Goal: Task Accomplishment & Management: Manage account settings

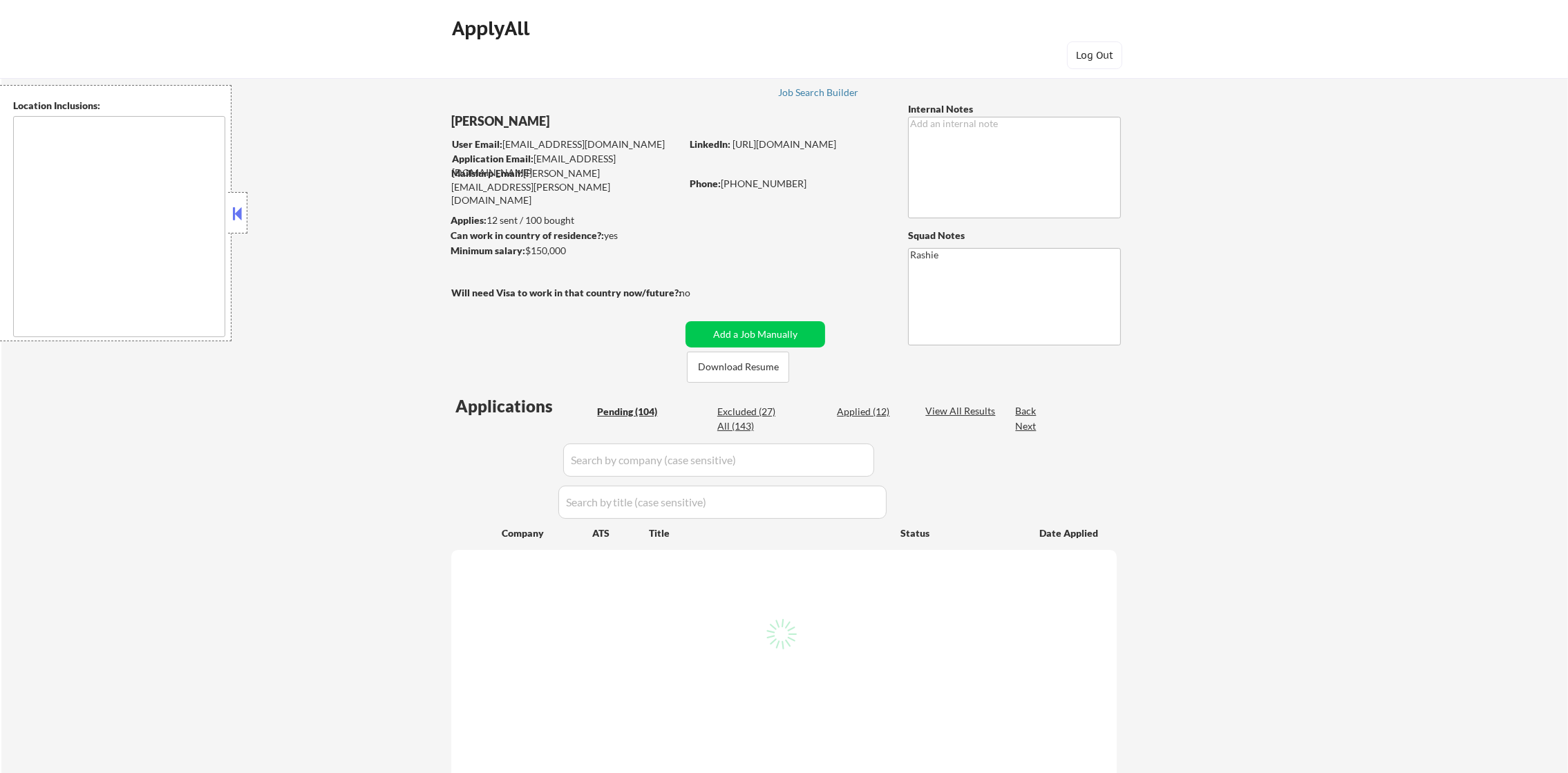
type textarea "[GEOGRAPHIC_DATA], [GEOGRAPHIC_DATA] [GEOGRAPHIC_DATA], [GEOGRAPHIC_DATA] [GEOG…"
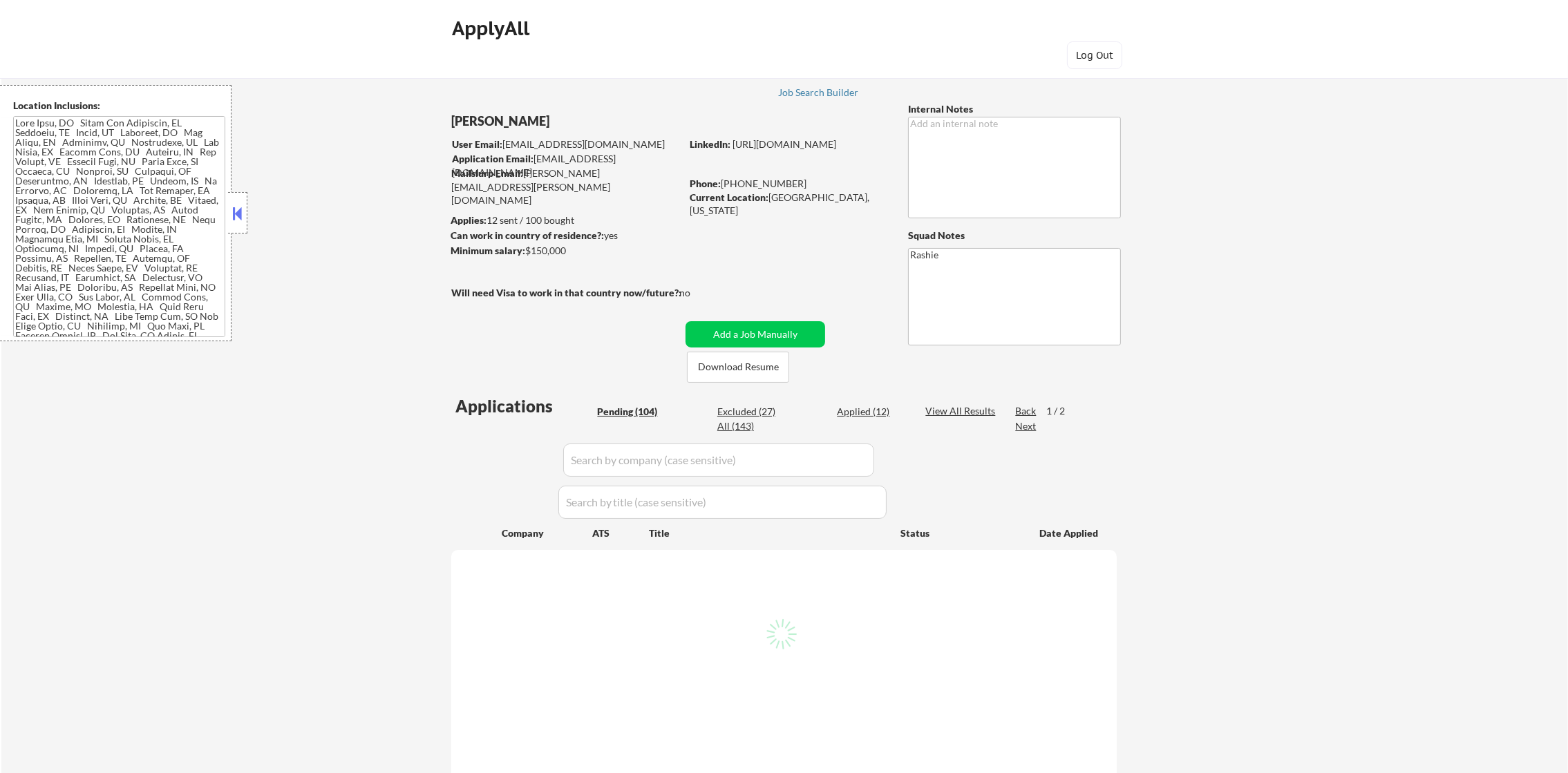
select select ""pending""
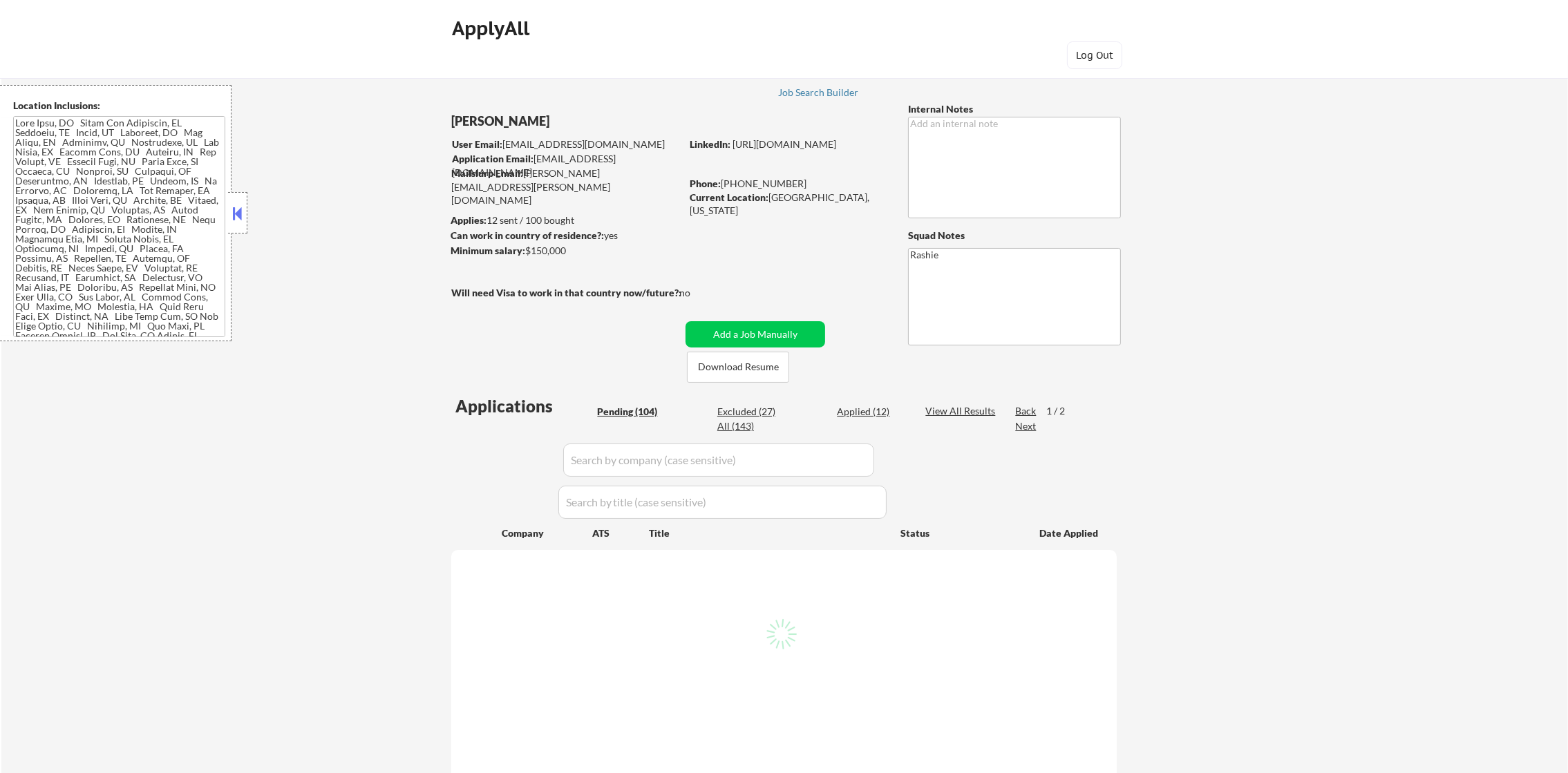
select select ""pending""
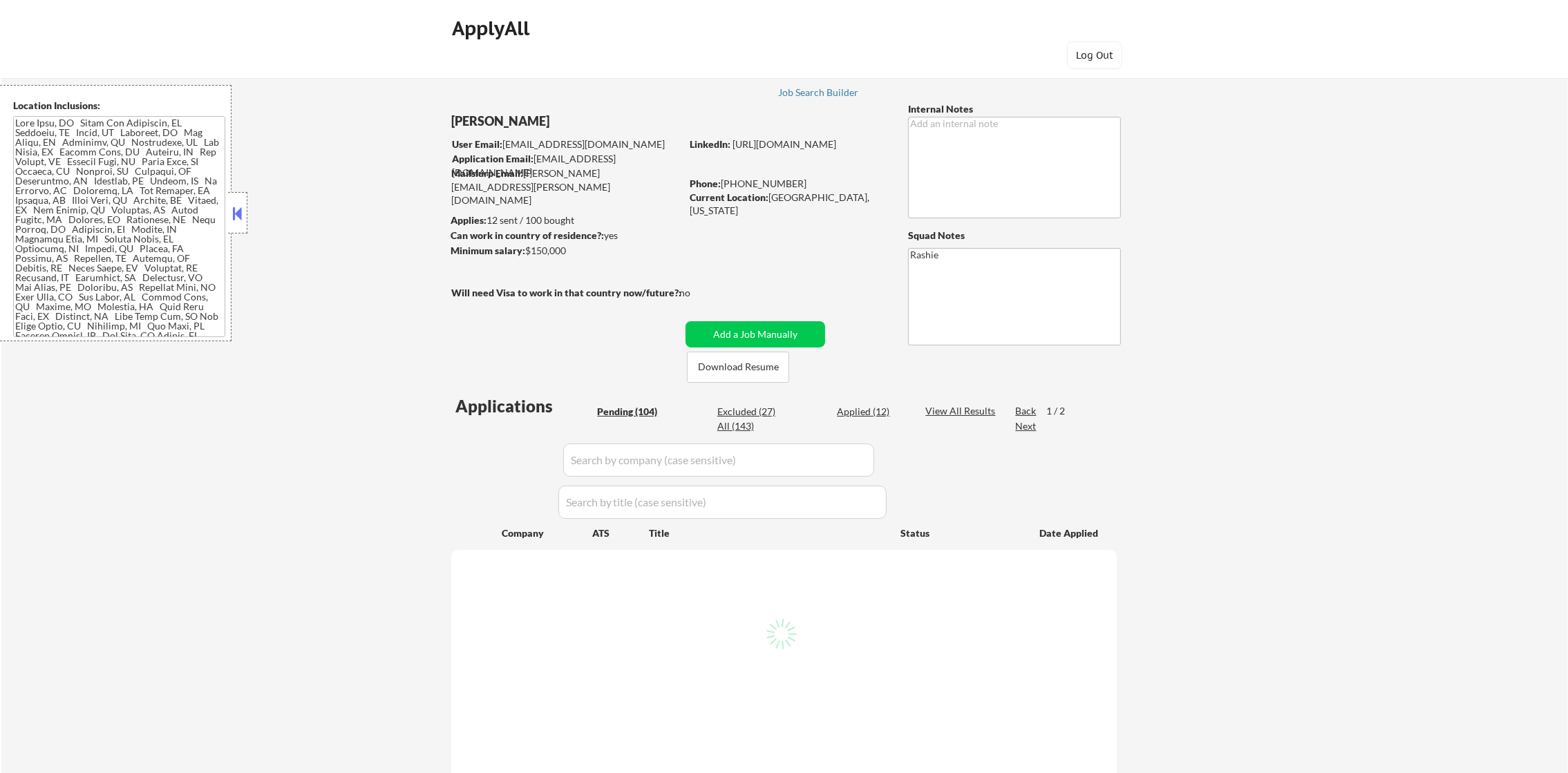
select select ""pending""
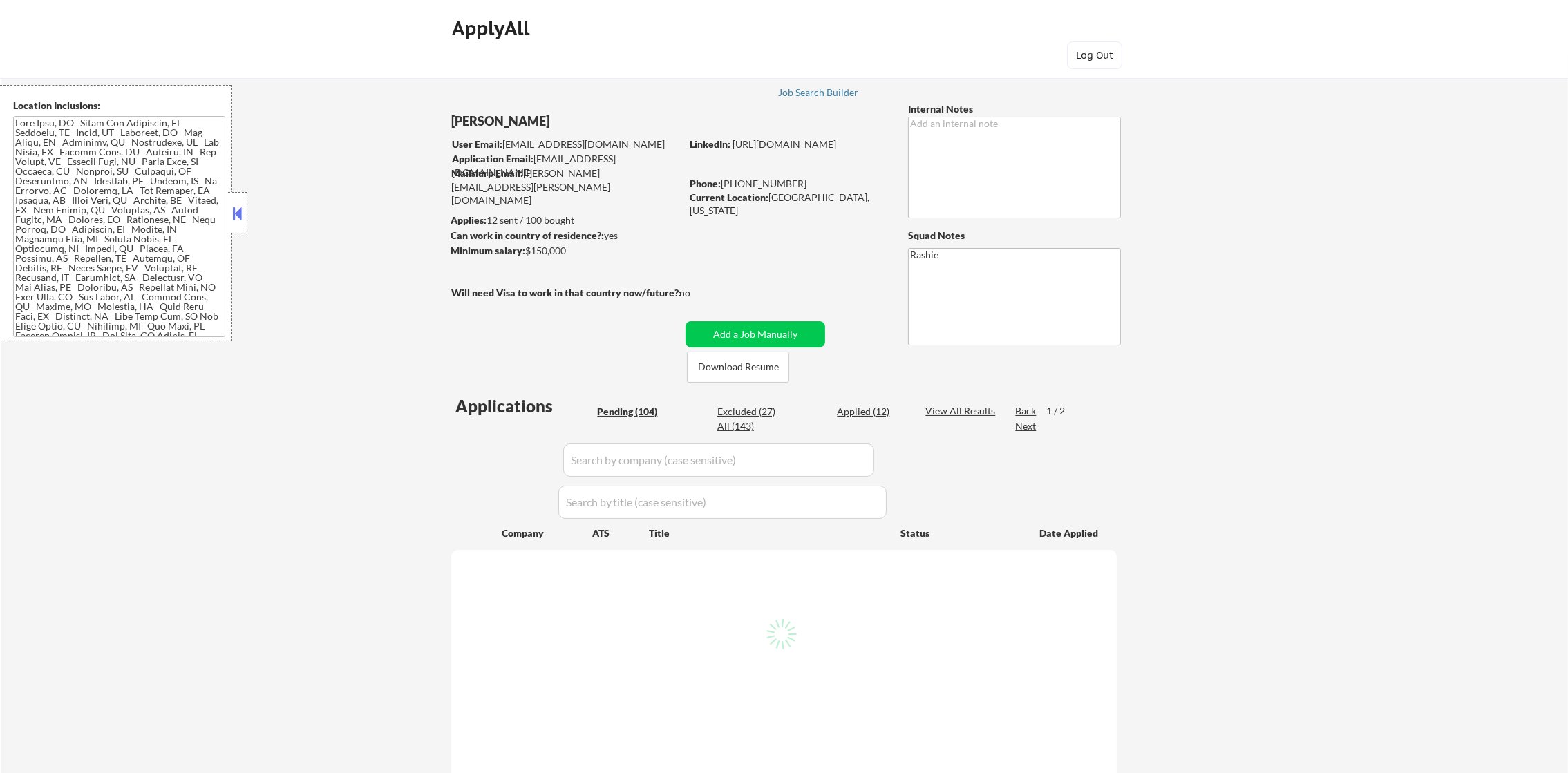
select select ""pending""
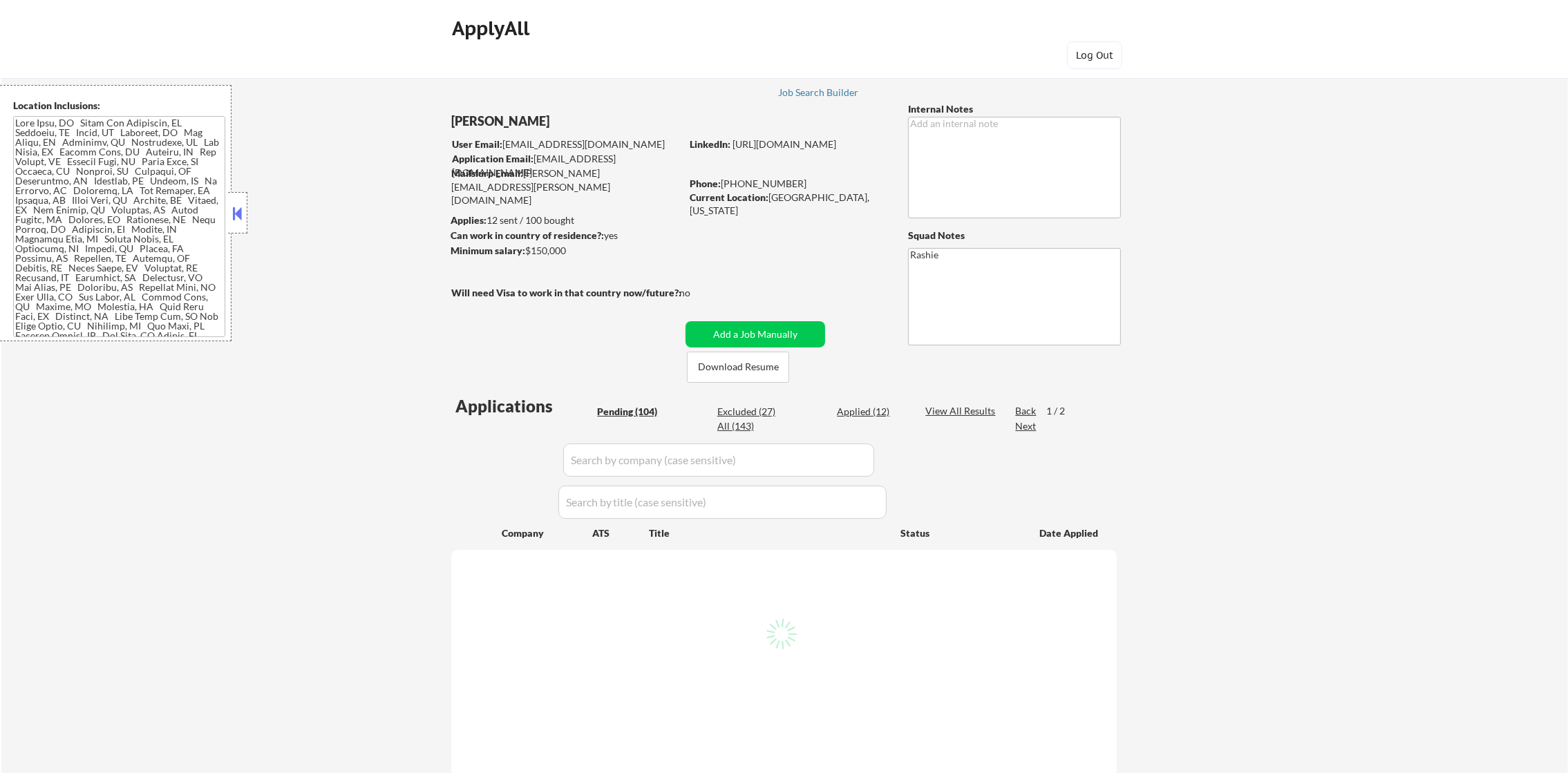
select select ""pending""
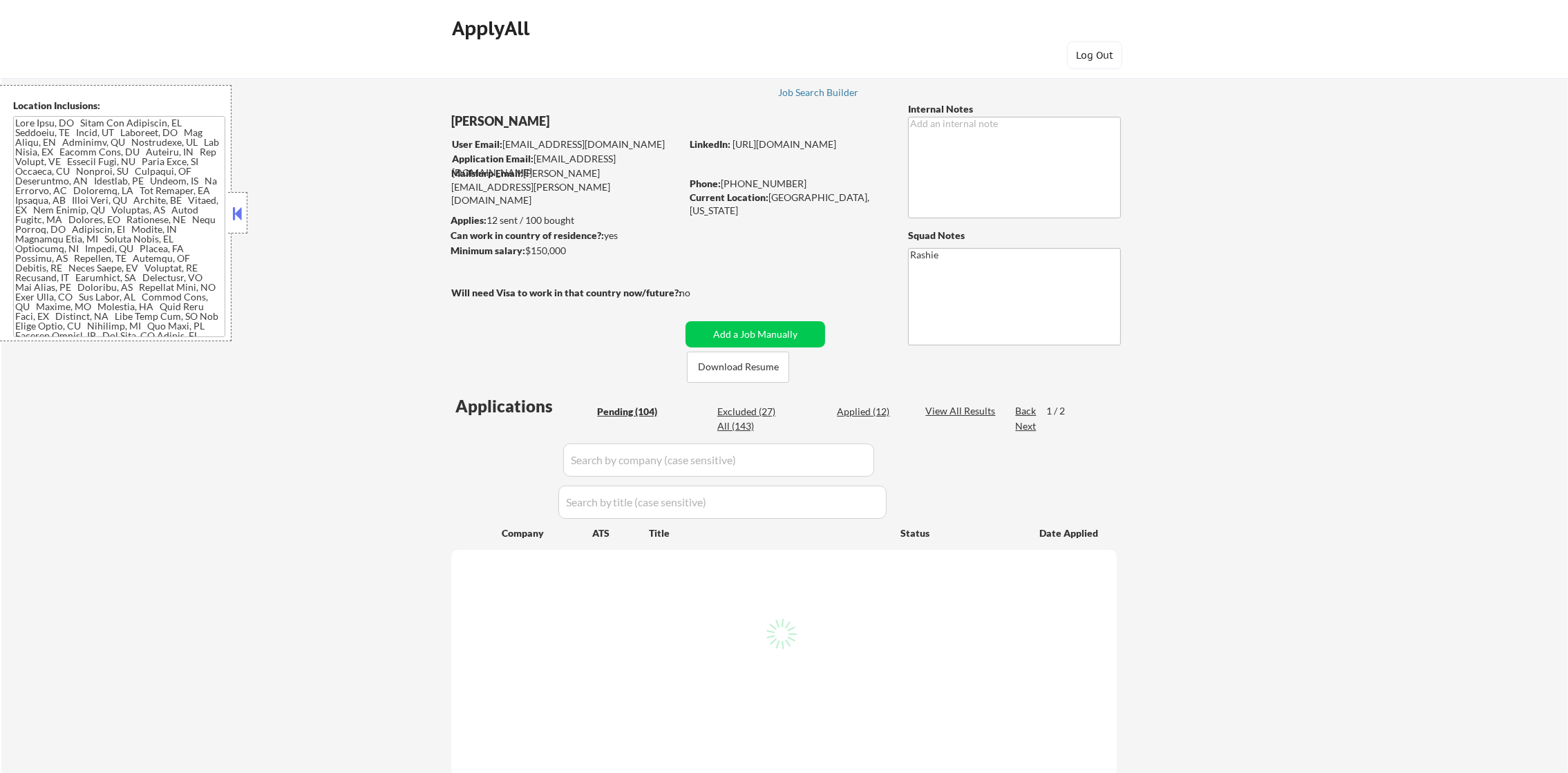
select select ""pending""
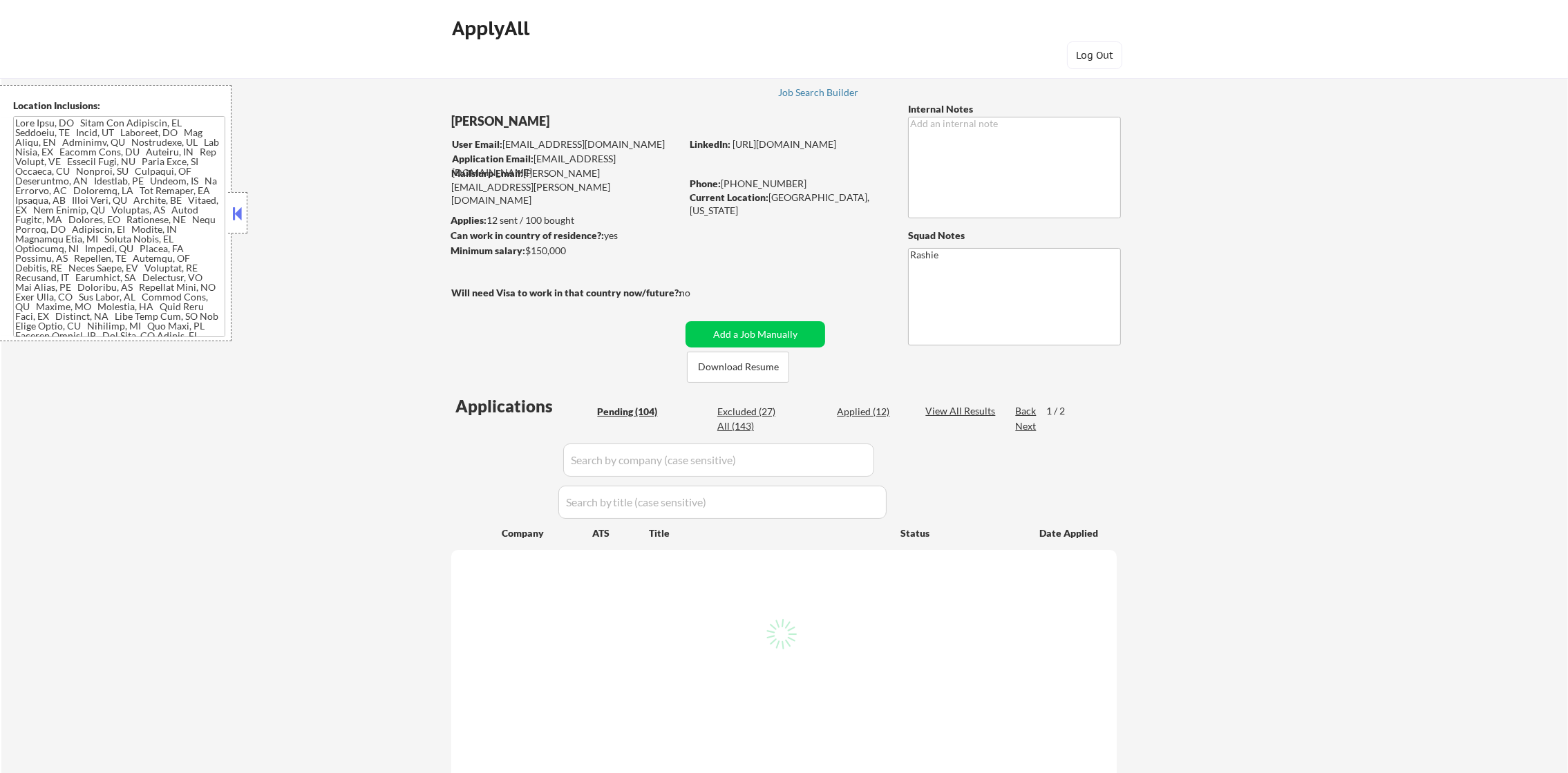
select select ""pending""
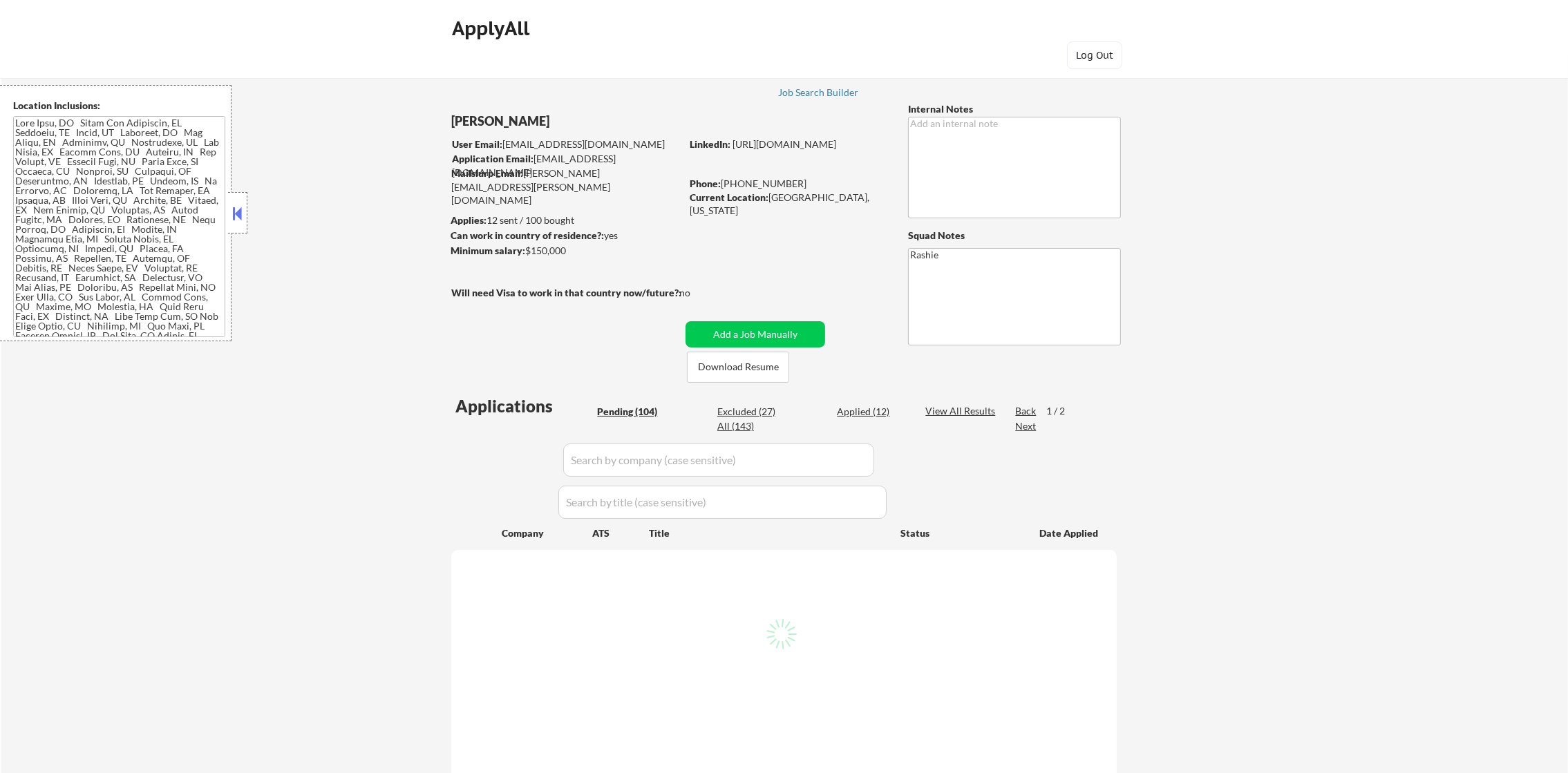
select select ""pending""
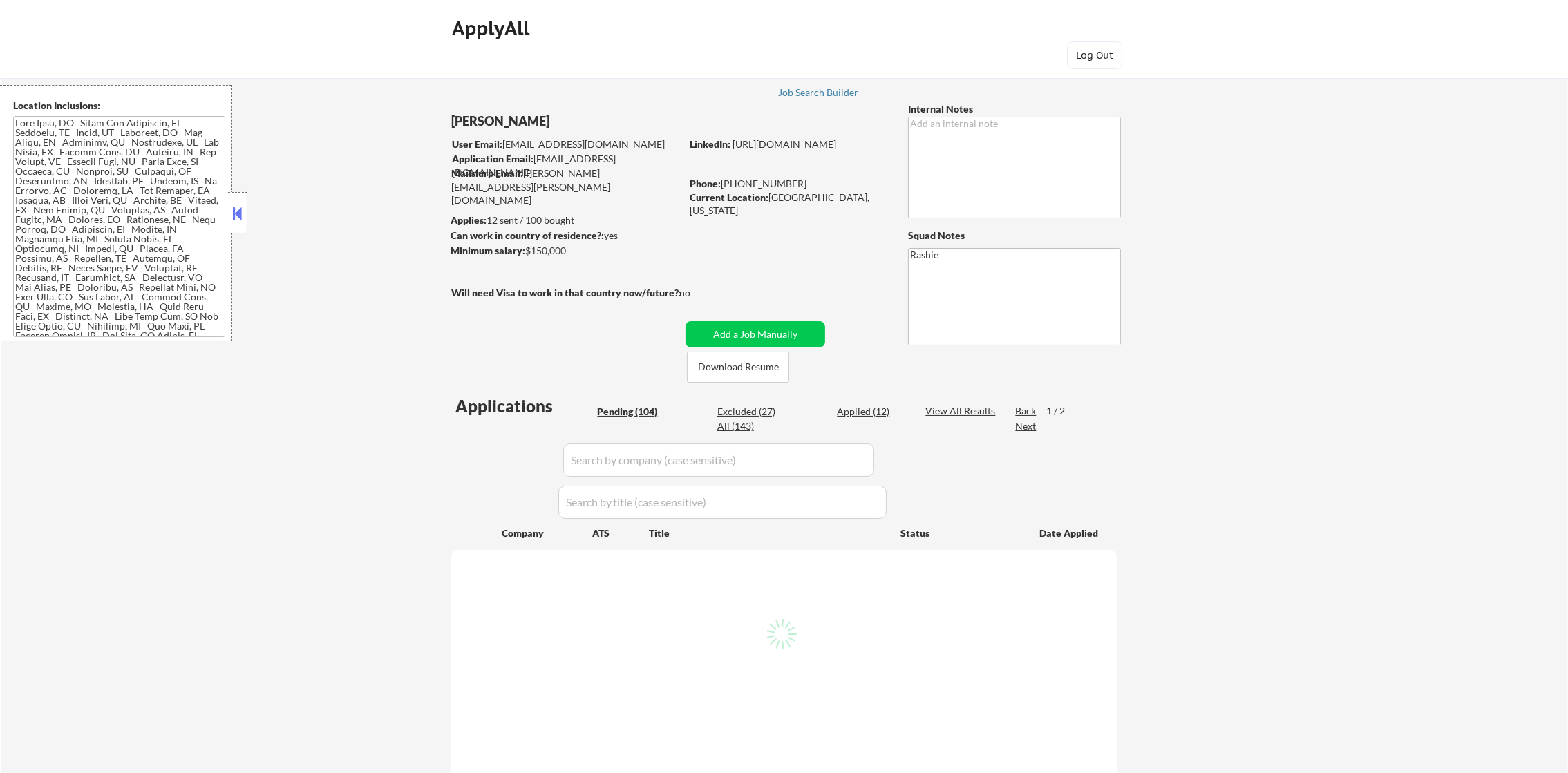
select select ""pending""
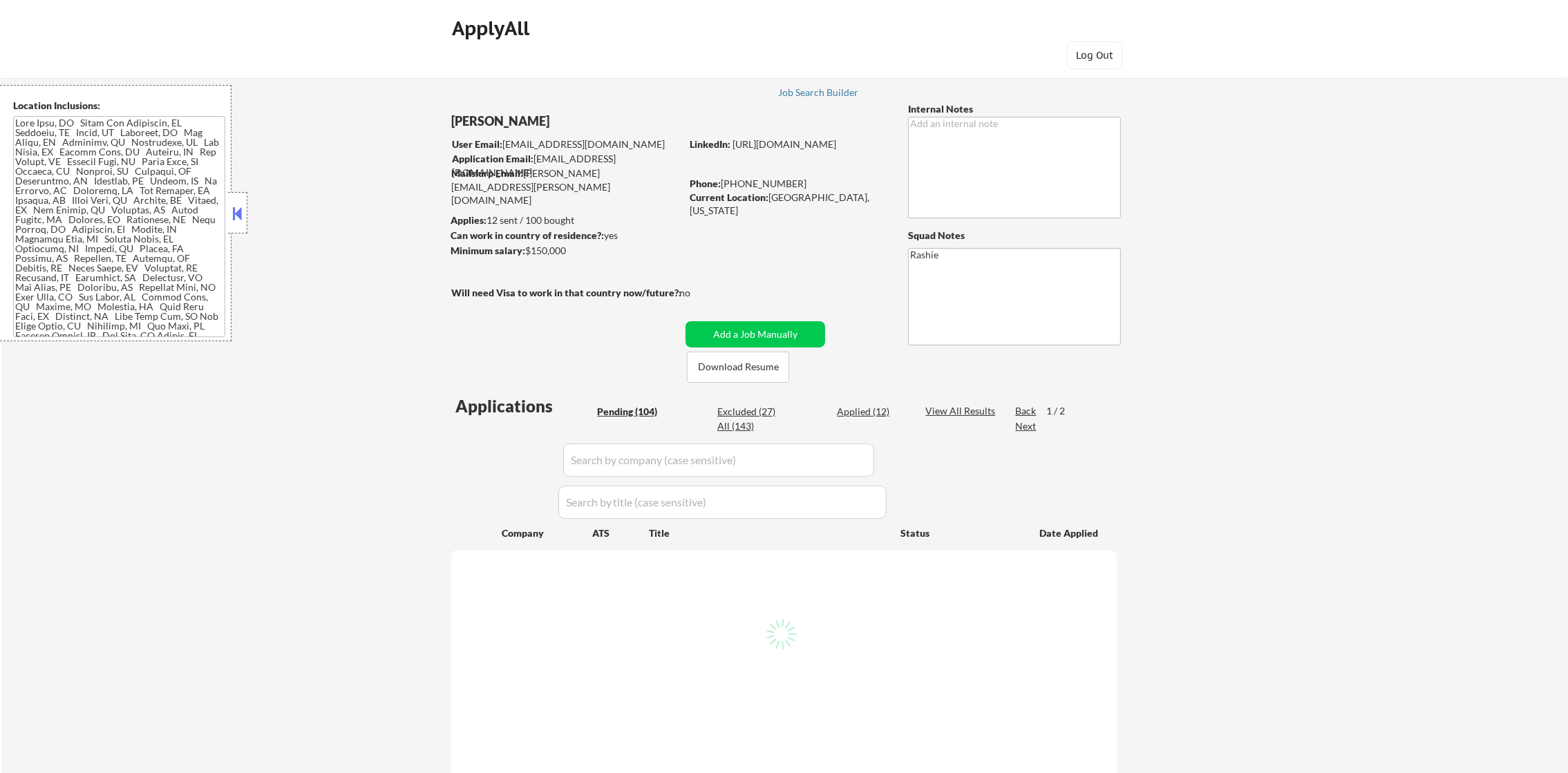
select select ""pending""
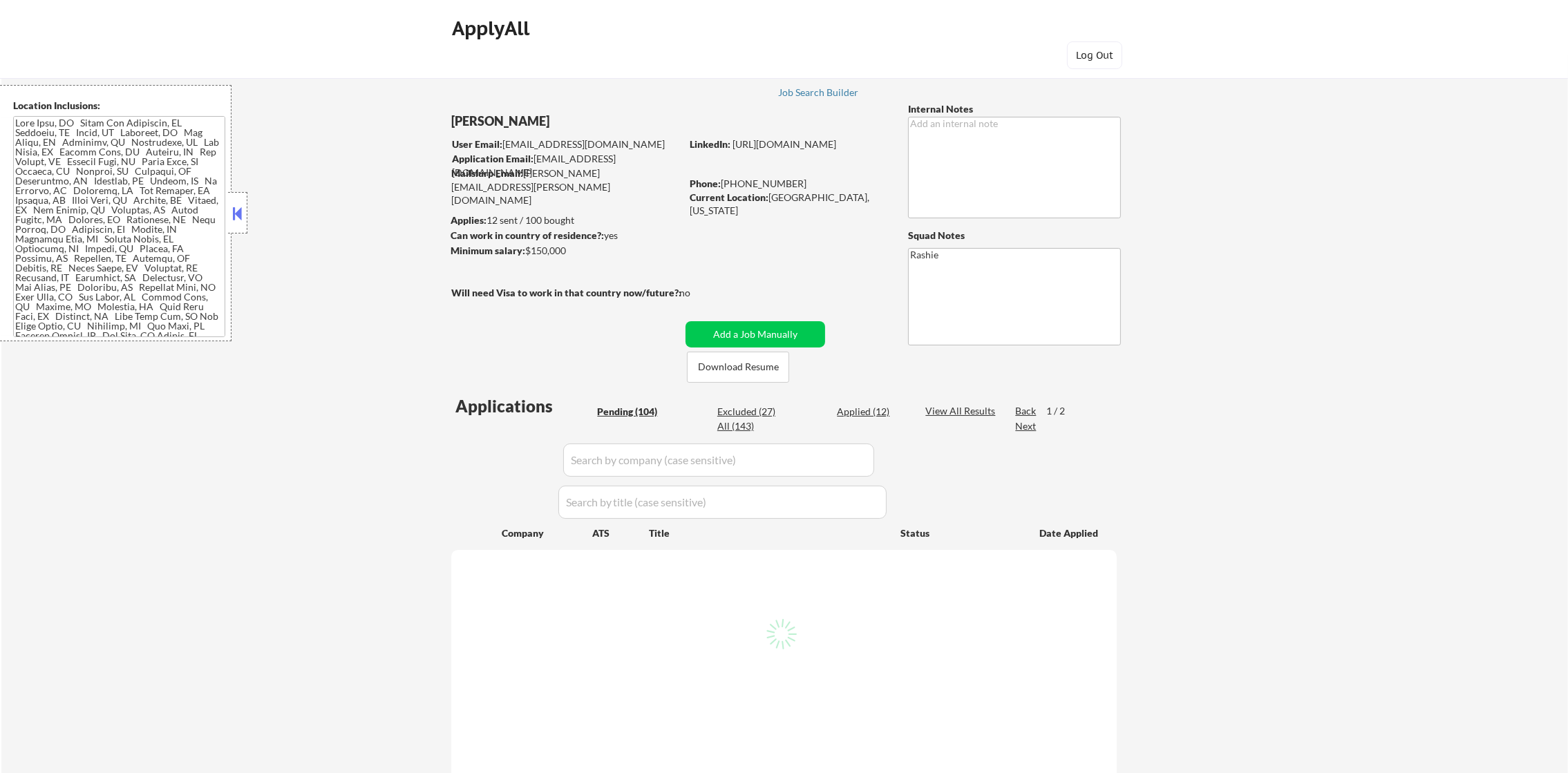
select select ""pending""
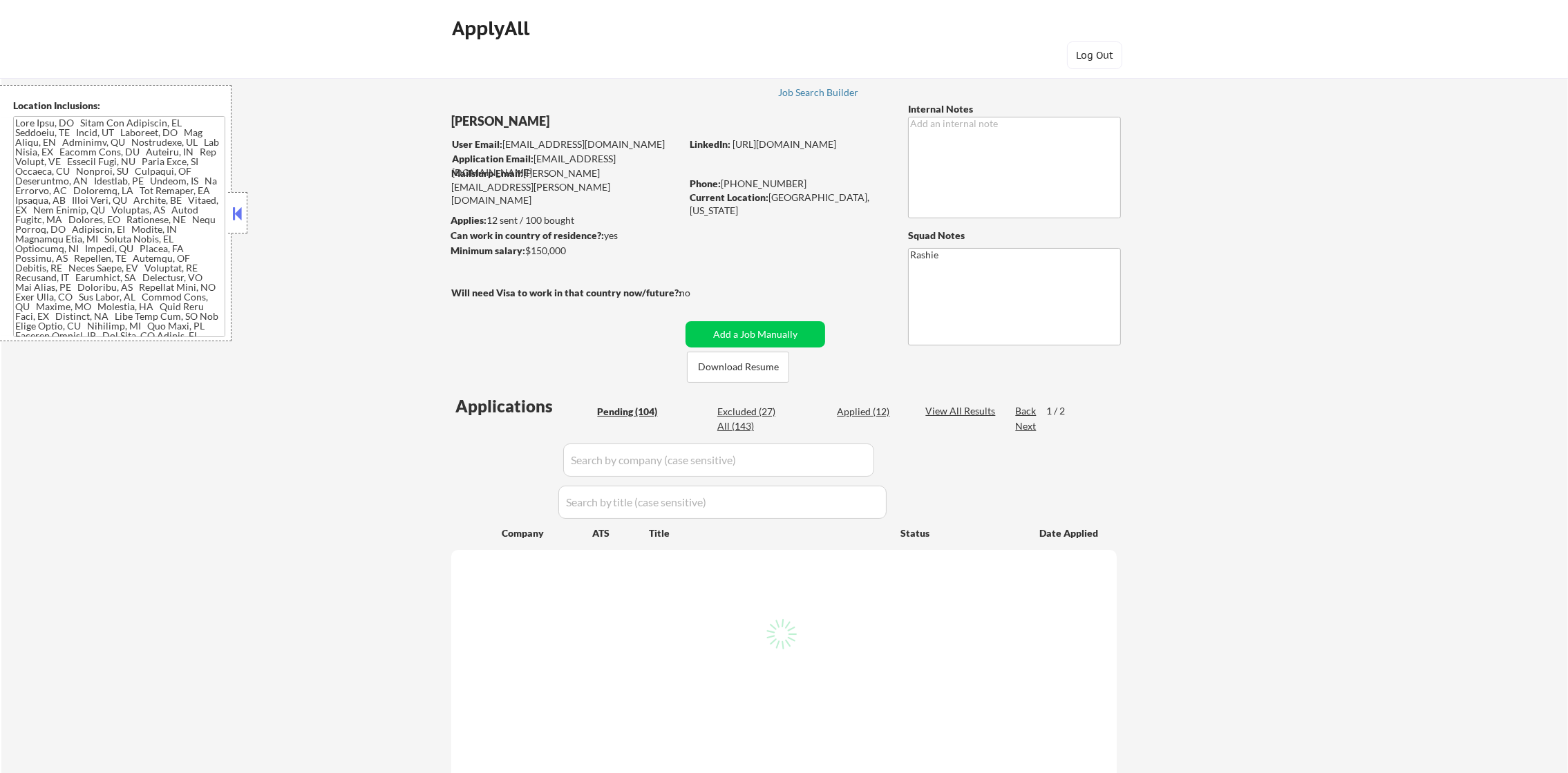
select select ""pending""
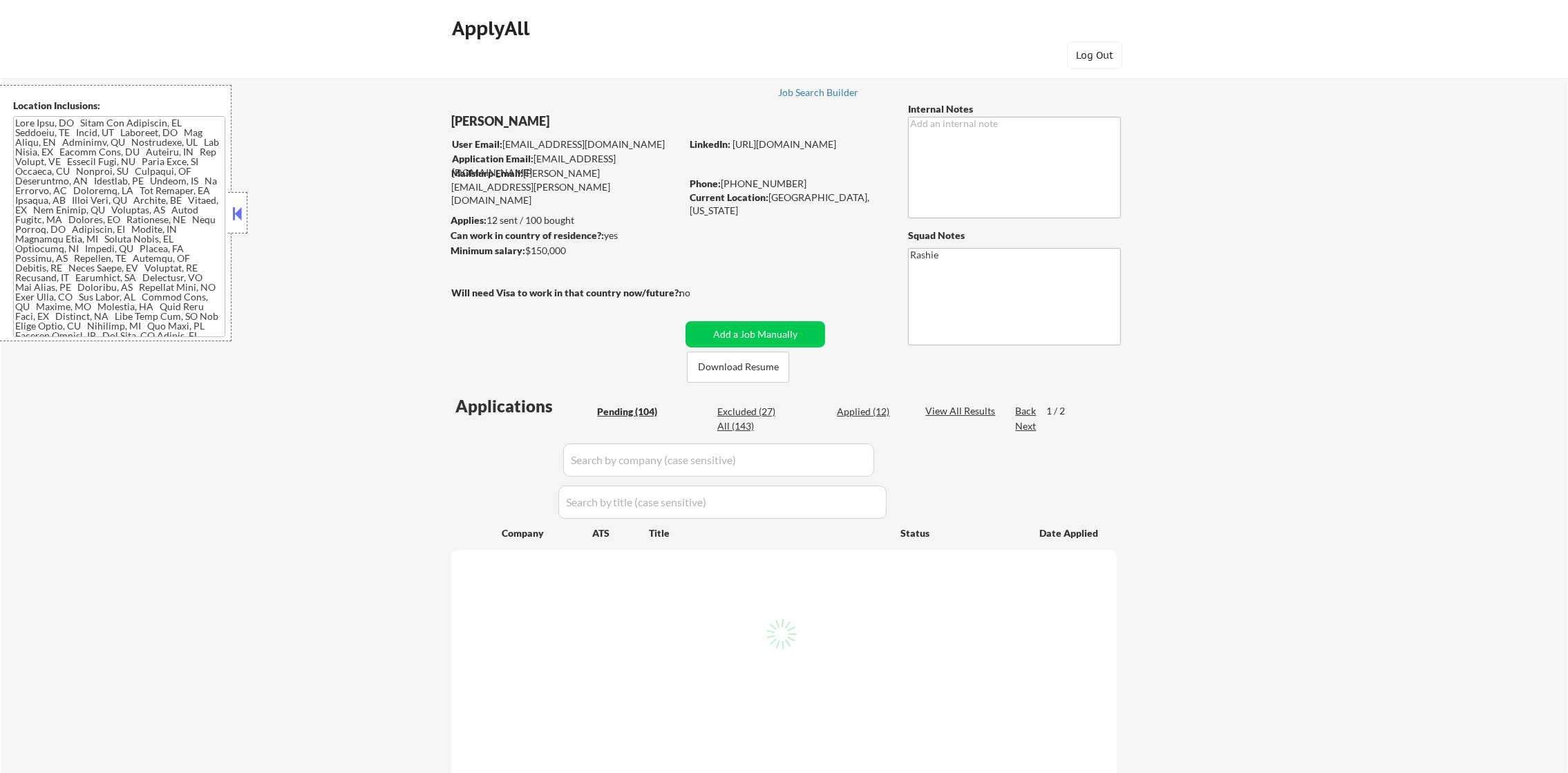
select select ""pending""
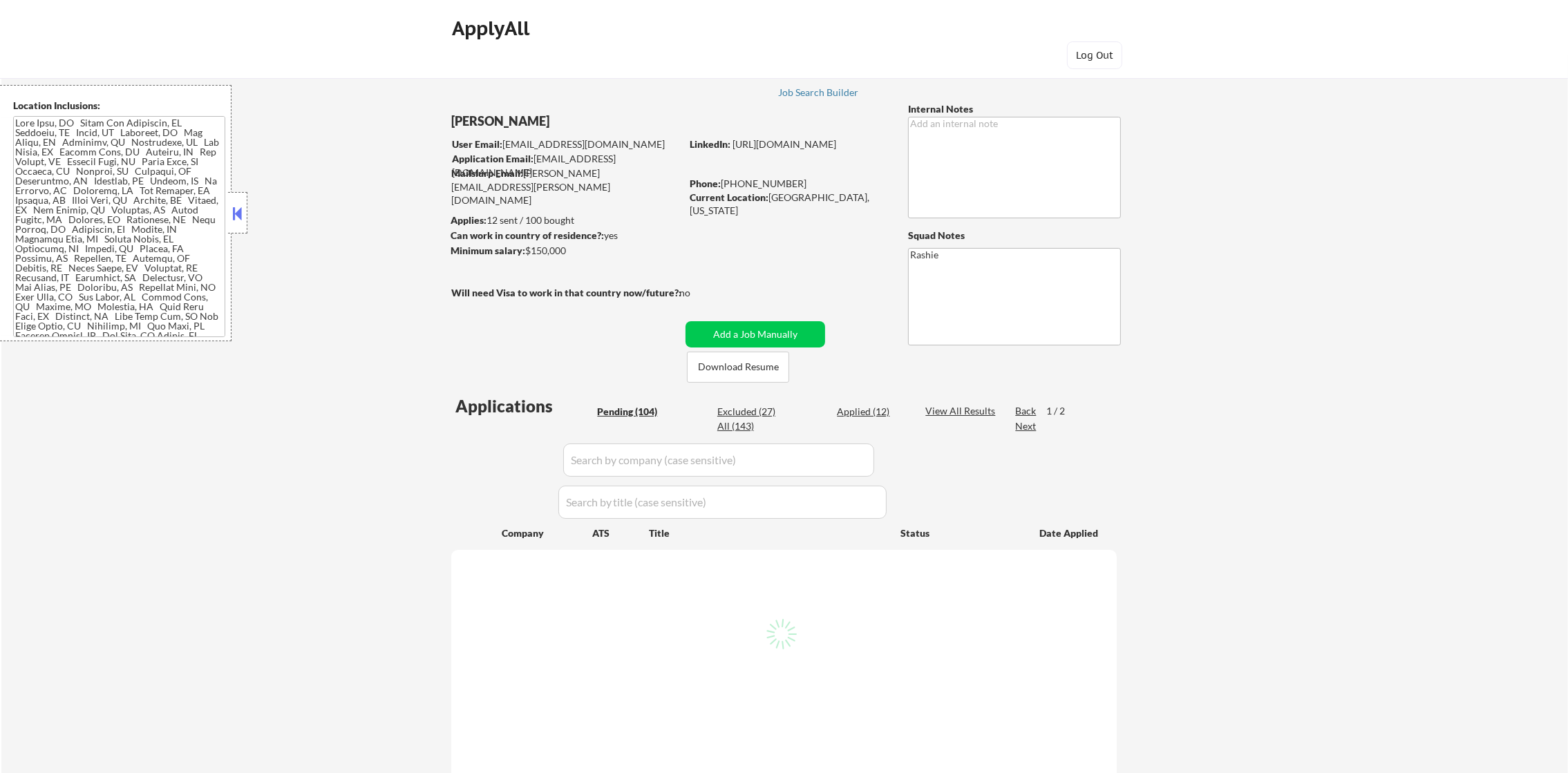
select select ""pending""
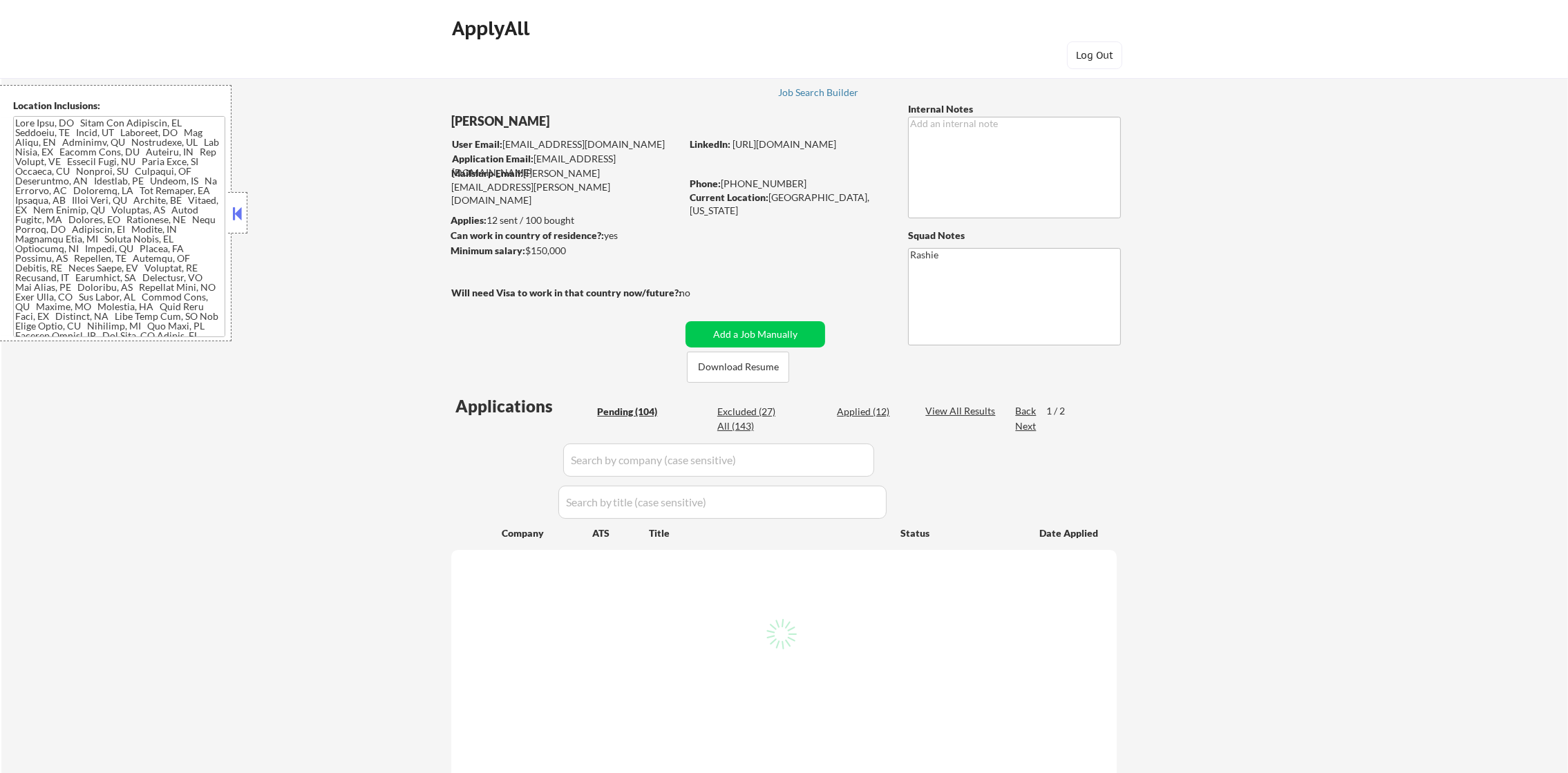
select select ""pending""
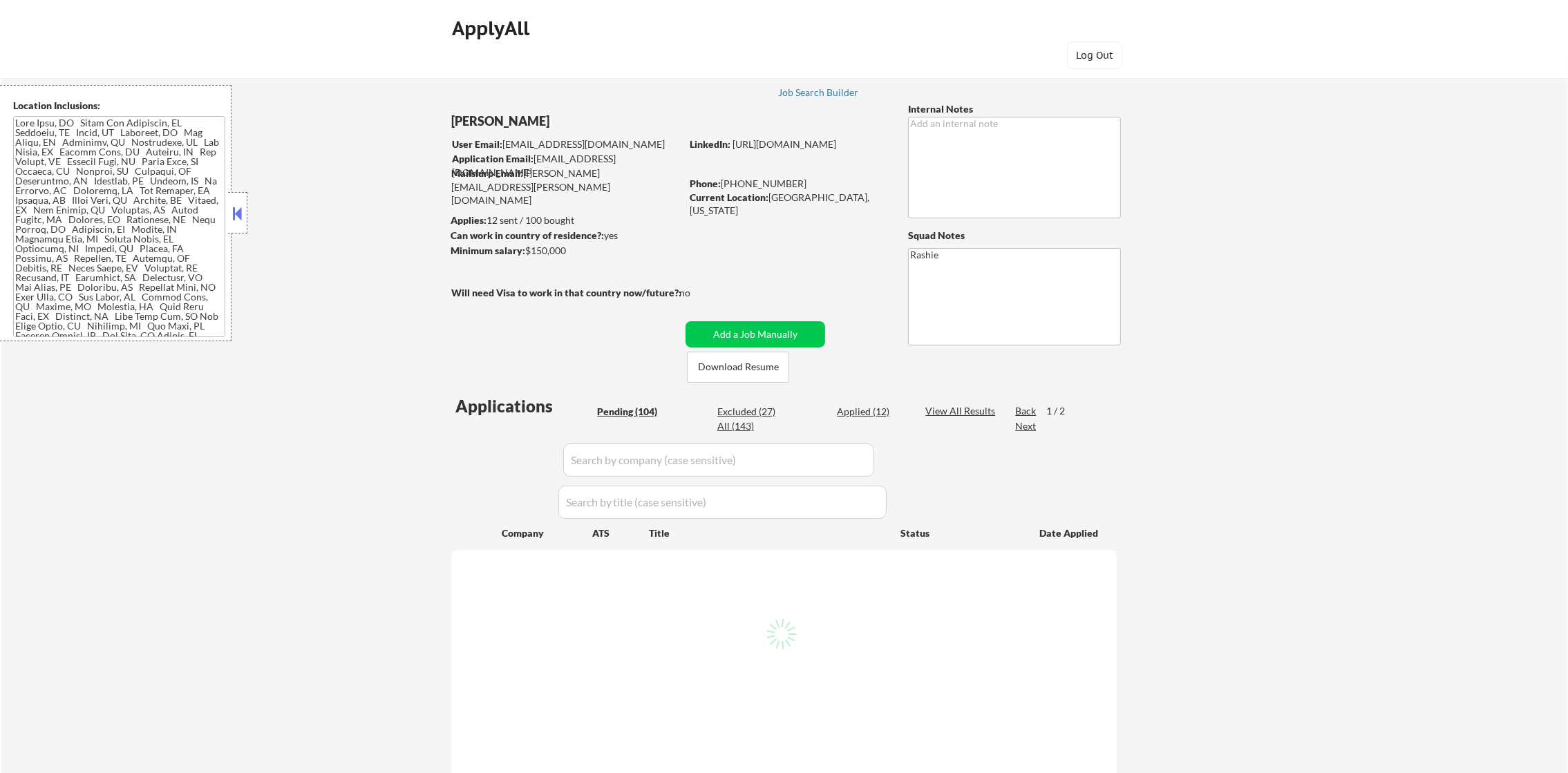
select select ""pending""
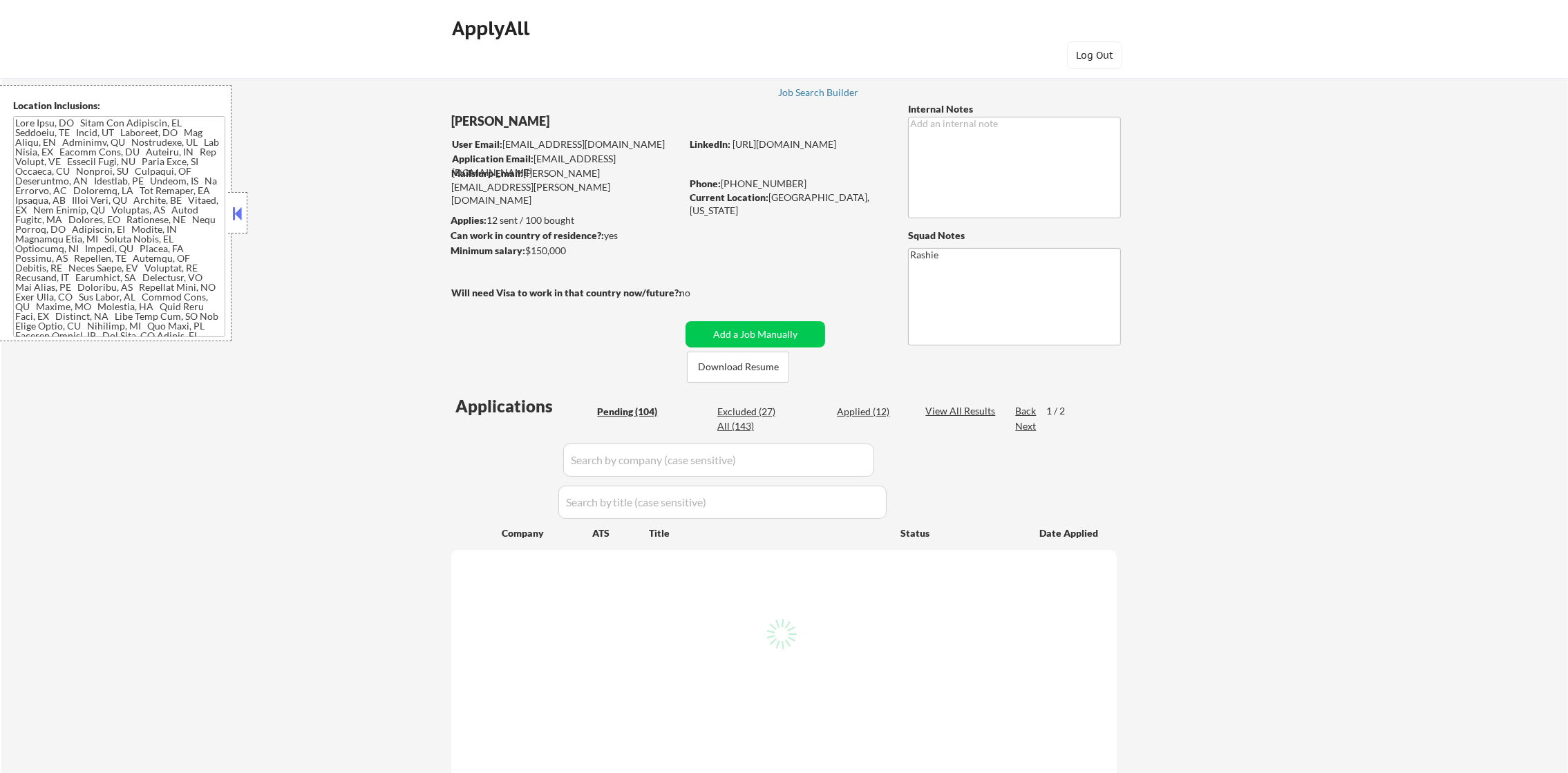
select select ""pending""
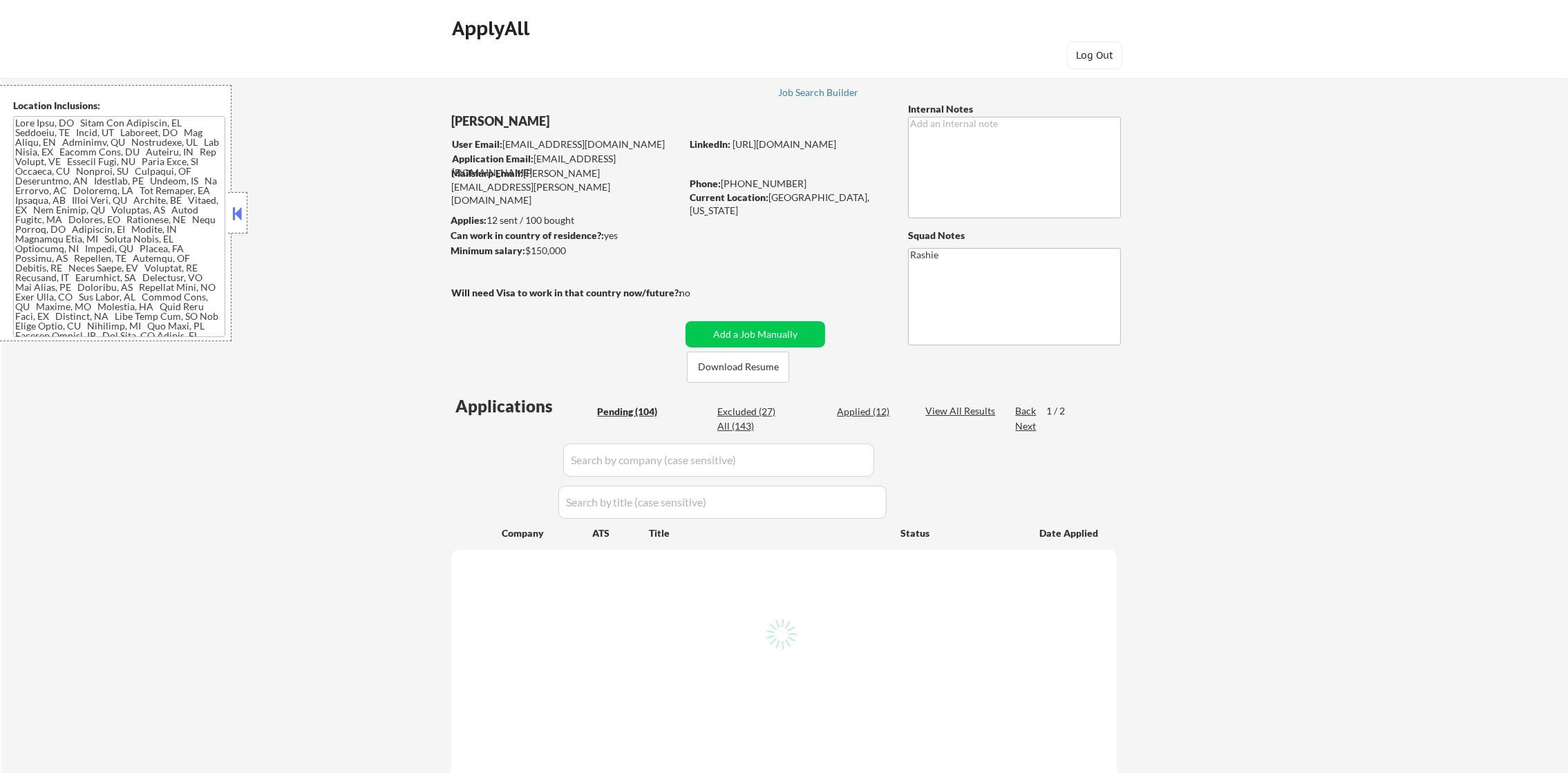
select select ""pending""
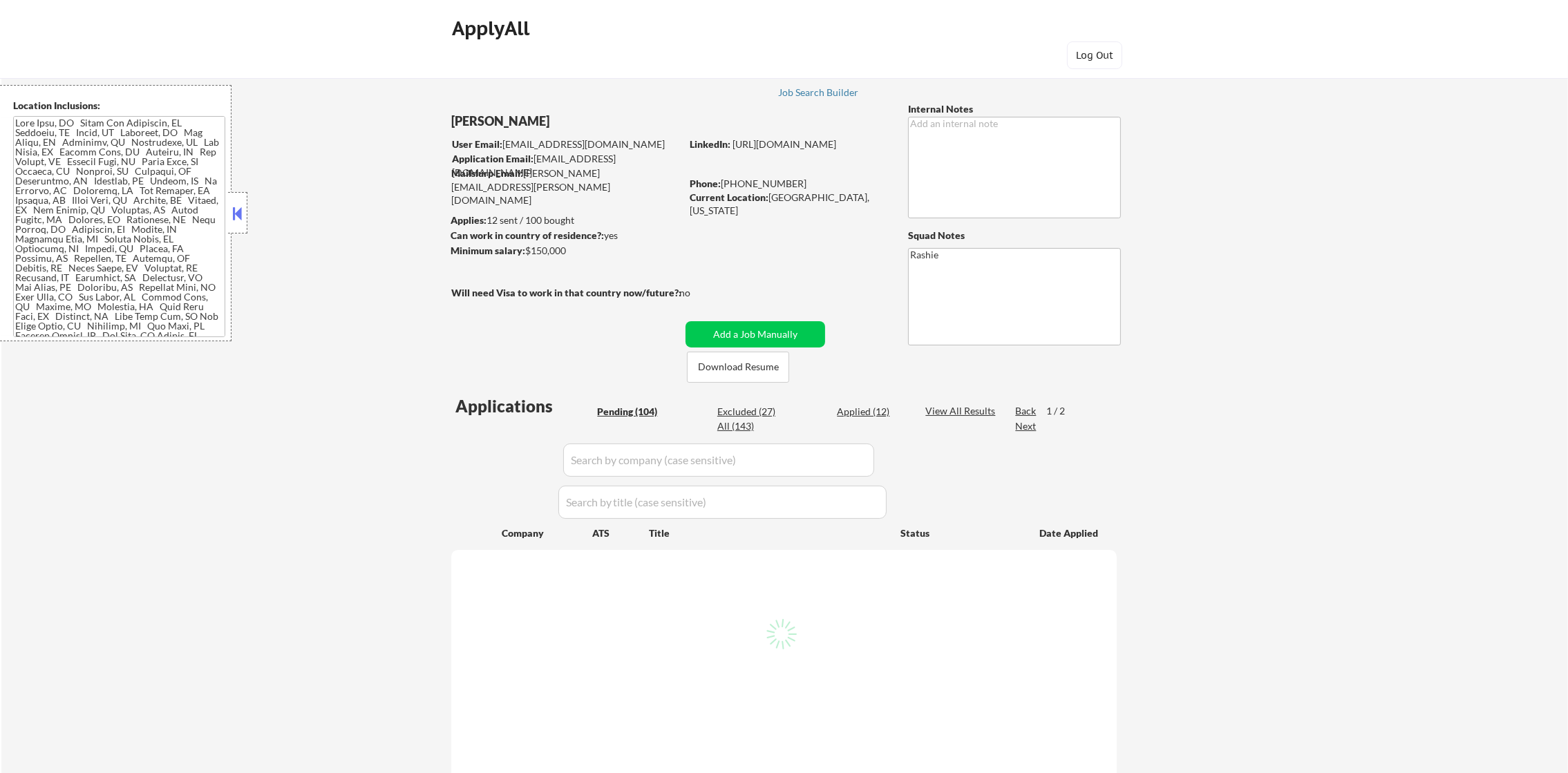
select select ""pending""
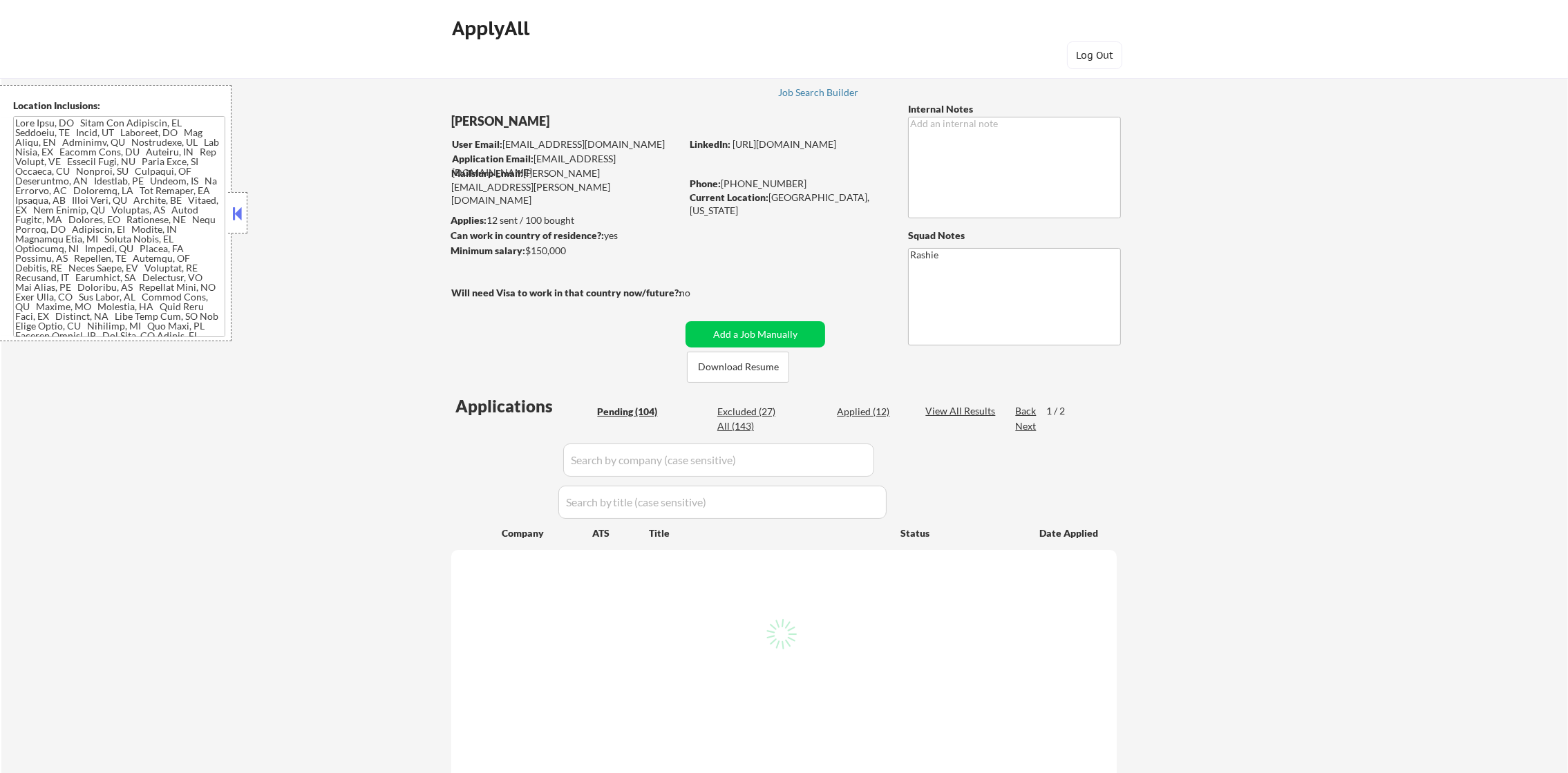
select select ""pending""
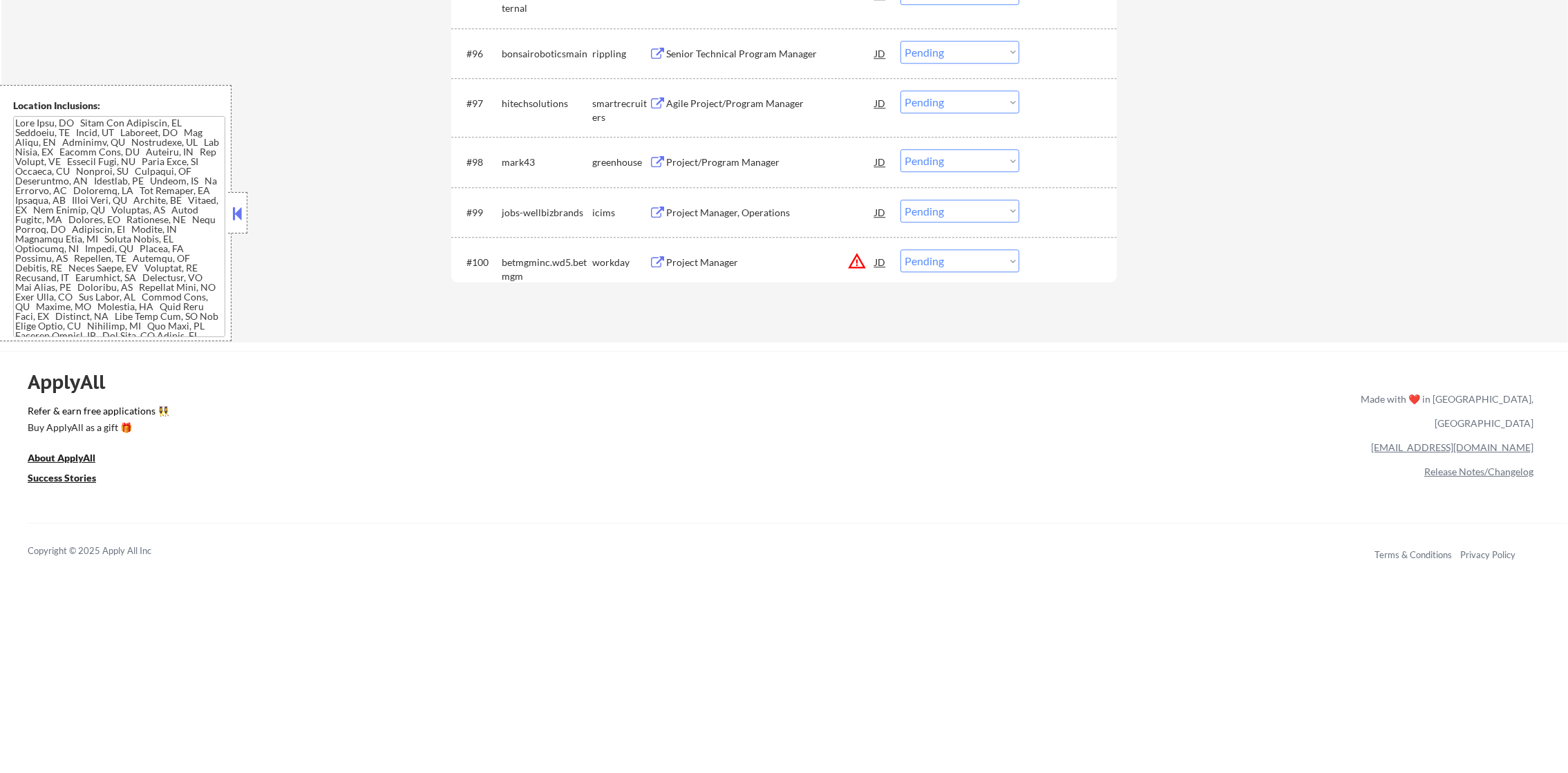
scroll to position [5661, 0]
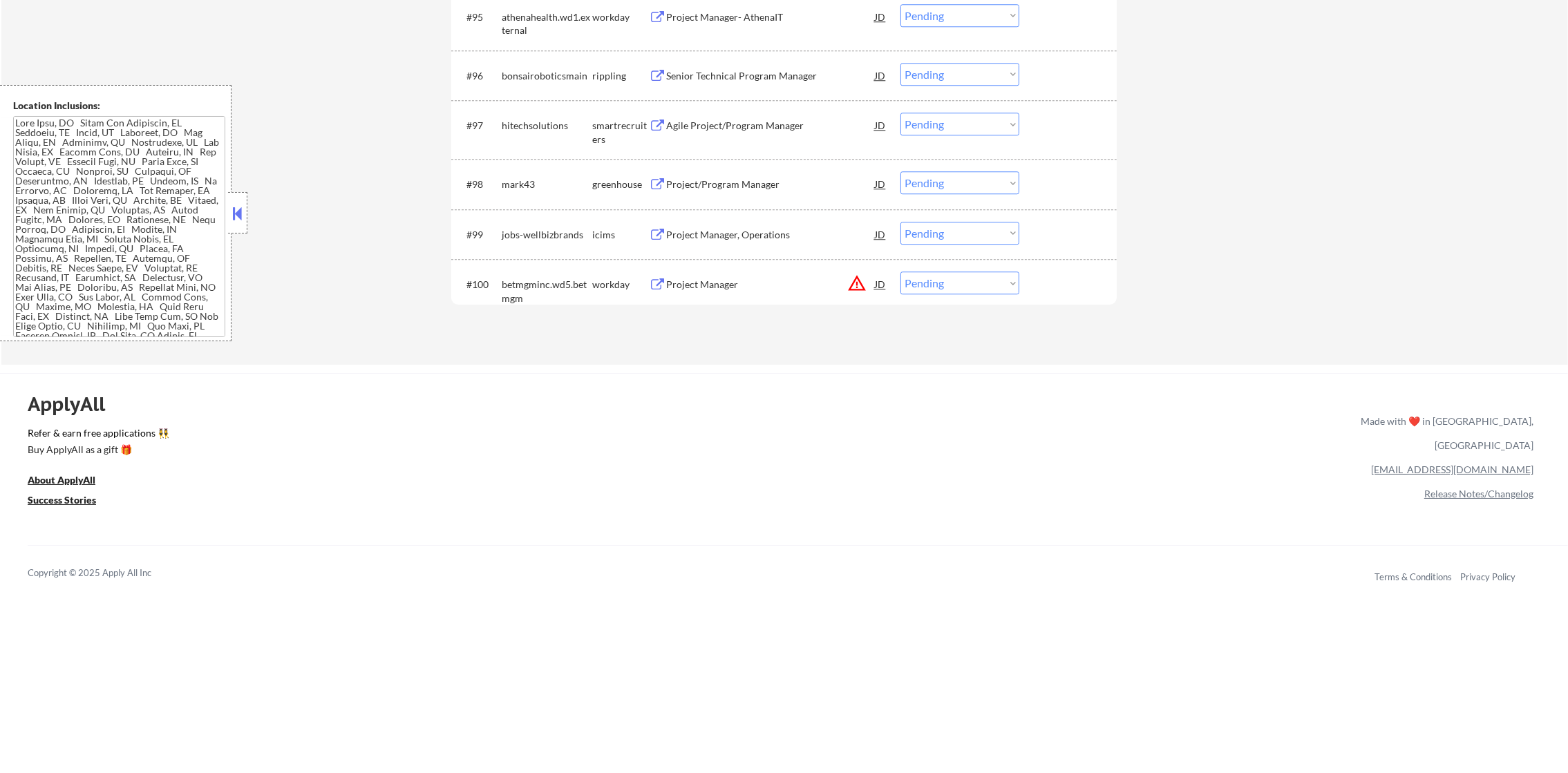
click at [856, 284] on button "warning_amber" at bounding box center [856, 283] width 19 height 19
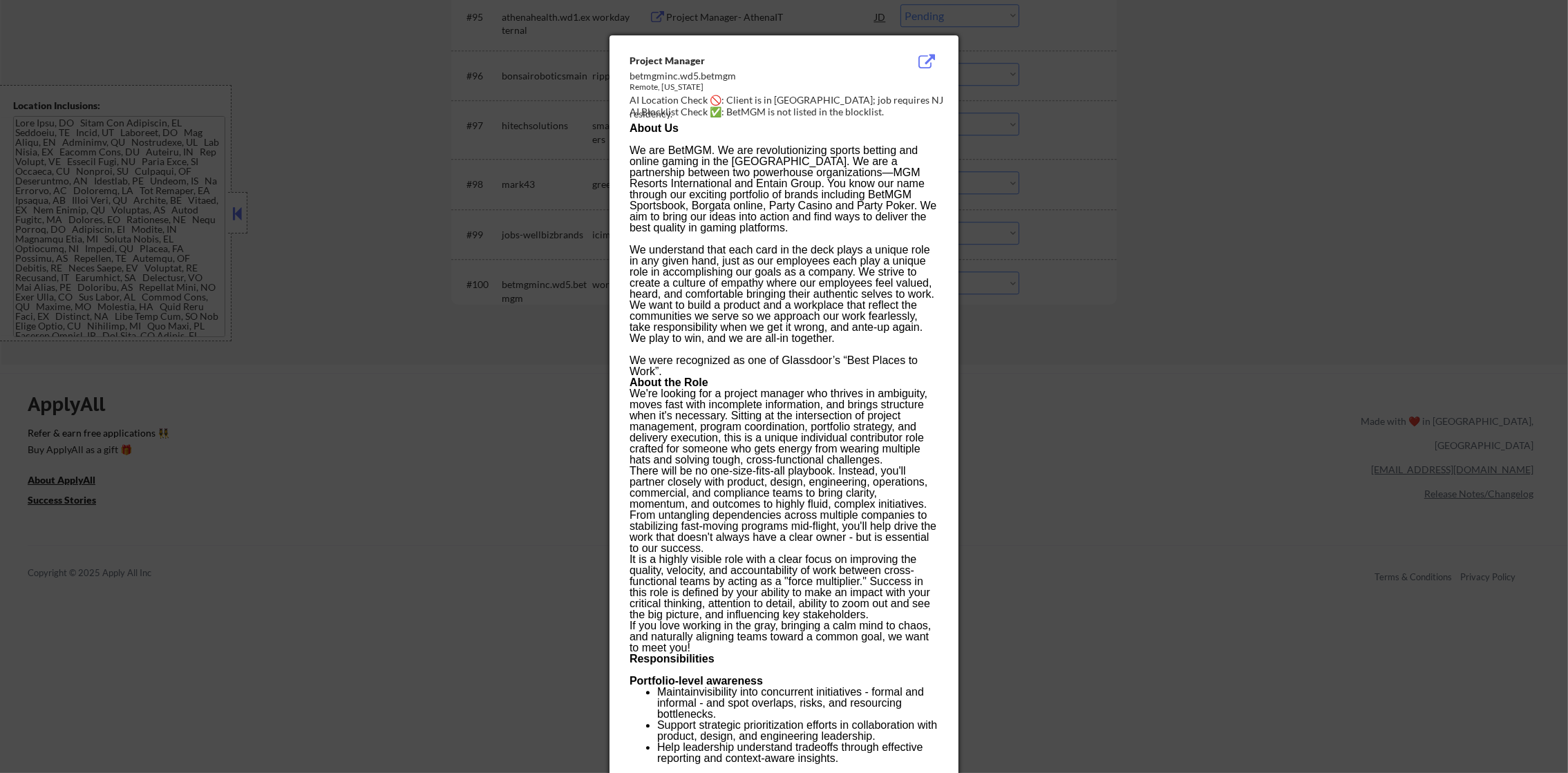
click at [1032, 270] on div at bounding box center [784, 386] width 1568 height 773
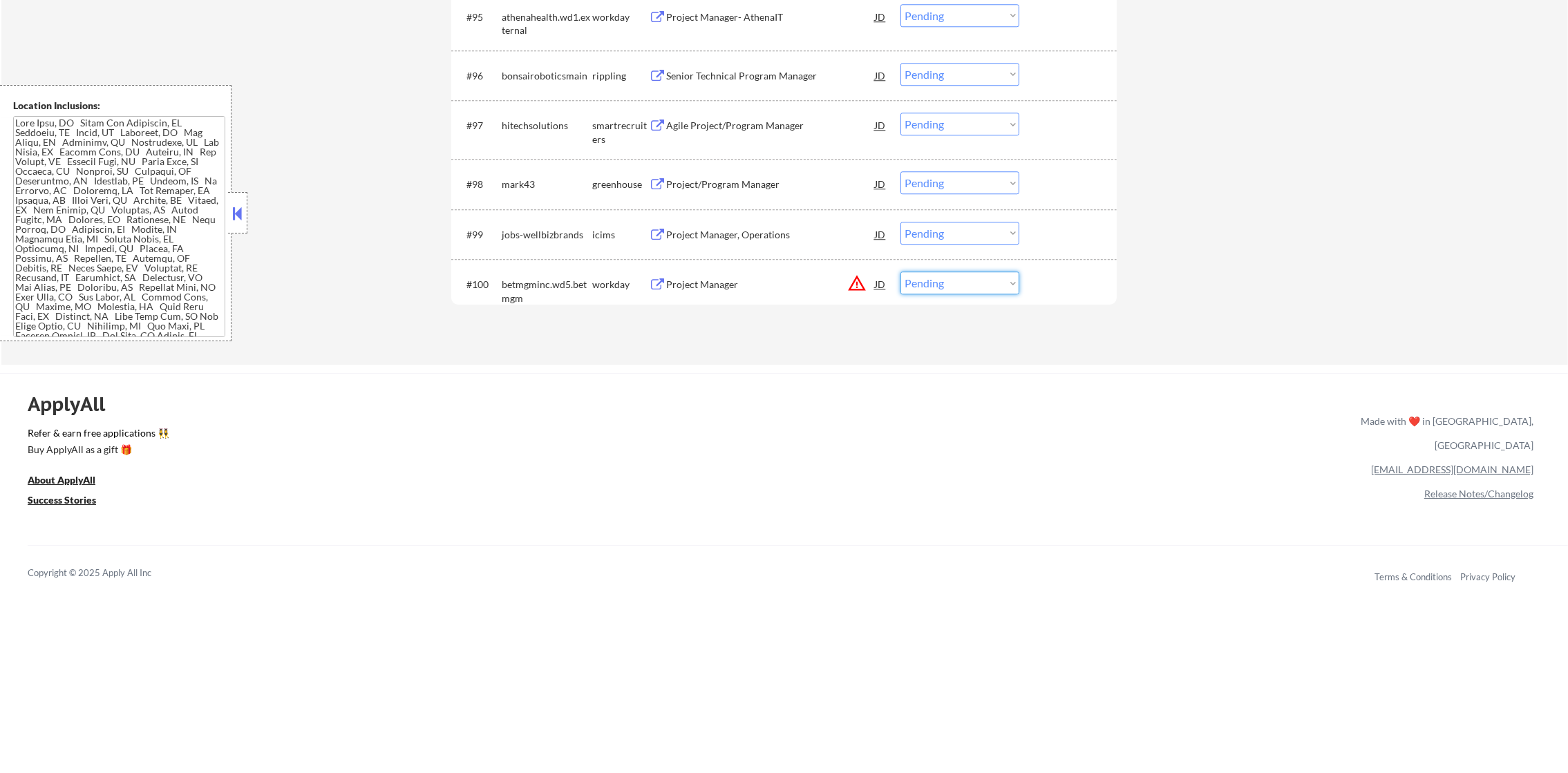
click at [938, 288] on select "Choose an option... Pending Applied Excluded (Questions) Excluded (Expired) Exc…" at bounding box center [959, 283] width 118 height 23
click at [900, 272] on select "Choose an option... Pending Applied Excluded (Questions) Excluded (Expired) Exc…" at bounding box center [959, 283] width 118 height 23
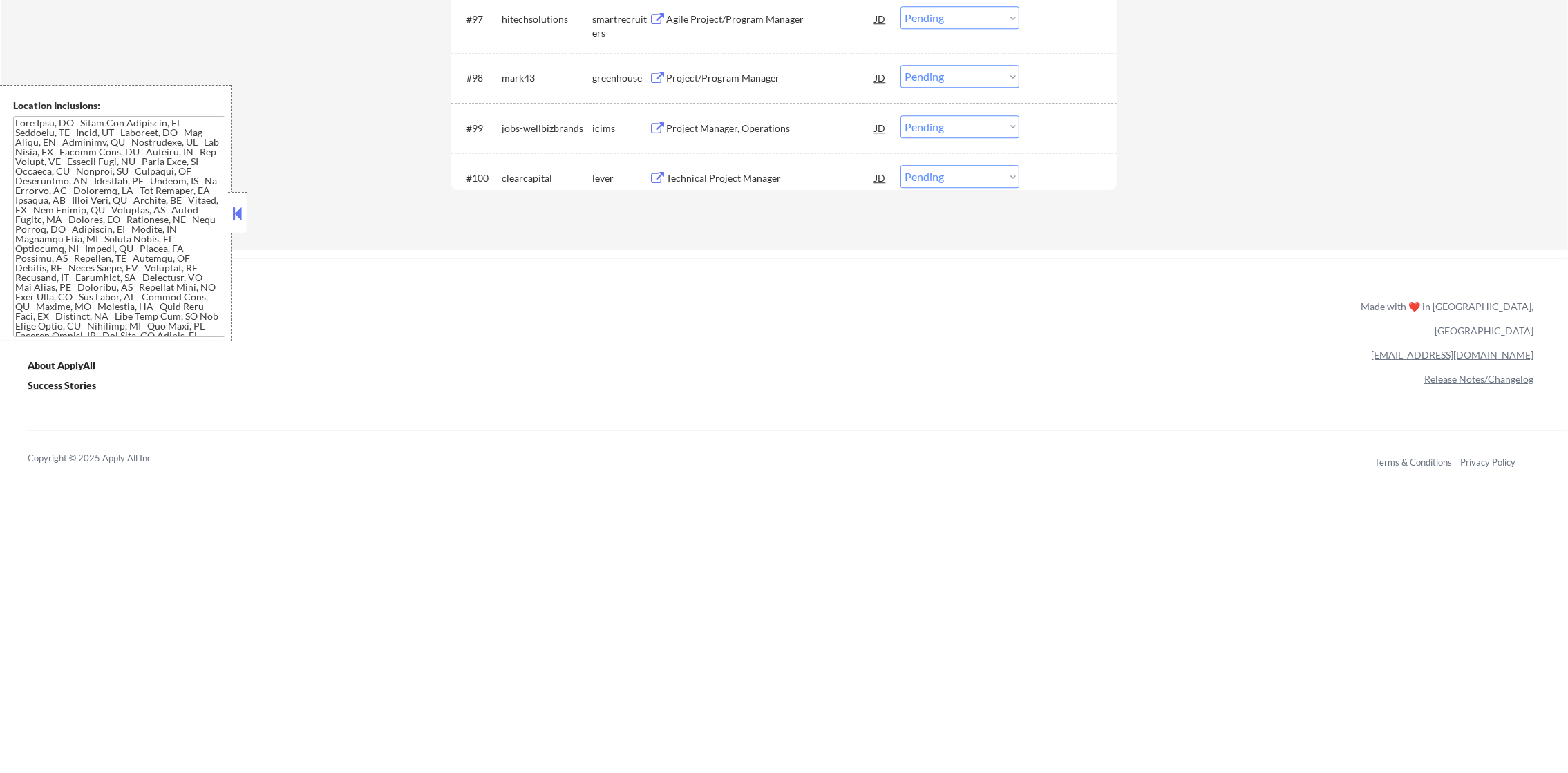
scroll to position [5799, 0]
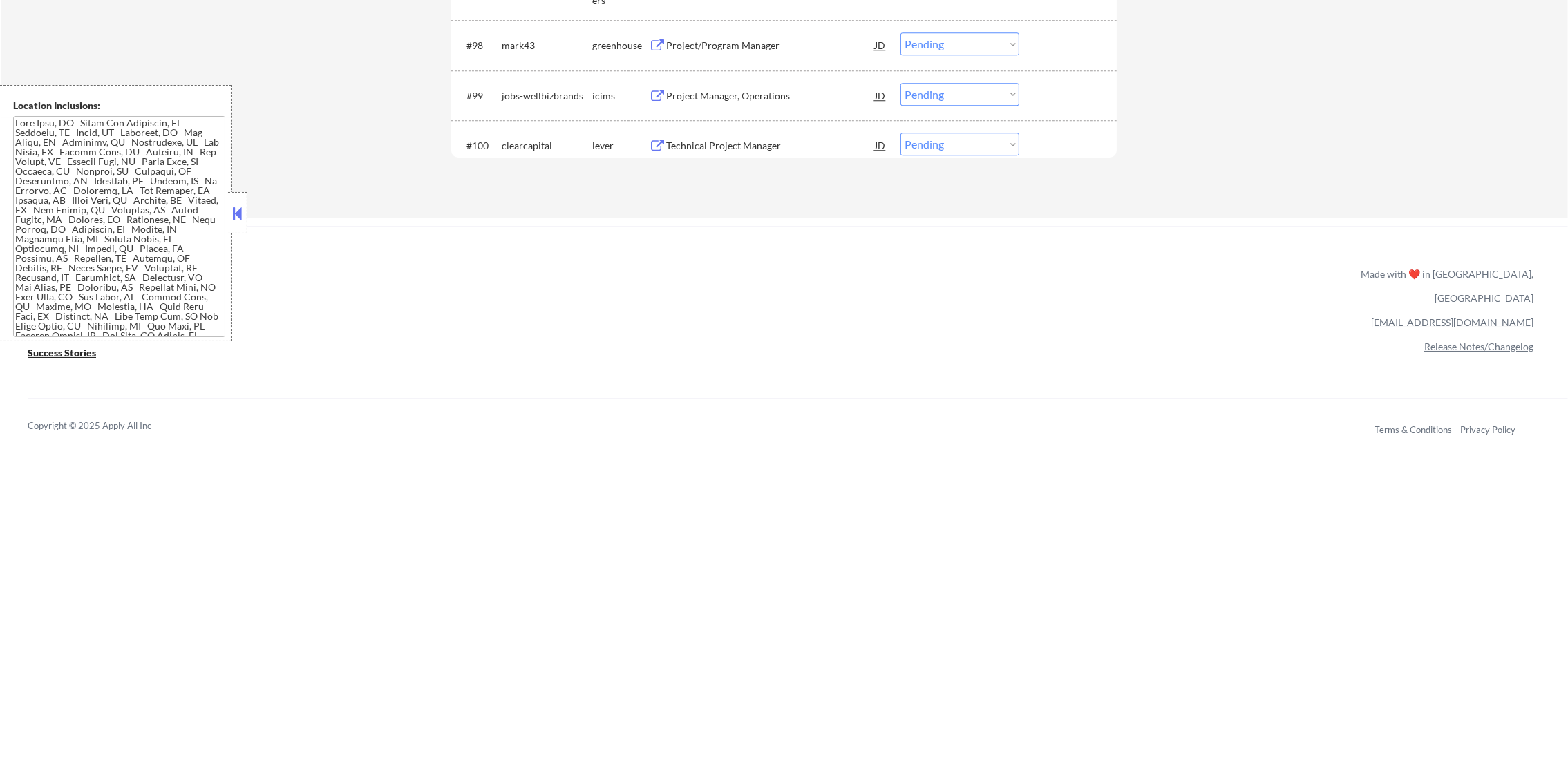
click at [761, 137] on div "Technical Project Manager" at bounding box center [771, 144] width 209 height 25
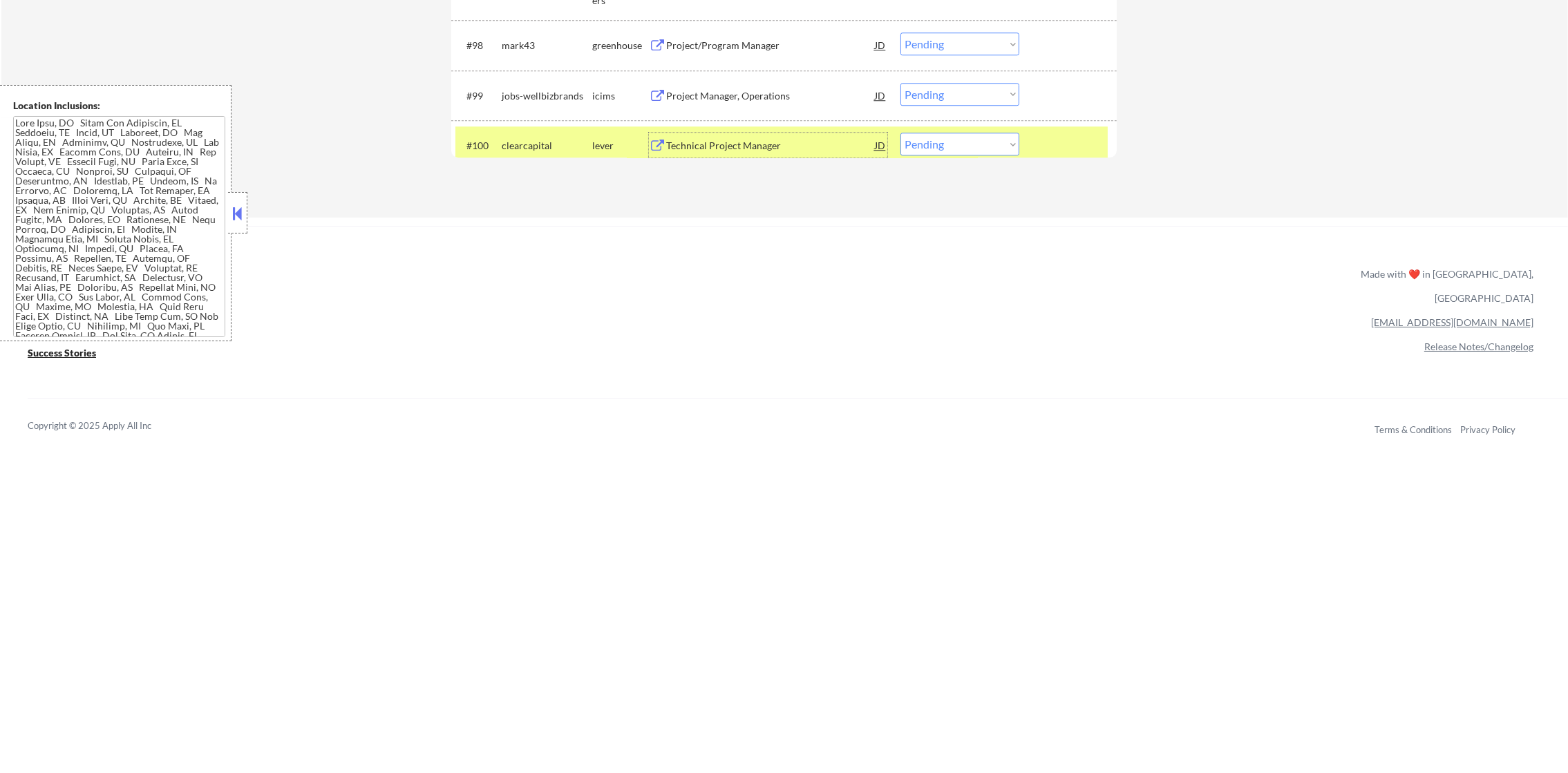
drag, startPoint x: 919, startPoint y: 142, endPoint x: 921, endPoint y: 157, distance: 15.1
click at [919, 142] on select "Choose an option... Pending Applied Excluded (Questions) Excluded (Expired) Exc…" at bounding box center [959, 143] width 118 height 23
click at [955, 143] on select "Choose an option... Pending Applied Excluded (Questions) Excluded (Expired) Exc…" at bounding box center [959, 143] width 118 height 23
click at [900, 132] on select "Choose an option... Pending Applied Excluded (Questions) Excluded (Expired) Exc…" at bounding box center [959, 143] width 118 height 23
click at [530, 145] on div "clearcapital" at bounding box center [547, 145] width 91 height 14
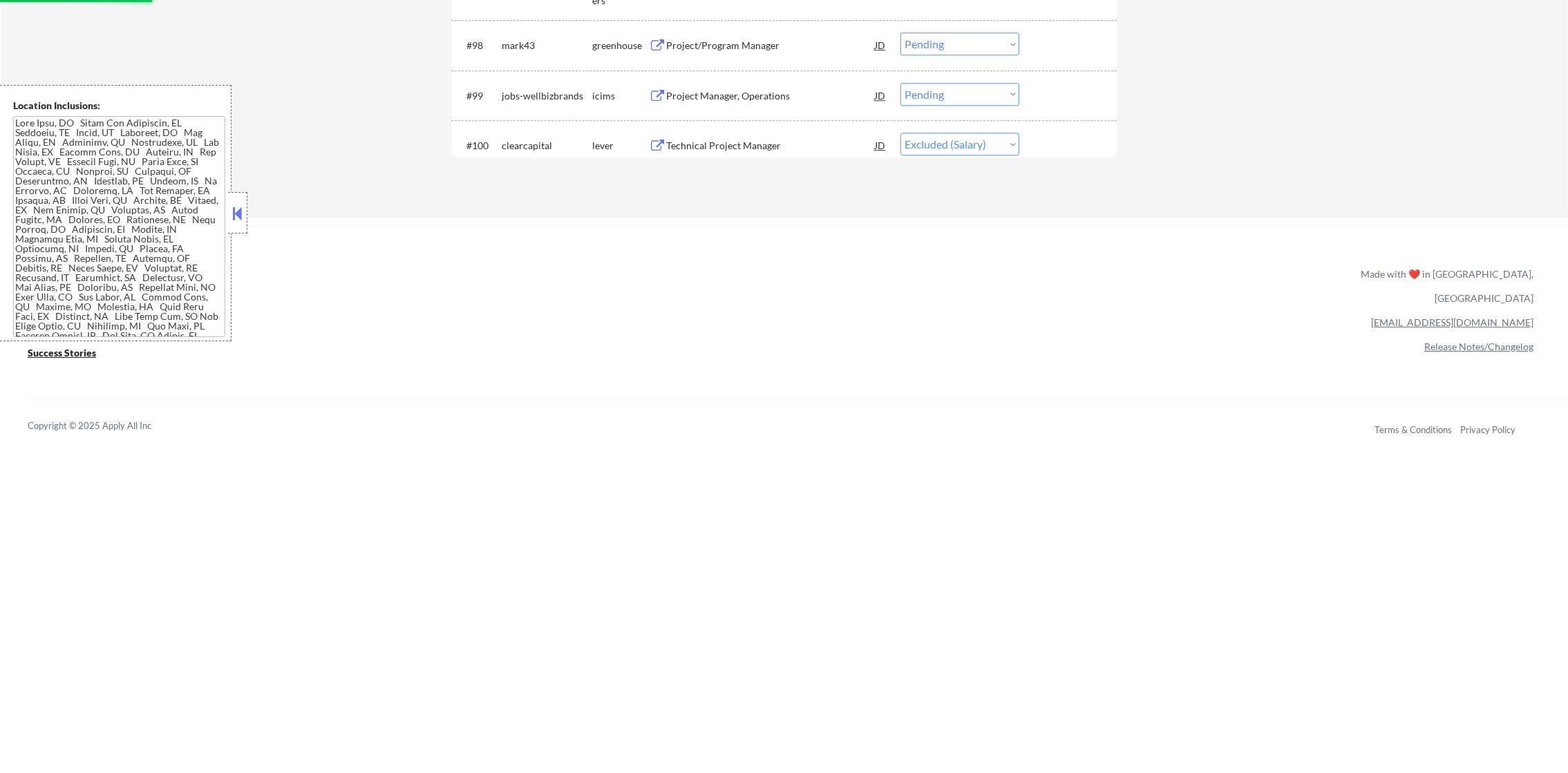
click at [762, 101] on div "Project Manager, Operations" at bounding box center [771, 97] width 209 height 14
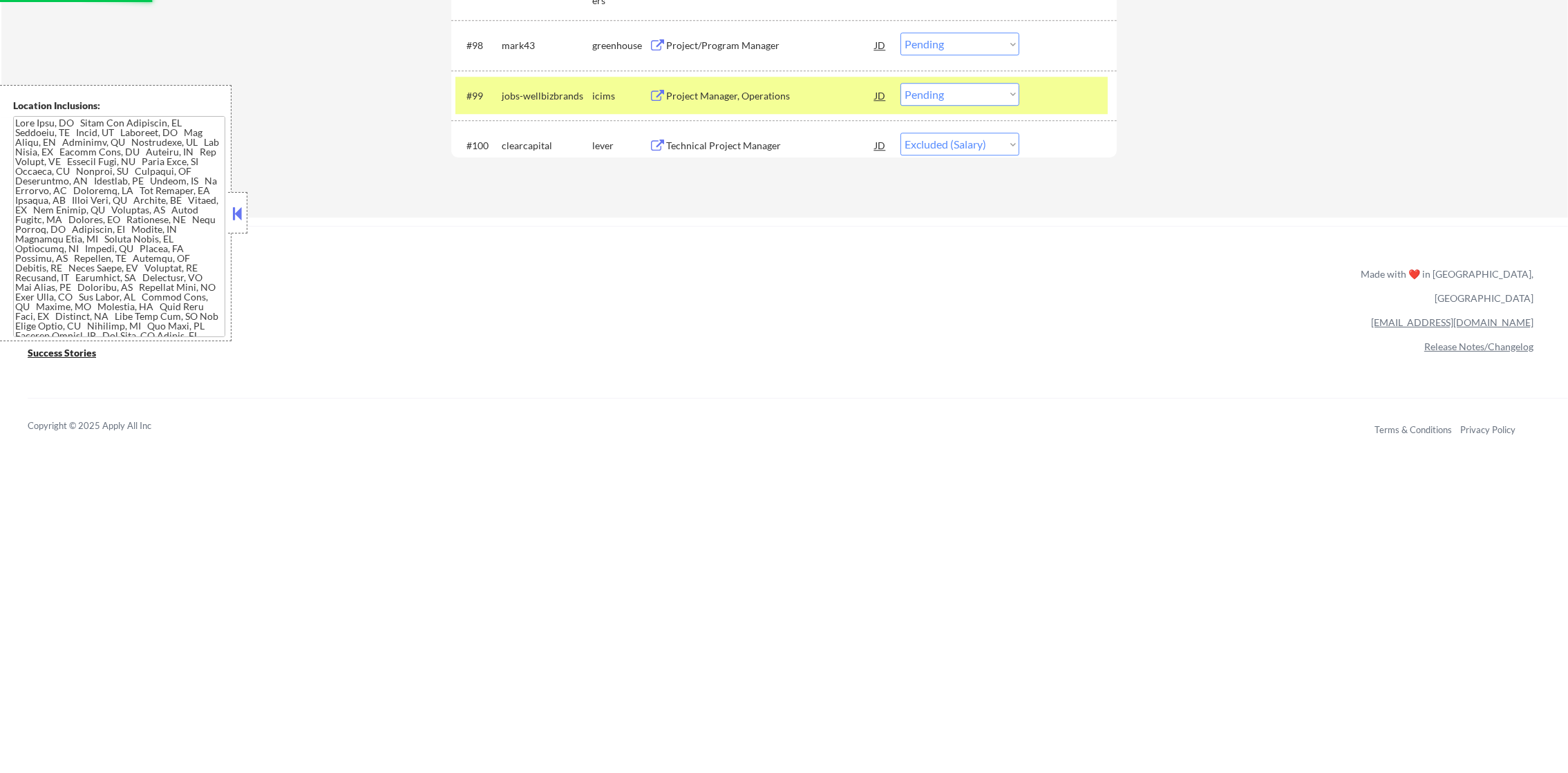
select select ""pending""
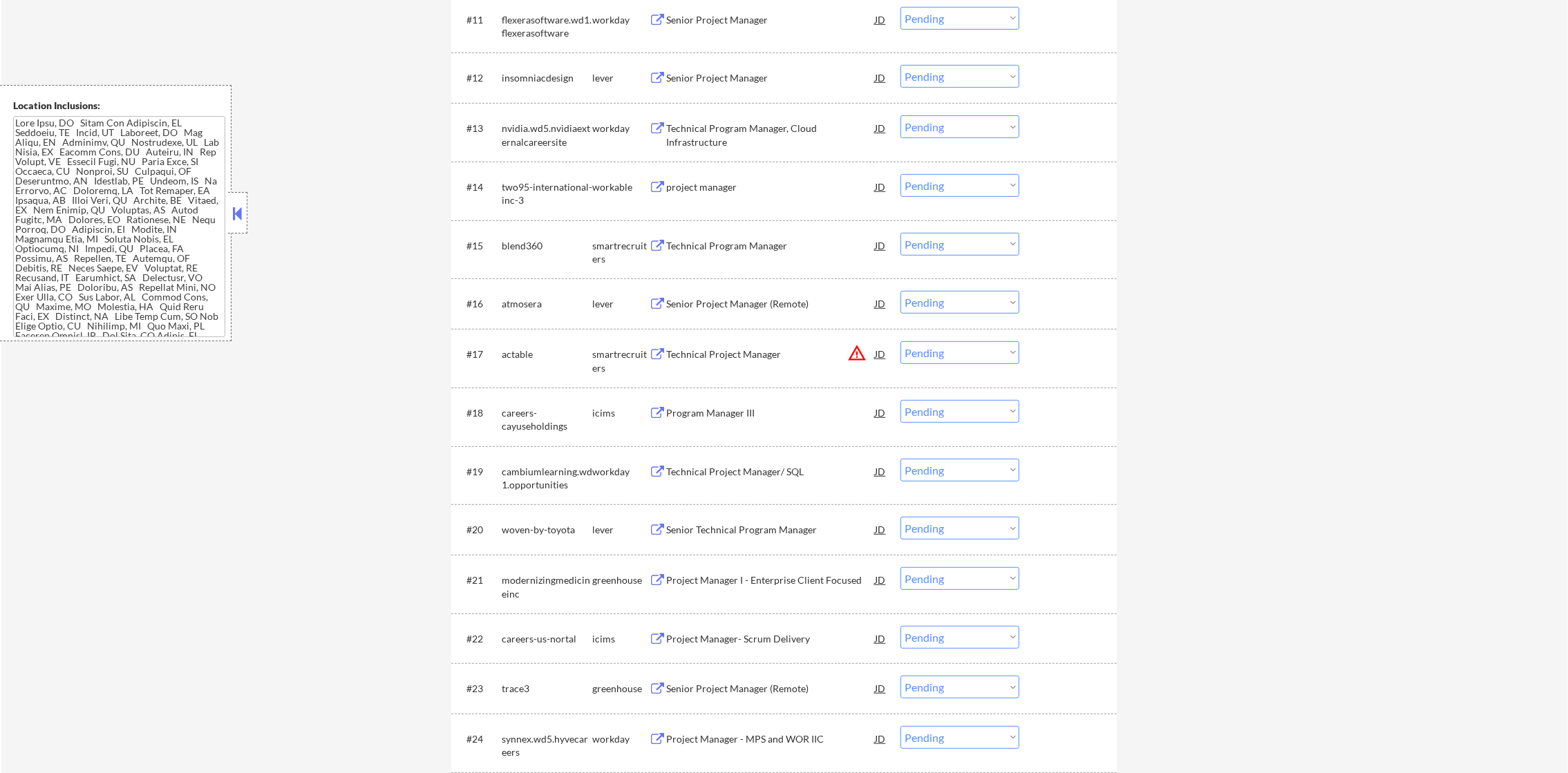
scroll to position [0, 0]
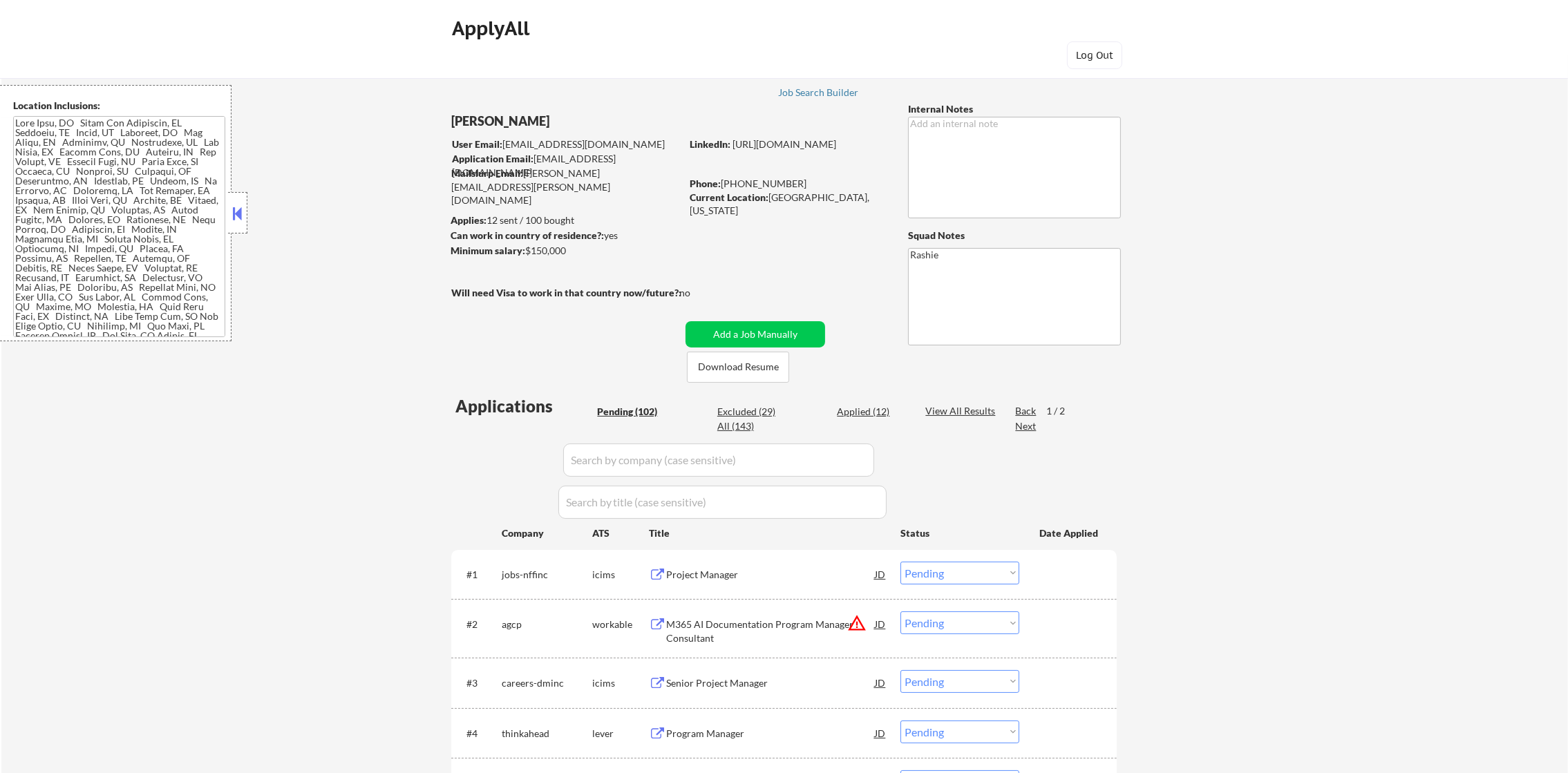
click at [754, 409] on div "Excluded (29)" at bounding box center [751, 412] width 69 height 14
select select ""excluded__expired_""
select select ""excluded__location_""
select select ""excluded""
select select ""excluded__expired_""
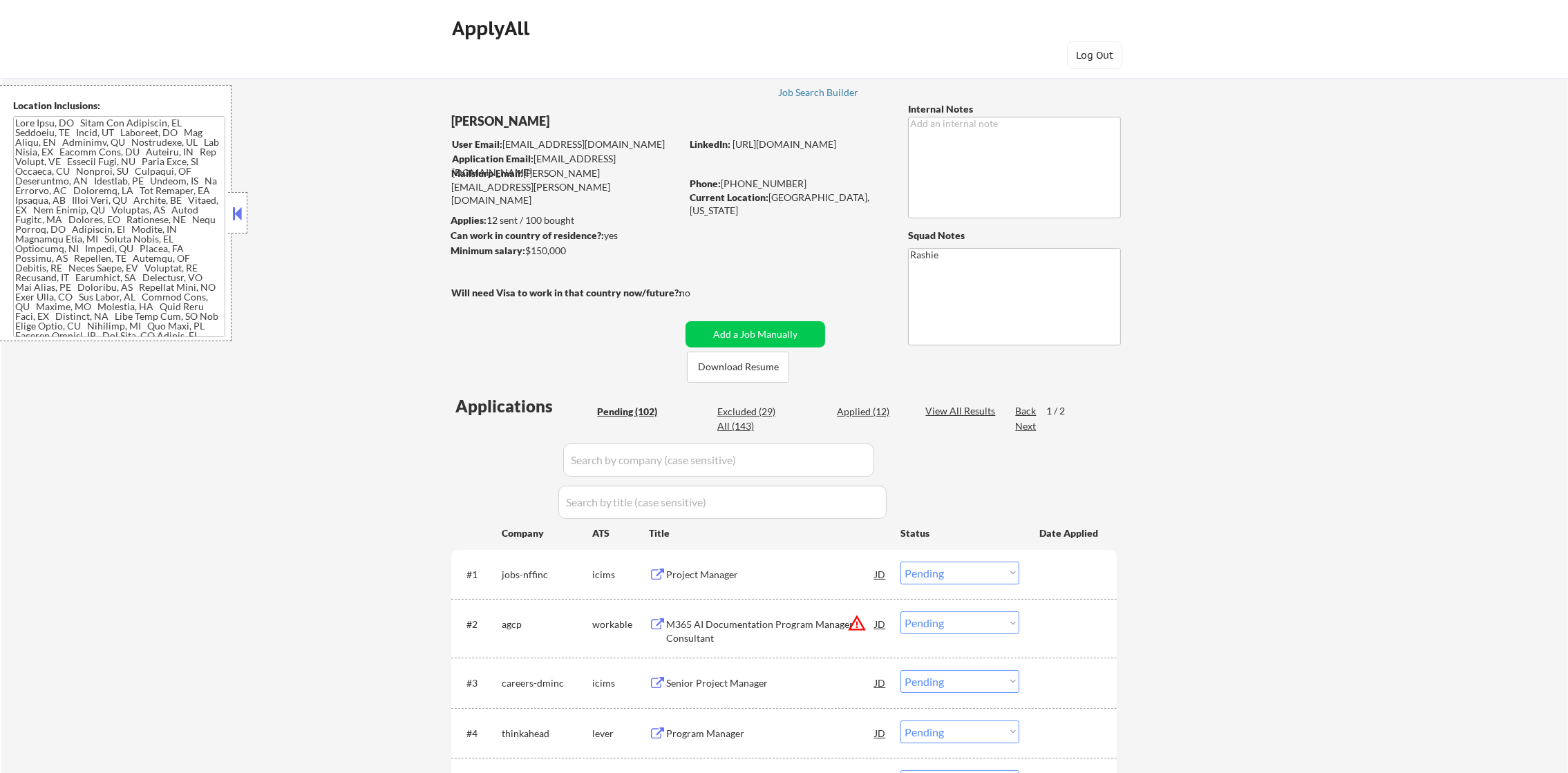
select select ""excluded__expired_""
select select ""excluded""
select select ""excluded__expired_""
select select ""excluded__salary_""
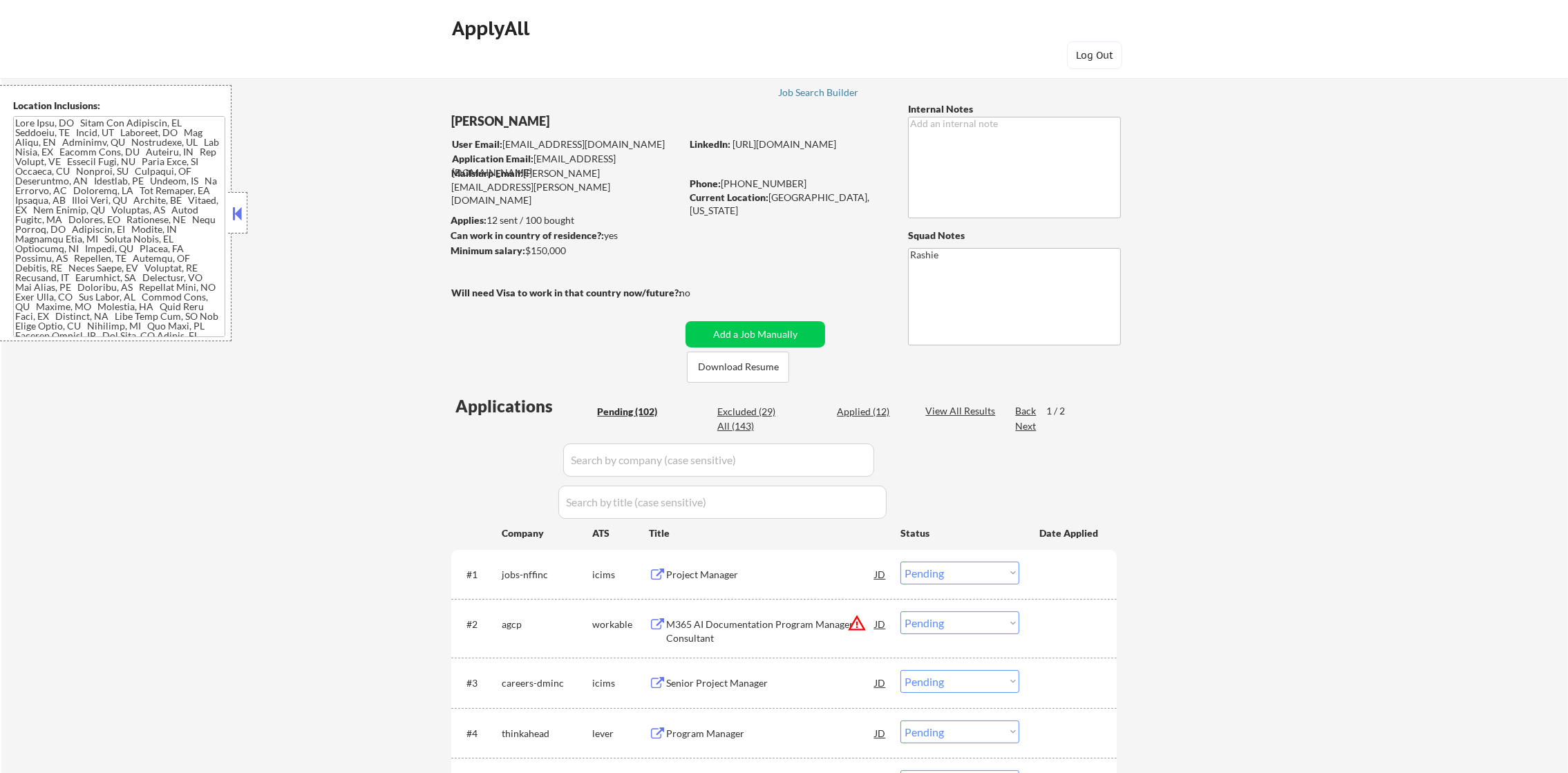
select select ""excluded__expired_""
select select ""excluded""
select select ""excluded__expired_""
select select ""excluded__location_""
select select ""excluded""
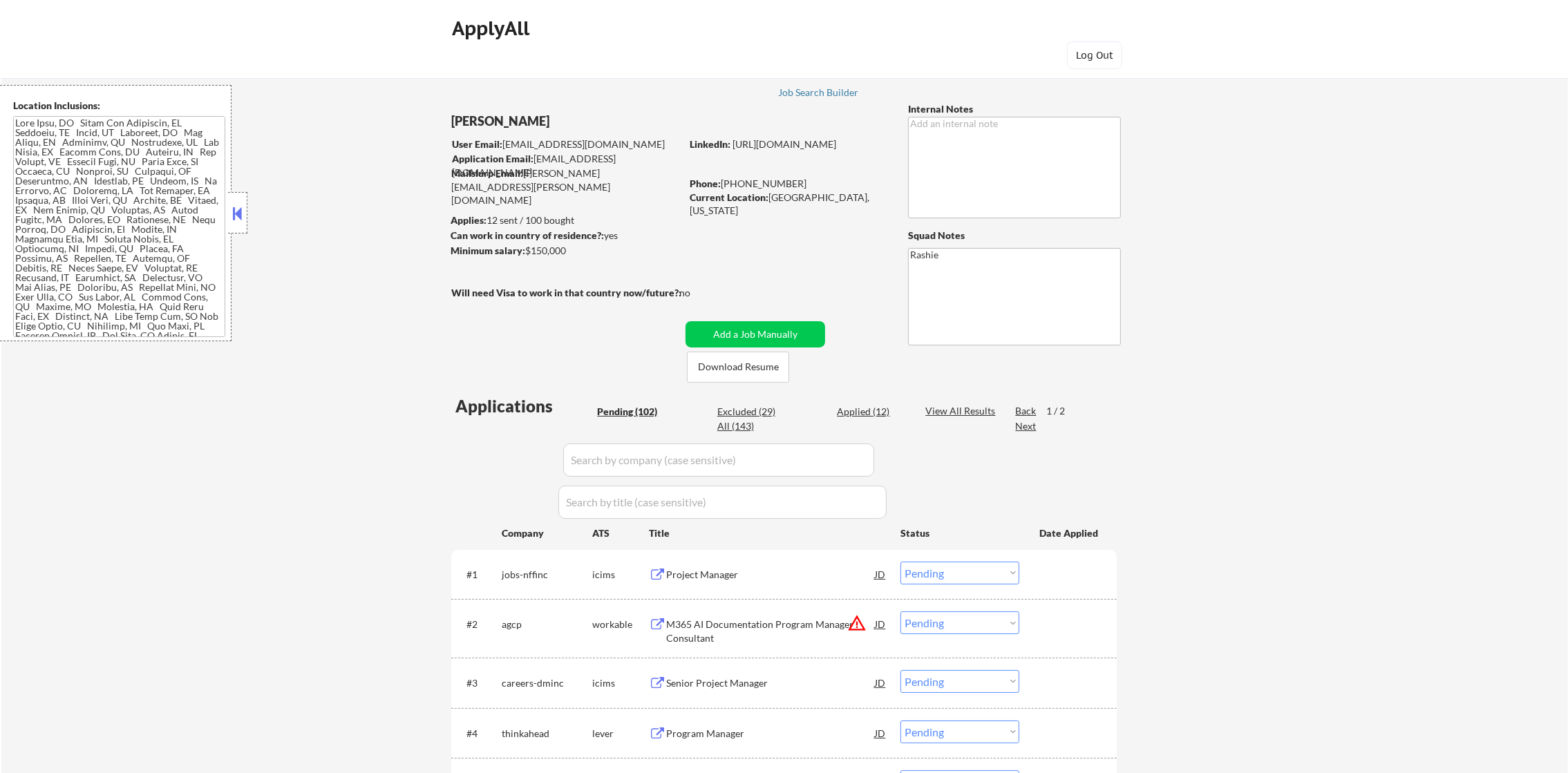
select select ""excluded__expired_""
select select ""excluded__location_""
select select ""excluded__salary_""
select select ""excluded__expired_""
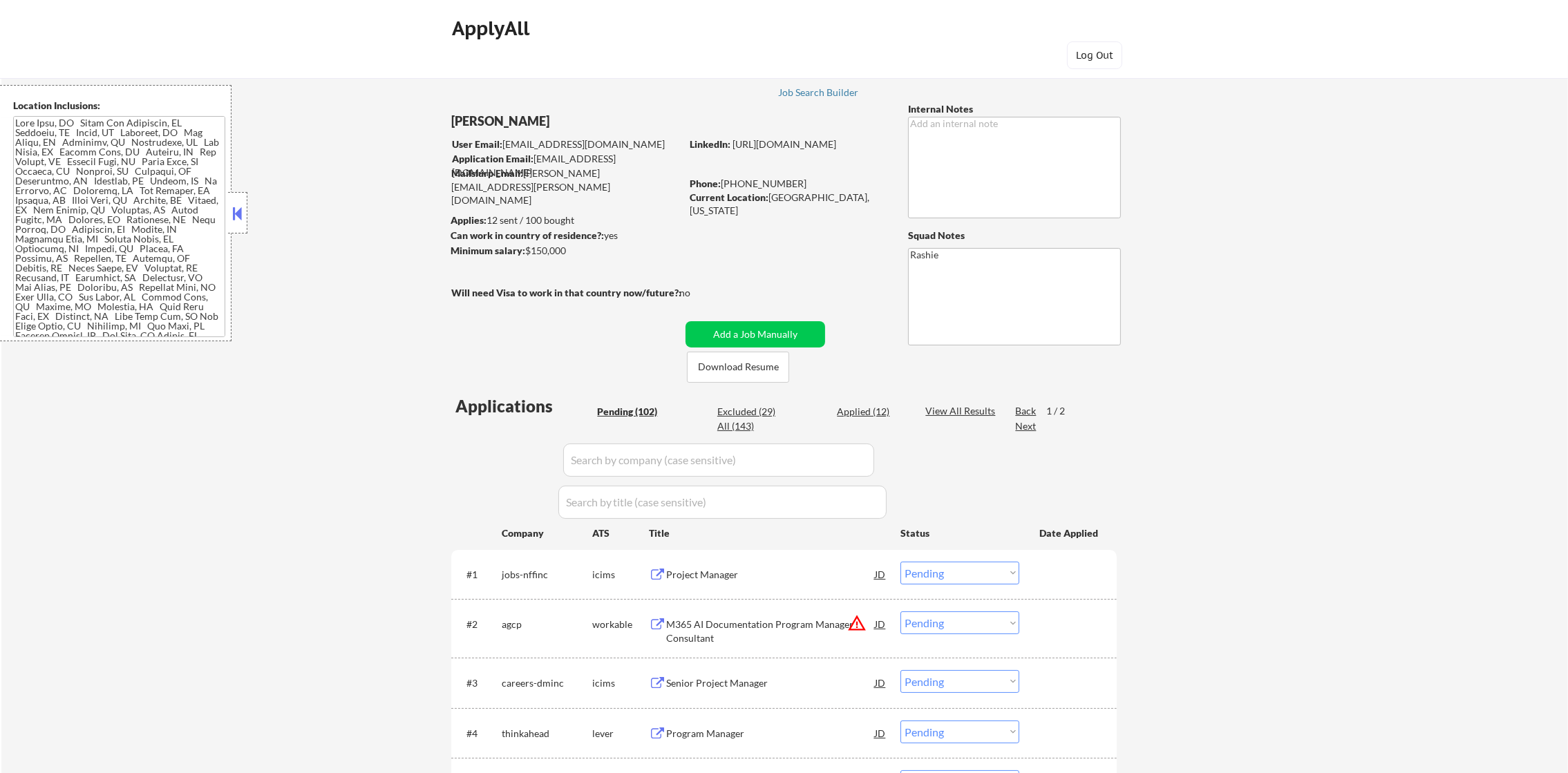
select select ""excluded__location_""
select select ""excluded__expired_""
select select ""excluded__salary_""
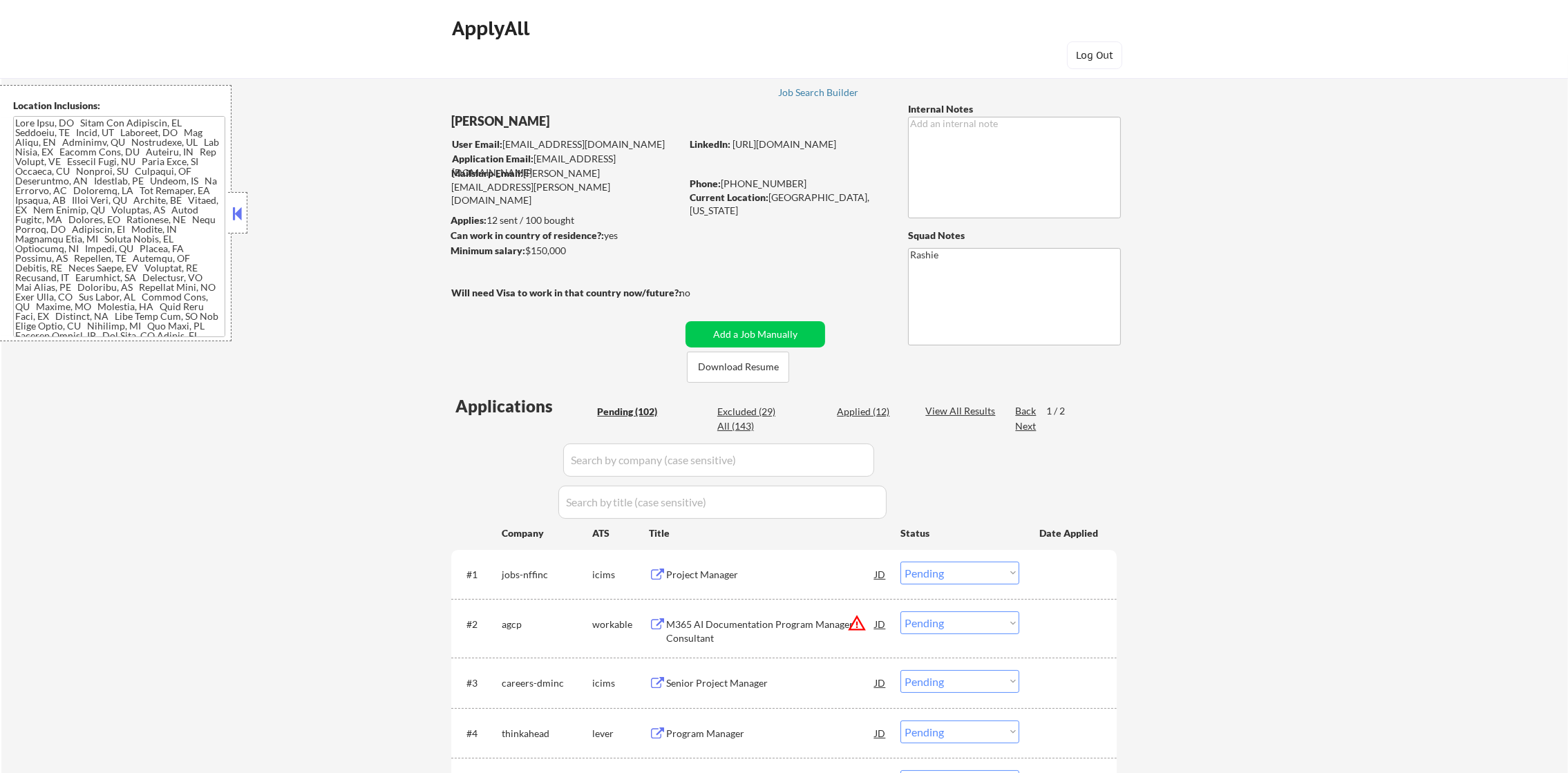
select select ""excluded__location_""
select select ""excluded__salary_""
select select ""excluded__expired_""
select select ""excluded__salary_""
select select ""excluded__expired_""
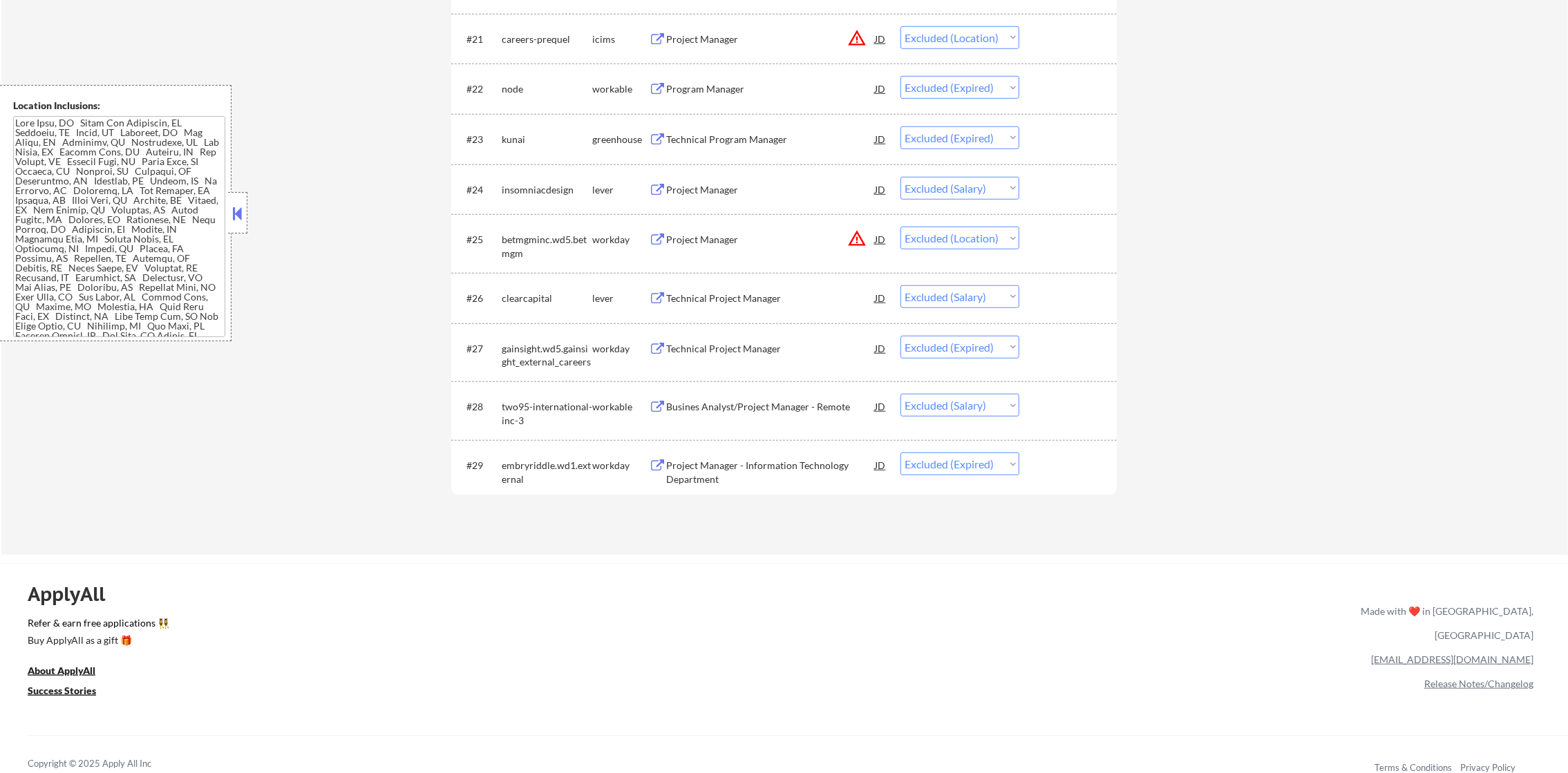
scroll to position [1618, 0]
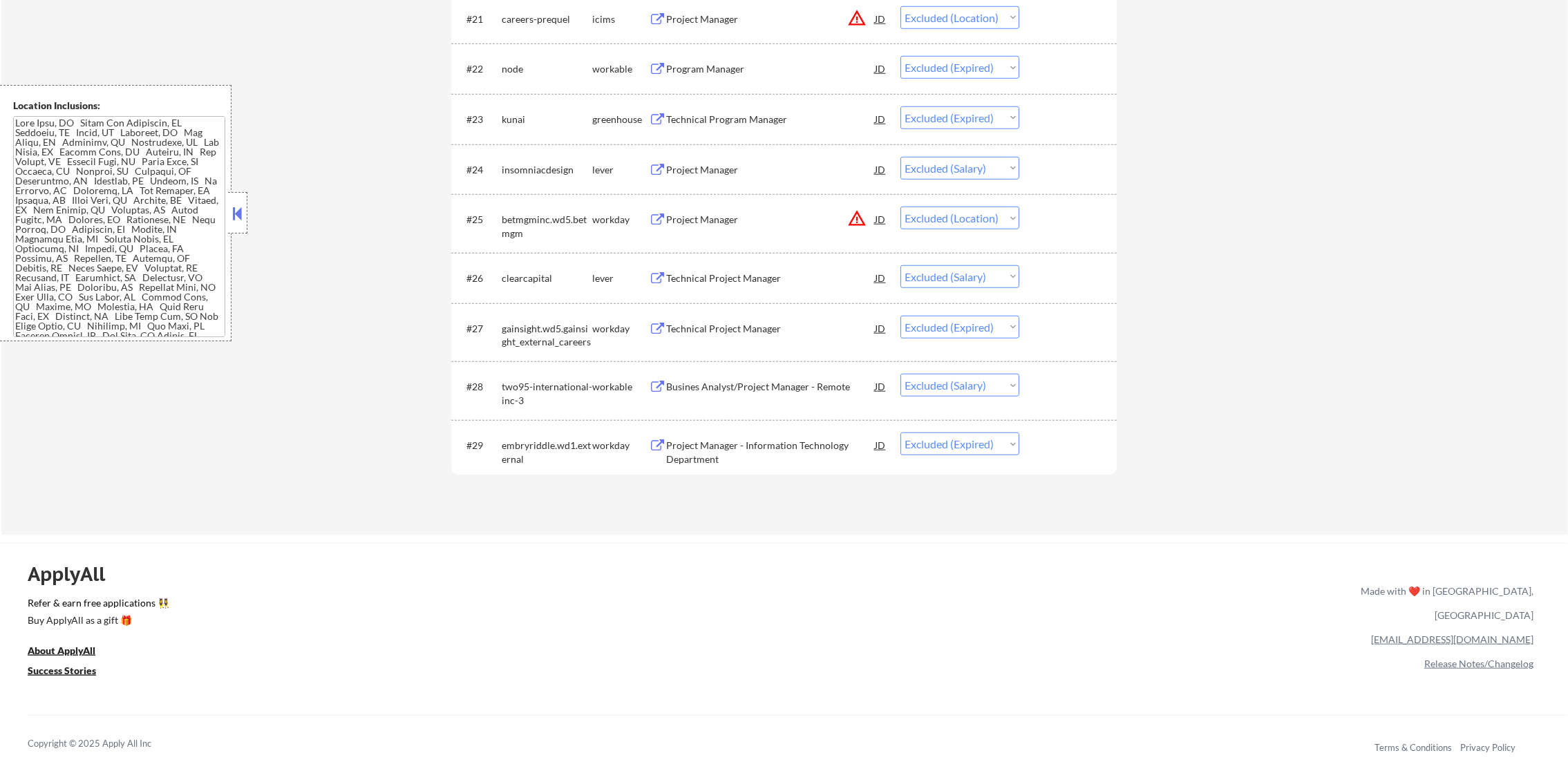
click at [742, 387] on div "Busines Analyst/Project Manager - Remote" at bounding box center [771, 387] width 209 height 14
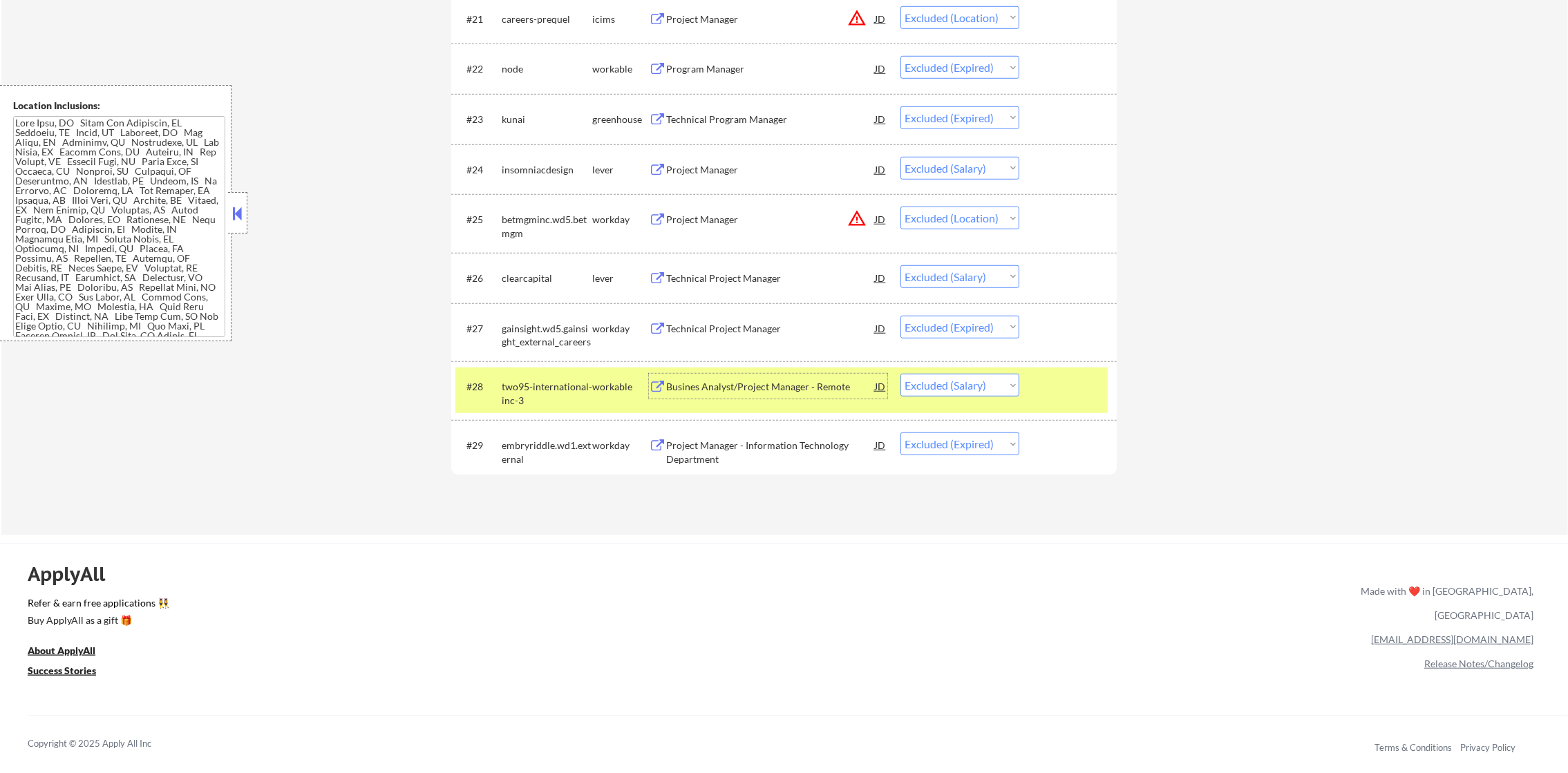
click at [569, 376] on div "two95-international-inc-3" at bounding box center [547, 389] width 91 height 33
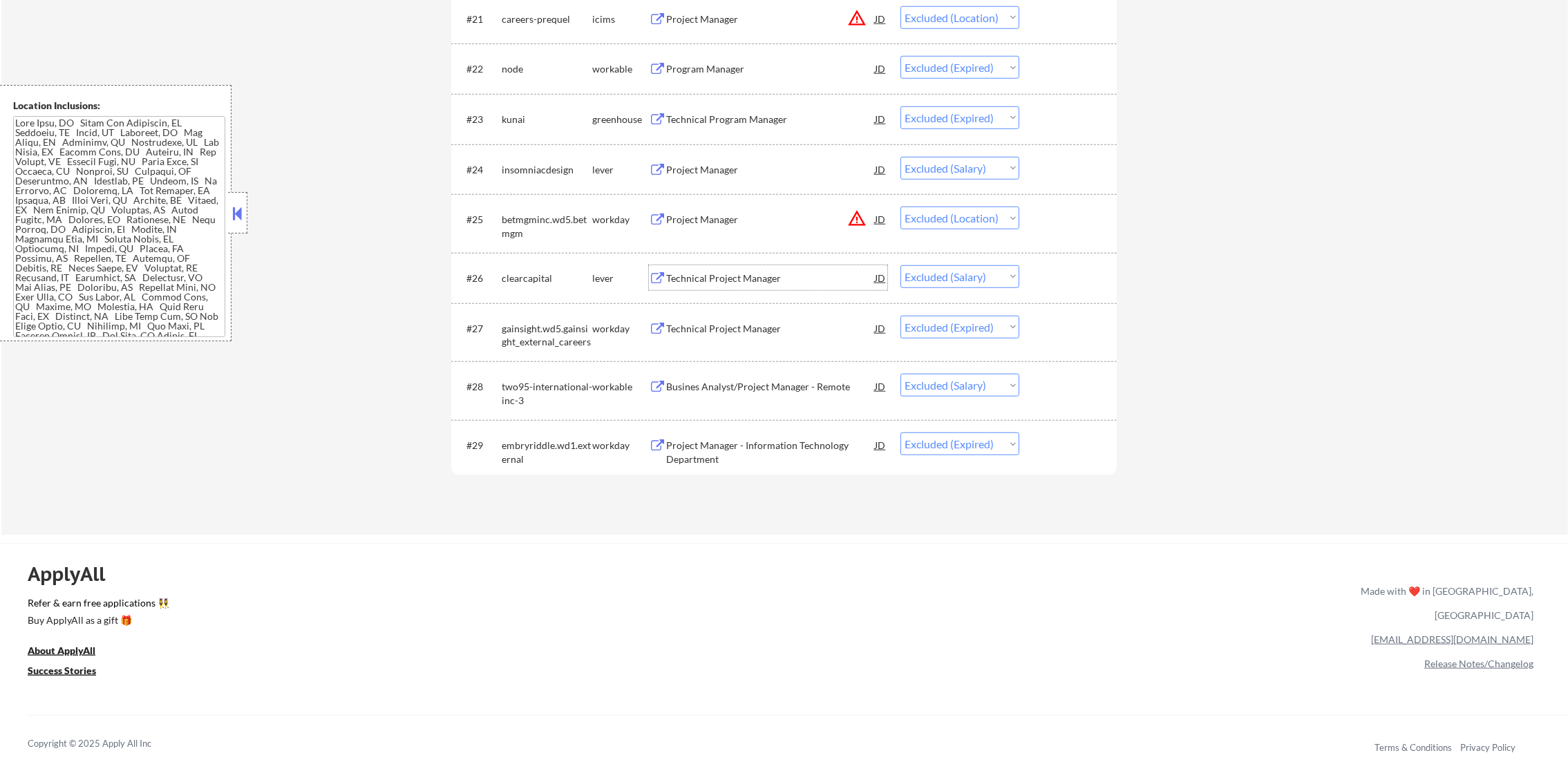
click at [733, 265] on div "Technical Project Manager" at bounding box center [771, 277] width 209 height 25
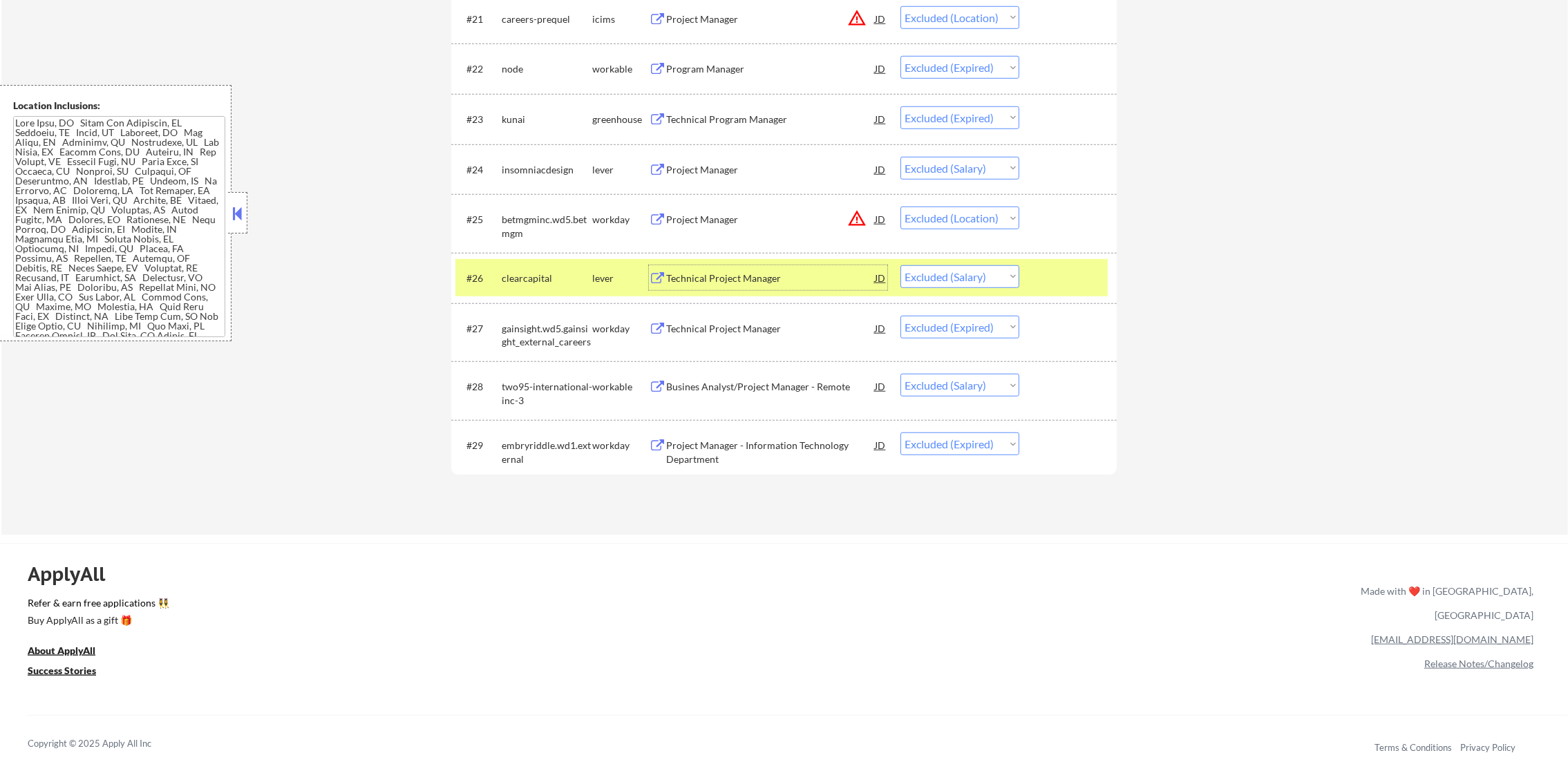
click at [960, 277] on select "Choose an option... Pending Applied Excluded (Questions) Excluded (Expired) Exc…" at bounding box center [959, 276] width 118 height 23
click at [900, 265] on select "Choose an option... Pending Applied Excluded (Questions) Excluded (Expired) Exc…" at bounding box center [959, 276] width 118 height 23
click at [544, 275] on div "clearcapital" at bounding box center [547, 279] width 91 height 14
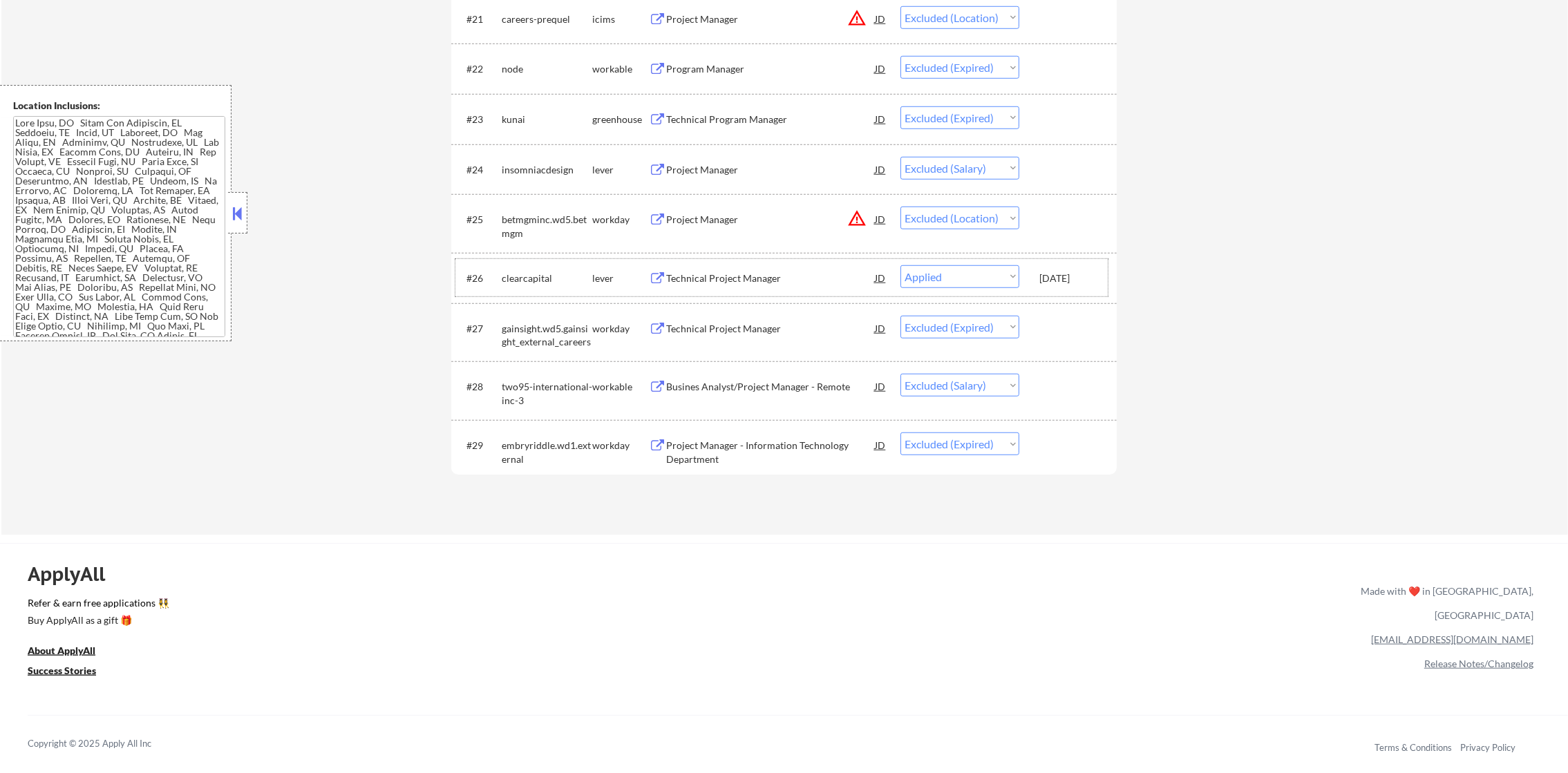
select select ""excluded__expired_""
select select ""excluded__salary_""
select select ""excluded__expired_""
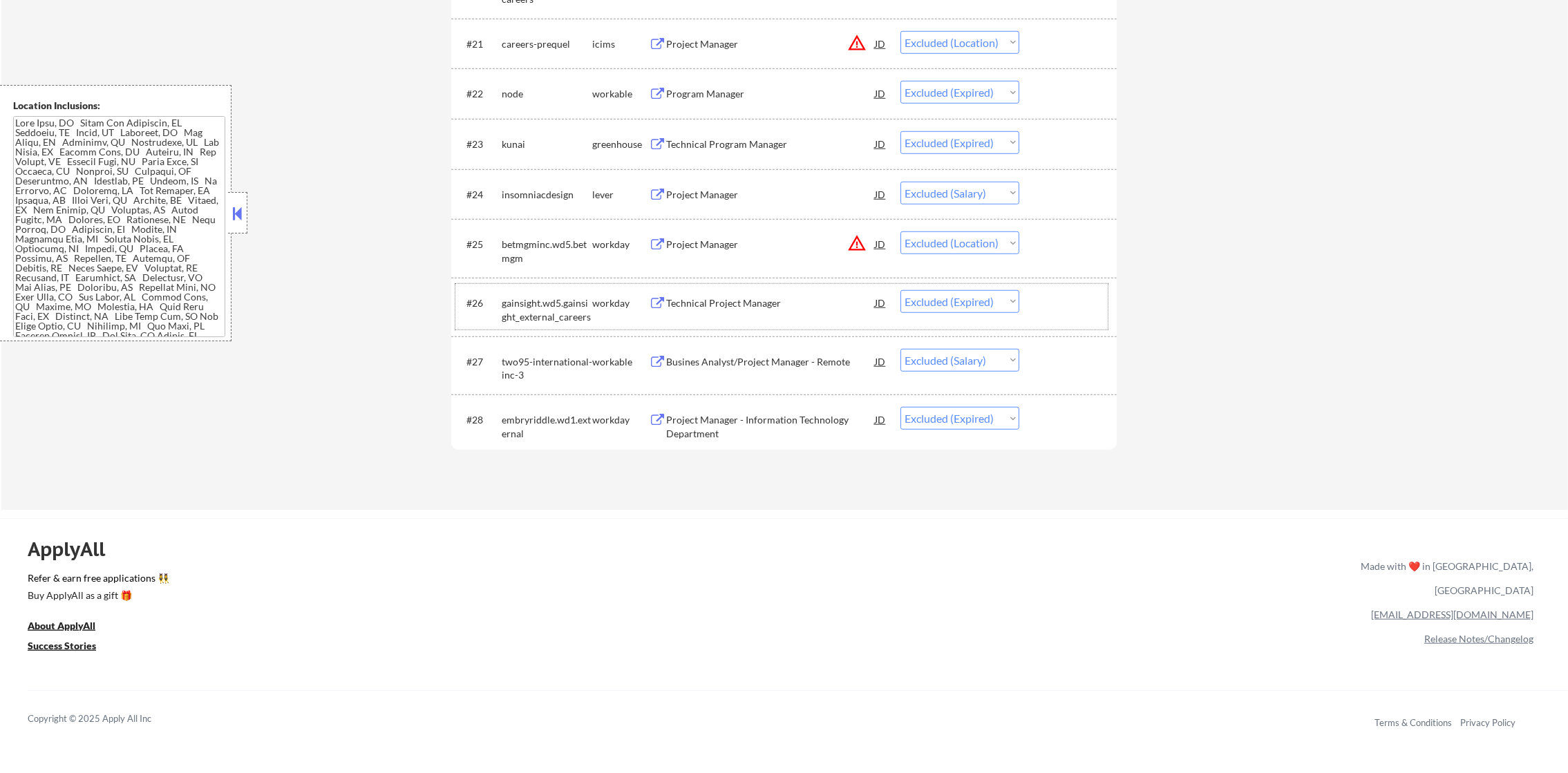
scroll to position [1583, 0]
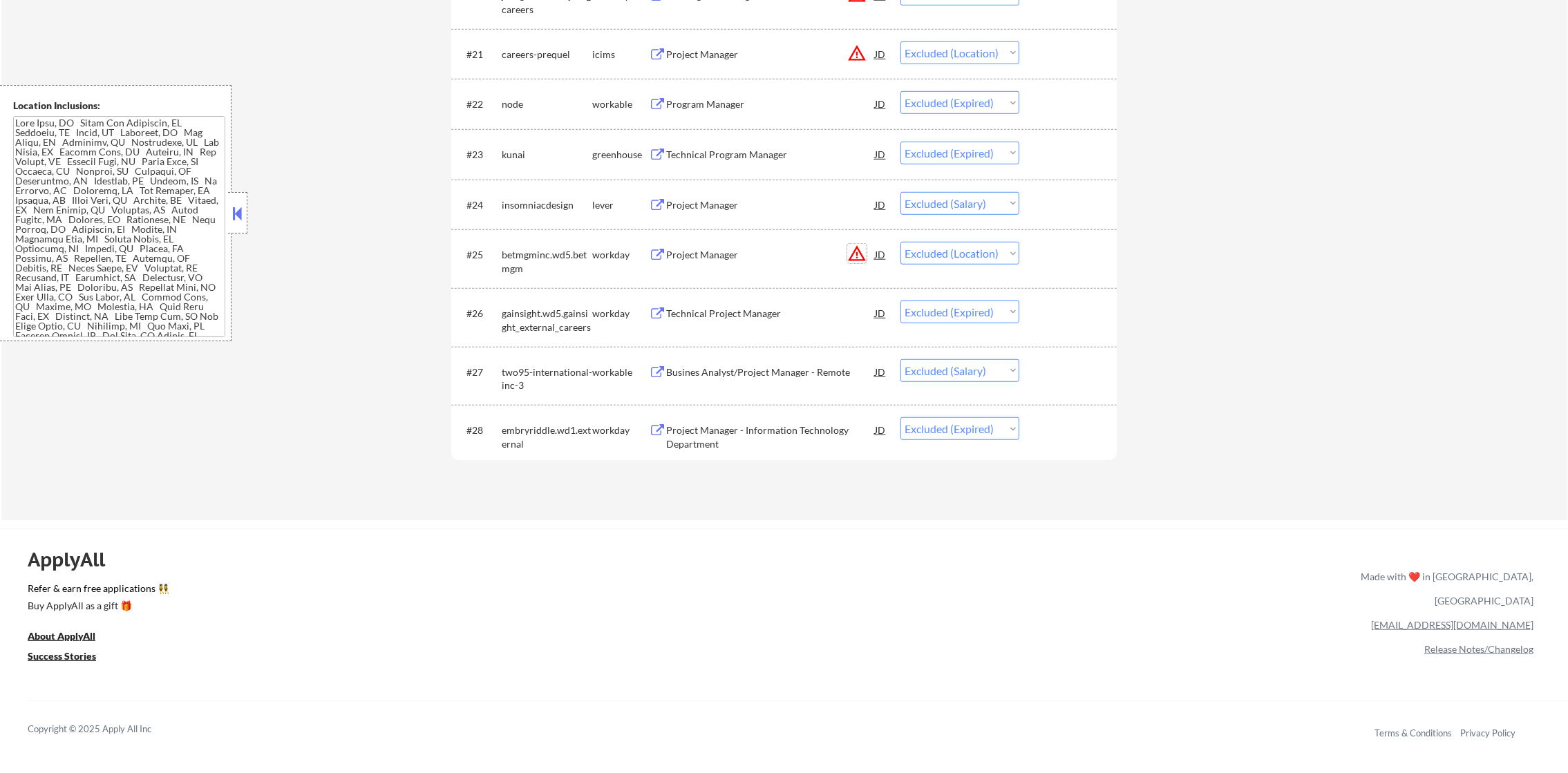
click at [854, 253] on button "warning_amber" at bounding box center [856, 253] width 19 height 19
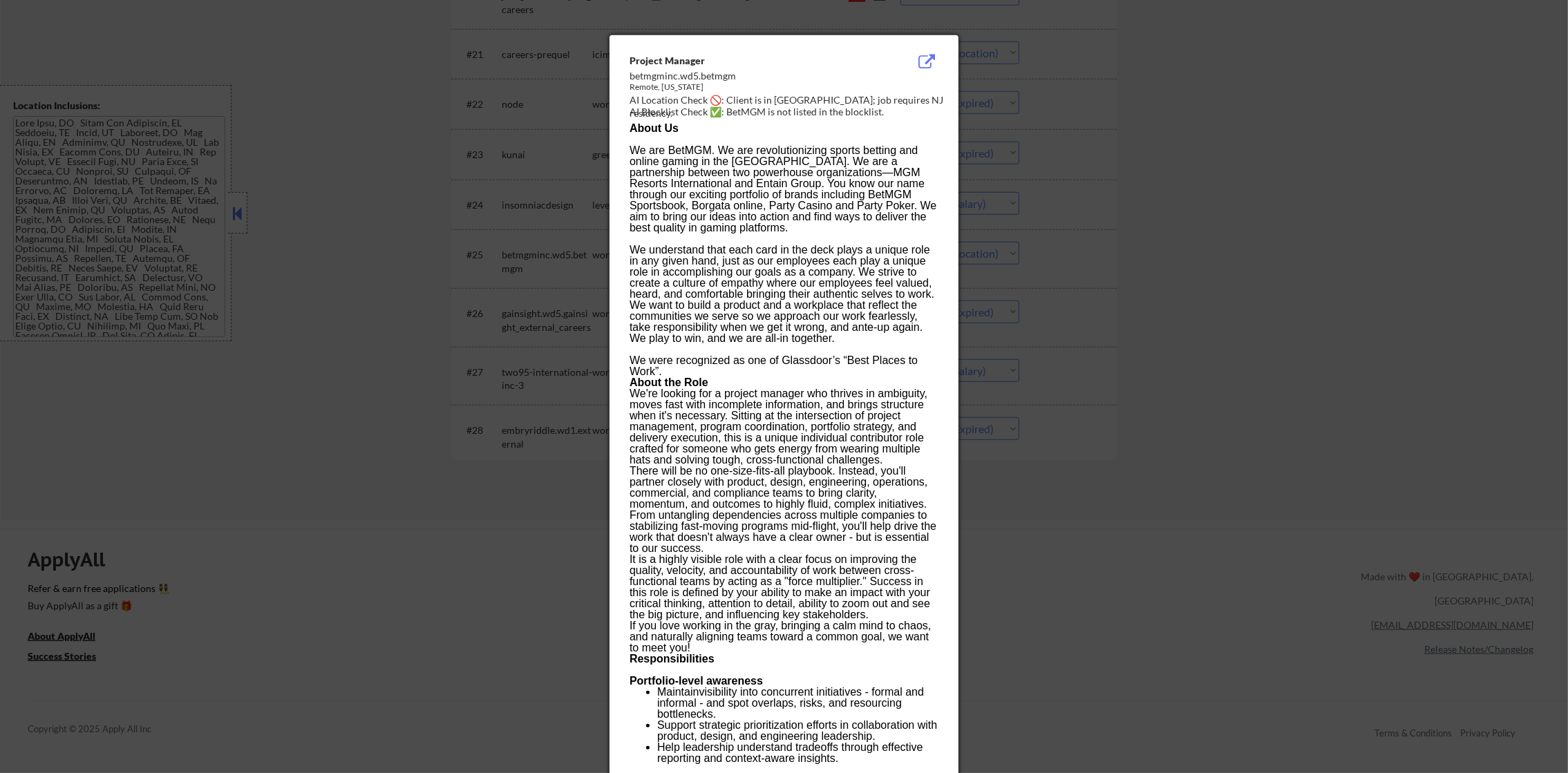
click at [973, 231] on div at bounding box center [784, 386] width 1568 height 773
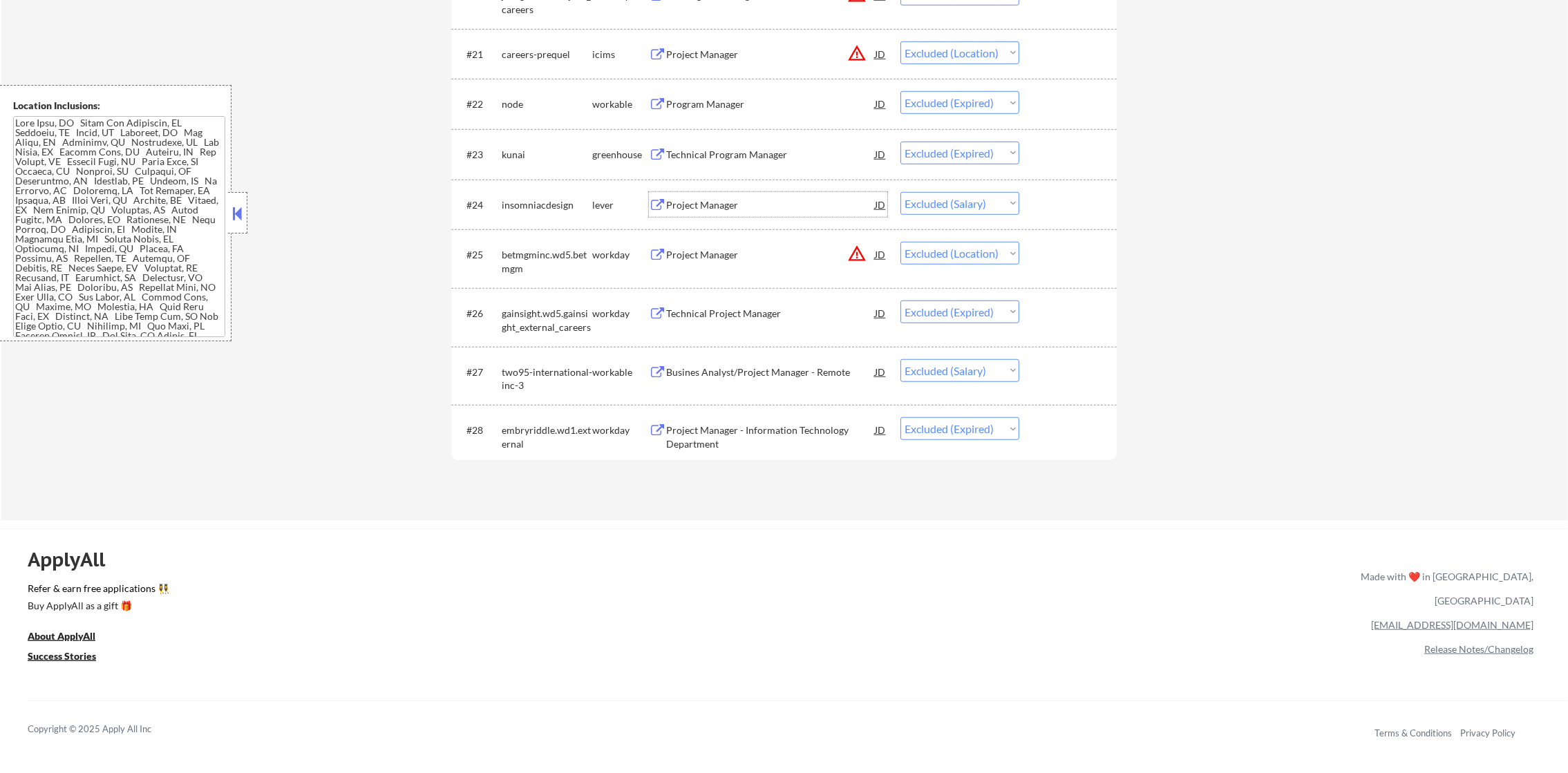
click at [715, 200] on div "Project Manager" at bounding box center [771, 205] width 209 height 14
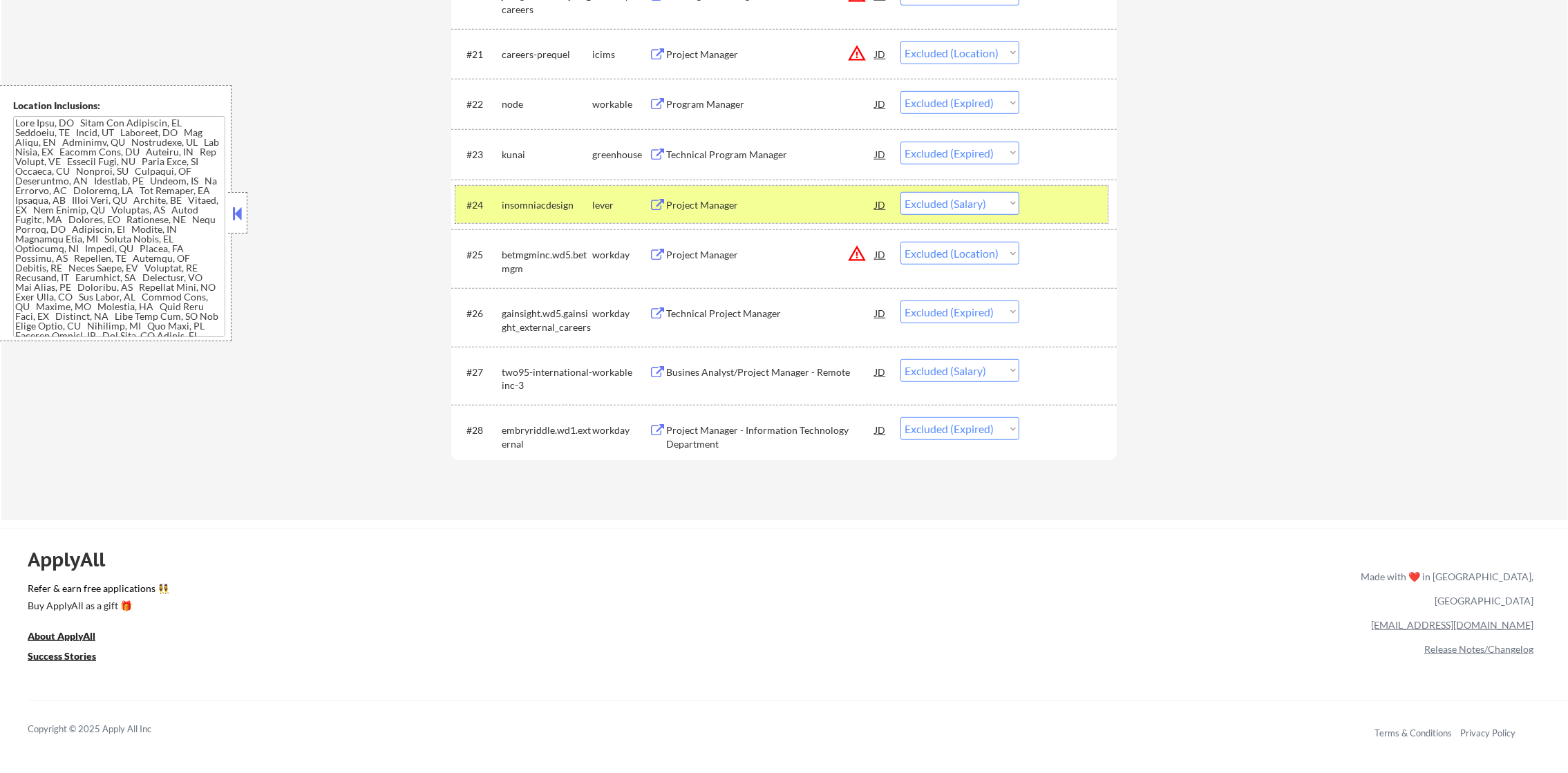
drag, startPoint x: 958, startPoint y: 189, endPoint x: 956, endPoint y: 199, distance: 10.2
click at [958, 191] on div "#24 insomniacdesign lever Project Manager JD Choose an option... Pending Applie…" at bounding box center [781, 204] width 652 height 37
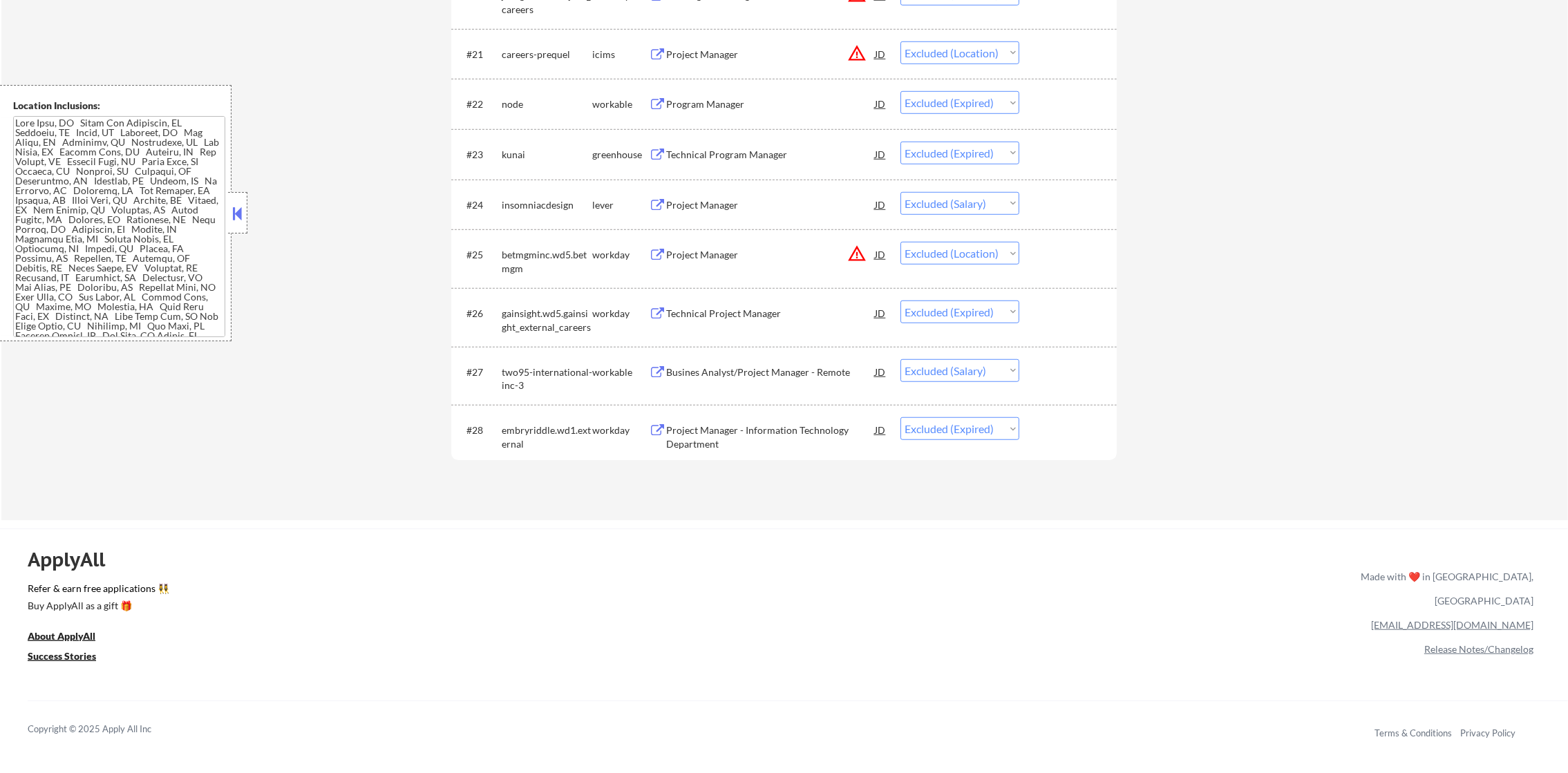
click at [955, 206] on select "Choose an option... Pending Applied Excluded (Questions) Excluded (Expired) Exc…" at bounding box center [959, 203] width 118 height 23
select select ""excluded__expired_""
click at [900, 192] on select "Choose an option... Pending Applied Excluded (Questions) Excluded (Expired) Exc…" at bounding box center [959, 203] width 118 height 23
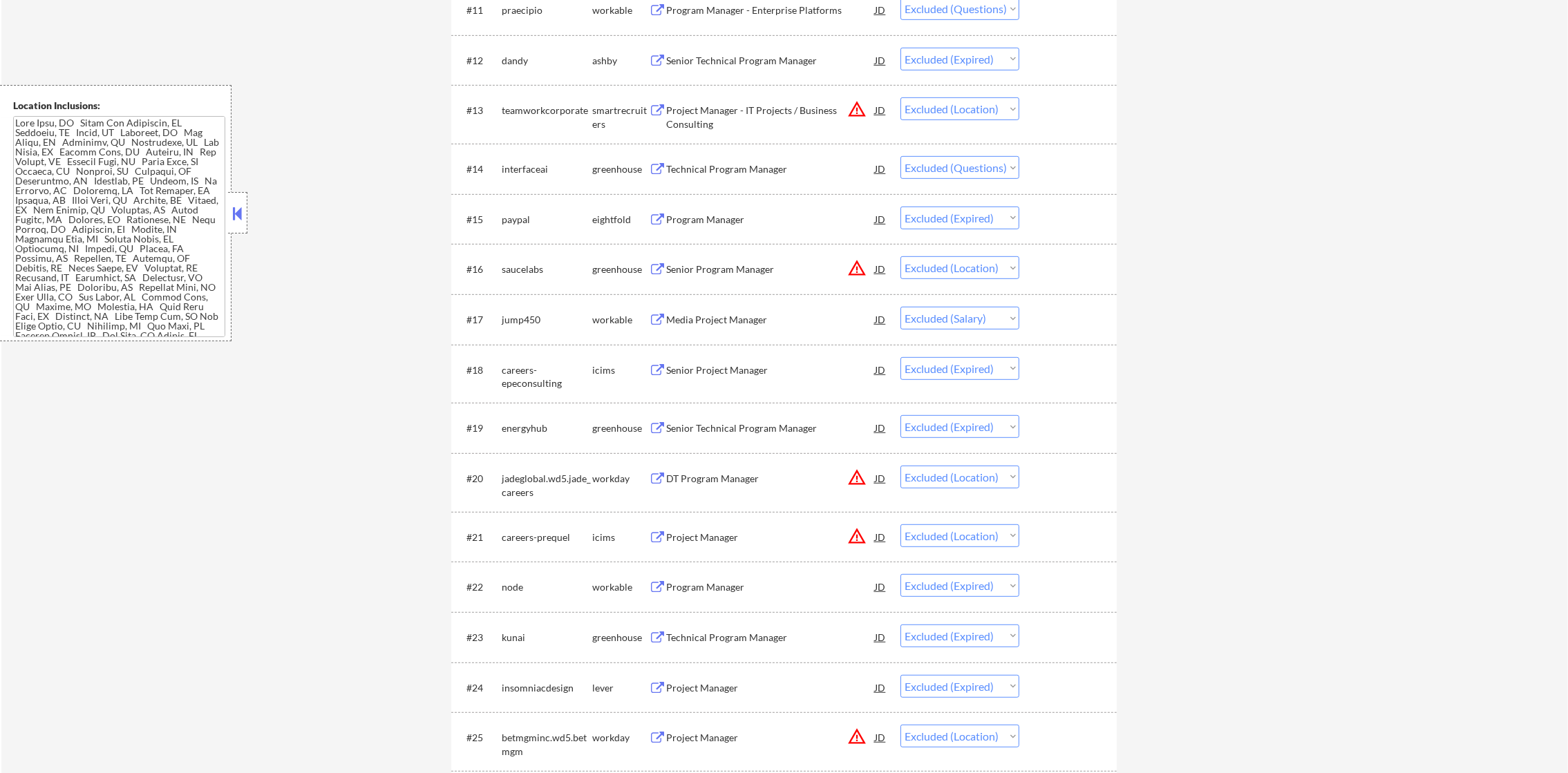
scroll to position [0, 0]
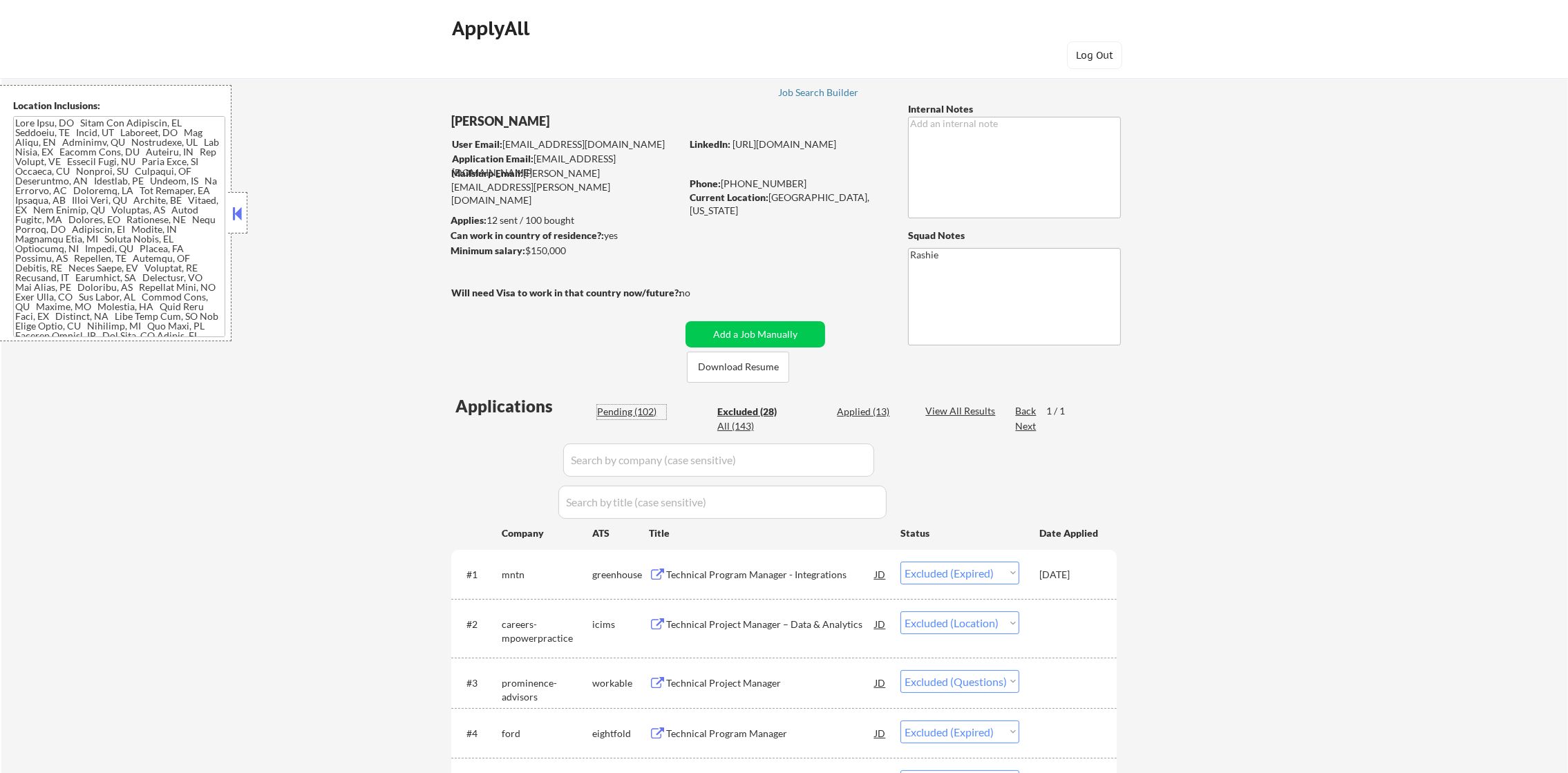
click at [637, 414] on div "Pending (102)" at bounding box center [631, 412] width 69 height 14
select select ""pending""
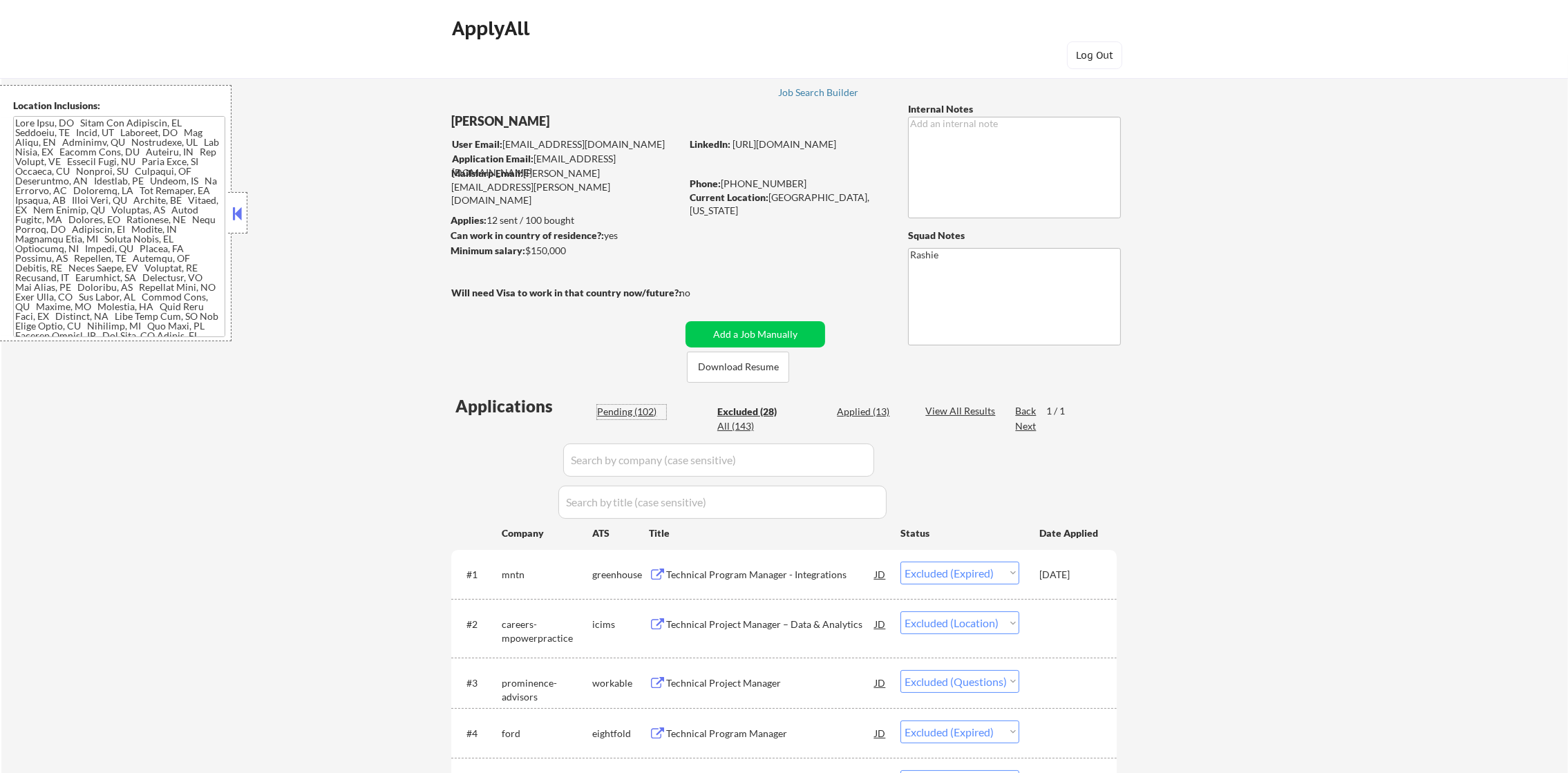
select select ""pending""
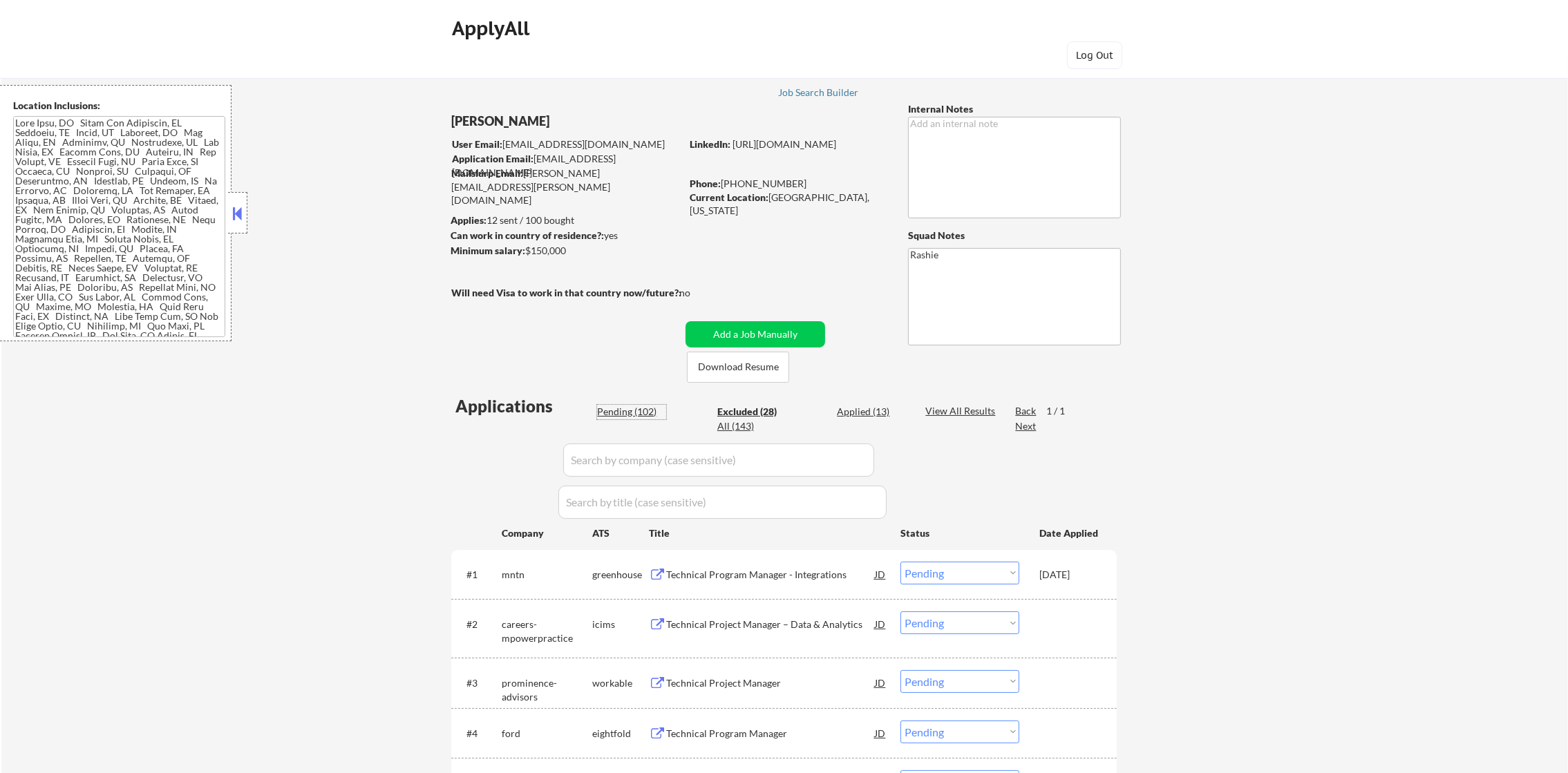
select select ""pending""
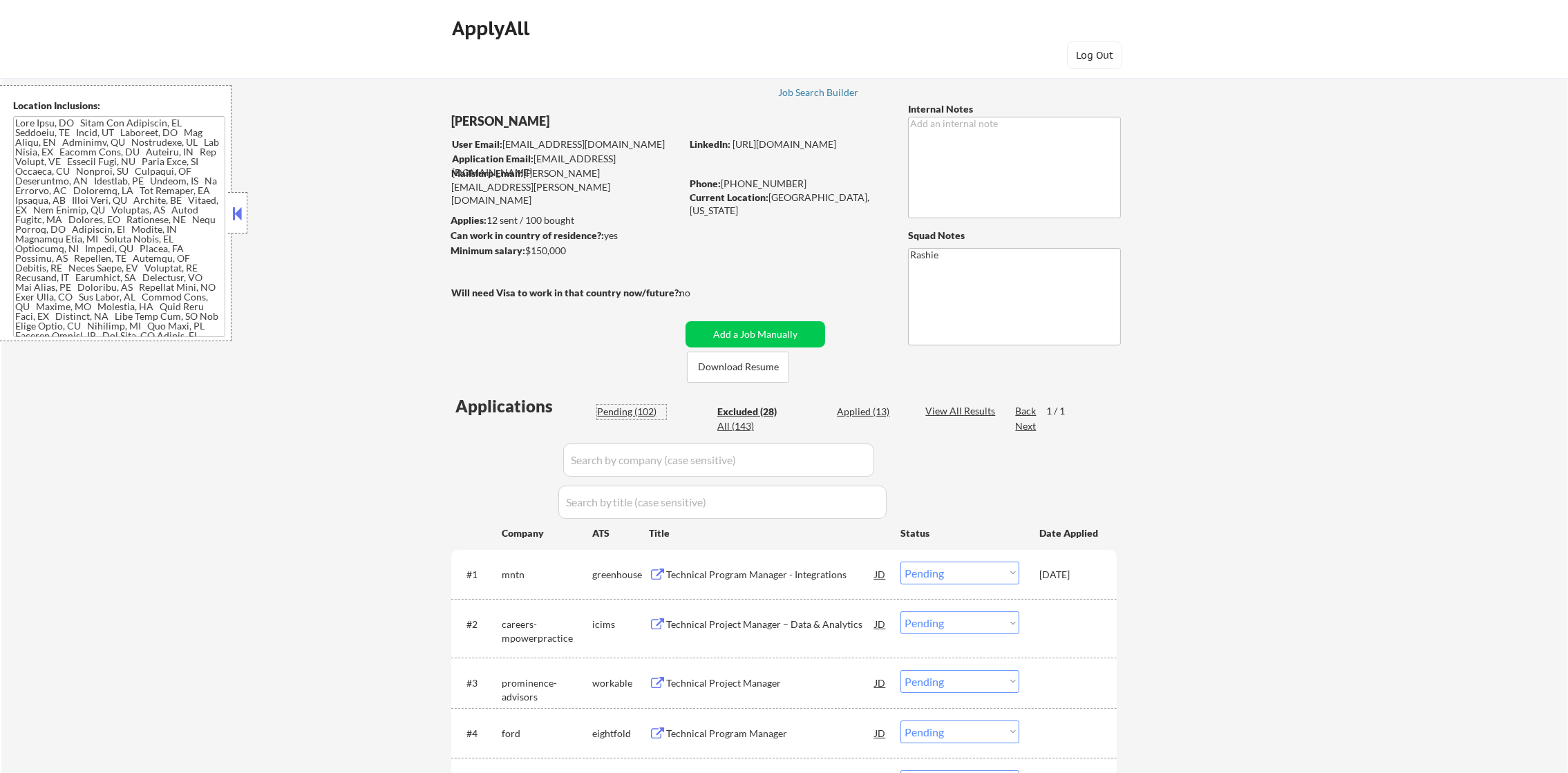
select select ""pending""
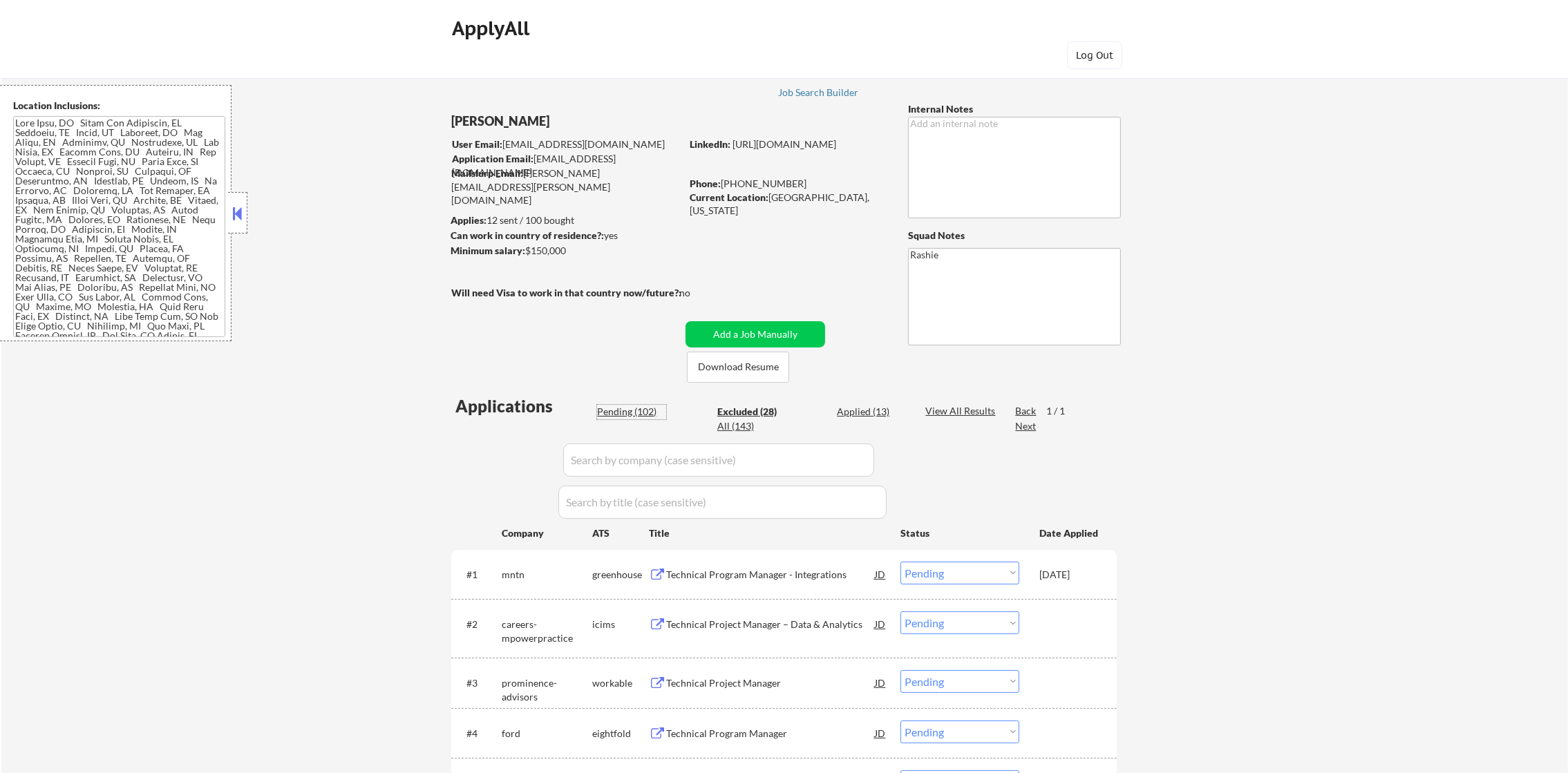
select select ""pending""
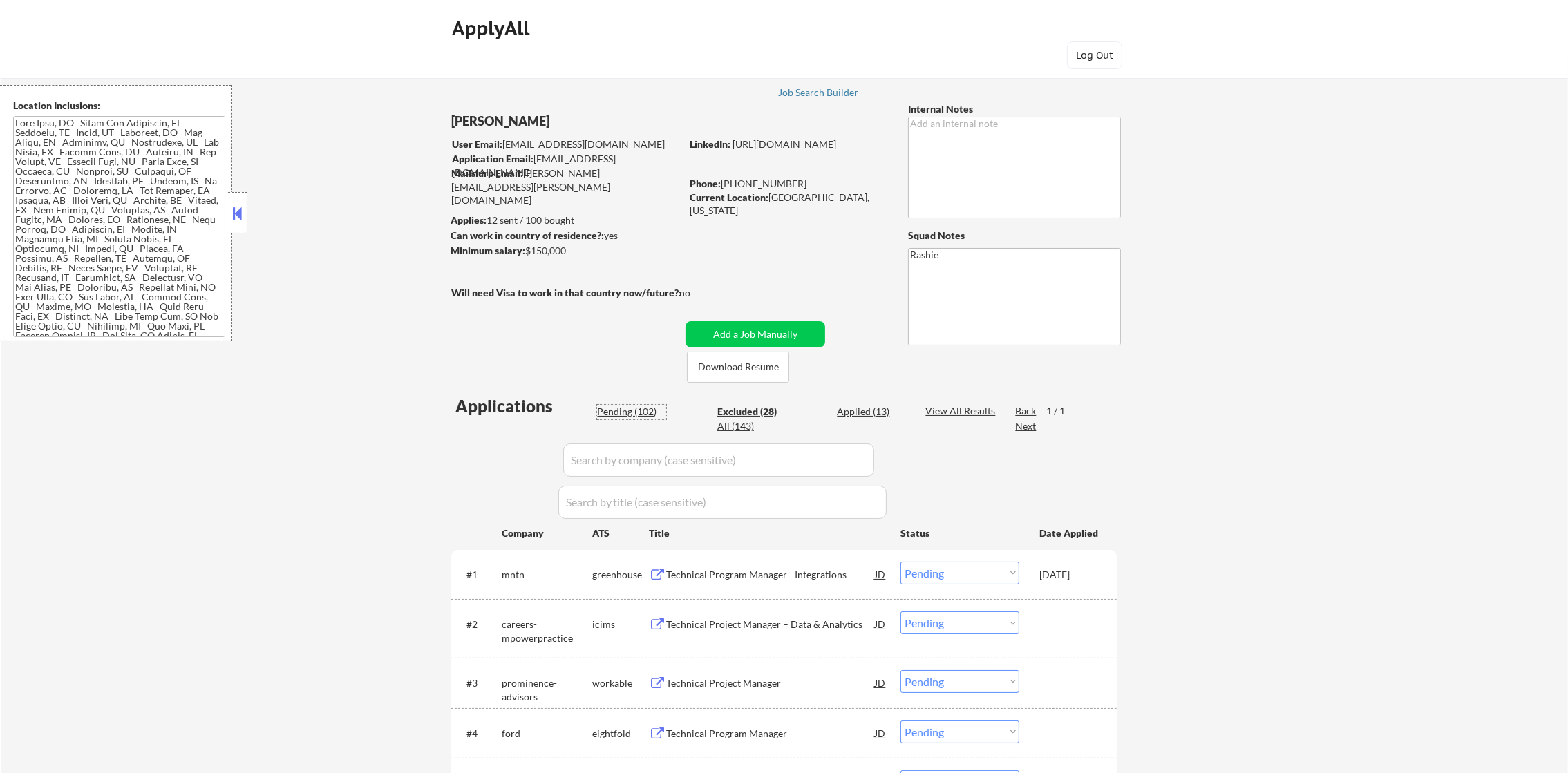
select select ""pending""
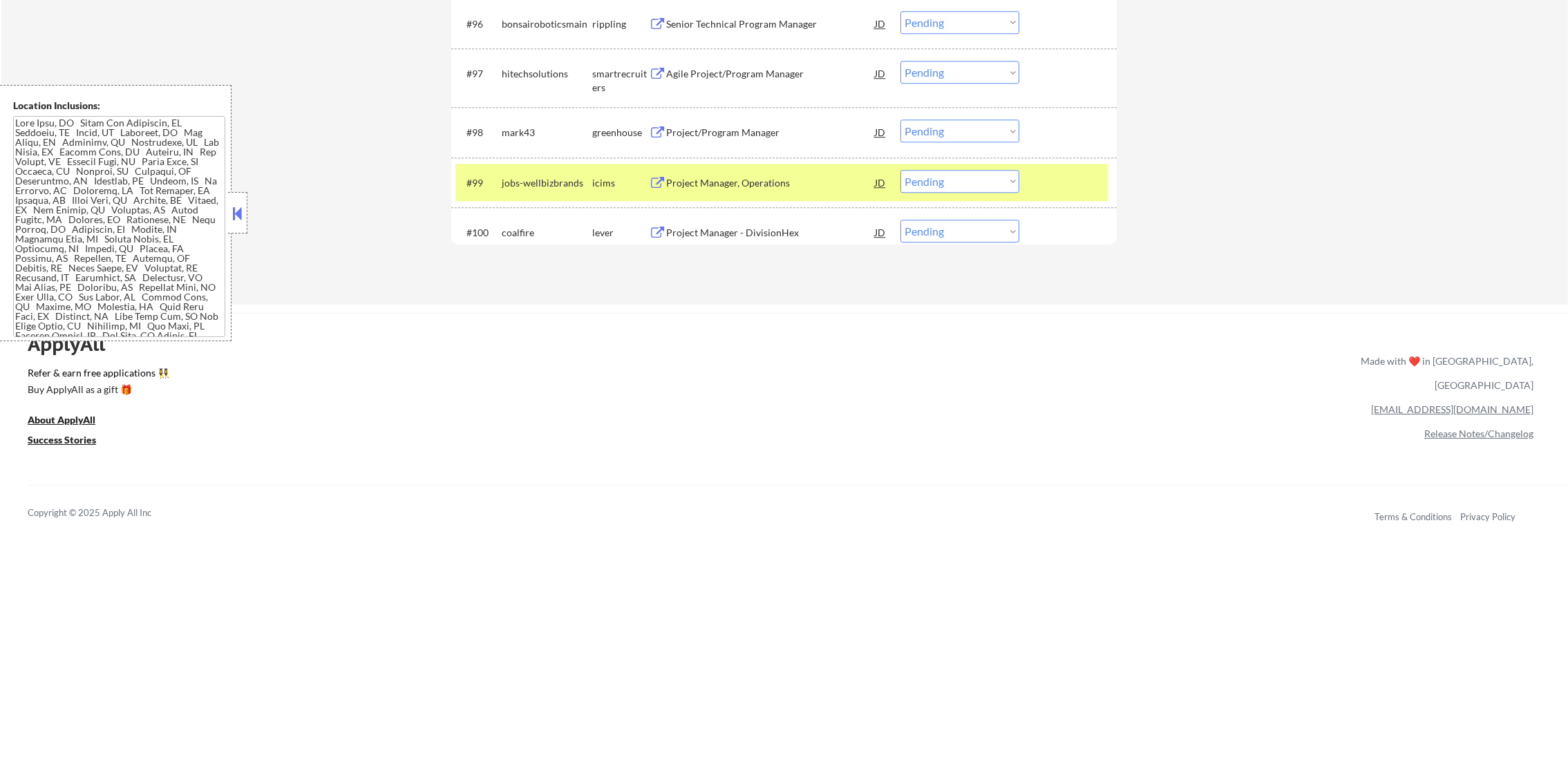
scroll to position [5705, 0]
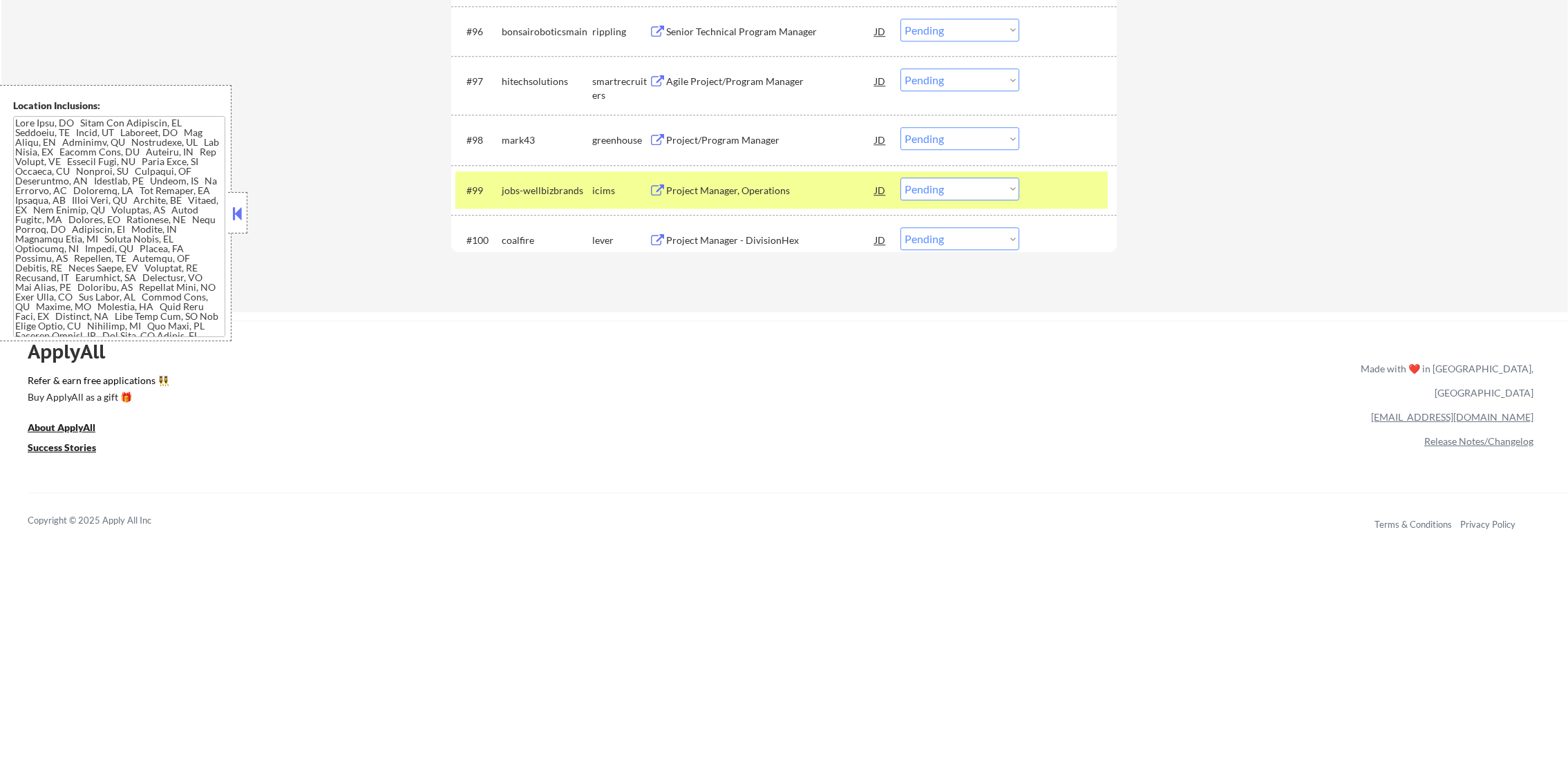
drag, startPoint x: 547, startPoint y: 210, endPoint x: 541, endPoint y: 197, distance: 14.3
click at [542, 200] on div "#99 jobs-wellbizbrands icims Project Manager, Operations JD Choose an option...…" at bounding box center [784, 190] width 665 height 51
click at [517, 191] on div "jobs-wellbizbrands" at bounding box center [547, 191] width 91 height 14
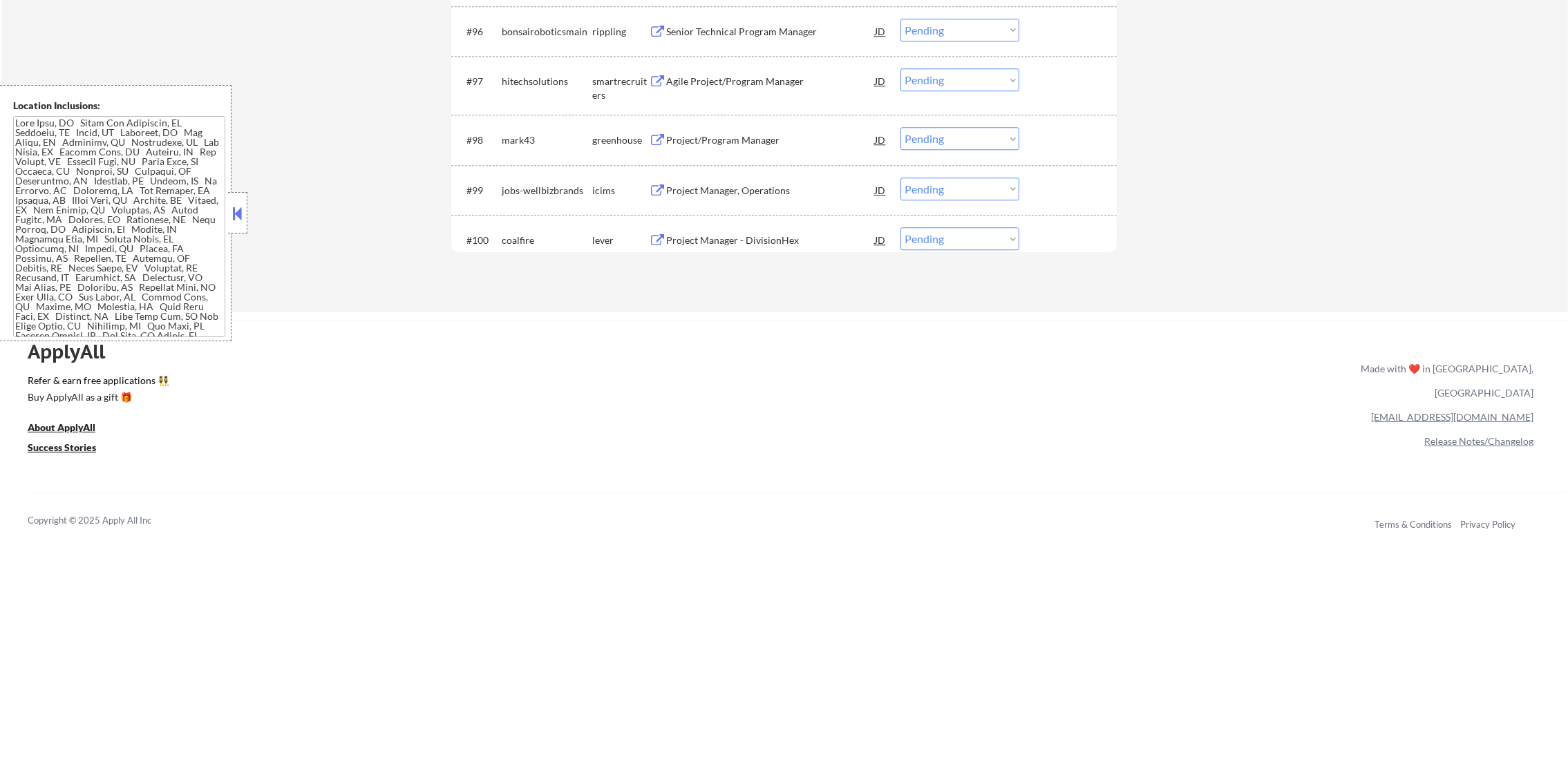
click at [728, 237] on div "Project Manager - DivisionHex" at bounding box center [771, 241] width 209 height 14
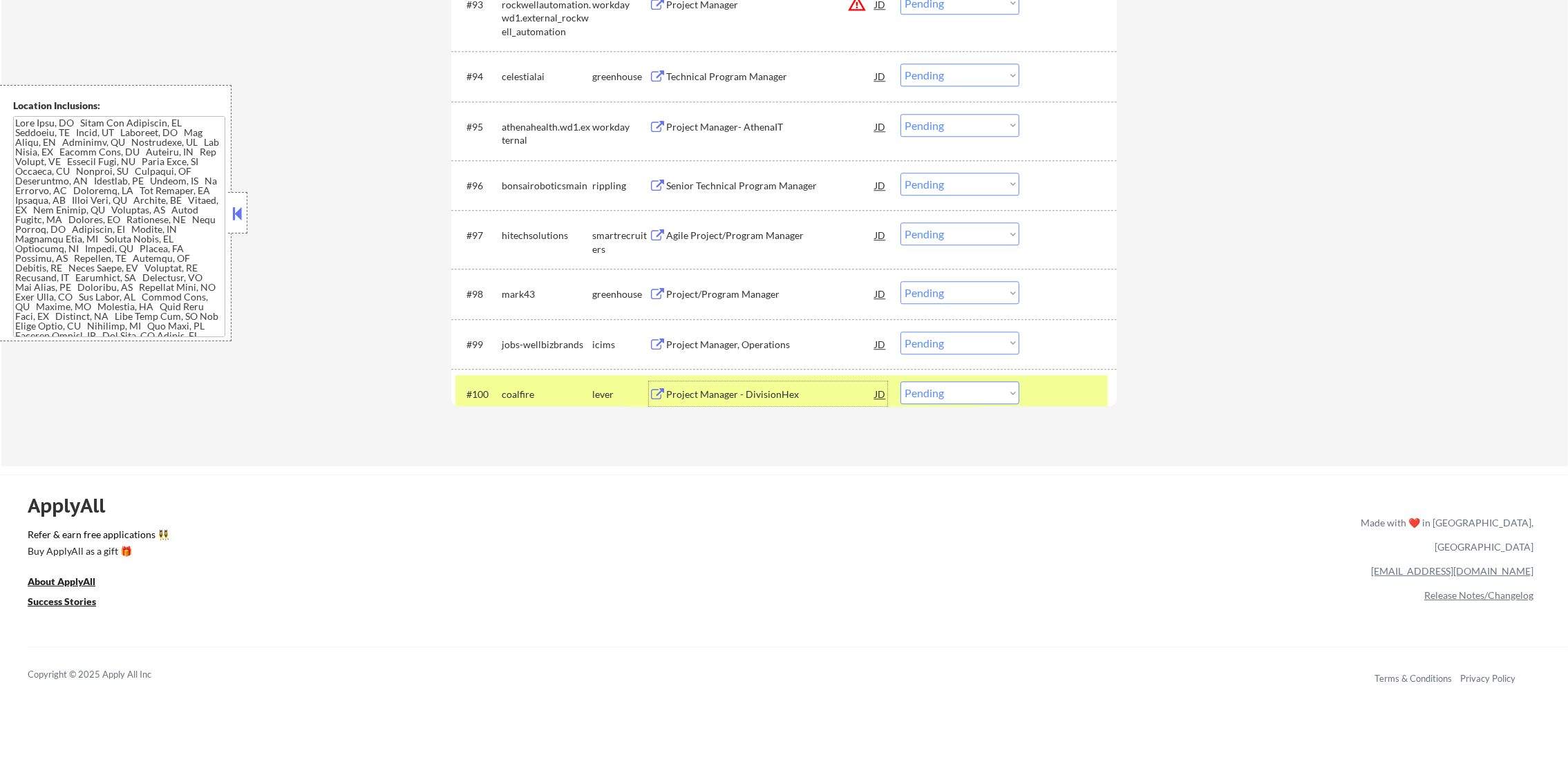
scroll to position [5581, 0]
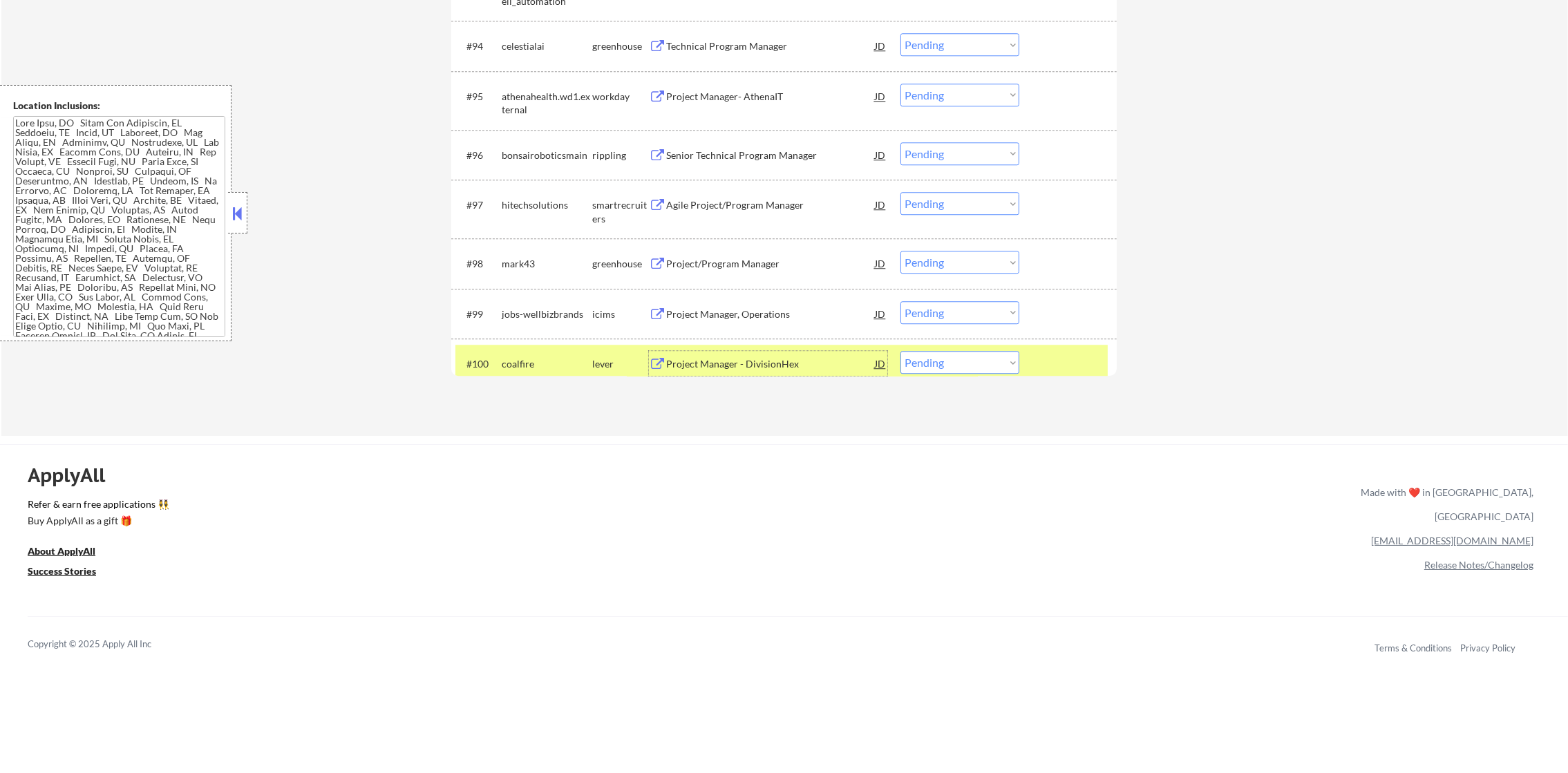
click at [932, 370] on select "Choose an option... Pending Applied Excluded (Questions) Excluded (Expired) Exc…" at bounding box center [959, 363] width 118 height 23
click at [900, 352] on select "Choose an option... Pending Applied Excluded (Questions) Excluded (Expired) Exc…" at bounding box center [959, 363] width 118 height 23
click at [545, 364] on div "coalfire" at bounding box center [547, 365] width 91 height 14
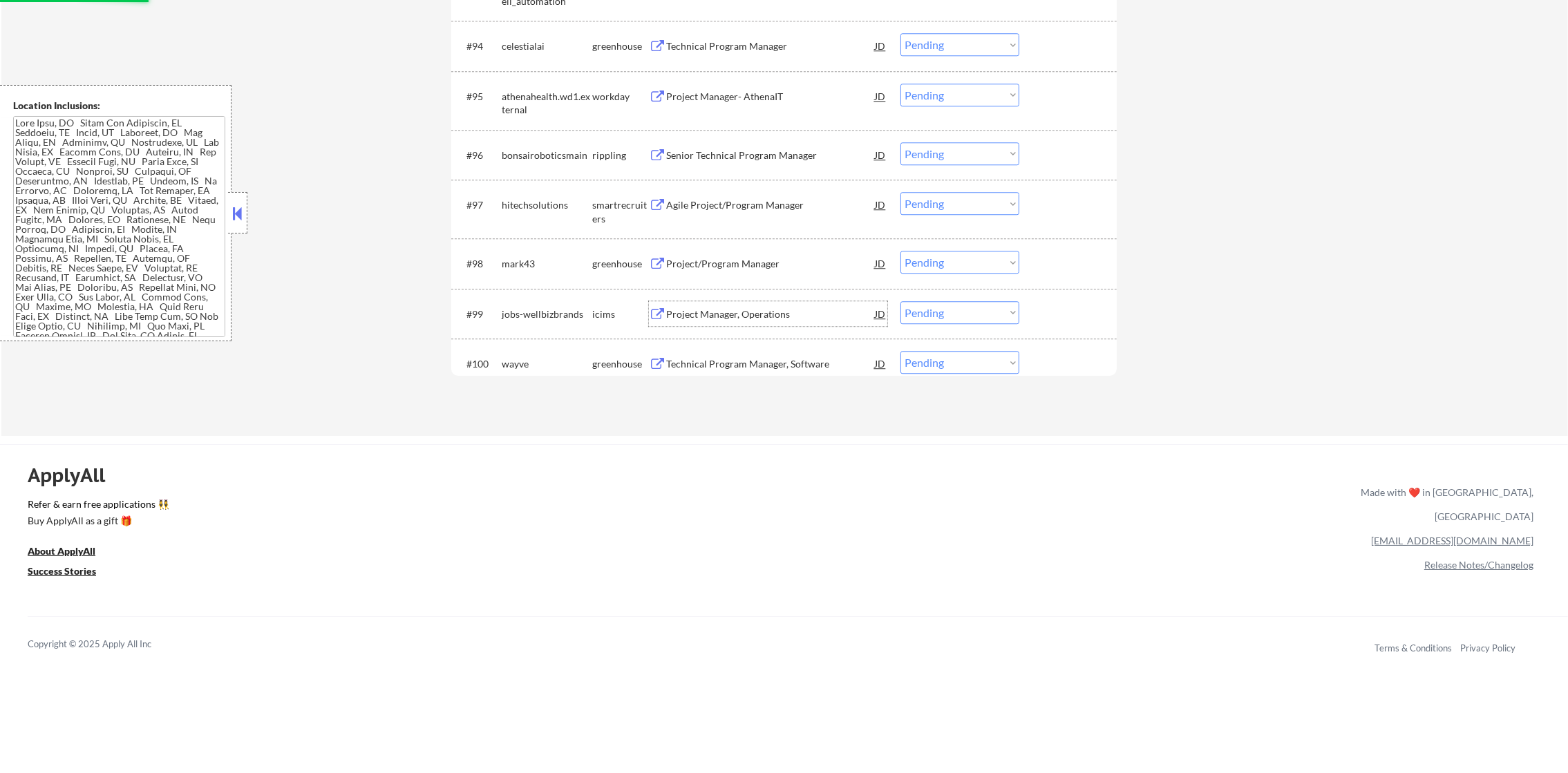
click at [758, 320] on div "Project Manager, Operations" at bounding box center [771, 315] width 209 height 14
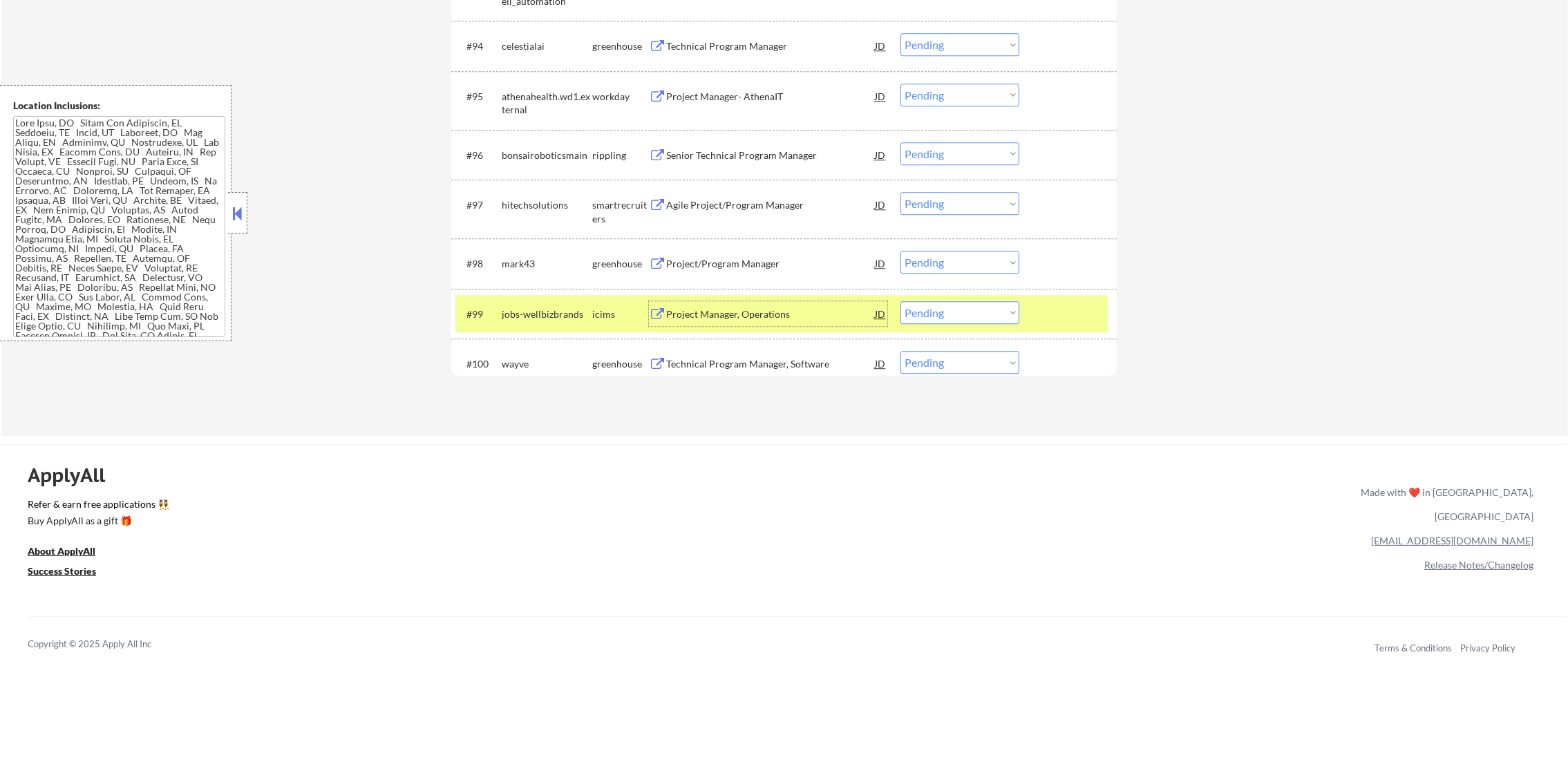
click at [541, 308] on div "jobs-wellbizbrands" at bounding box center [547, 315] width 91 height 14
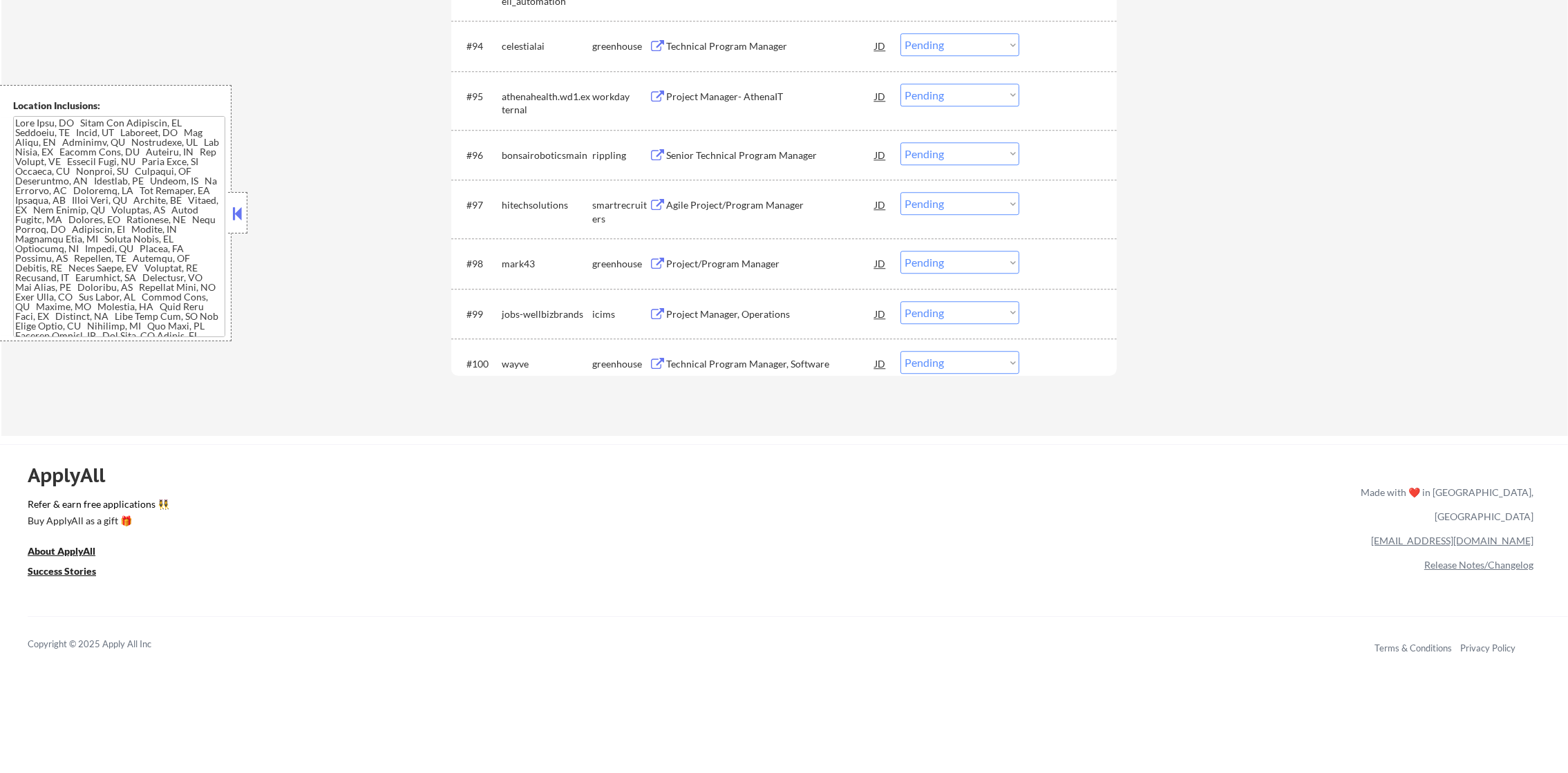
click at [754, 356] on div "Technical Program Manager, Software" at bounding box center [771, 364] width 209 height 25
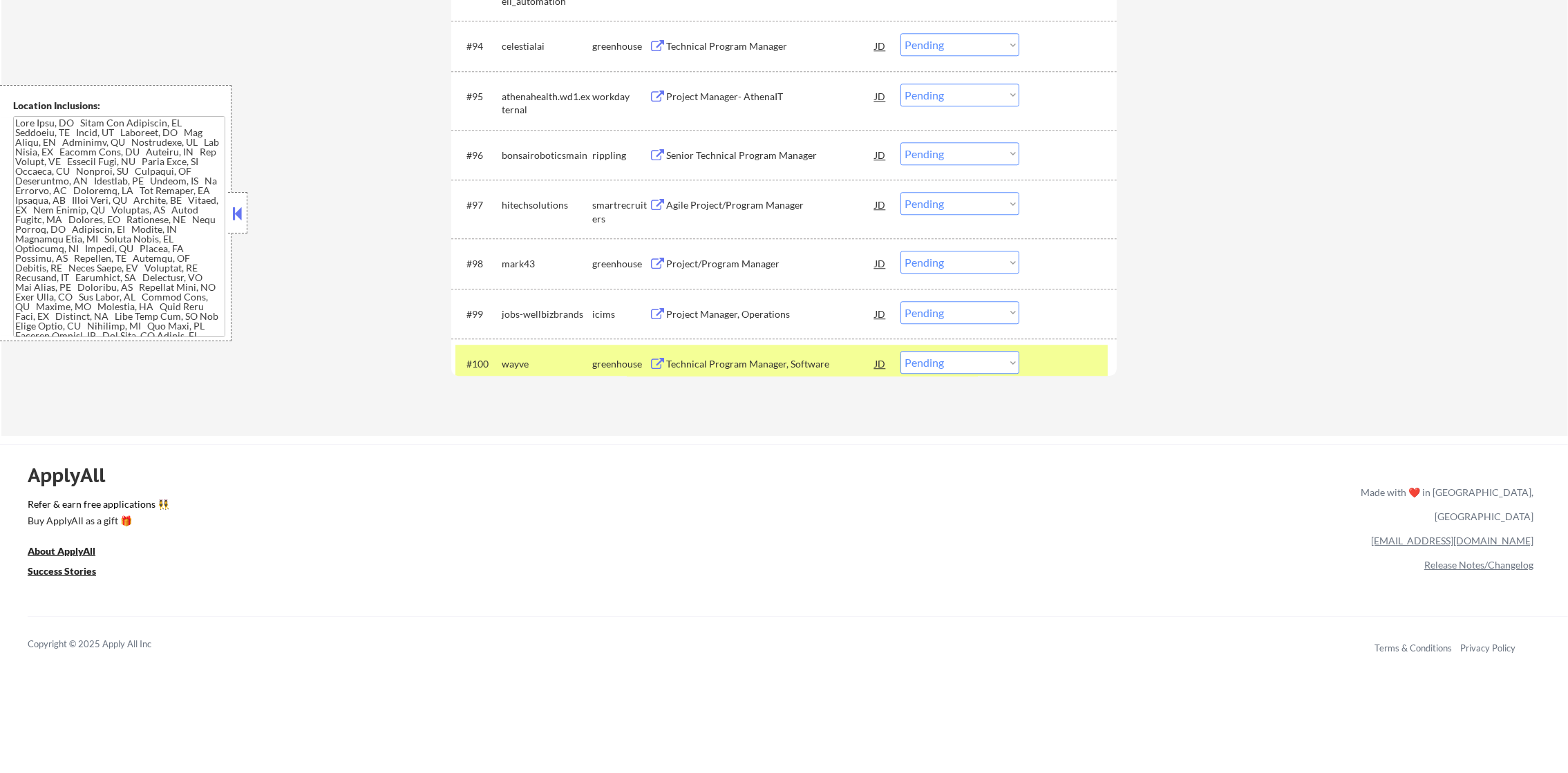
drag, startPoint x: 989, startPoint y: 364, endPoint x: 986, endPoint y: 373, distance: 9.5
click at [989, 365] on select "Choose an option... Pending Applied Excluded (Questions) Excluded (Expired) Exc…" at bounding box center [959, 363] width 118 height 23
click at [900, 352] on select "Choose an option... Pending Applied Excluded (Questions) Excluded (Expired) Exc…" at bounding box center [959, 363] width 118 height 23
click at [520, 368] on div "wayve" at bounding box center [547, 365] width 91 height 14
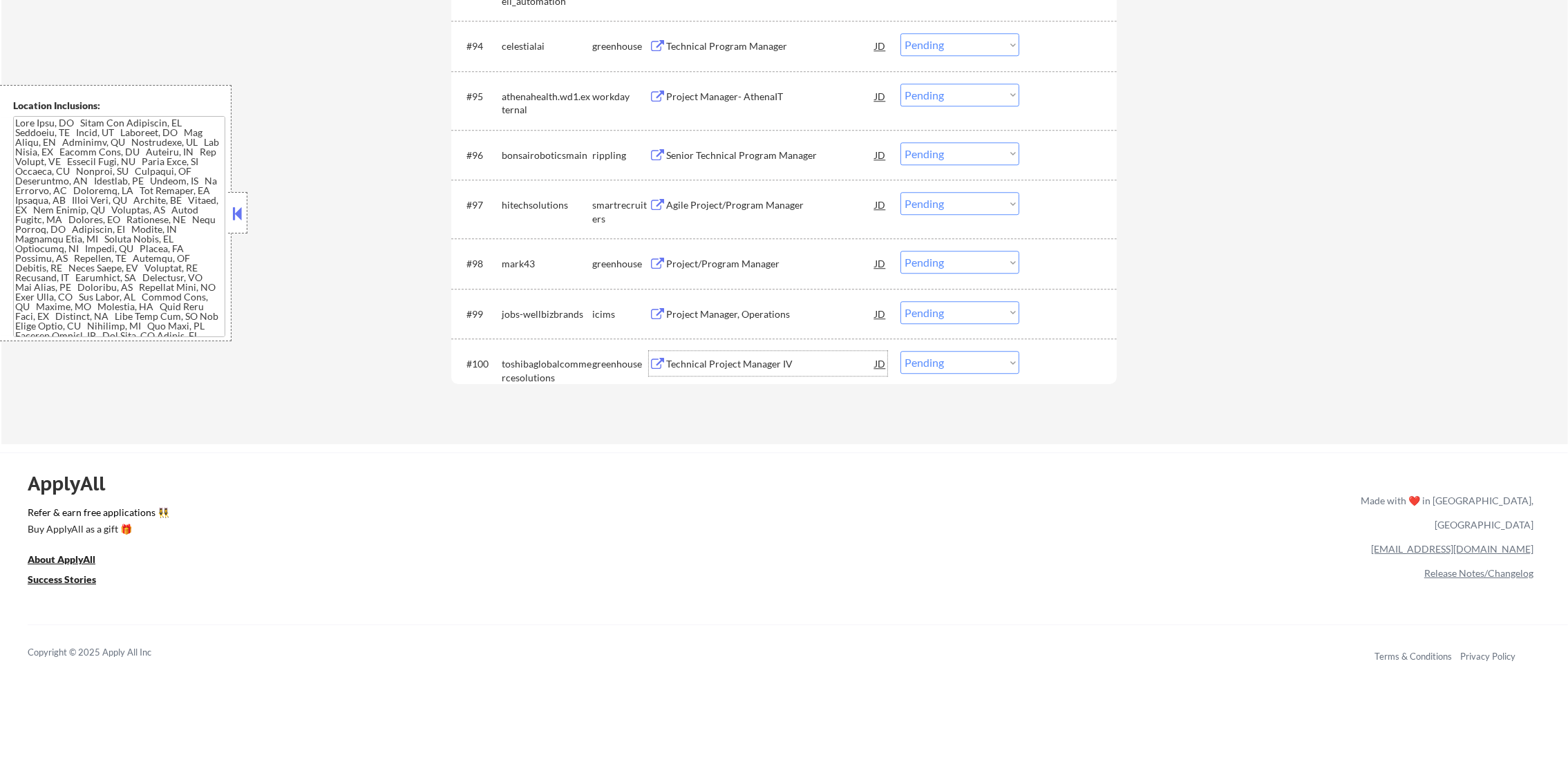
click at [735, 360] on div "Technical Project Manager IV" at bounding box center [771, 365] width 209 height 14
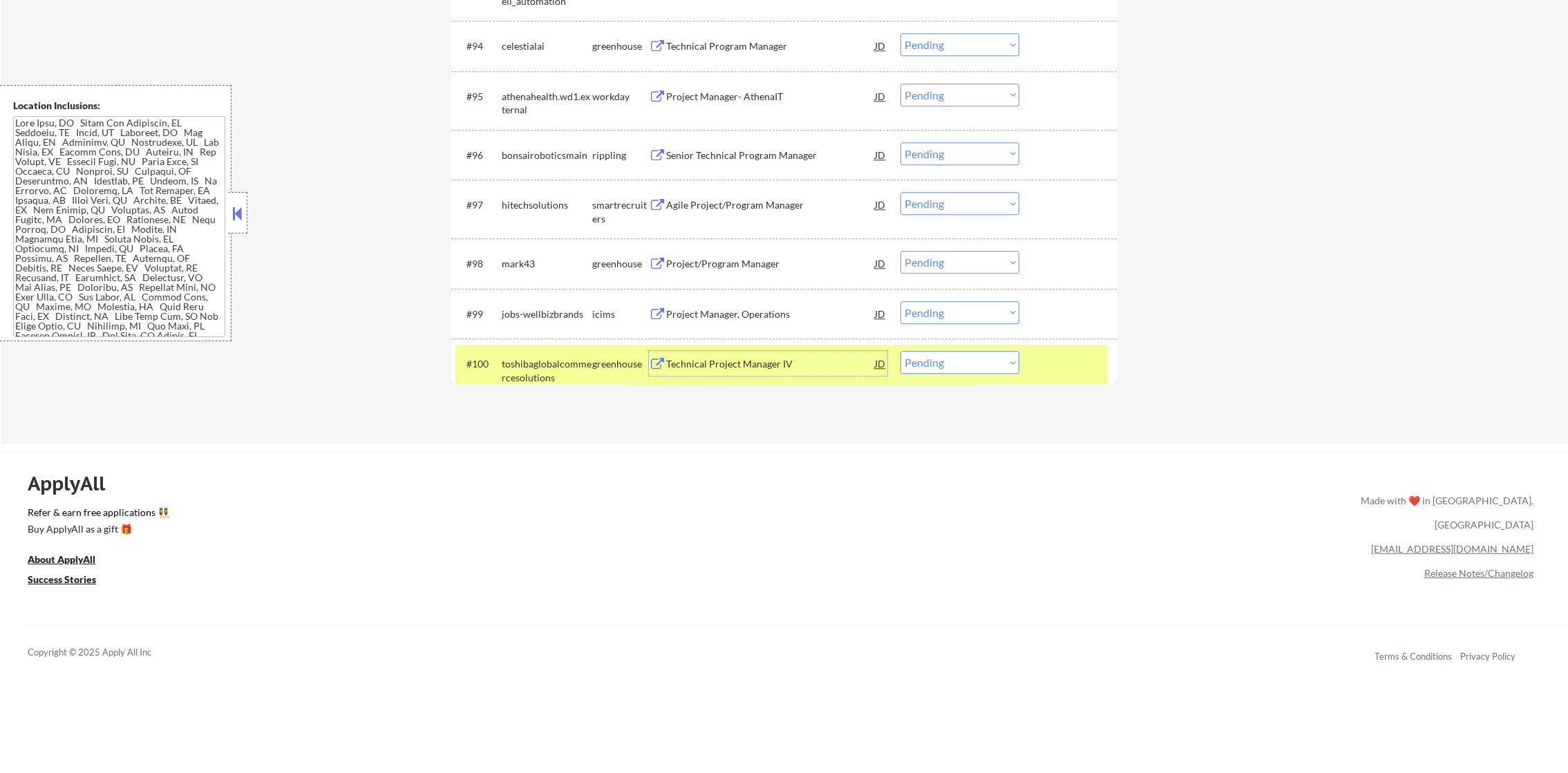
click at [956, 368] on select "Choose an option... Pending Applied Excluded (Questions) Excluded (Expired) Exc…" at bounding box center [959, 363] width 118 height 23
select select ""excluded__expired_""
click at [900, 352] on select "Choose an option... Pending Applied Excluded (Questions) Excluded (Expired) Exc…" at bounding box center [959, 363] width 118 height 23
click at [538, 372] on div "toshibaglobalcommercesolutions" at bounding box center [547, 371] width 91 height 27
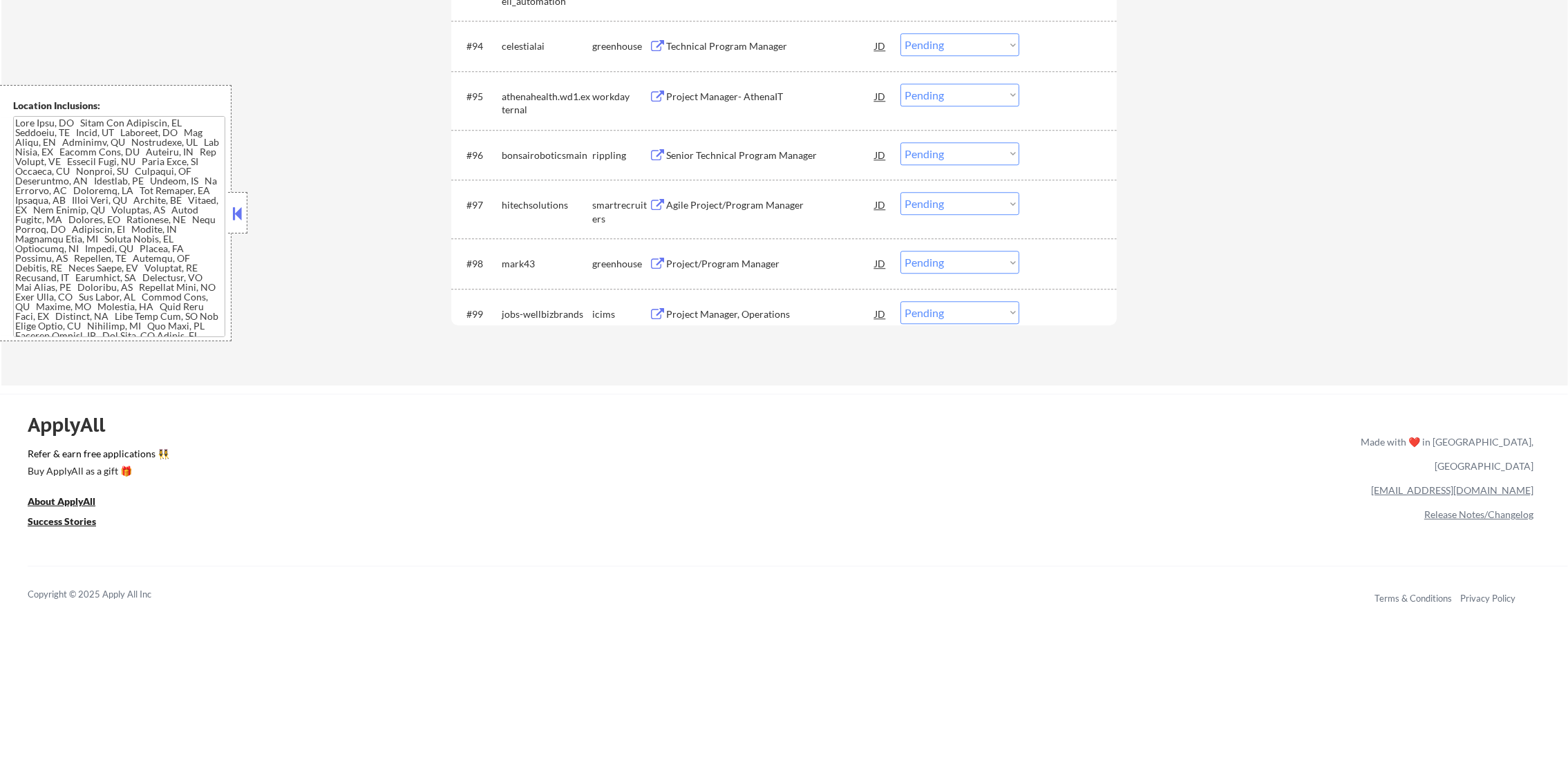
click at [760, 306] on div "Project Manager, Operations" at bounding box center [771, 314] width 209 height 25
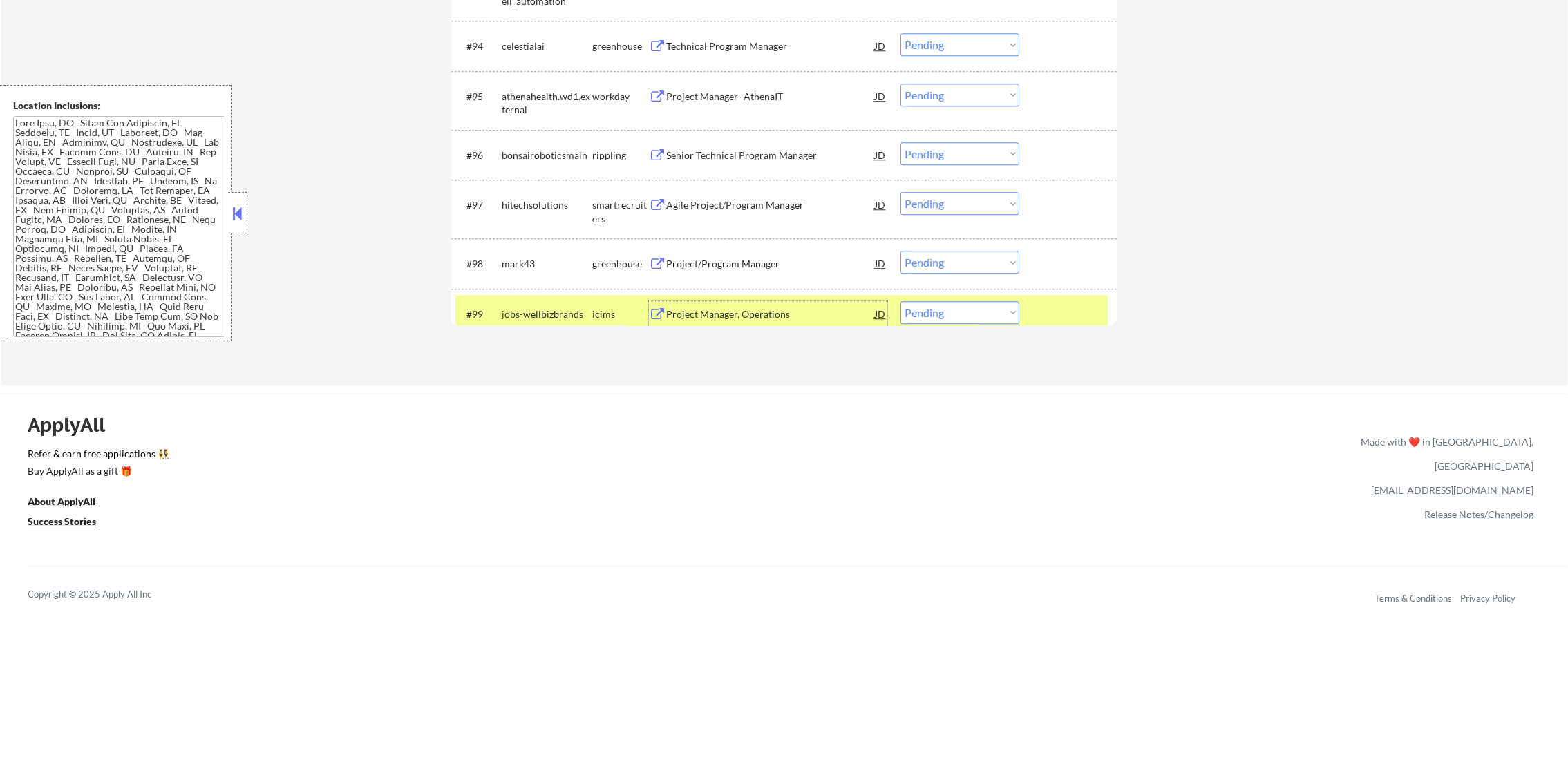
click at [944, 313] on select "Choose an option... Pending Applied Excluded (Questions) Excluded (Expired) Exc…" at bounding box center [959, 313] width 118 height 23
select select ""excluded__salary_""
click at [900, 302] on select "Choose an option... Pending Applied Excluded (Questions) Excluded (Expired) Exc…" at bounding box center [959, 313] width 118 height 23
click at [487, 318] on div "#99" at bounding box center [478, 315] width 24 height 14
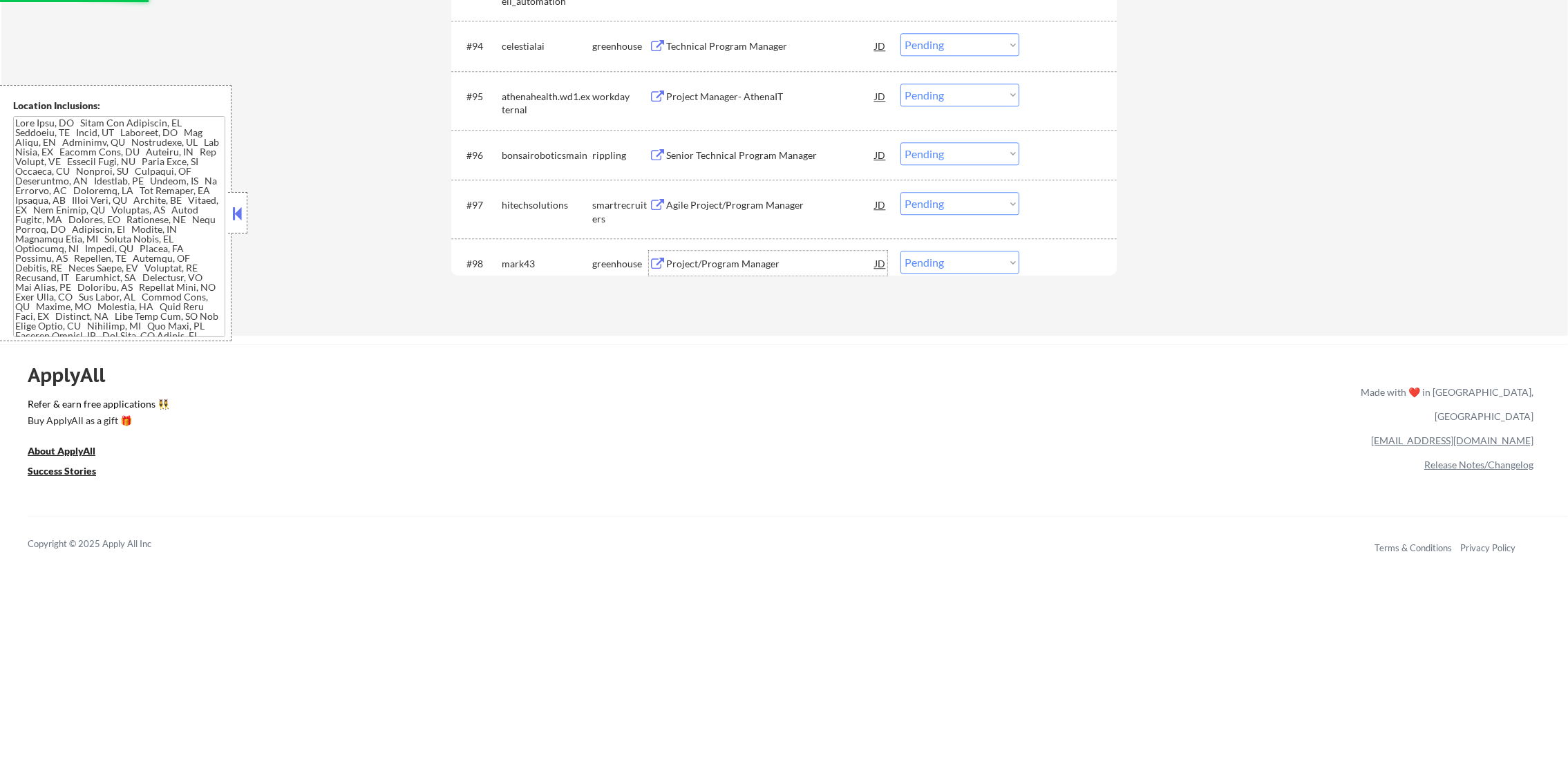
click at [752, 263] on div "Project/Program Manager" at bounding box center [771, 264] width 209 height 14
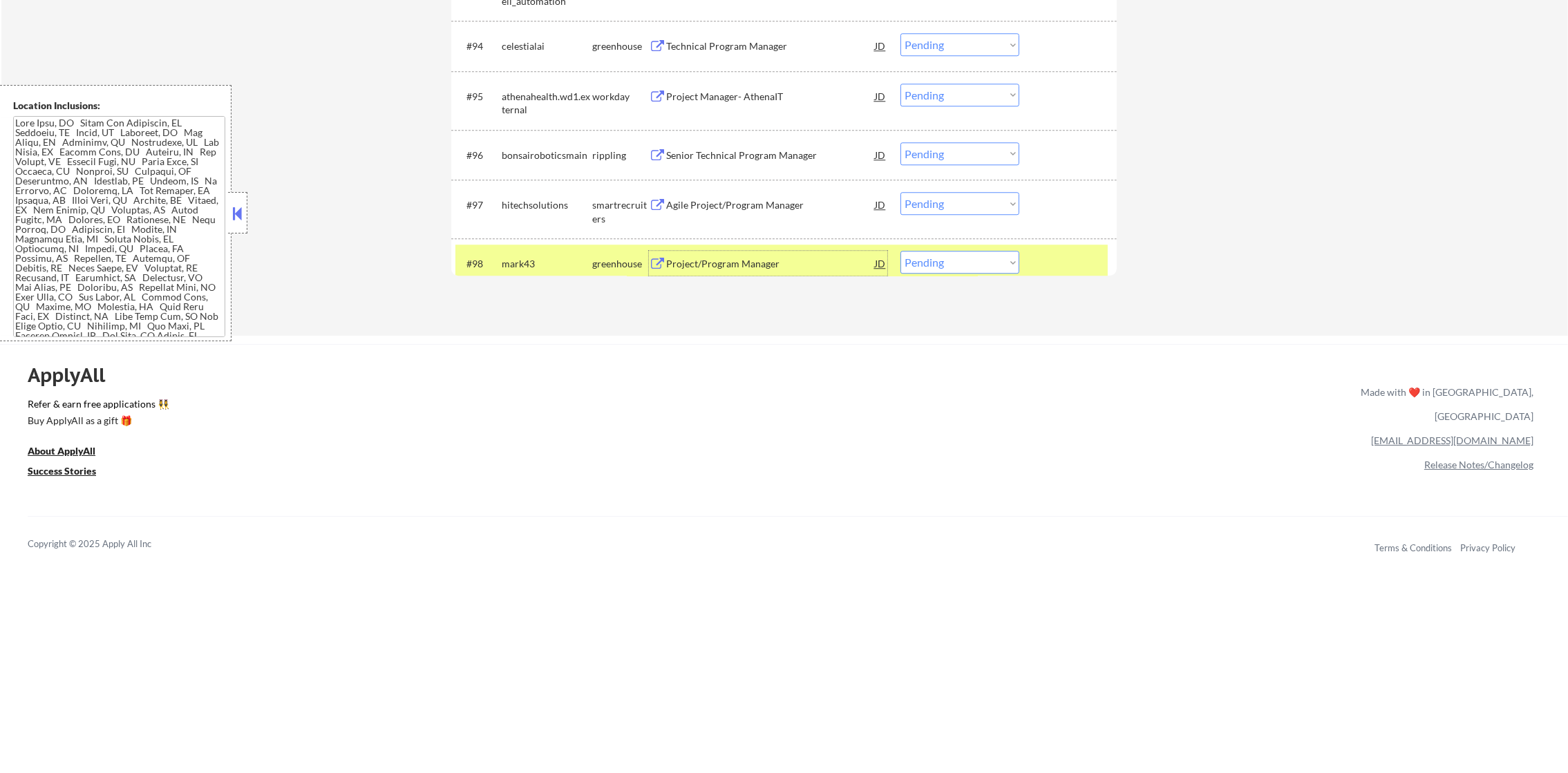
click at [955, 261] on select "Choose an option... Pending Applied Excluded (Questions) Excluded (Expired) Exc…" at bounding box center [959, 262] width 118 height 23
select select ""excluded""
click at [900, 251] on select "Choose an option... Pending Applied Excluded (Questions) Excluded (Expired) Exc…" at bounding box center [959, 262] width 118 height 23
click at [529, 256] on div "mark43" at bounding box center [547, 263] width 91 height 25
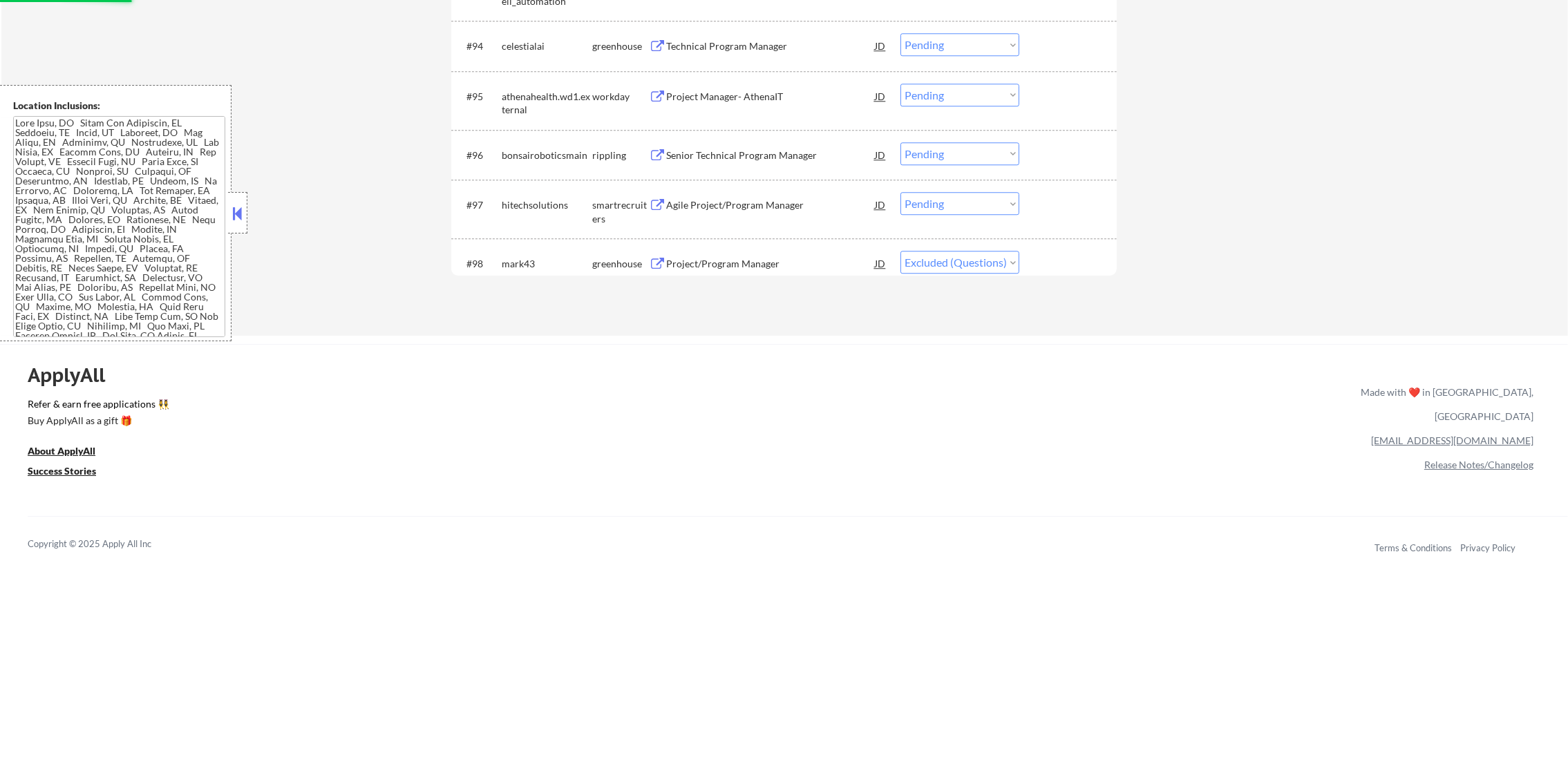
click at [776, 211] on div "Agile Project/Program Manager" at bounding box center [771, 205] width 209 height 14
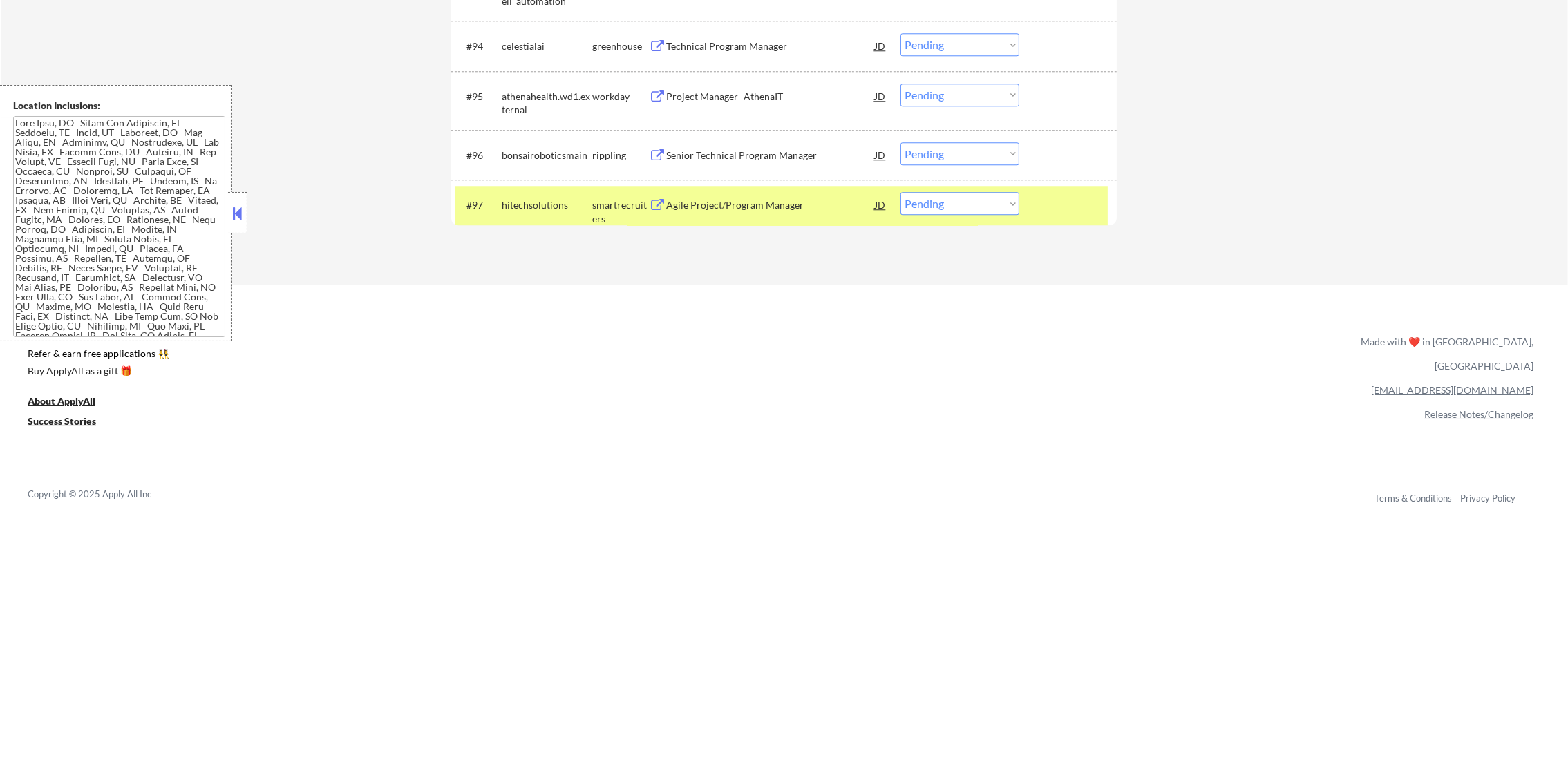
click at [939, 208] on select "Choose an option... Pending Applied Excluded (Questions) Excluded (Expired) Exc…" at bounding box center [959, 203] width 118 height 23
select select ""applied""
click at [900, 192] on select "Choose an option... Pending Applied Excluded (Questions) Excluded (Expired) Exc…" at bounding box center [959, 203] width 118 height 23
click at [517, 202] on div "hitechsolutions" at bounding box center [547, 205] width 91 height 14
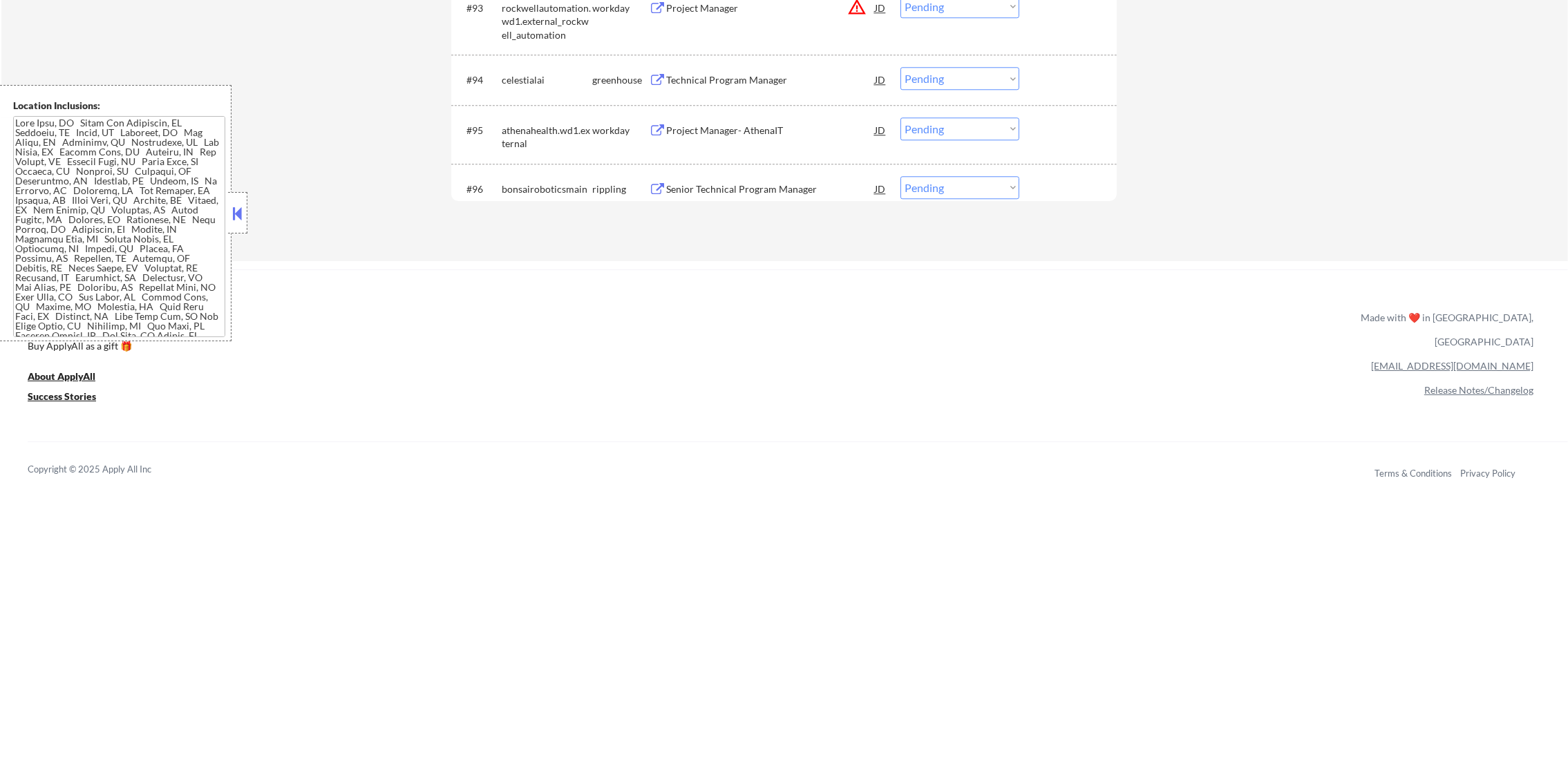
scroll to position [5513, 0]
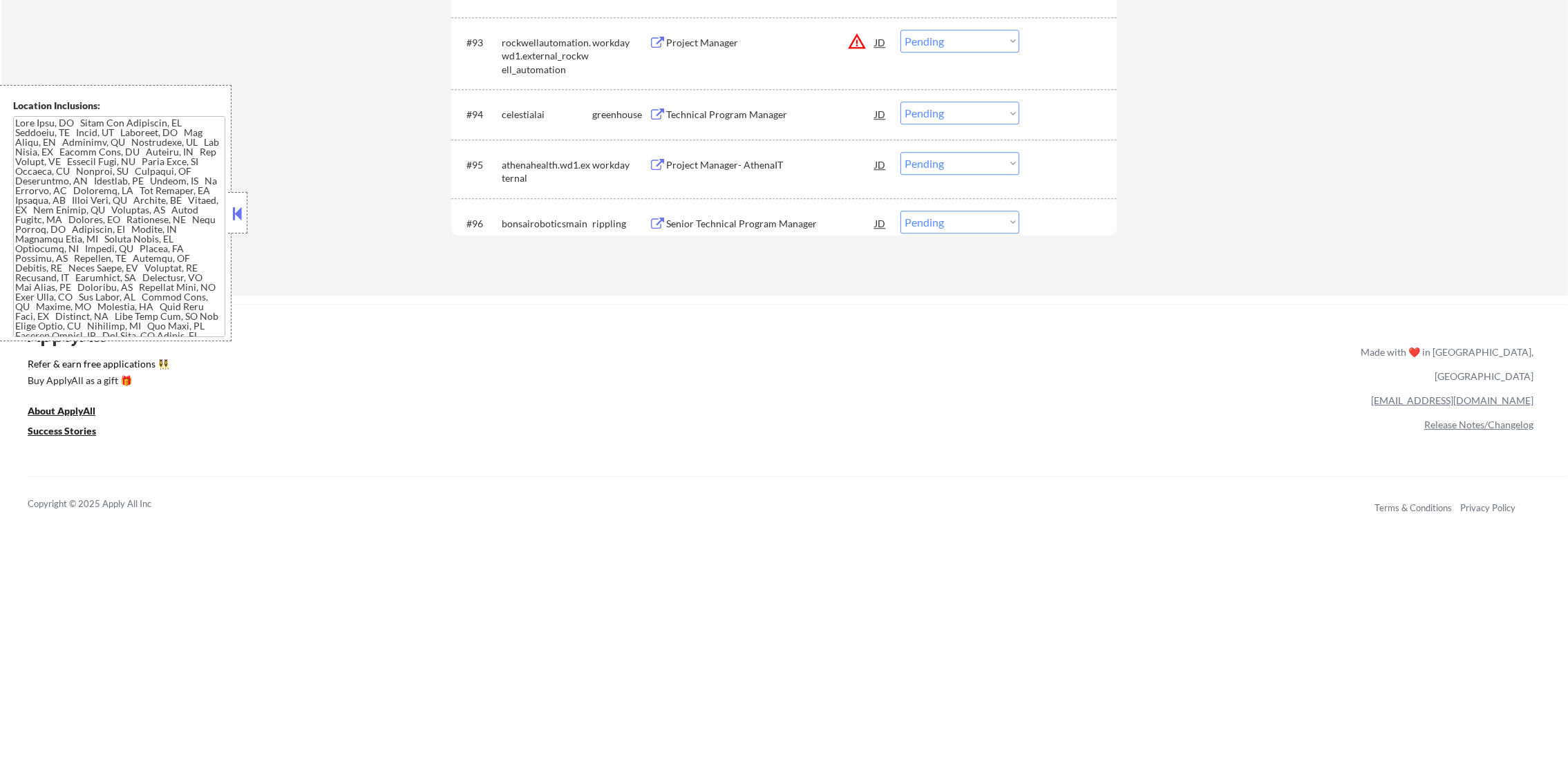
click at [798, 202] on div "#96 bonsairoboticsmain rippling Senior Technical Program Manager JD Choose an o…" at bounding box center [784, 223] width 665 height 51
click at [779, 227] on div "Senior Technical Program Manager" at bounding box center [771, 224] width 209 height 14
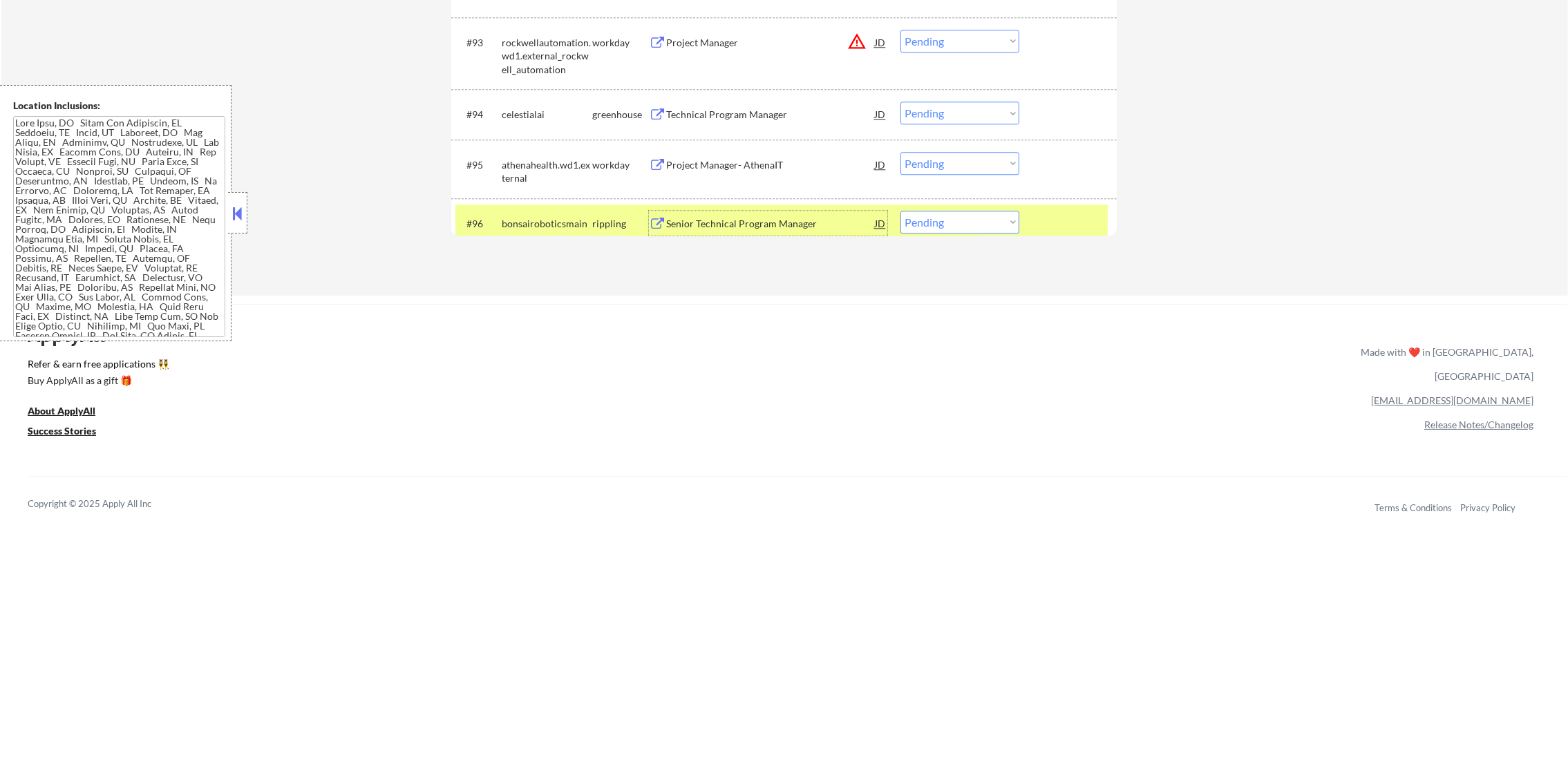
click at [928, 232] on select "Choose an option... Pending Applied Excluded (Questions) Excluded (Expired) Exc…" at bounding box center [959, 222] width 118 height 23
select select ""applied""
click at [900, 211] on select "Choose an option... Pending Applied Excluded (Questions) Excluded (Expired) Exc…" at bounding box center [959, 222] width 118 height 23
click at [549, 231] on div "bonsairoboticsmain" at bounding box center [547, 223] width 91 height 25
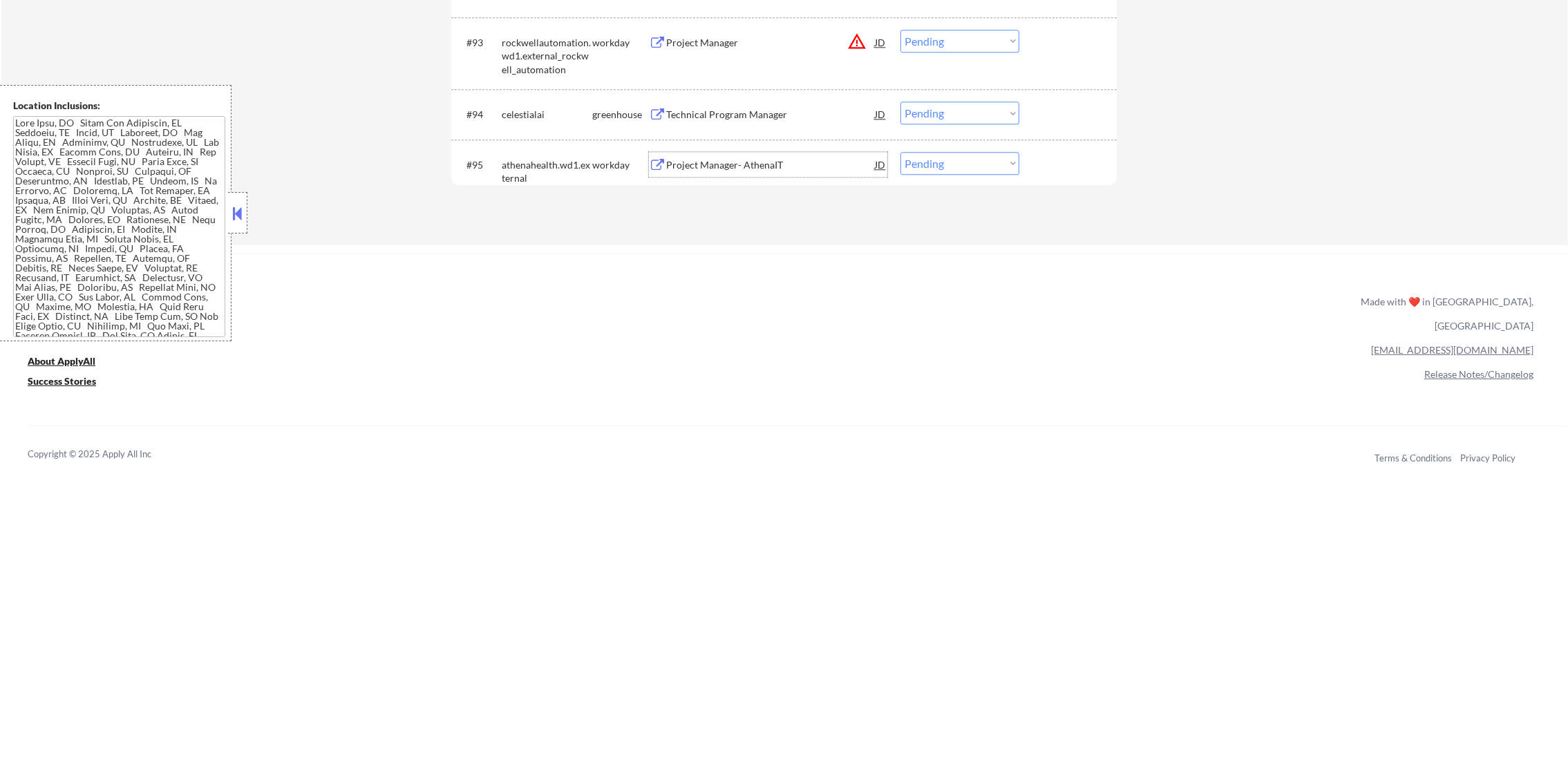
click at [724, 158] on div "Project Manager- AthenaIT" at bounding box center [771, 165] width 209 height 14
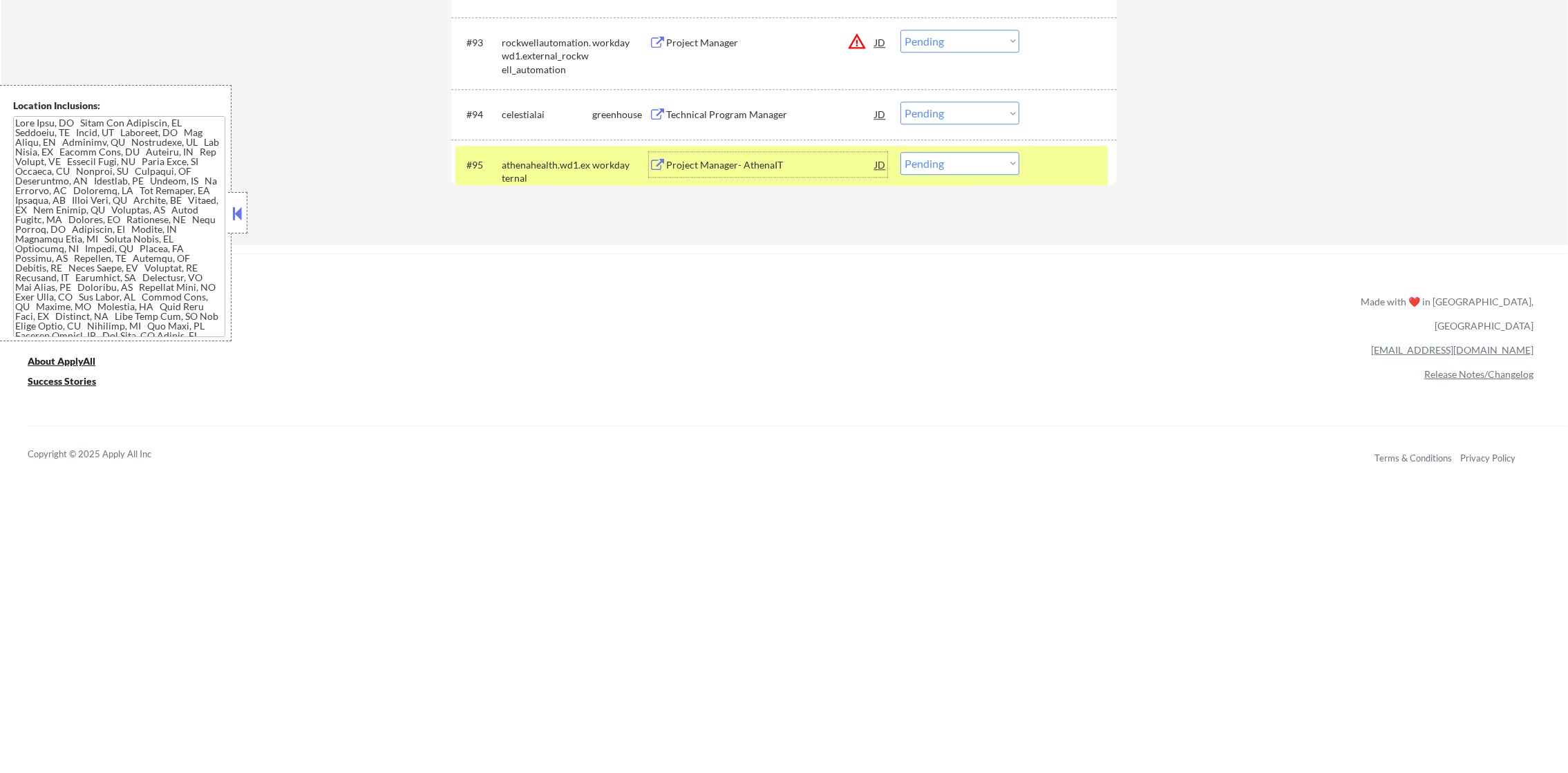
click at [743, 163] on div "Project Manager- AthenaIT" at bounding box center [771, 165] width 209 height 14
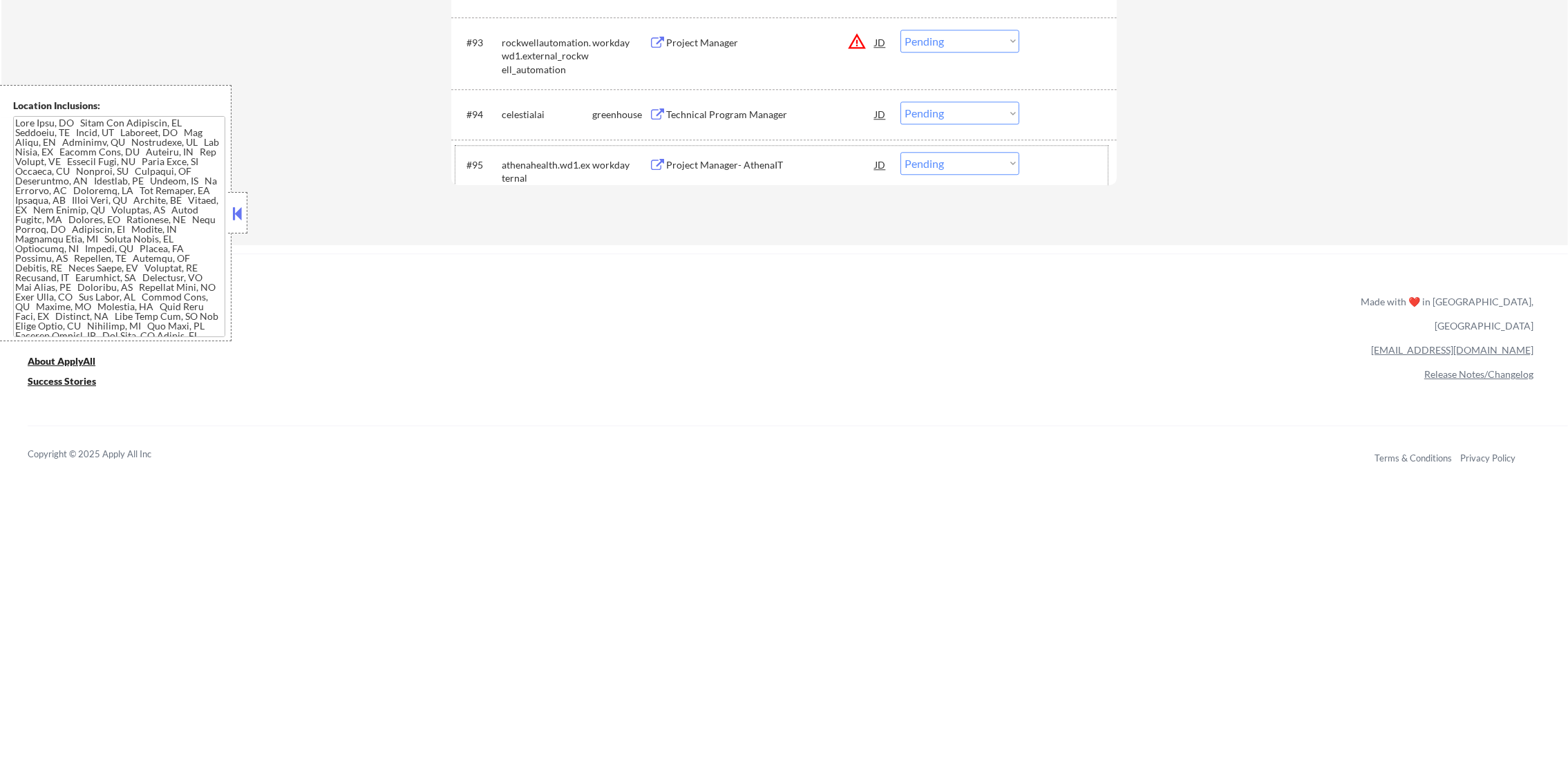
click at [921, 181] on div "#95 athenahealth.wd1.external workday Project Manager- AthenaIT JD Choose an op…" at bounding box center [781, 168] width 652 height 46
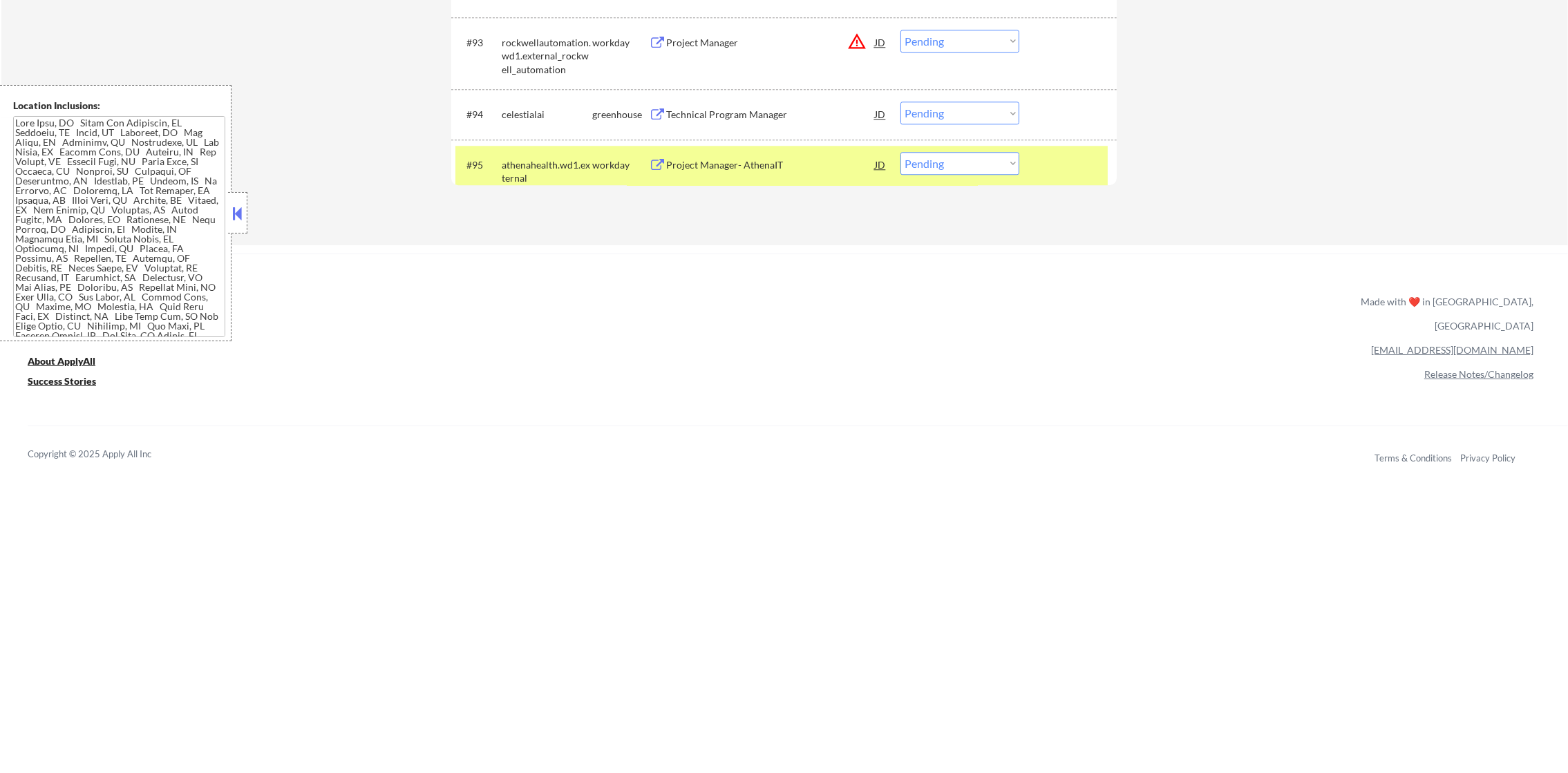
click at [935, 174] on select "Choose an option... Pending Applied Excluded (Questions) Excluded (Expired) Exc…" at bounding box center [959, 163] width 118 height 23
select select ""applied""
click at [900, 152] on select "Choose an option... Pending Applied Excluded (Questions) Excluded (Expired) Exc…" at bounding box center [959, 163] width 118 height 23
click at [553, 156] on div "athenahealth.wd1.external" at bounding box center [547, 168] width 91 height 33
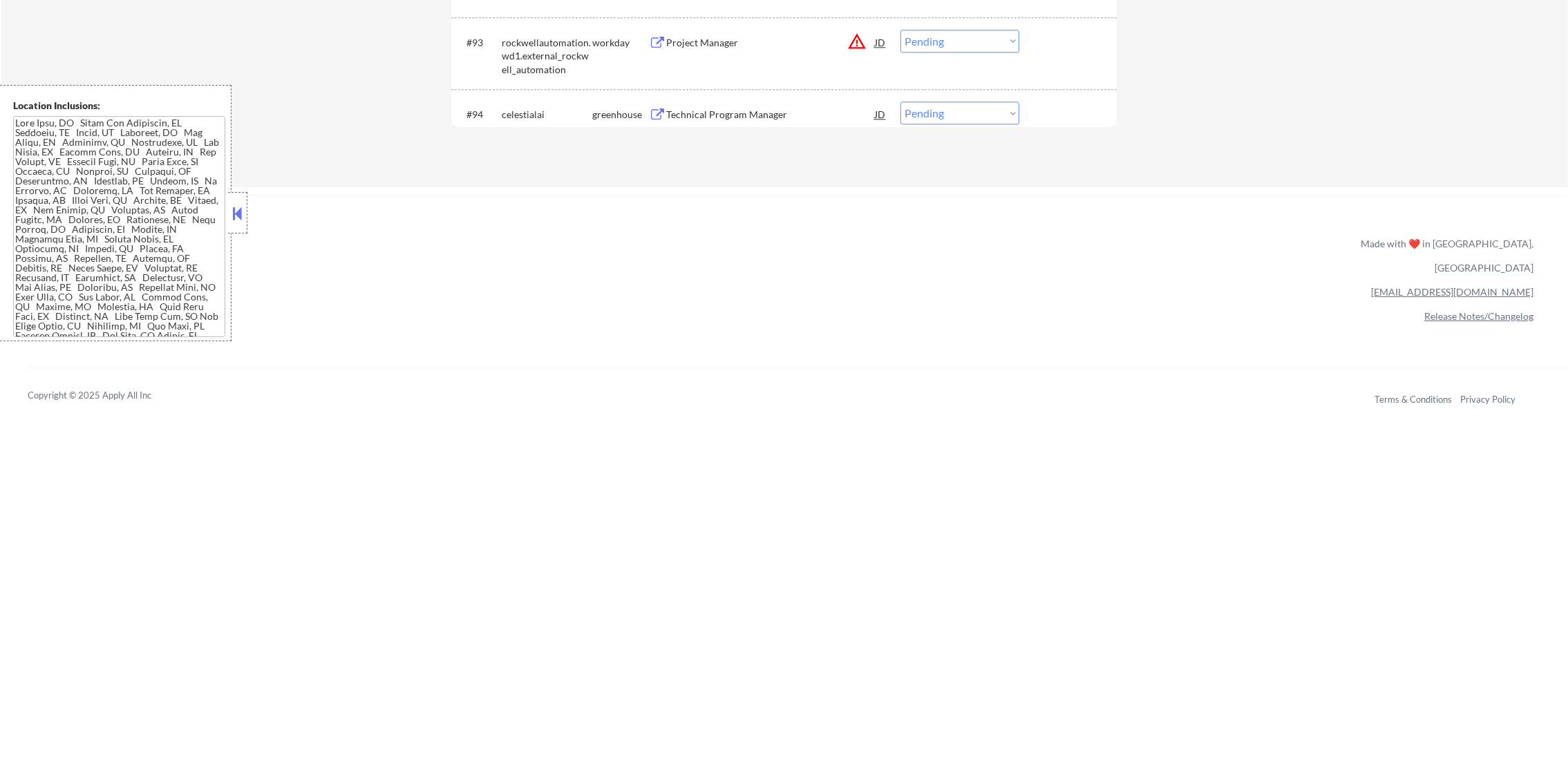
click at [842, 115] on div "Technical Program Manager" at bounding box center [771, 115] width 209 height 14
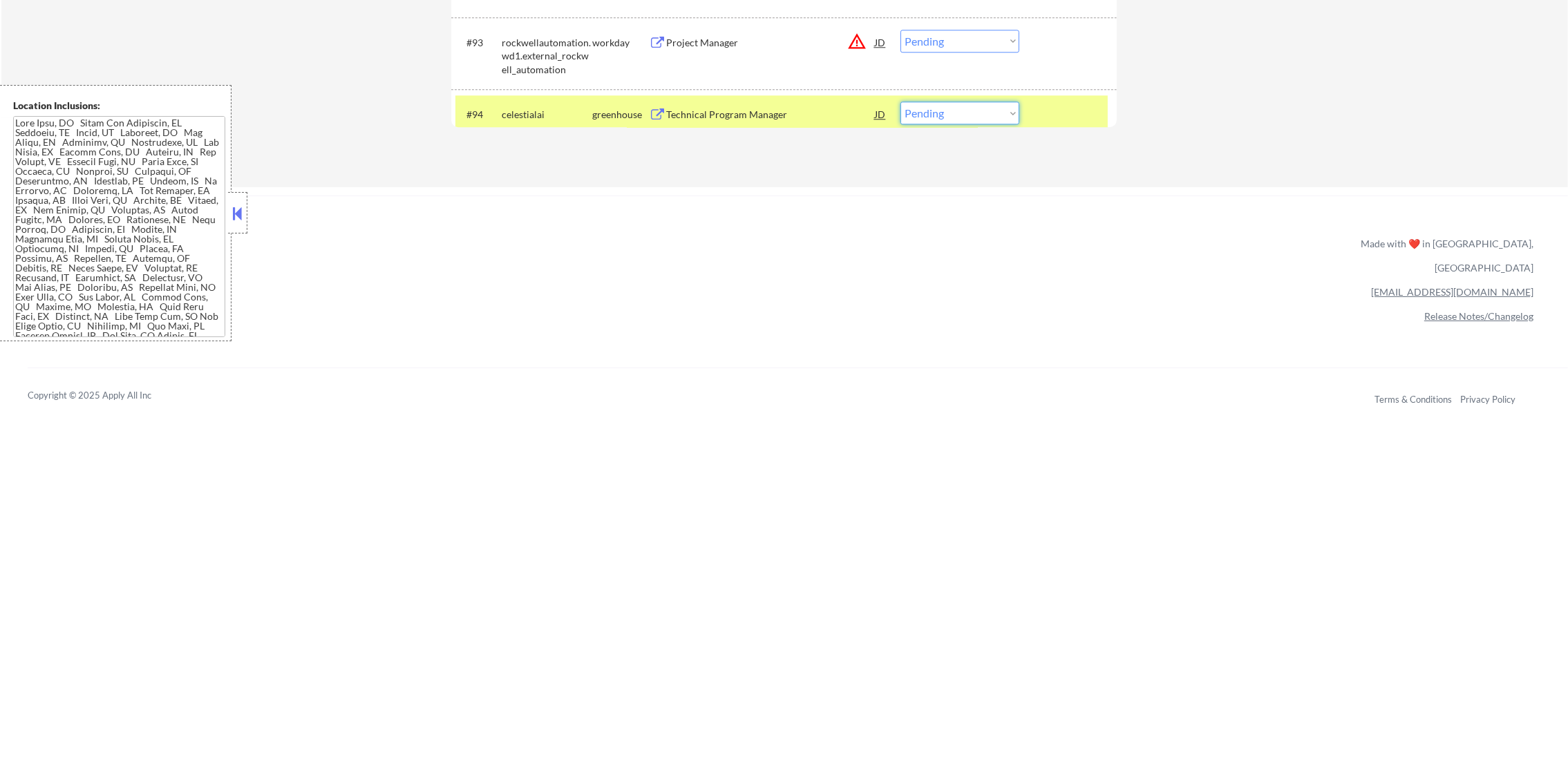
click at [947, 103] on select "Choose an option... Pending Applied Excluded (Questions) Excluded (Expired) Exc…" at bounding box center [959, 113] width 118 height 23
select select ""applied""
click at [900, 102] on select "Choose an option... Pending Applied Excluded (Questions) Excluded (Expired) Exc…" at bounding box center [959, 113] width 118 height 23
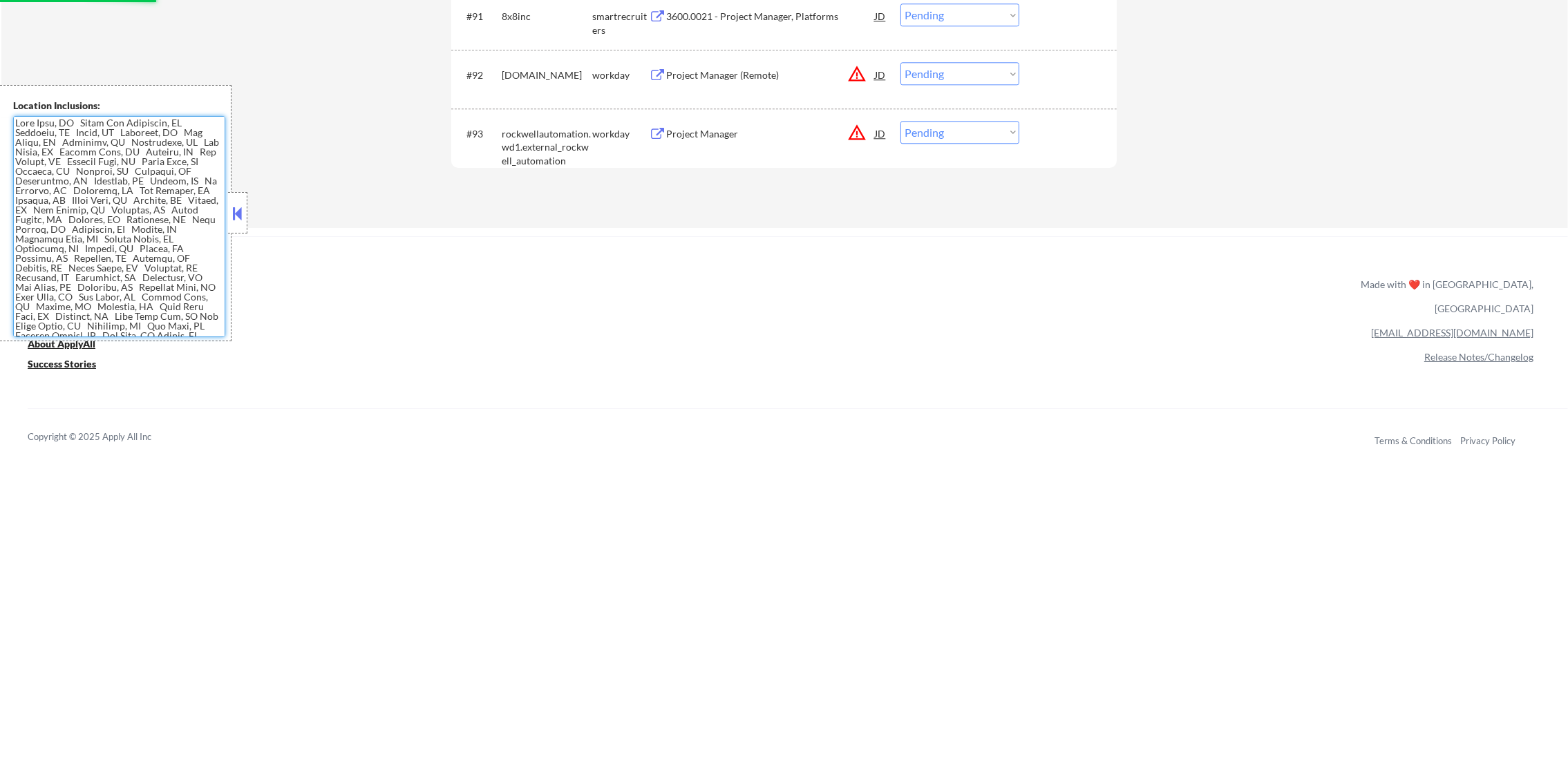
scroll to position [5409, 0]
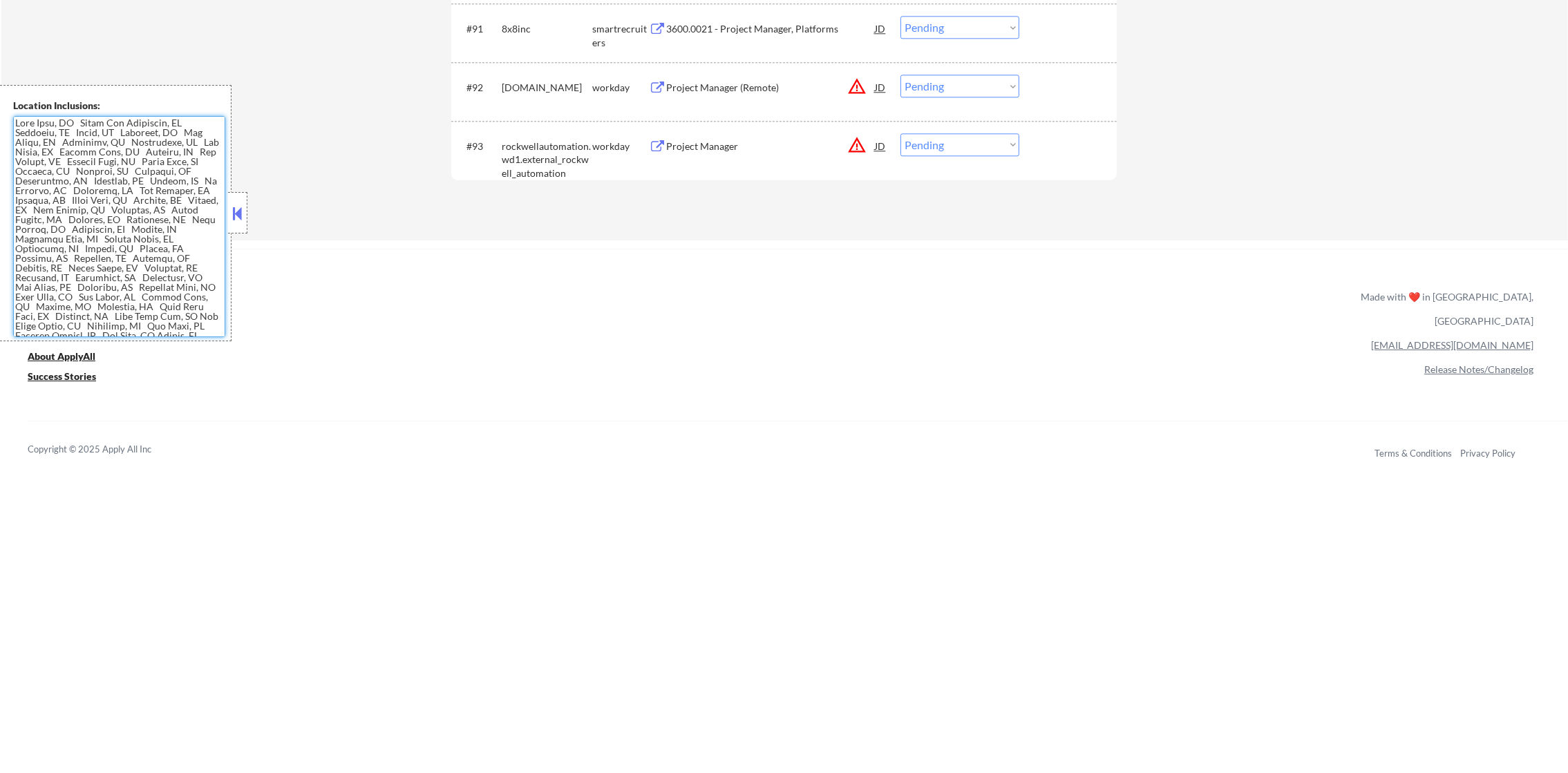
click at [851, 149] on button "warning_amber" at bounding box center [856, 144] width 19 height 19
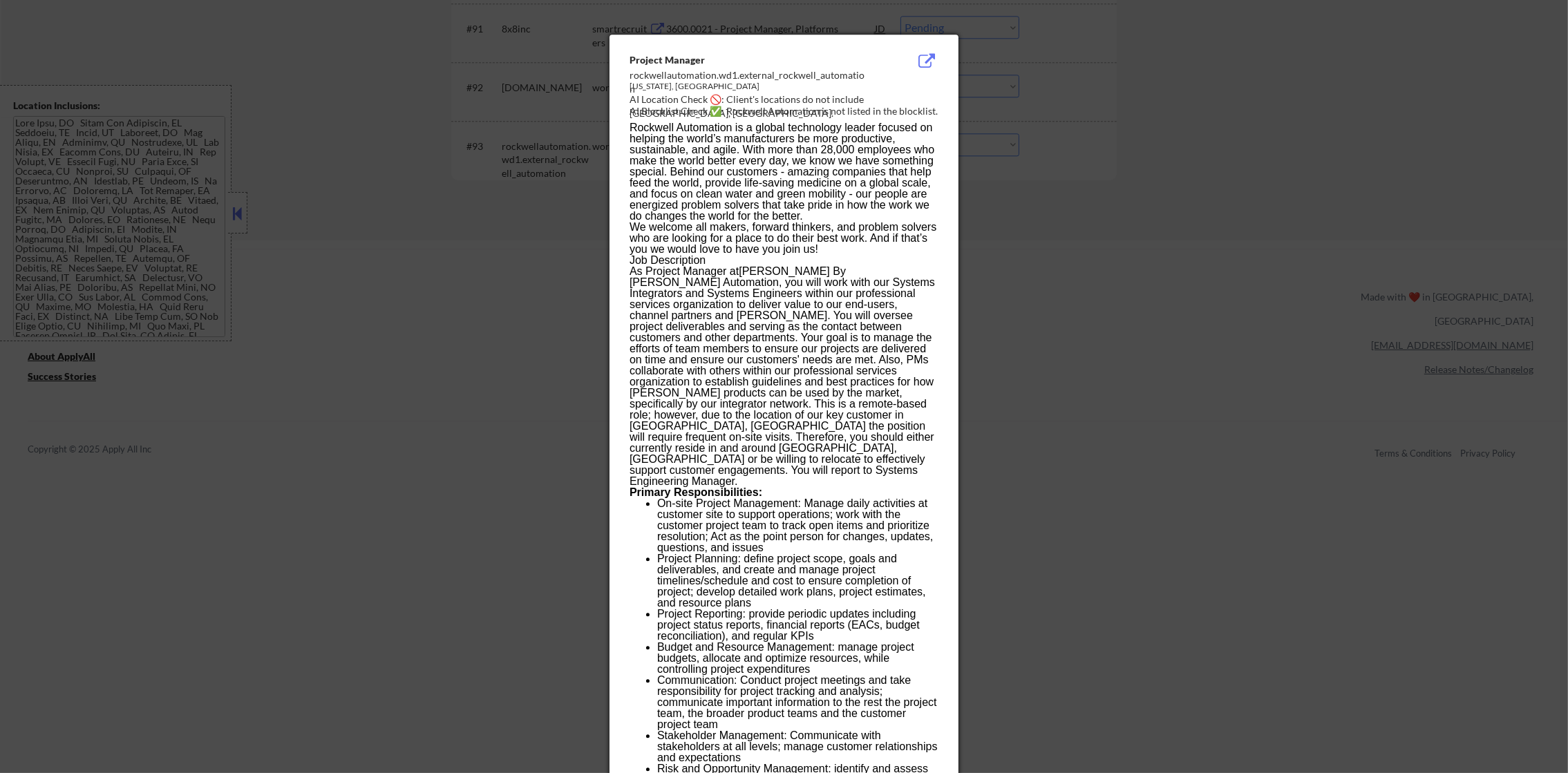
click at [1013, 193] on div at bounding box center [784, 386] width 1568 height 773
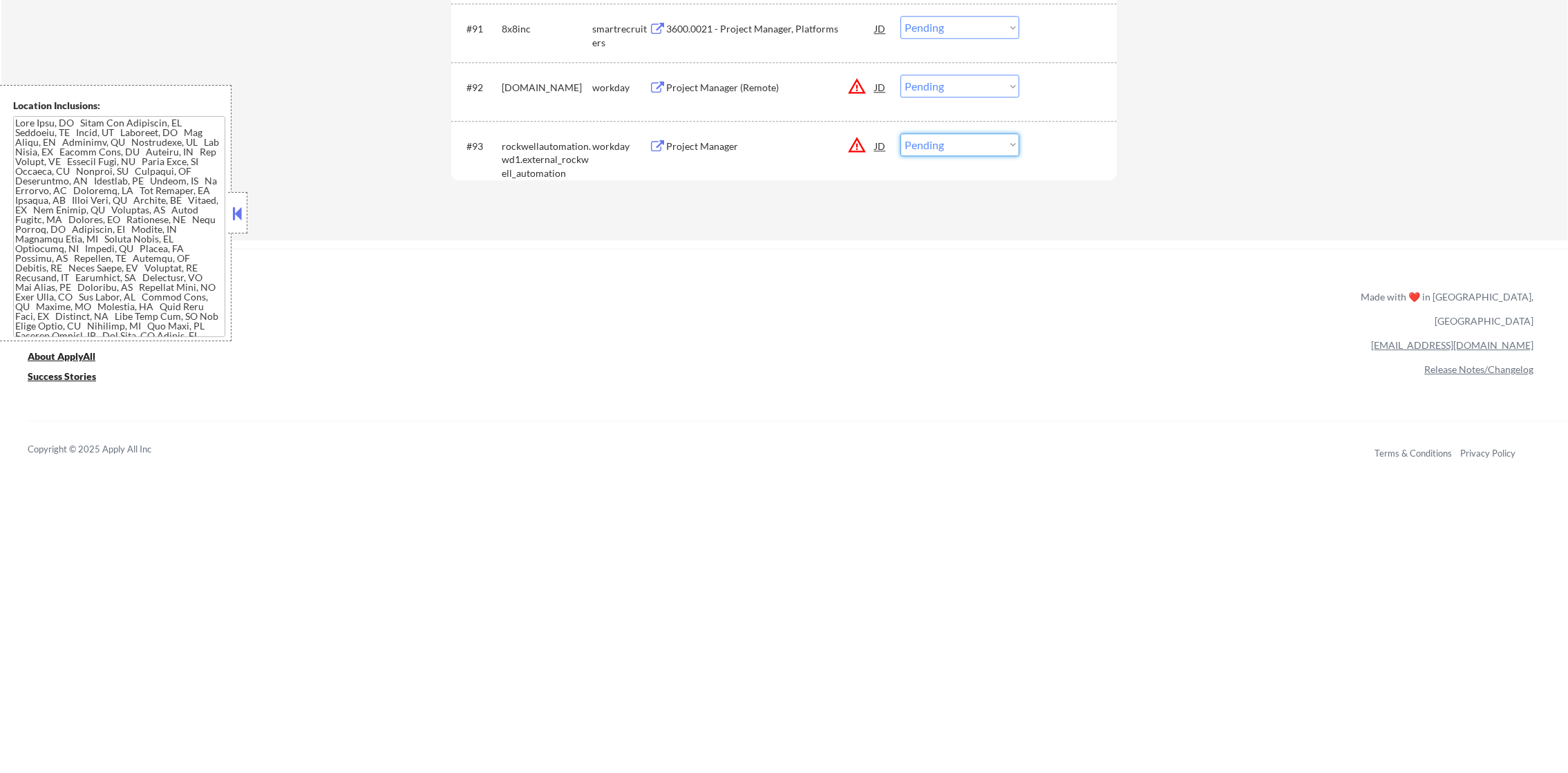
click at [997, 152] on select "Choose an option... Pending Applied Excluded (Questions) Excluded (Expired) Exc…" at bounding box center [959, 144] width 118 height 23
select select ""excluded__location_""
click at [900, 133] on select "Choose an option... Pending Applied Excluded (Questions) Excluded (Expired) Exc…" at bounding box center [959, 144] width 118 height 23
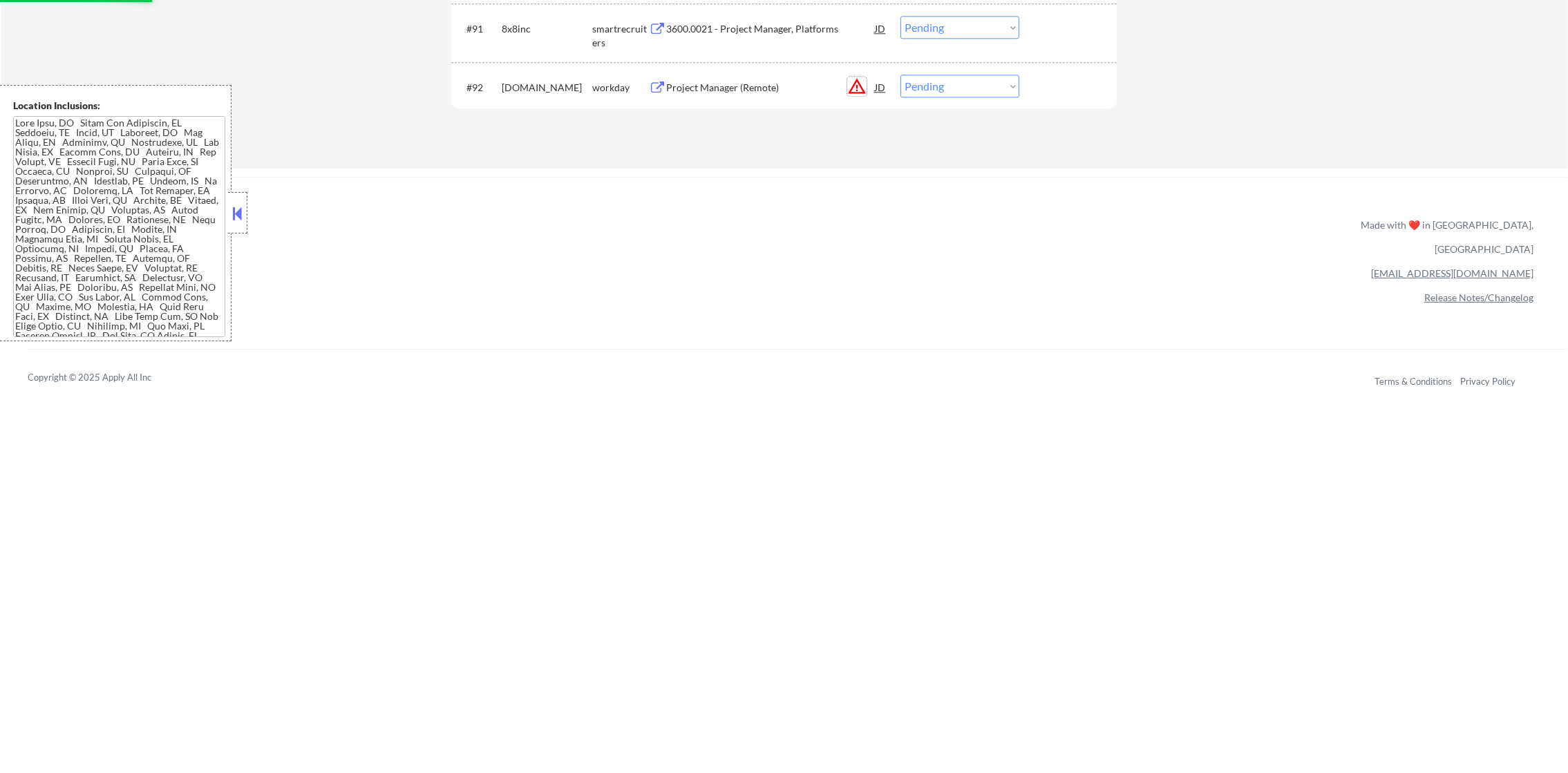
click at [852, 84] on button "warning_amber" at bounding box center [856, 86] width 19 height 19
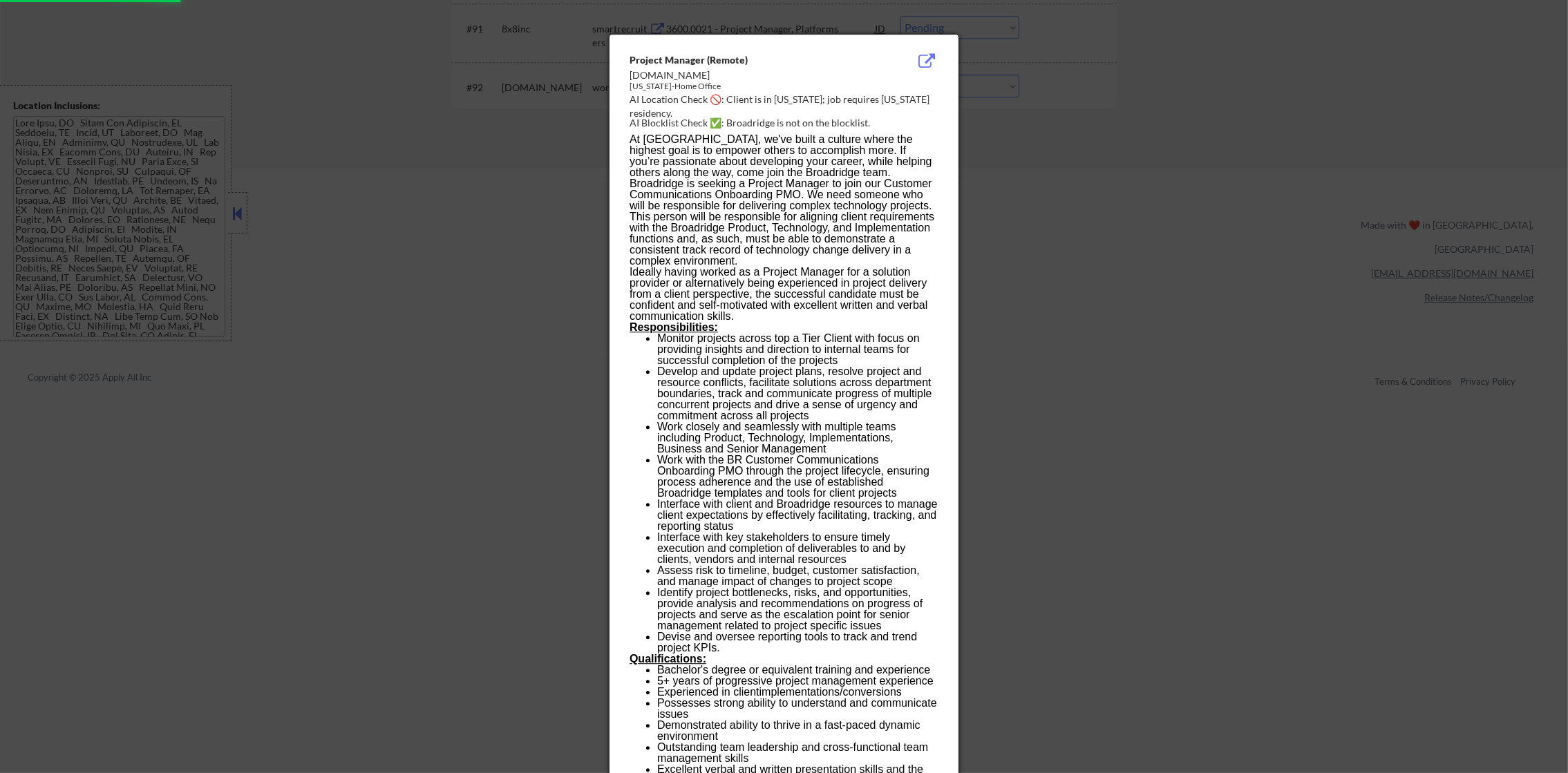
click at [960, 166] on div at bounding box center [784, 386] width 1568 height 773
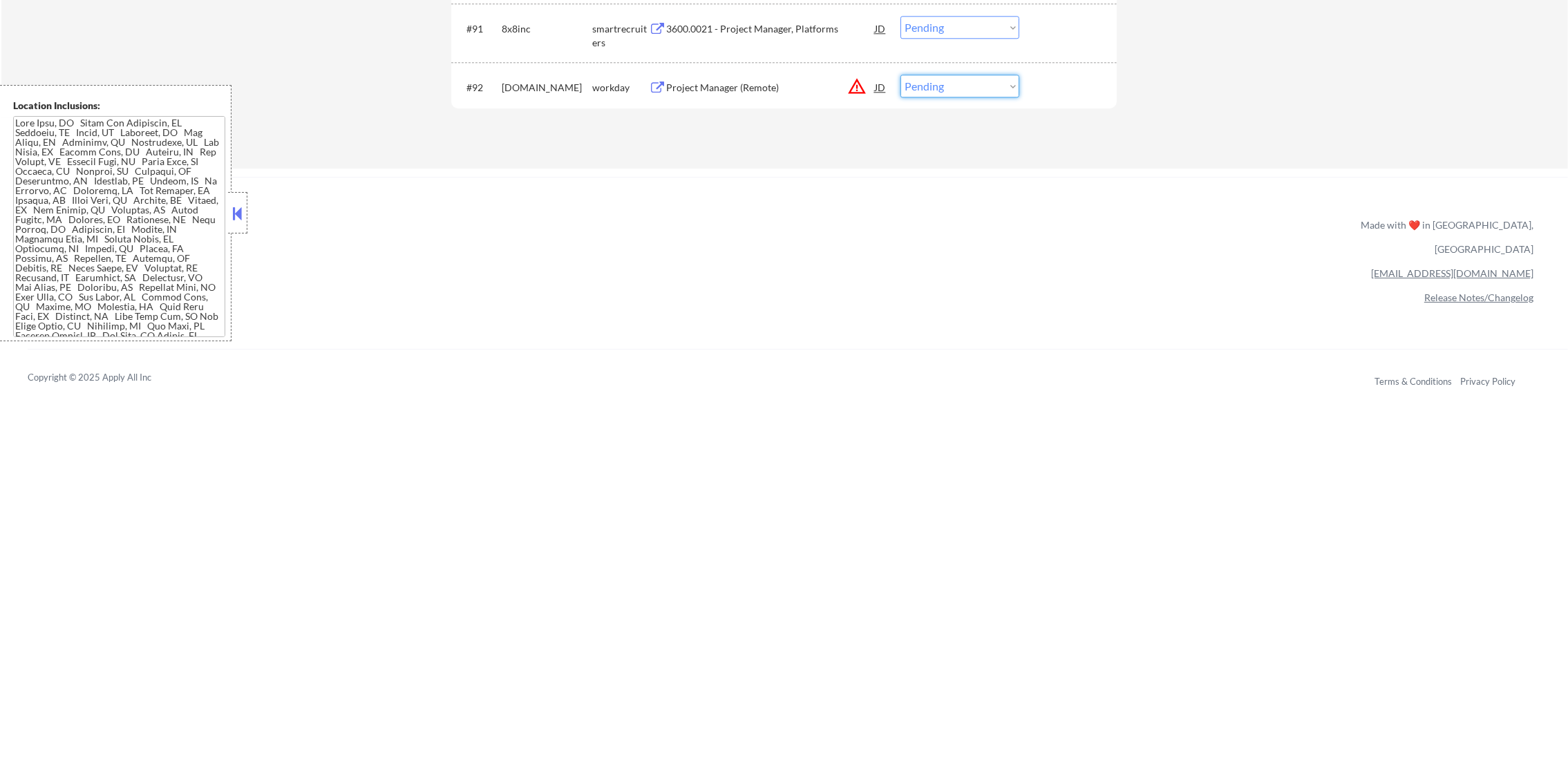
click at [967, 79] on select "Choose an option... Pending Applied Excluded (Questions) Excluded (Expired) Exc…" at bounding box center [959, 86] width 118 height 23
select select ""excluded__location_""
click at [900, 75] on select "Choose an option... Pending Applied Excluded (Questions) Excluded (Expired) Exc…" at bounding box center [959, 86] width 118 height 23
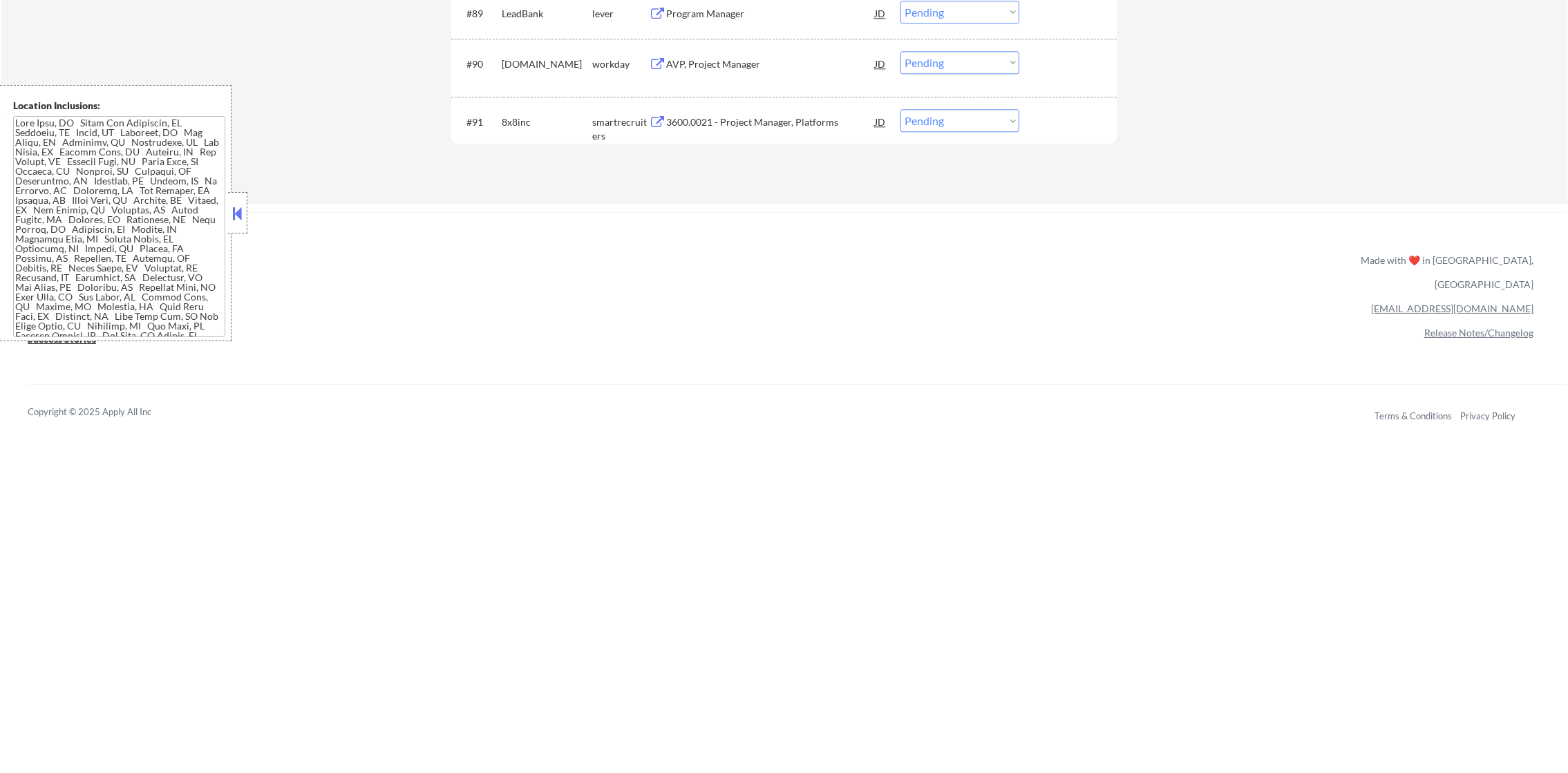
scroll to position [5270, 0]
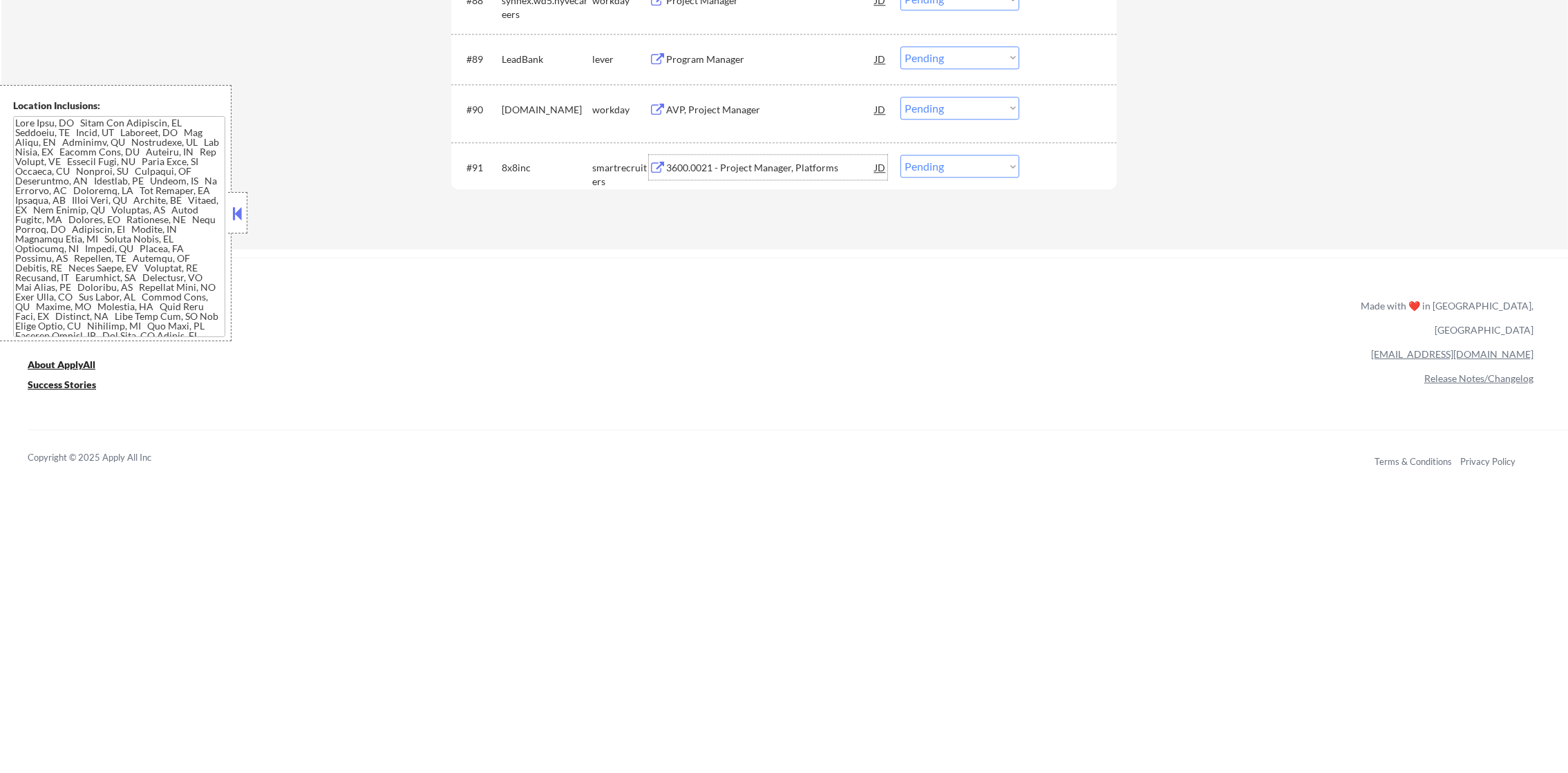
click at [766, 174] on div "3600.0021 - Project Manager, Platforms" at bounding box center [771, 168] width 209 height 14
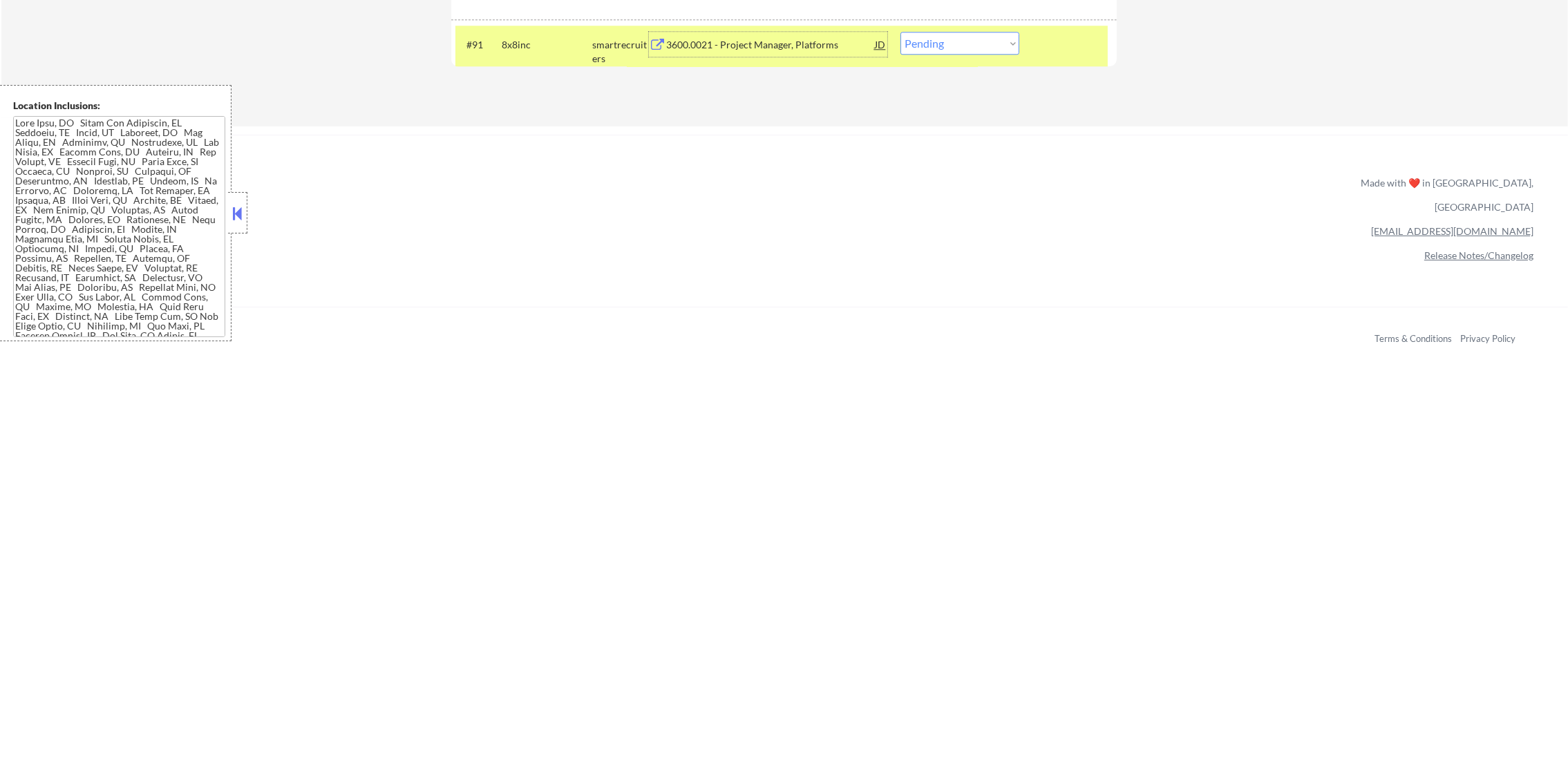
scroll to position [5409, 0]
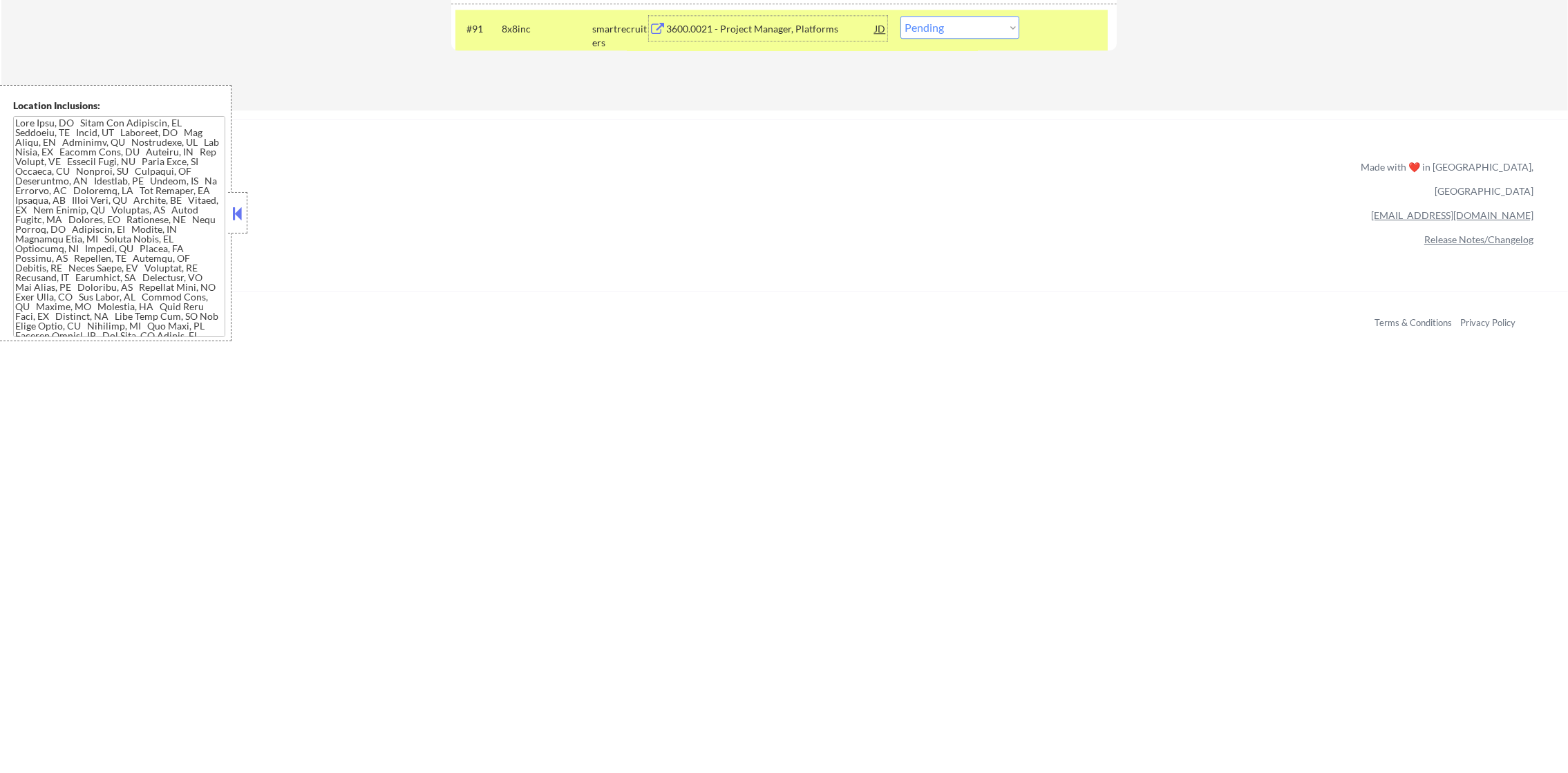
click at [943, 24] on select "Choose an option... Pending Applied Excluded (Questions) Excluded (Expired) Exc…" at bounding box center [959, 27] width 118 height 23
select select ""applied""
click at [900, 16] on select "Choose an option... Pending Applied Excluded (Questions) Excluded (Expired) Exc…" at bounding box center [959, 27] width 118 height 23
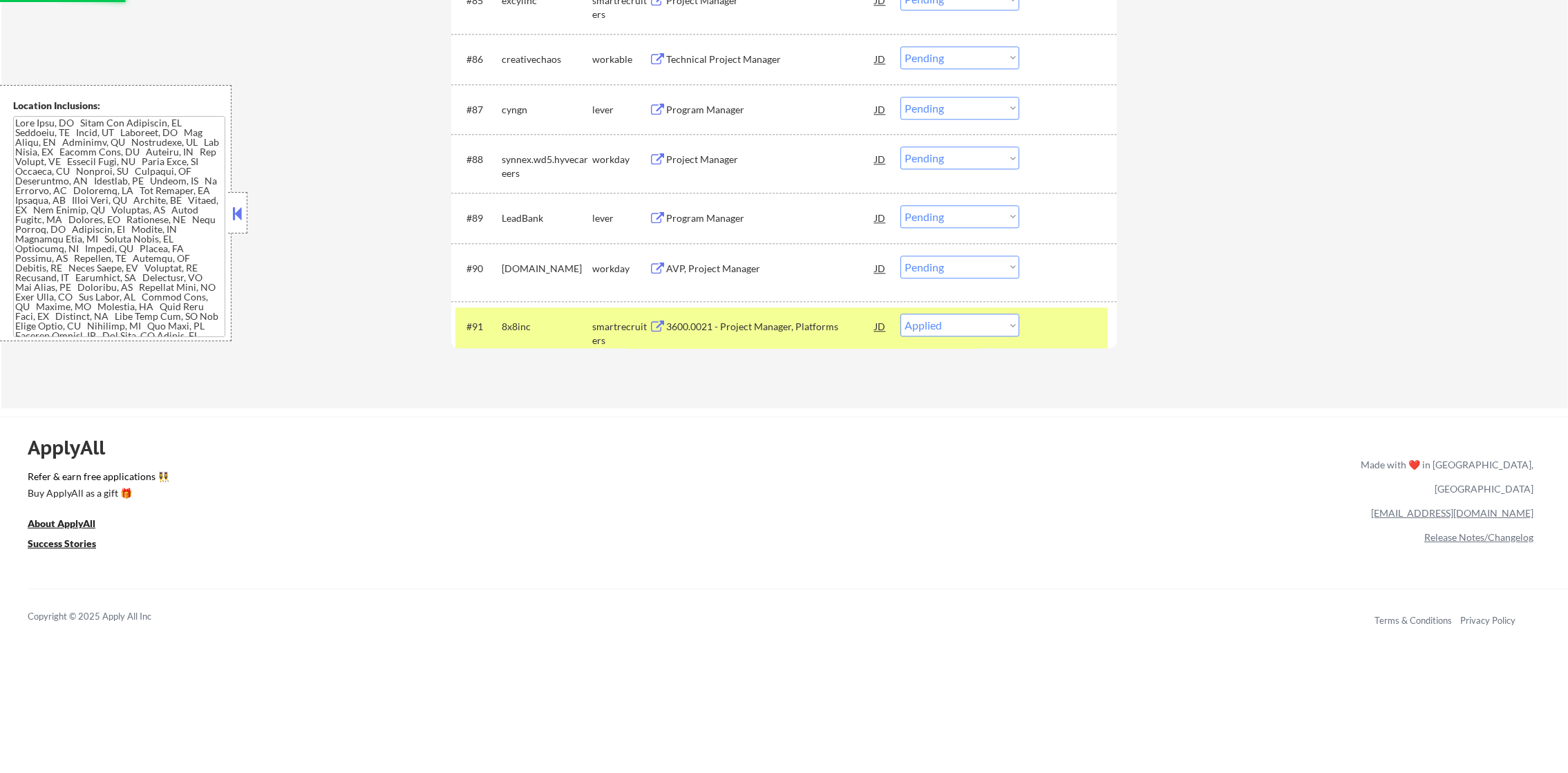
scroll to position [5098, 0]
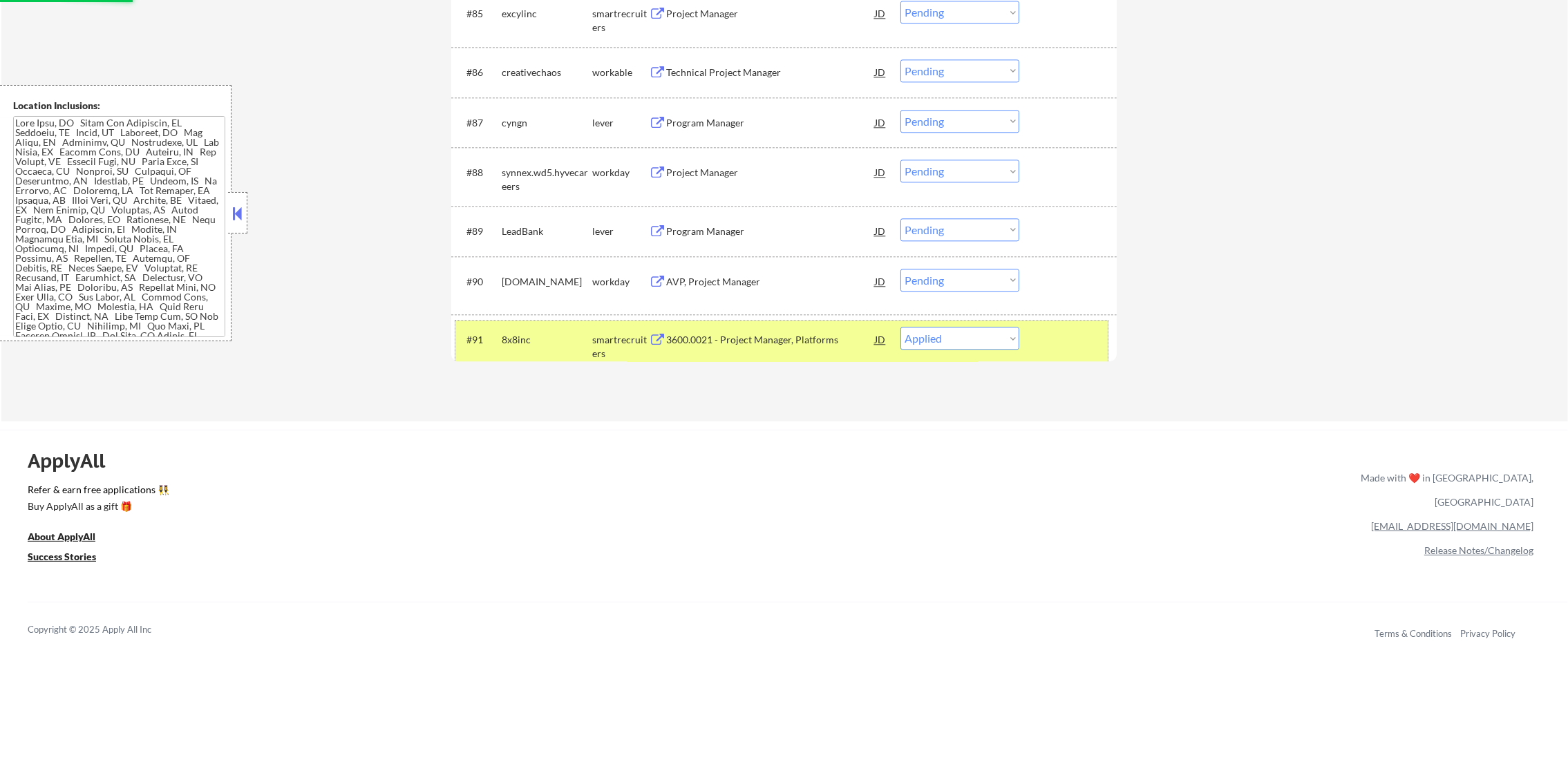
click at [574, 339] on div "8x8inc" at bounding box center [547, 340] width 91 height 14
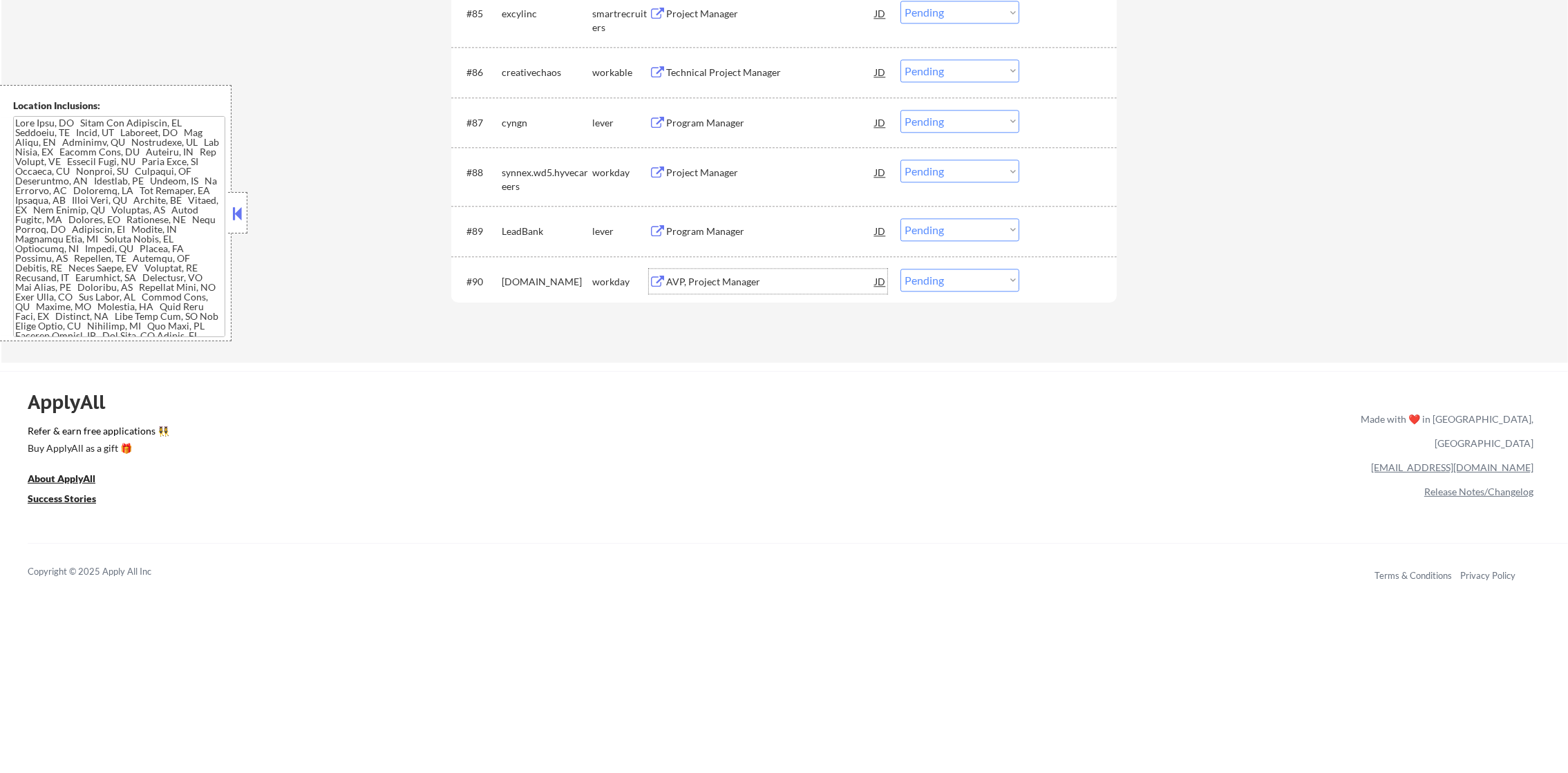
click at [741, 279] on div "AVP, Project Manager" at bounding box center [771, 282] width 209 height 14
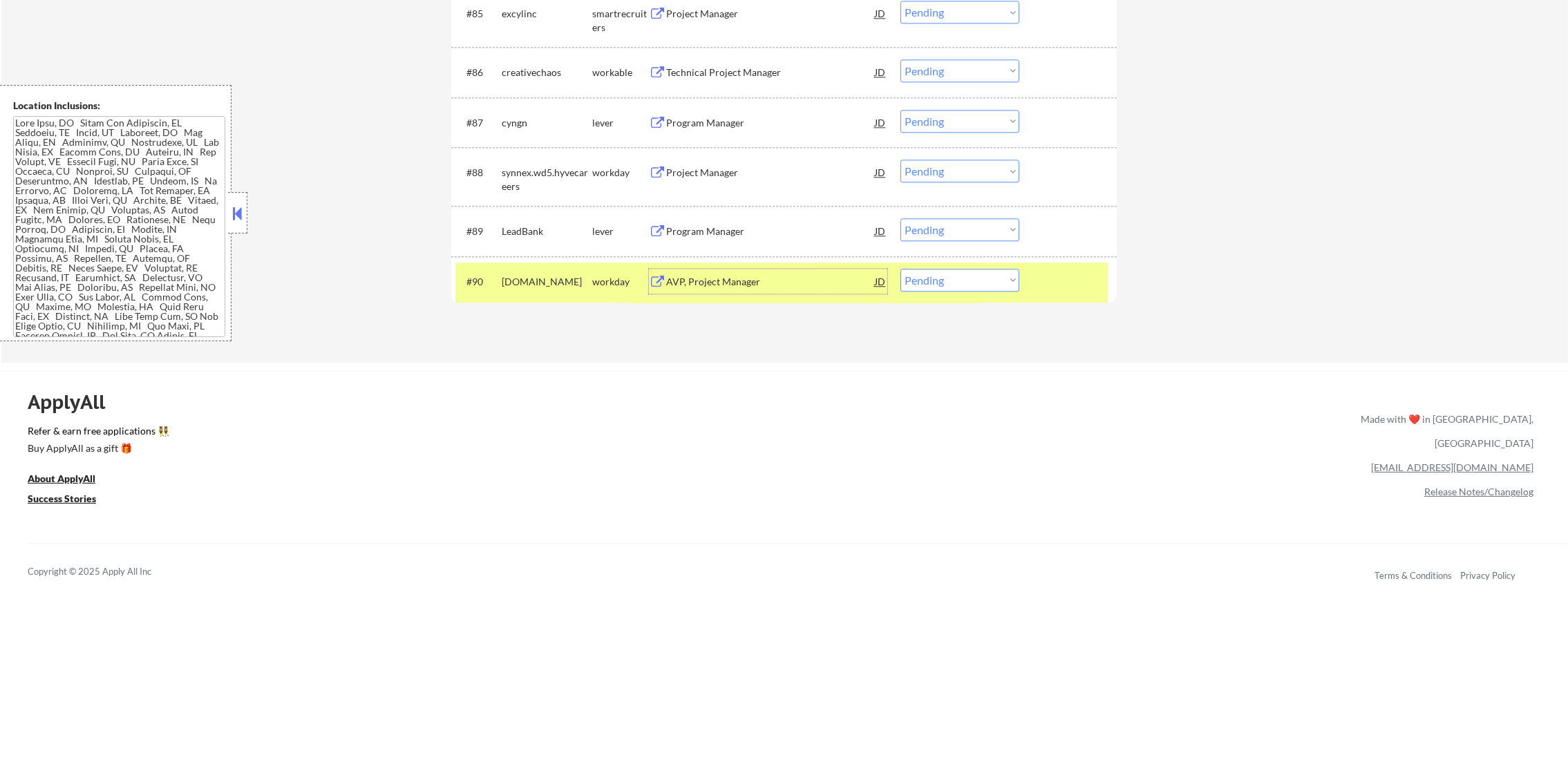
drag, startPoint x: 931, startPoint y: 278, endPoint x: 932, endPoint y: 287, distance: 9.1
click at [931, 278] on select "Choose an option... Pending Applied Excluded (Questions) Excluded (Expired) Exc…" at bounding box center [959, 280] width 118 height 23
select select ""excluded__expired_""
click at [900, 269] on select "Choose an option... Pending Applied Excluded (Questions) Excluded (Expired) Exc…" at bounding box center [959, 280] width 118 height 23
click at [524, 287] on div "[DOMAIN_NAME]" at bounding box center [547, 282] width 91 height 14
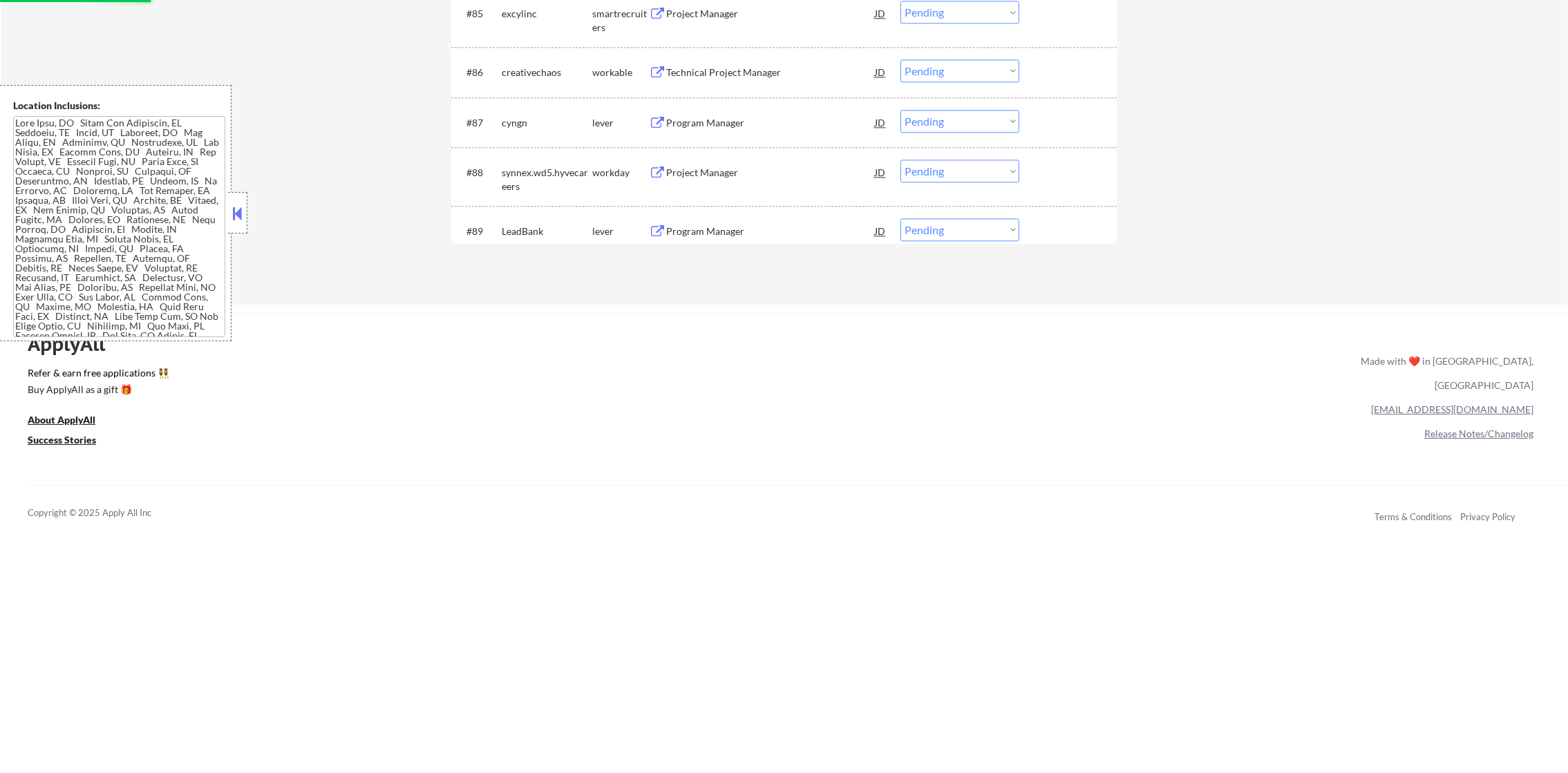
click at [740, 217] on div "#89 LeadBank lever Program Manager JD Choose an option... Pending Applied Exclu…" at bounding box center [781, 230] width 652 height 37
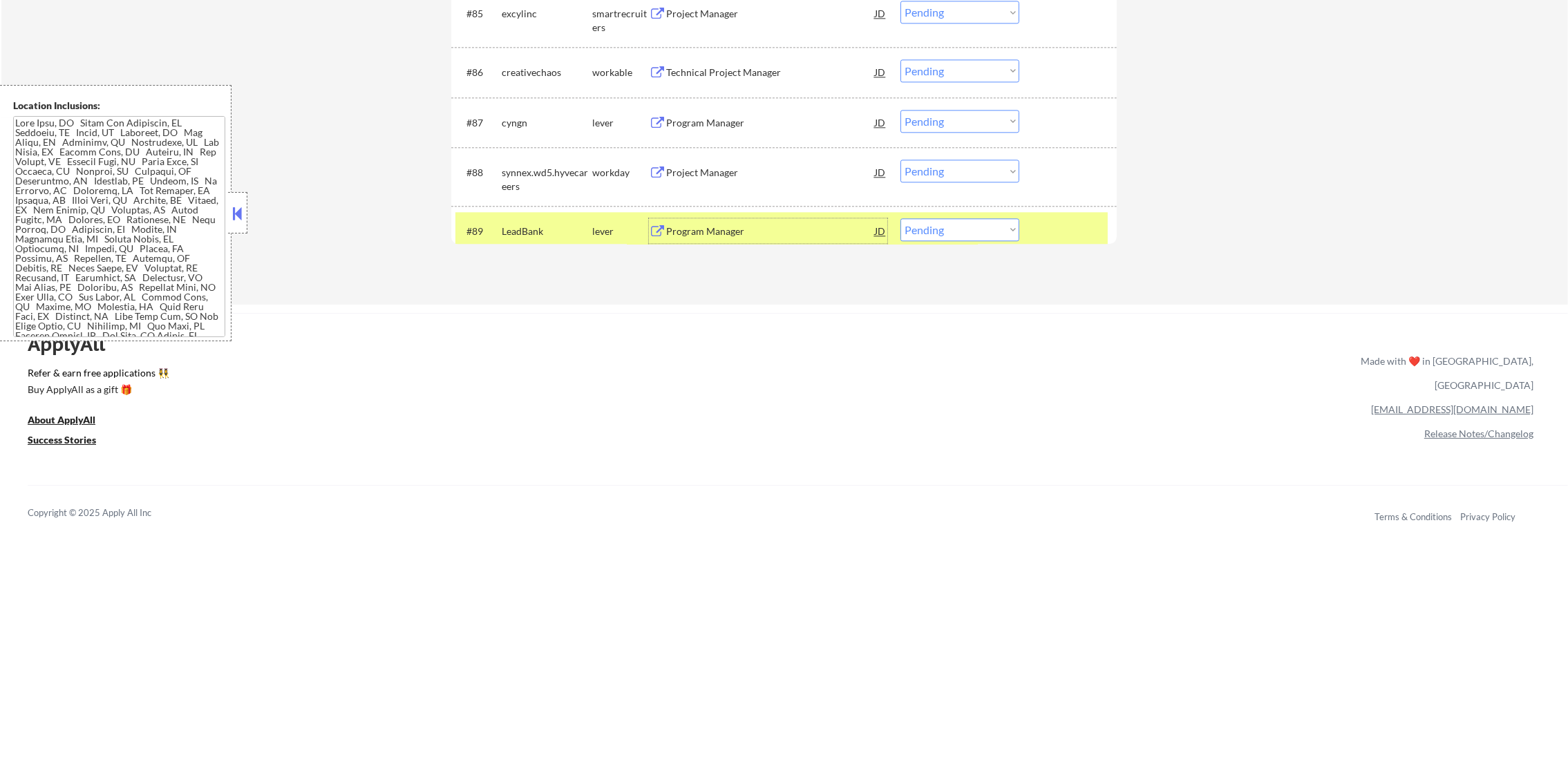
click at [754, 227] on div "Program Manager" at bounding box center [771, 232] width 209 height 14
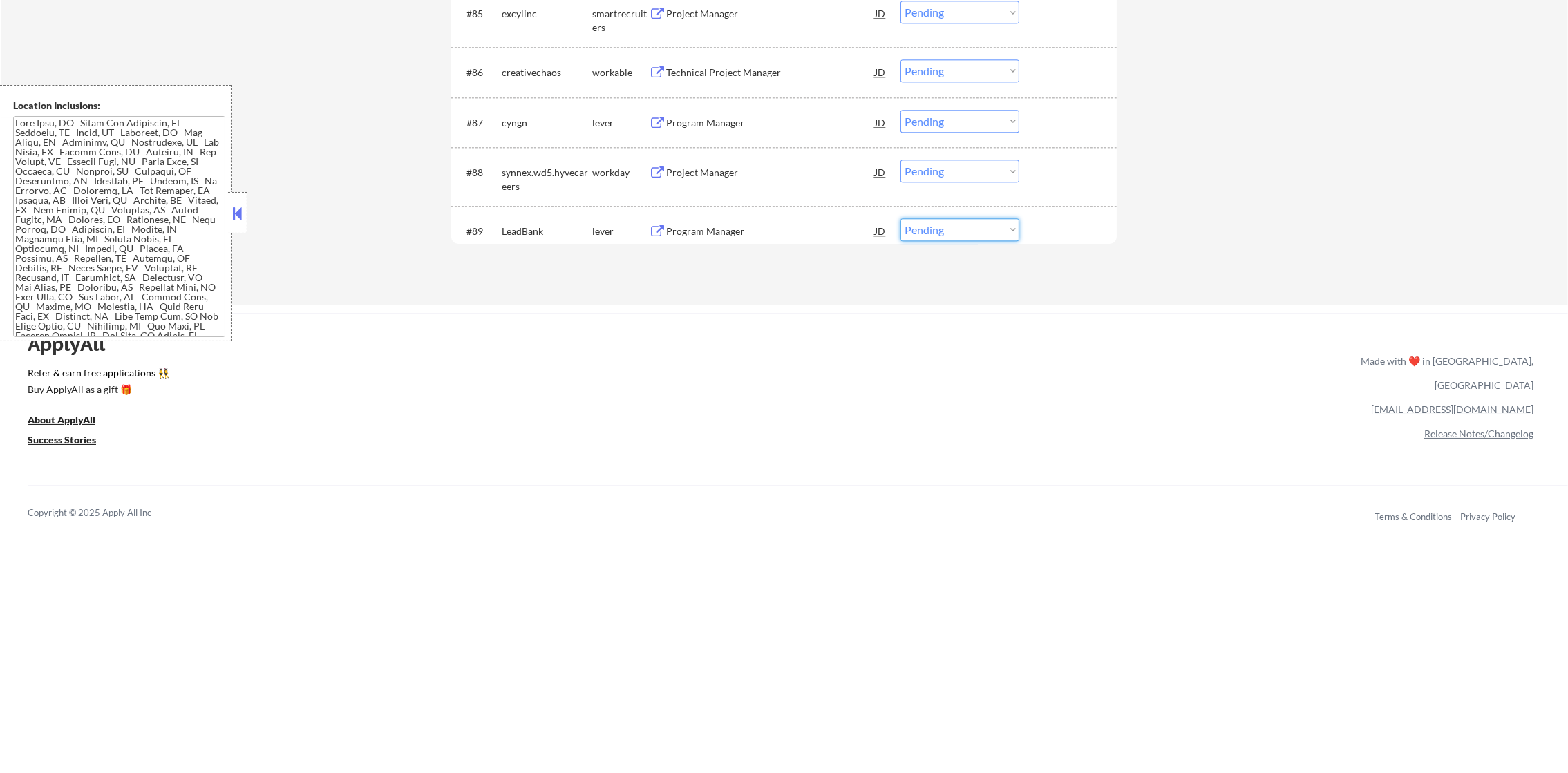
click at [942, 229] on select "Choose an option... Pending Applied Excluded (Questions) Excluded (Expired) Exc…" at bounding box center [959, 229] width 118 height 23
select select ""excluded__salary_""
click at [900, 218] on select "Choose an option... Pending Applied Excluded (Questions) Excluded (Expired) Exc…" at bounding box center [959, 229] width 118 height 23
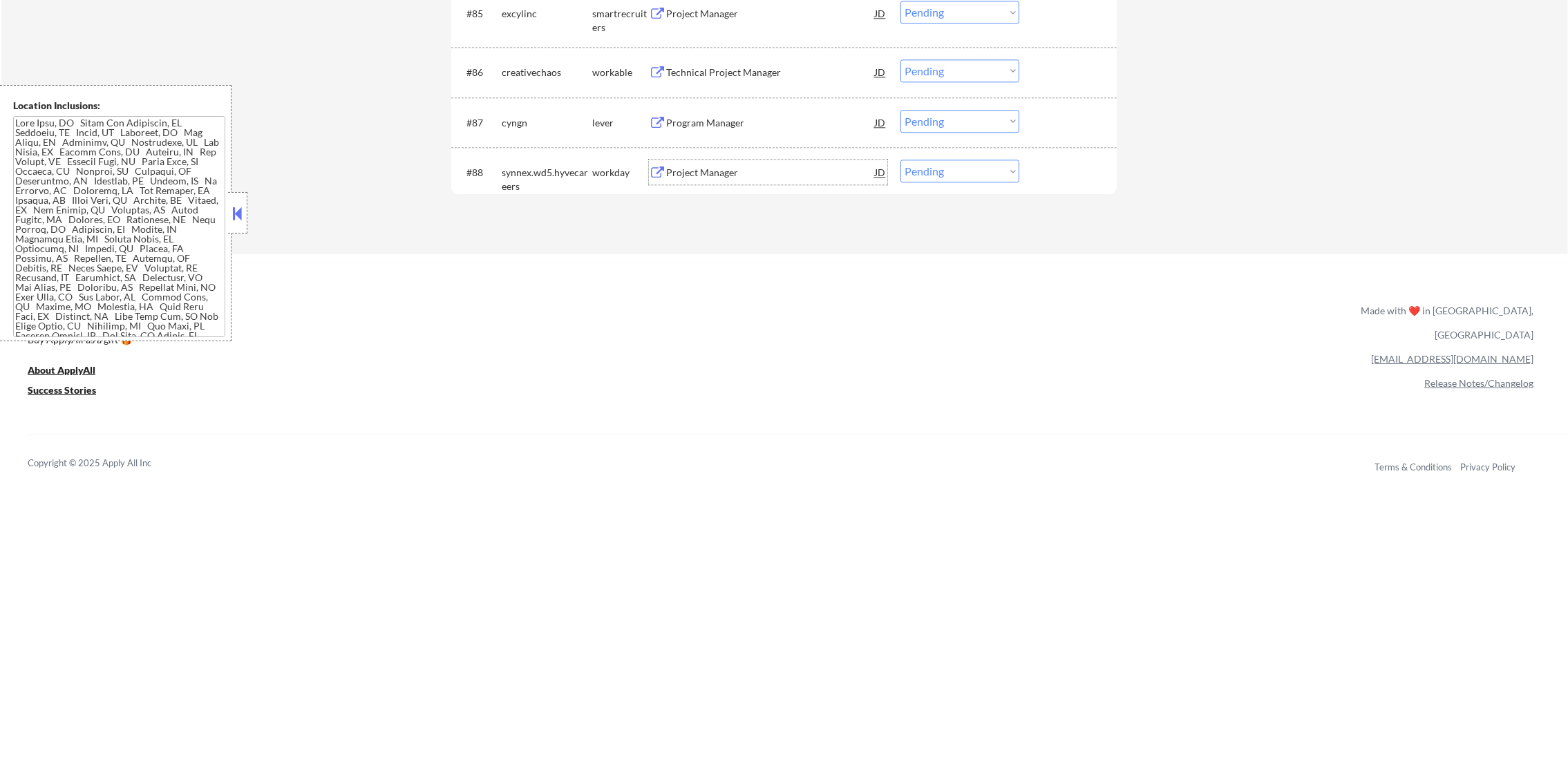
click at [700, 171] on div "Project Manager" at bounding box center [771, 173] width 209 height 14
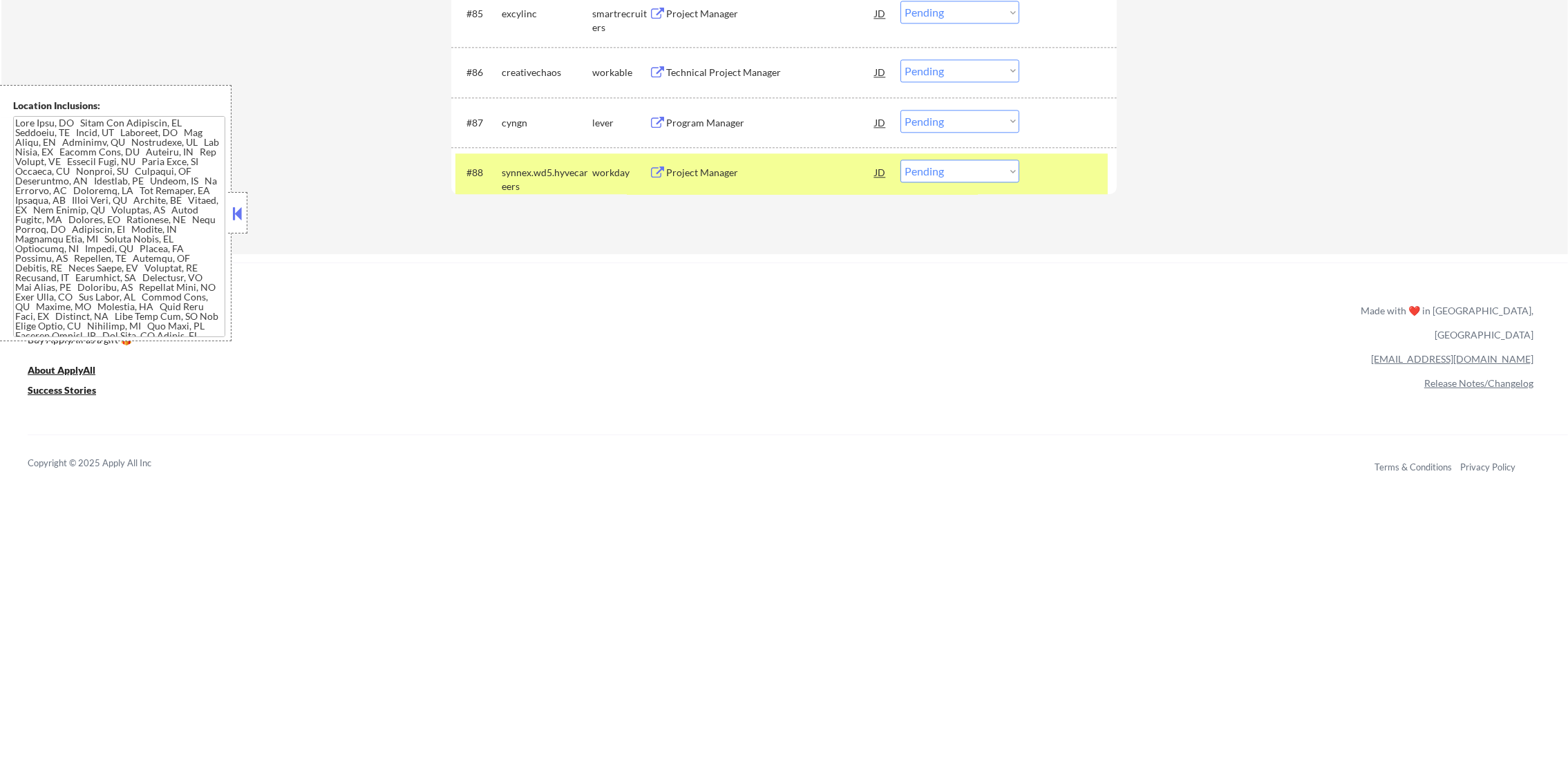
click at [934, 174] on select "Choose an option... Pending Applied Excluded (Questions) Excluded (Expired) Exc…" at bounding box center [959, 170] width 118 height 23
select select ""excluded__salary_""
click at [900, 159] on select "Choose an option... Pending Applied Excluded (Questions) Excluded (Expired) Exc…" at bounding box center [959, 170] width 118 height 23
click at [553, 179] on div "synnex.wd5.hyvecareers" at bounding box center [547, 179] width 91 height 27
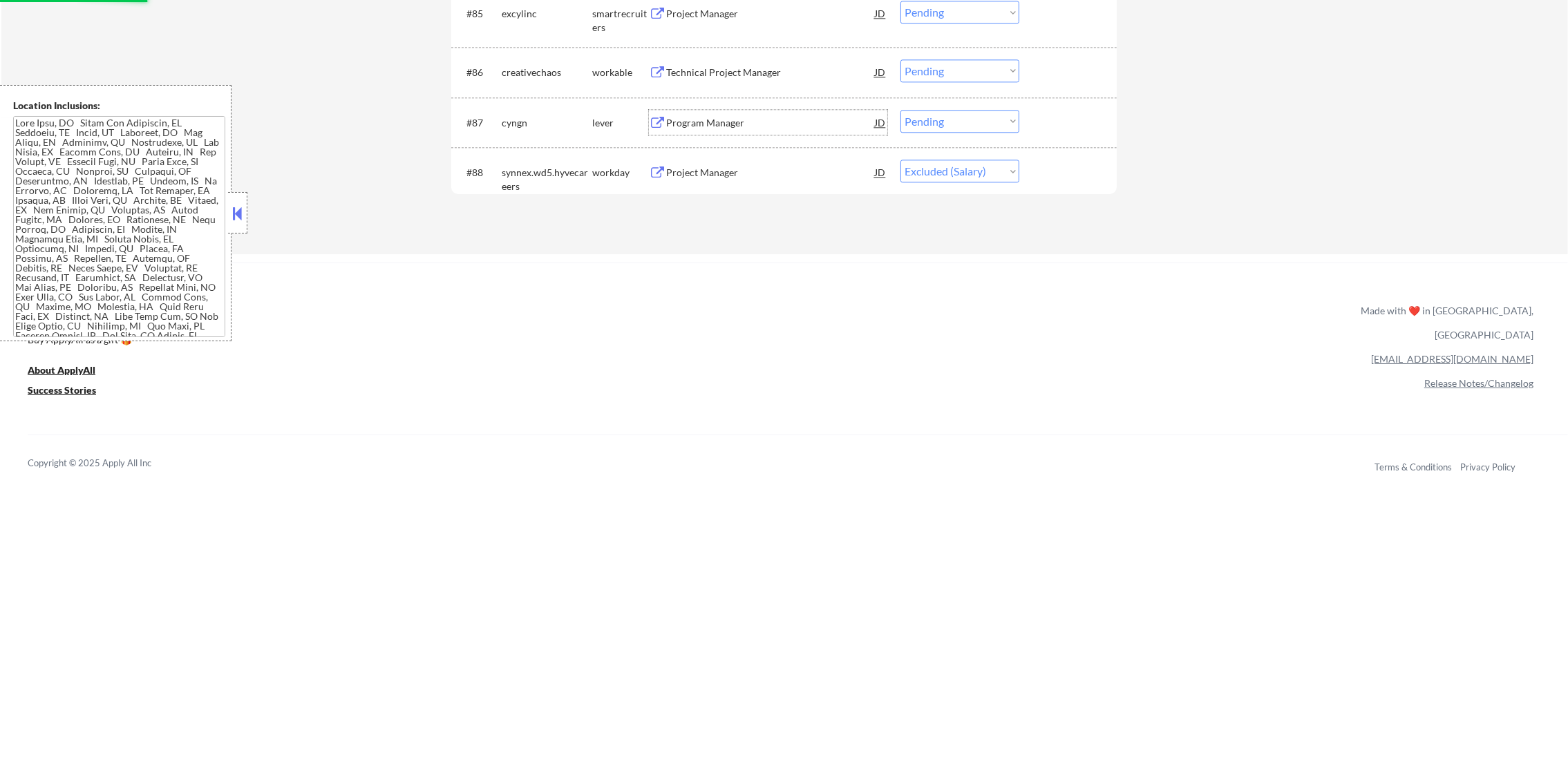
click at [720, 122] on div "Program Manager" at bounding box center [771, 124] width 209 height 14
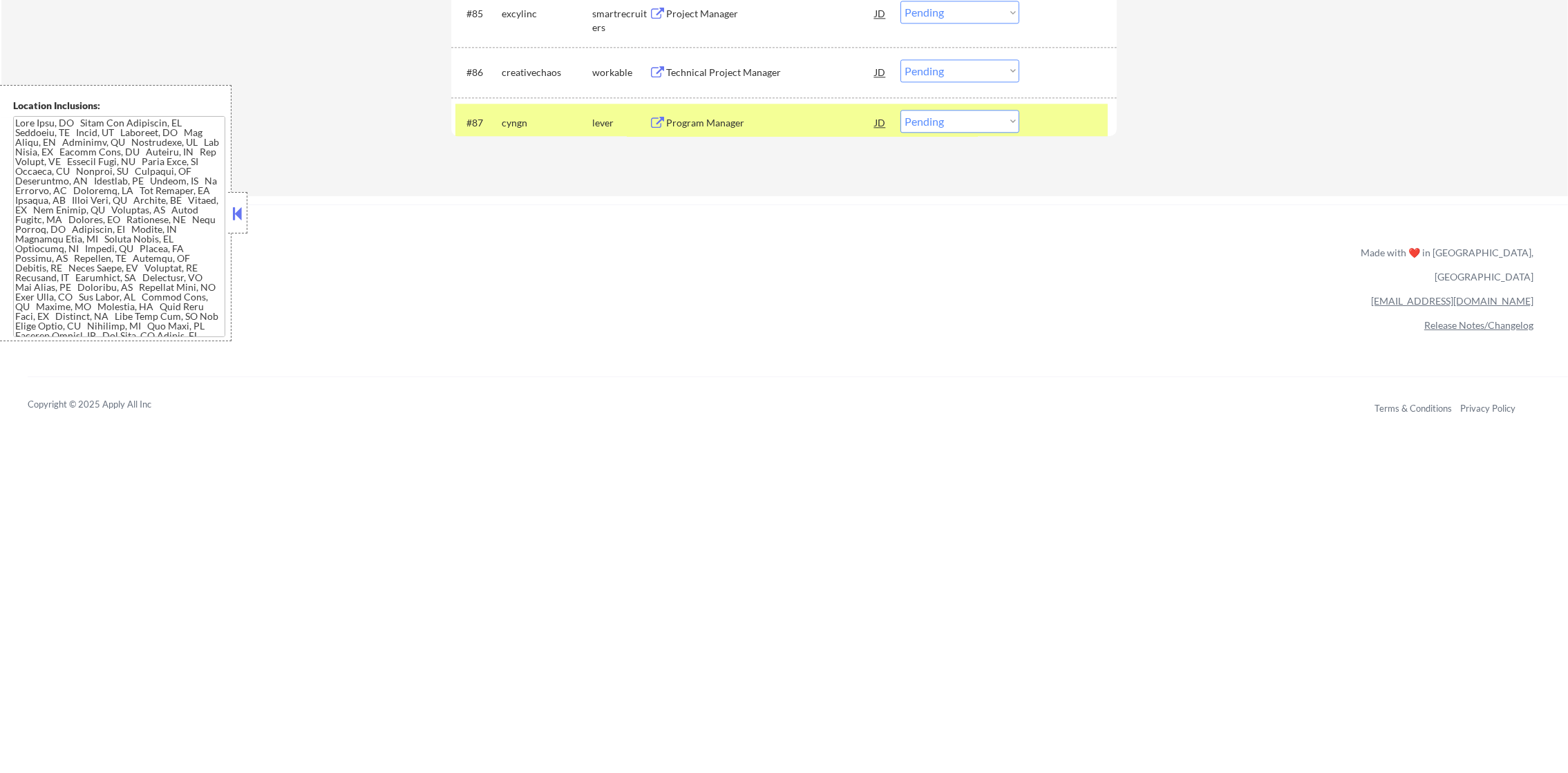
click at [927, 120] on select "Choose an option... Pending Applied Excluded (Questions) Excluded (Expired) Exc…" at bounding box center [959, 121] width 118 height 23
select select ""excluded__salary_""
click at [900, 110] on select "Choose an option... Pending Applied Excluded (Questions) Excluded (Expired) Exc…" at bounding box center [959, 121] width 118 height 23
click at [537, 128] on div "cyngn" at bounding box center [547, 124] width 91 height 14
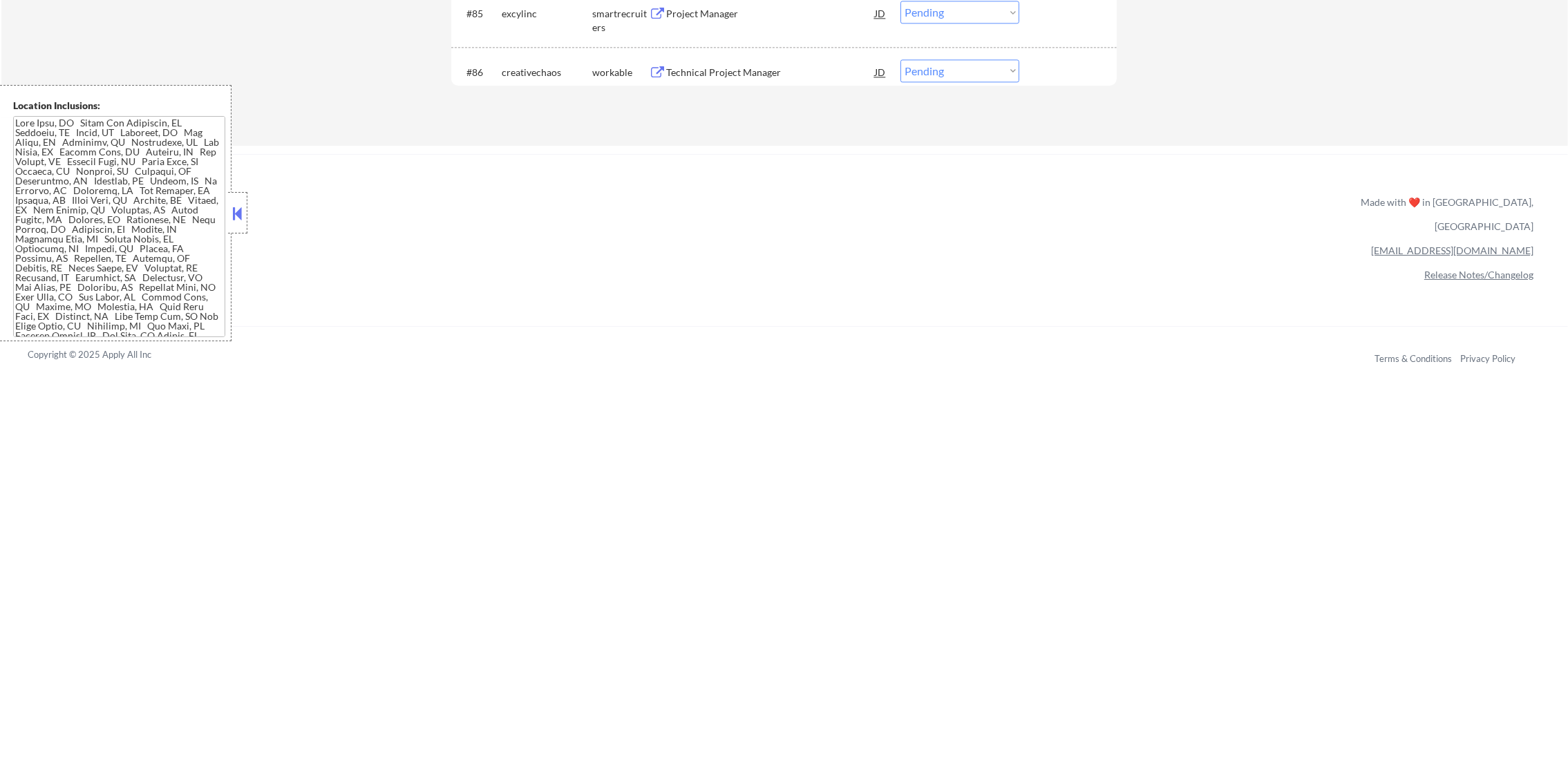
click at [724, 82] on div "Technical Project Manager" at bounding box center [771, 72] width 209 height 25
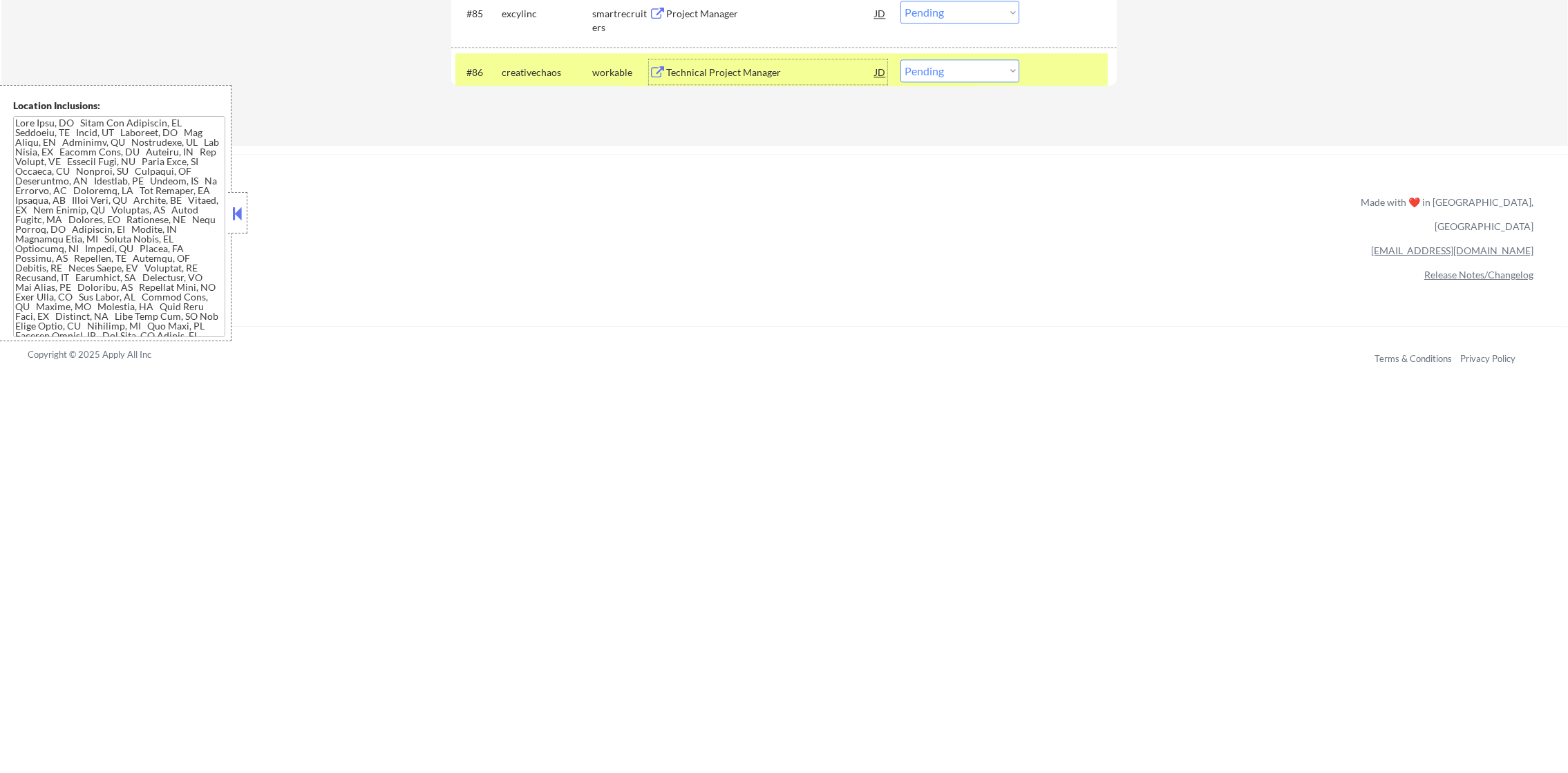
click at [509, 67] on div "creativechaos" at bounding box center [547, 73] width 91 height 14
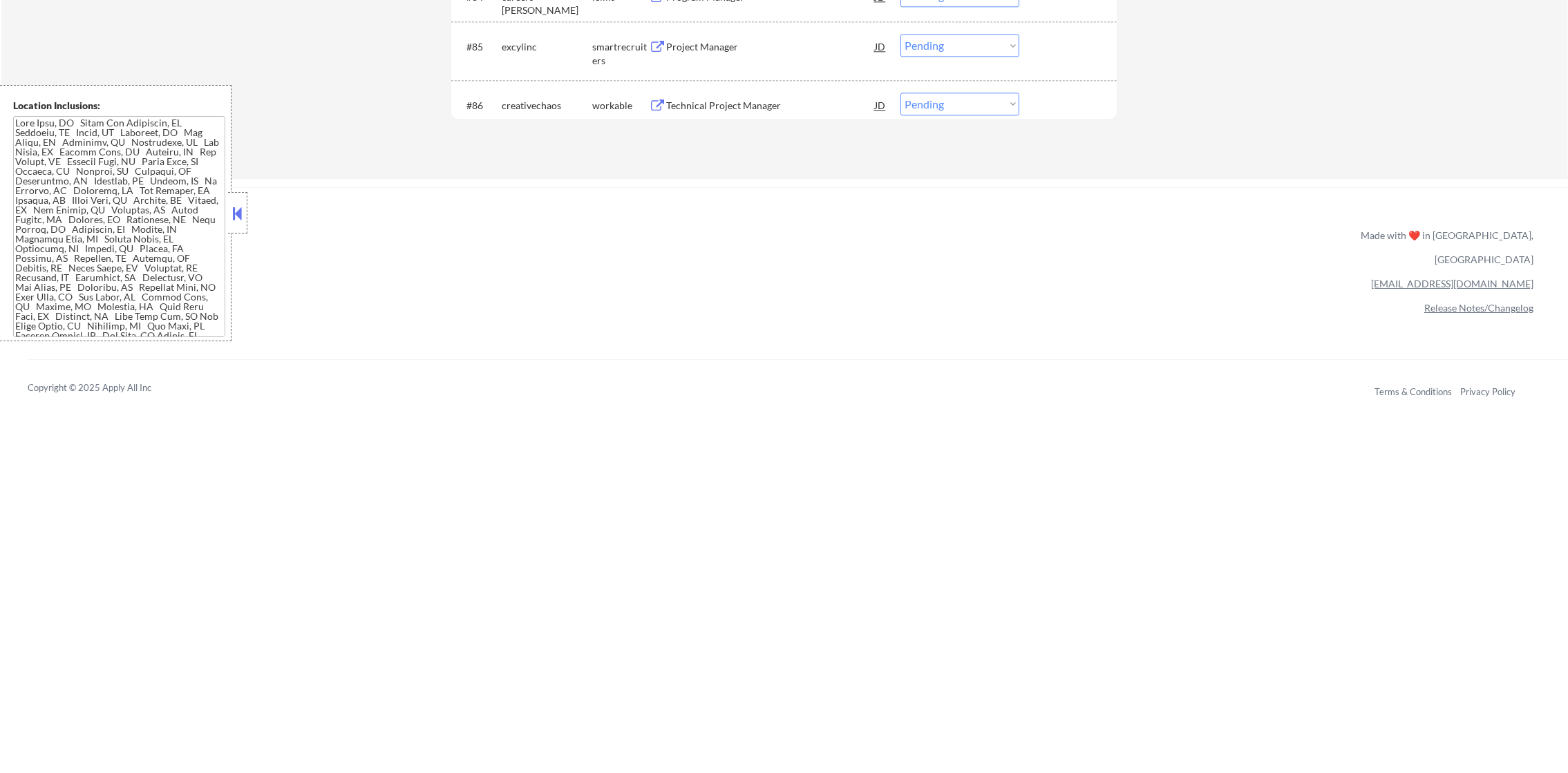
scroll to position [5028, 0]
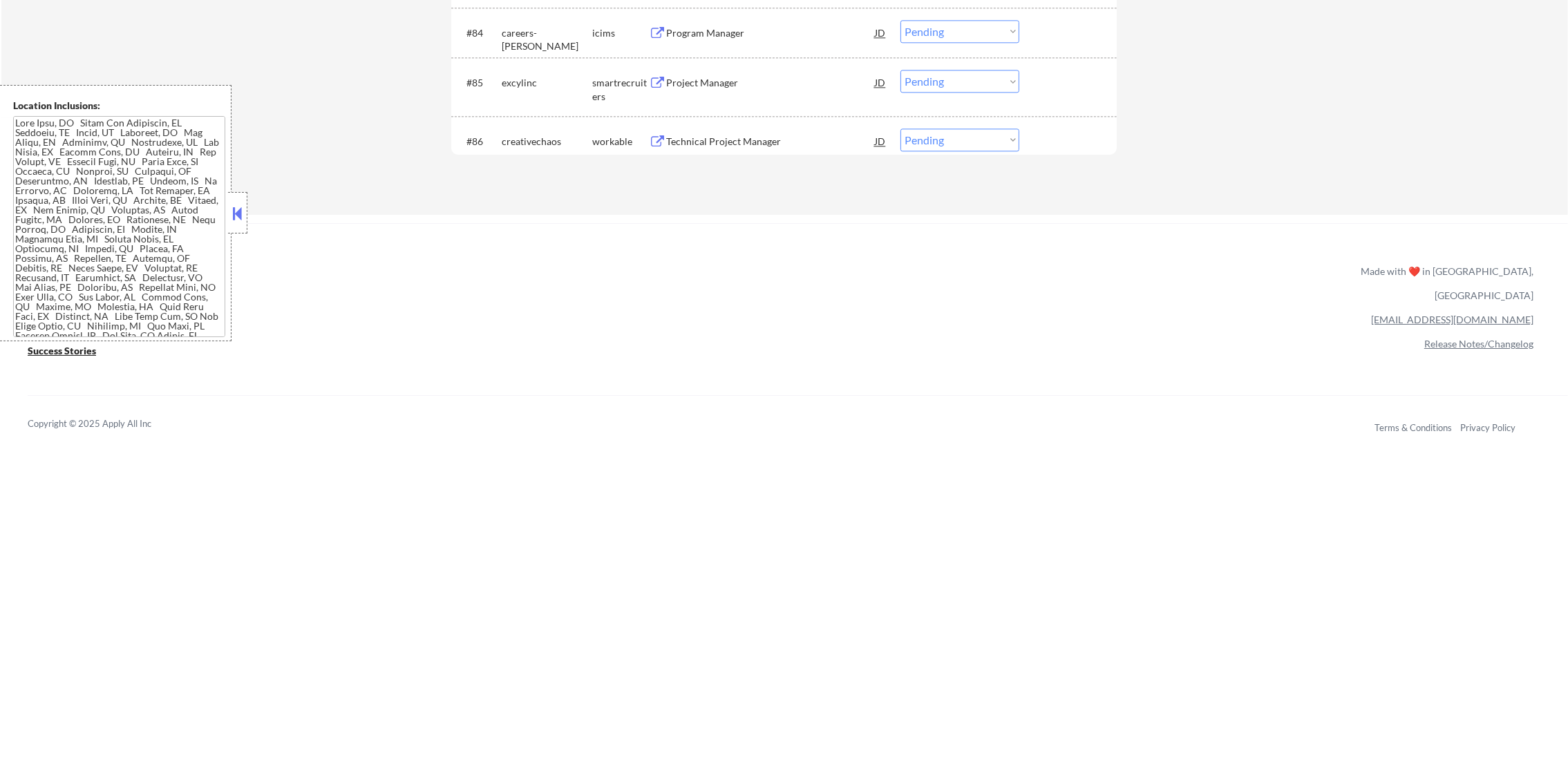
click at [747, 83] on div "Project Manager" at bounding box center [771, 83] width 209 height 14
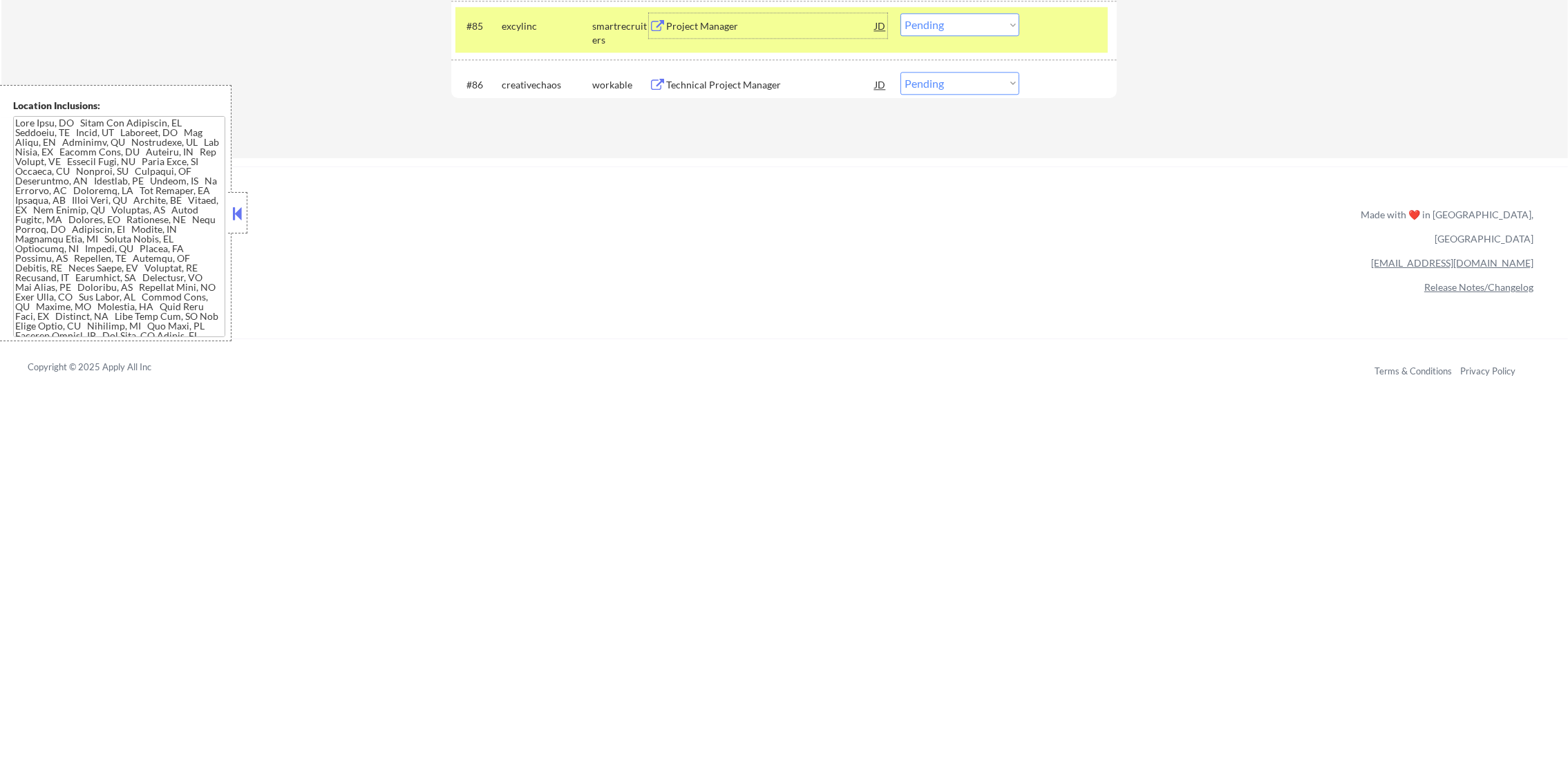
scroll to position [5098, 0]
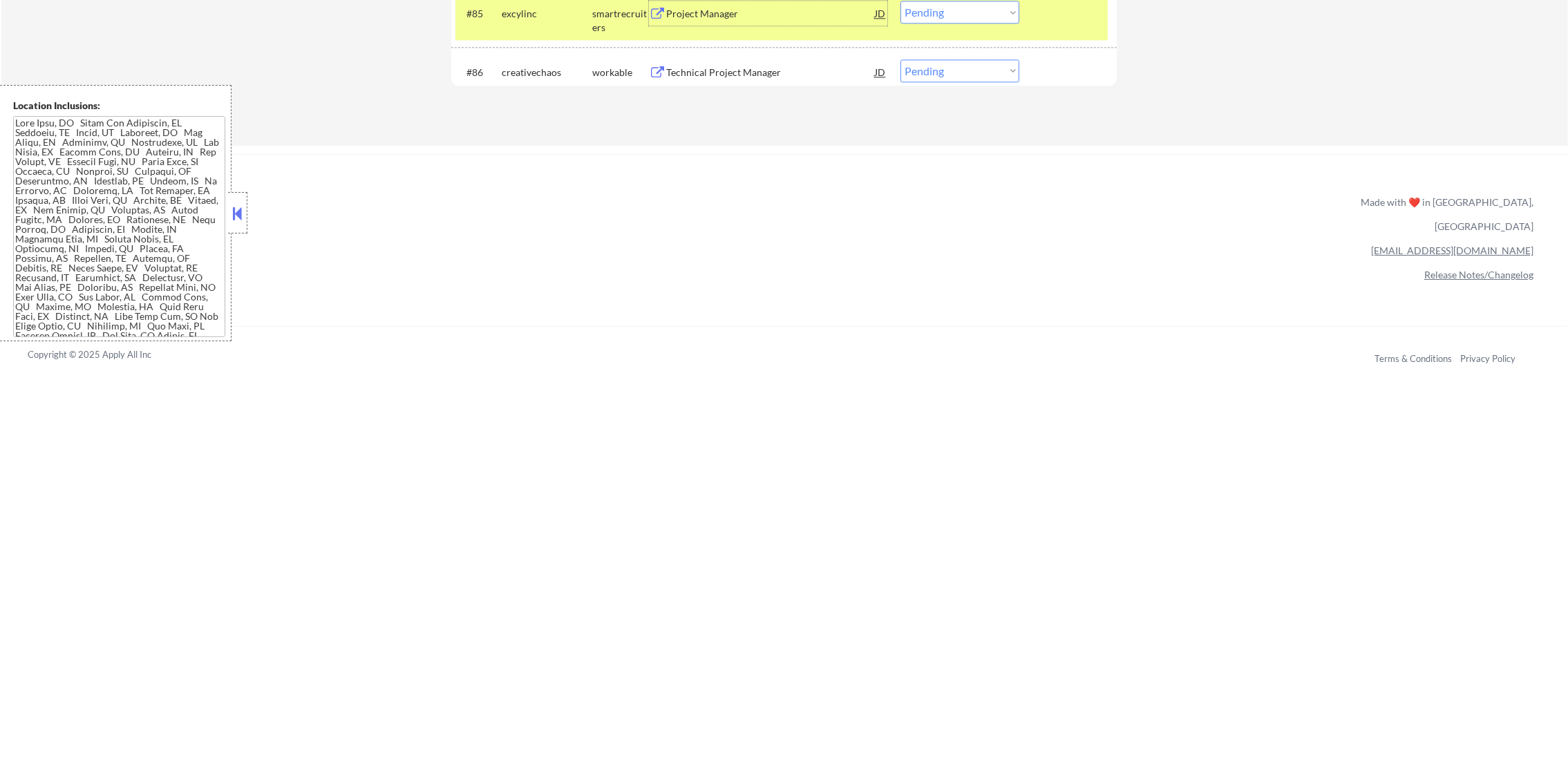
click at [971, 9] on select "Choose an option... Pending Applied Excluded (Questions) Excluded (Expired) Exc…" at bounding box center [959, 12] width 118 height 23
click at [900, 1] on select "Choose an option... Pending Applied Excluded (Questions) Excluded (Expired) Exc…" at bounding box center [959, 12] width 118 height 23
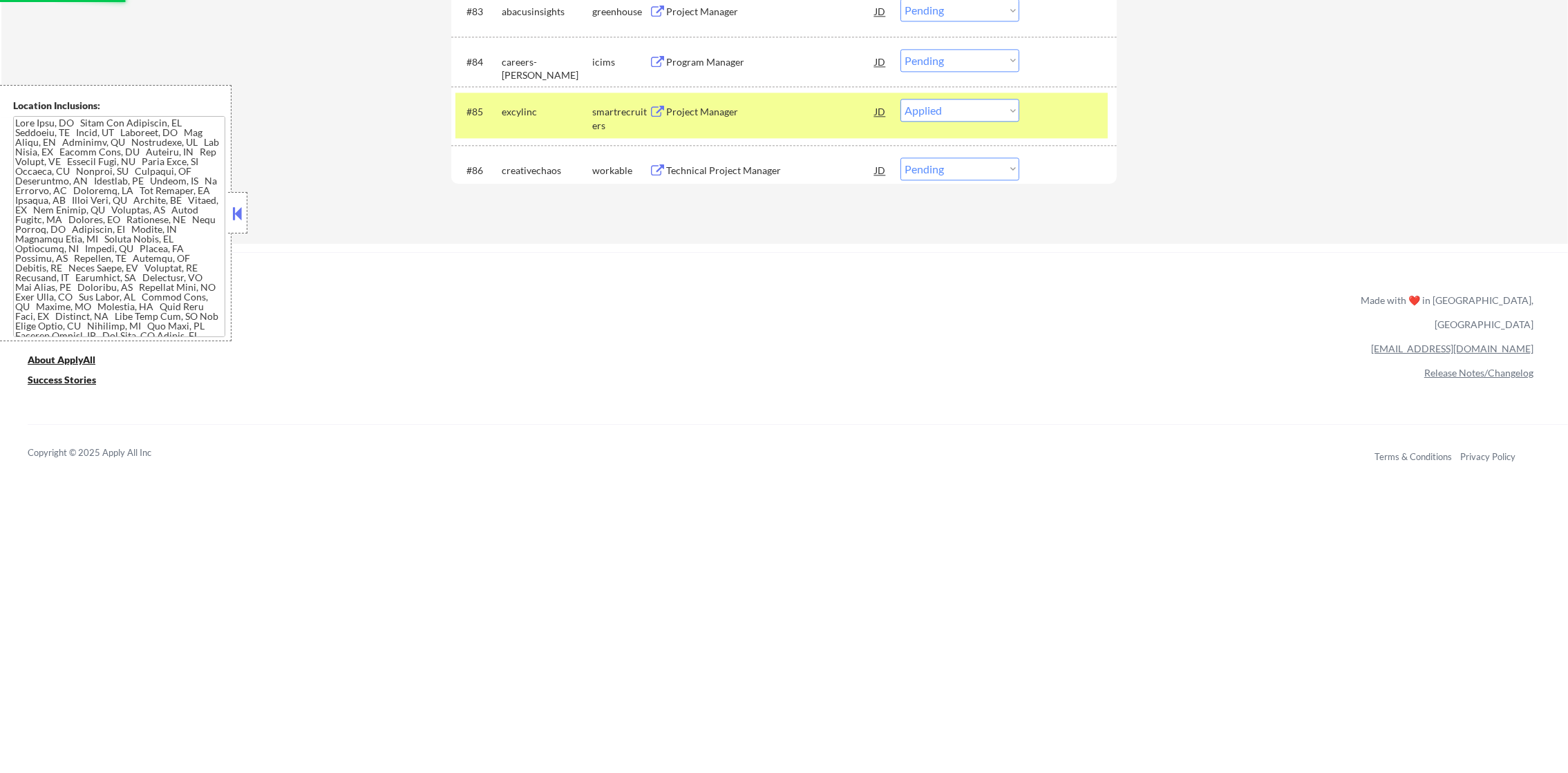
scroll to position [4995, 0]
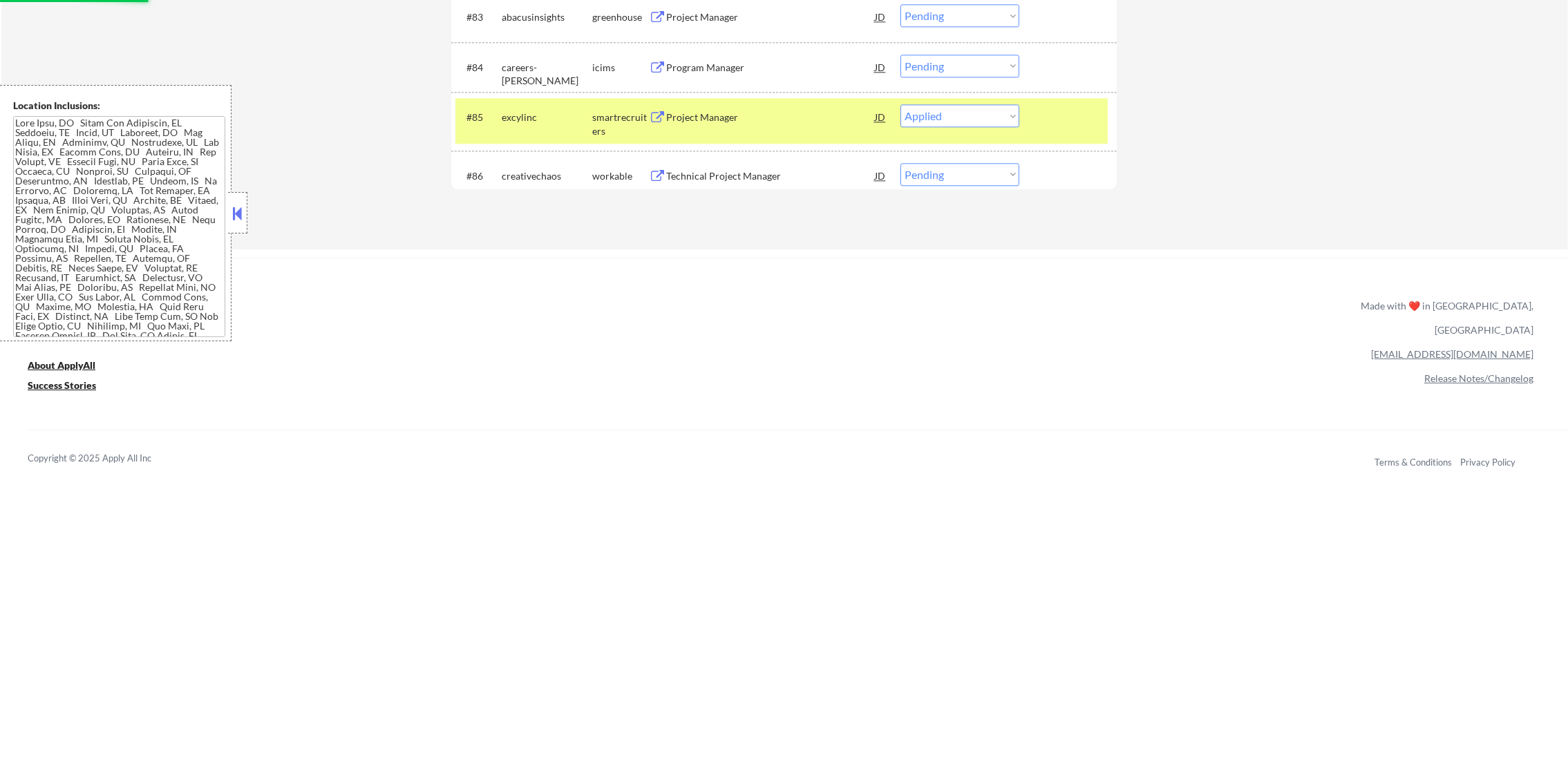
click at [527, 129] on div "excylinc" at bounding box center [547, 117] width 91 height 25
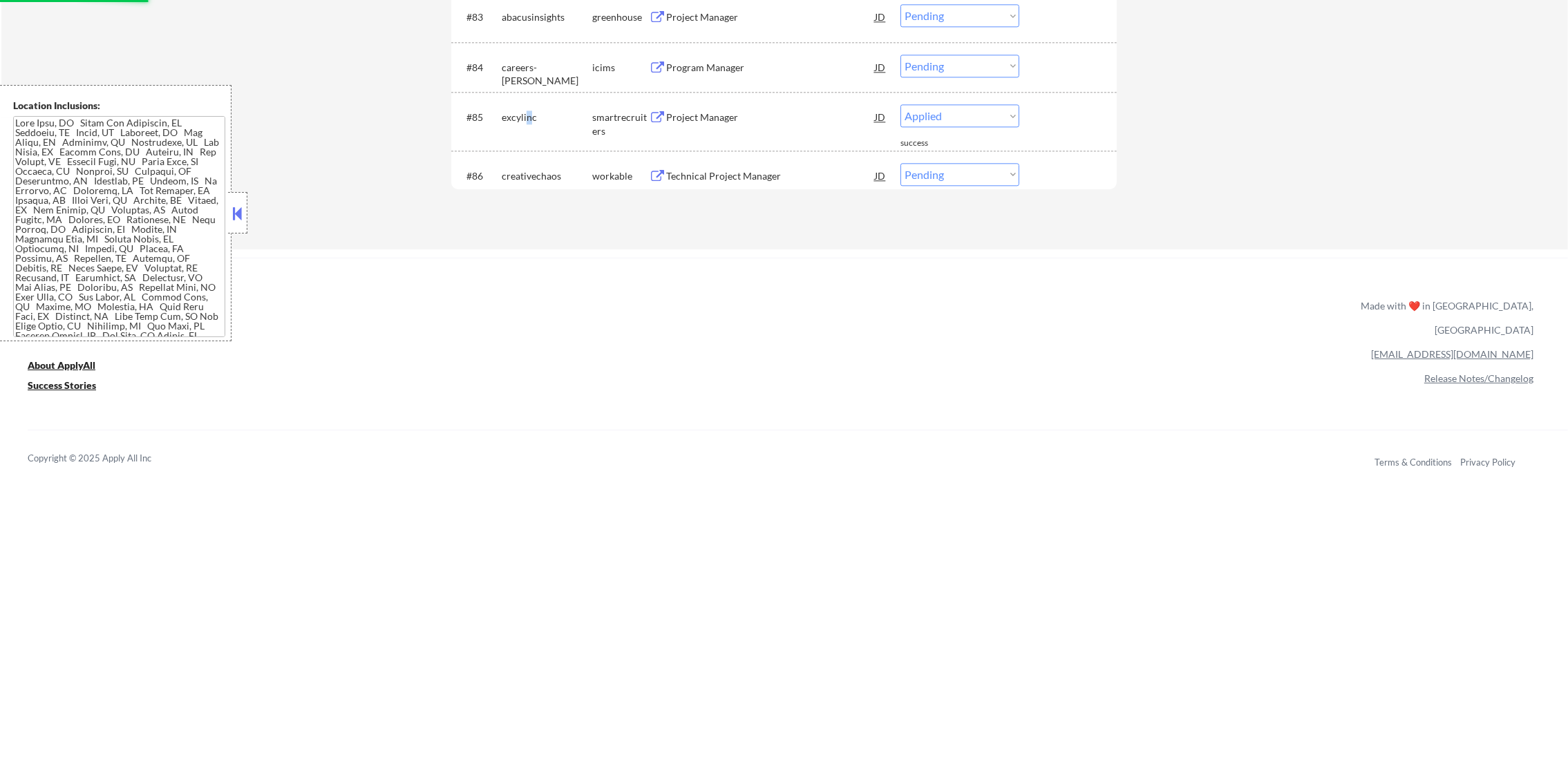
select select ""pending""
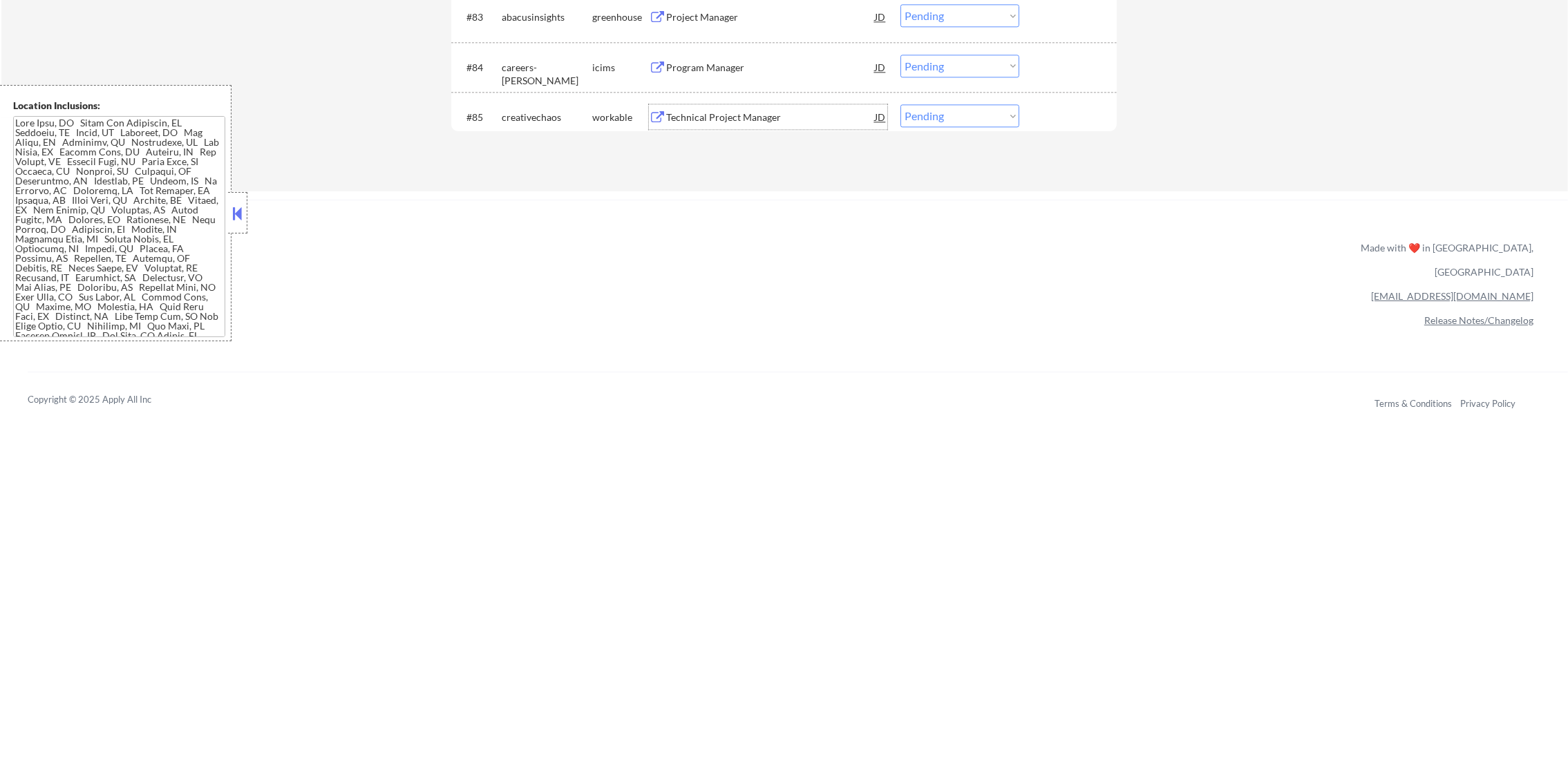
click at [776, 114] on div "Technical Project Manager" at bounding box center [771, 118] width 209 height 14
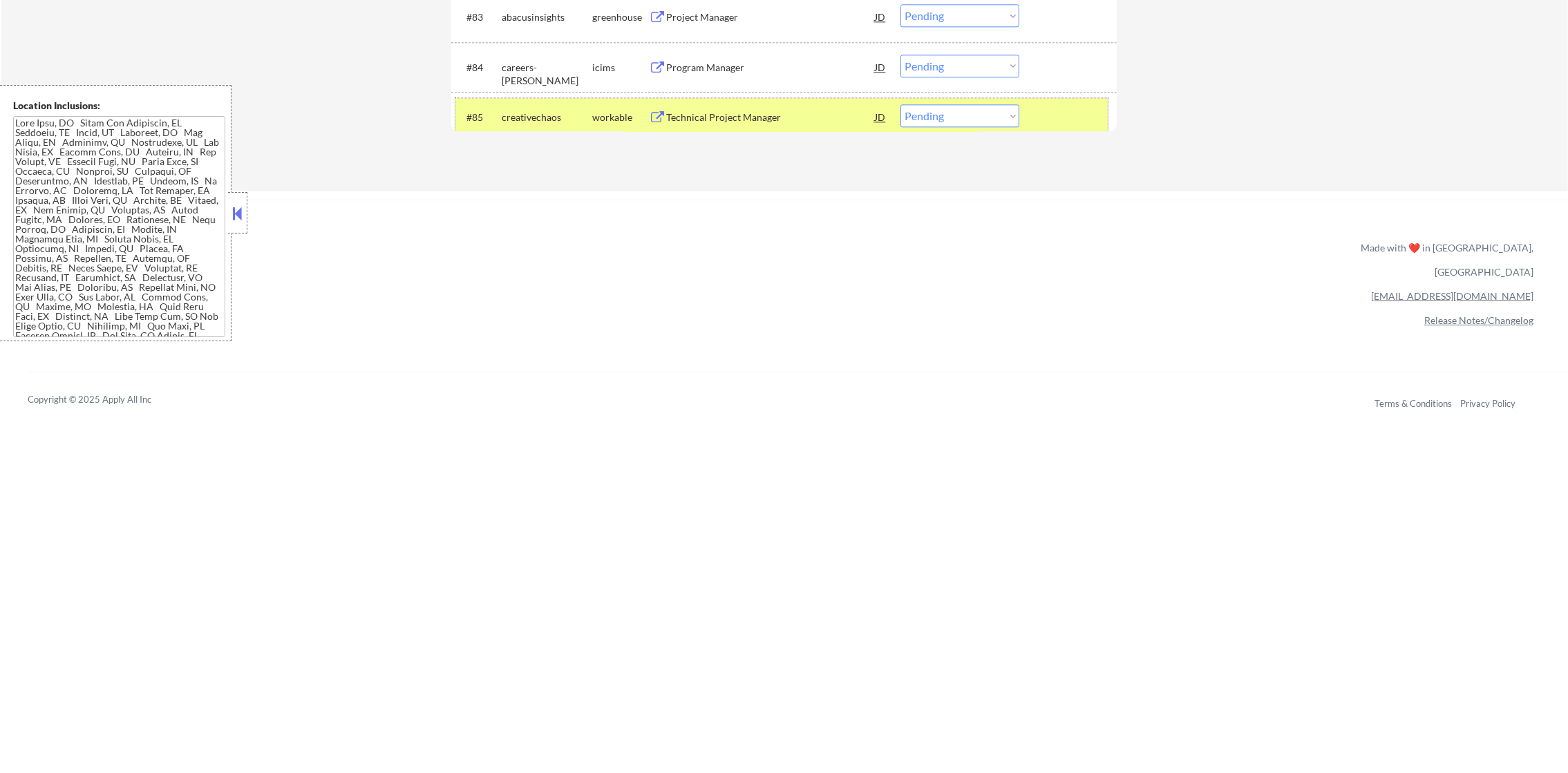
click at [540, 128] on div "creativechaos" at bounding box center [547, 117] width 91 height 25
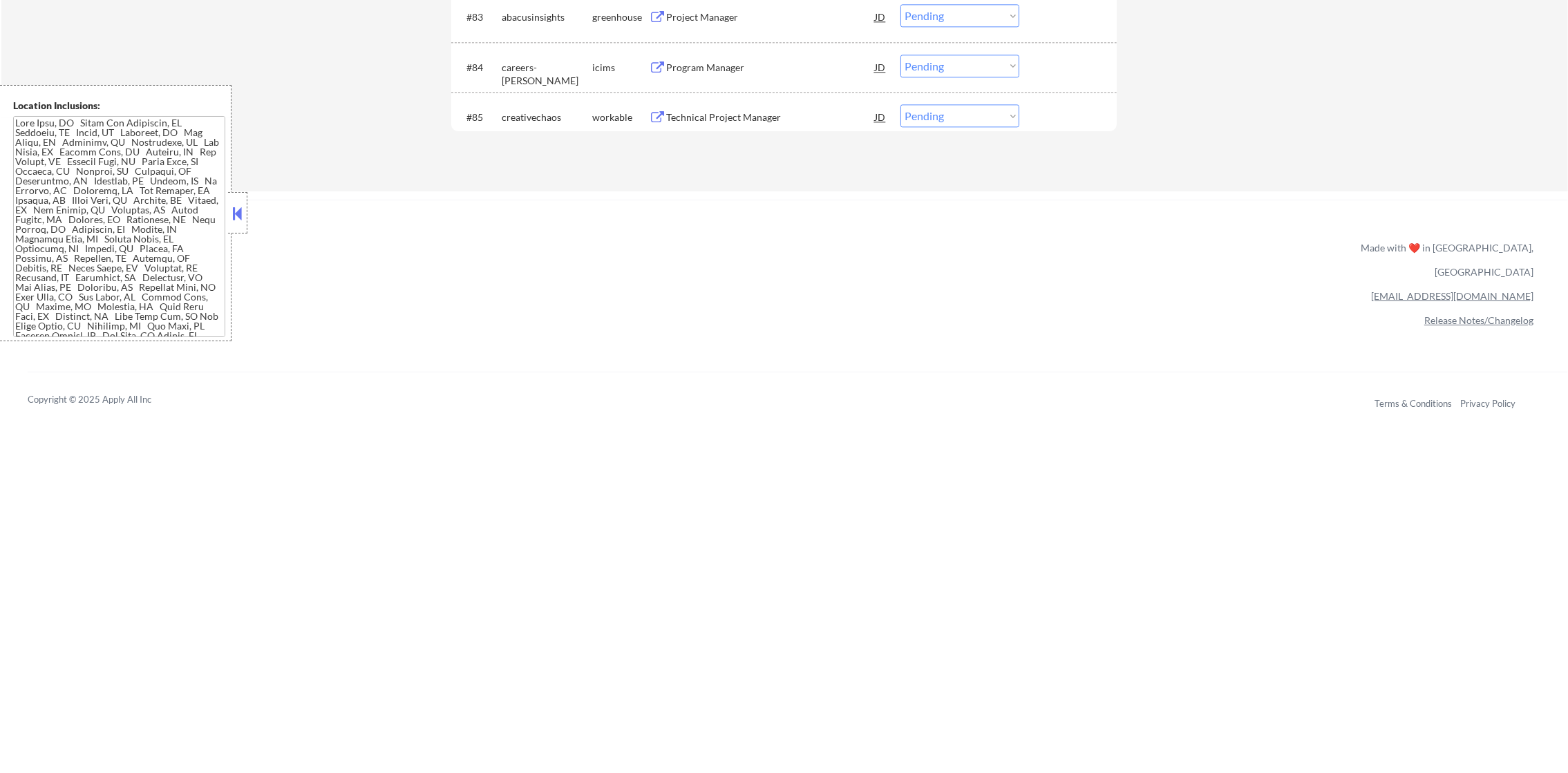
click at [758, 59] on div "Program Manager" at bounding box center [771, 67] width 209 height 25
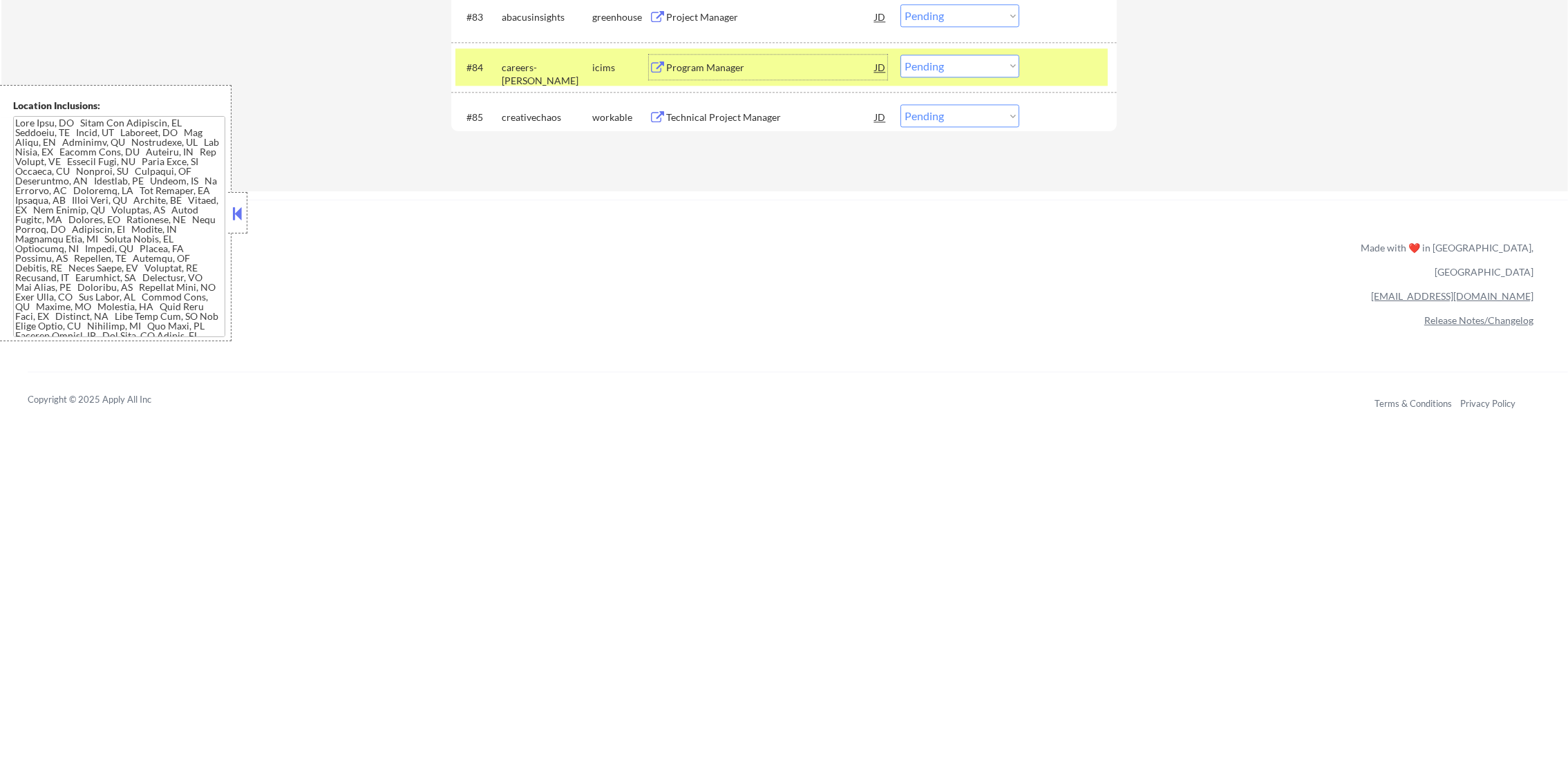
click at [924, 74] on select "Choose an option... Pending Applied Excluded (Questions) Excluded (Expired) Exc…" at bounding box center [959, 66] width 118 height 23
click at [900, 55] on select "Choose an option... Pending Applied Excluded (Questions) Excluded (Expired) Exc…" at bounding box center [959, 66] width 118 height 23
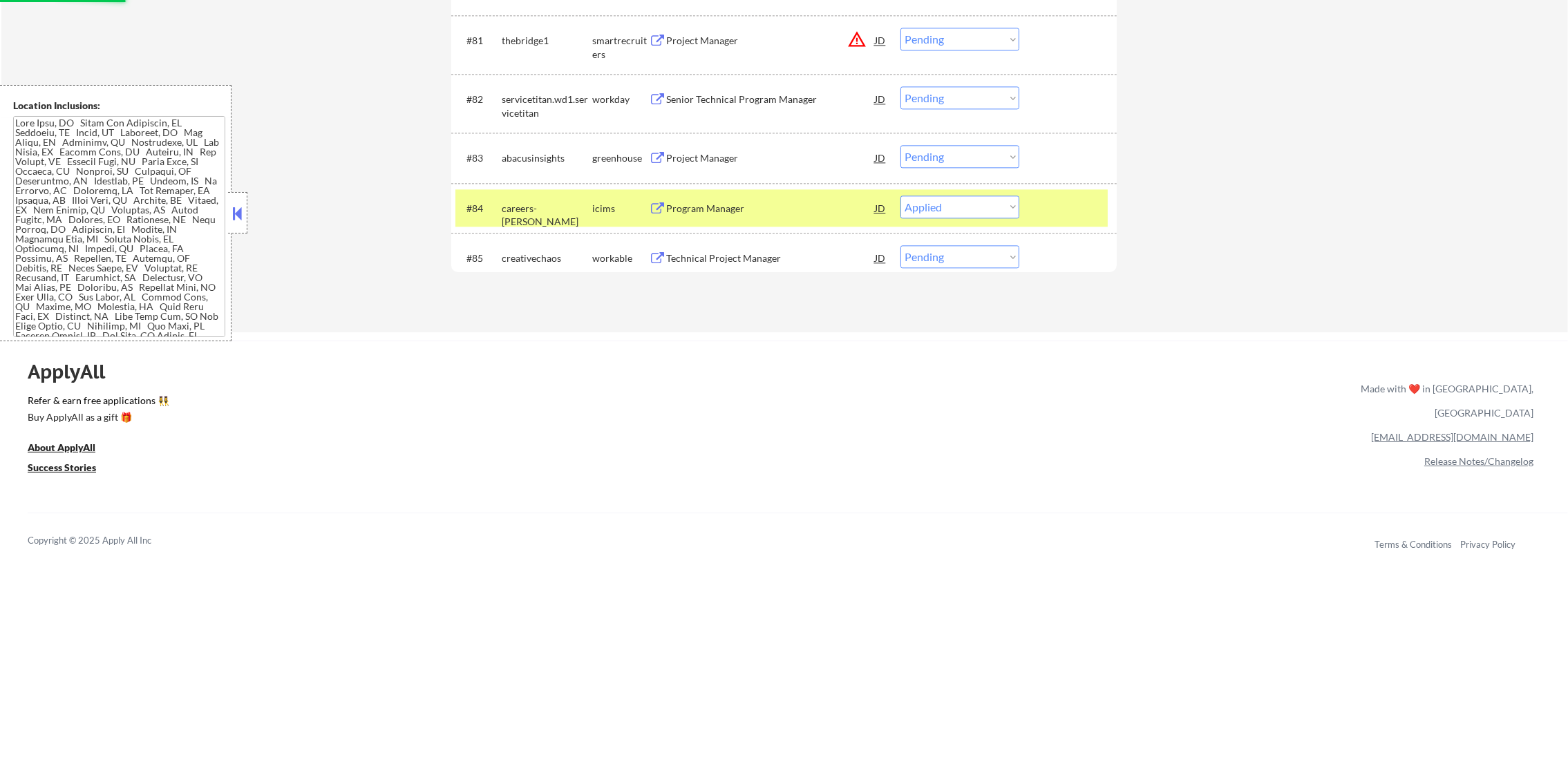
scroll to position [4821, 0]
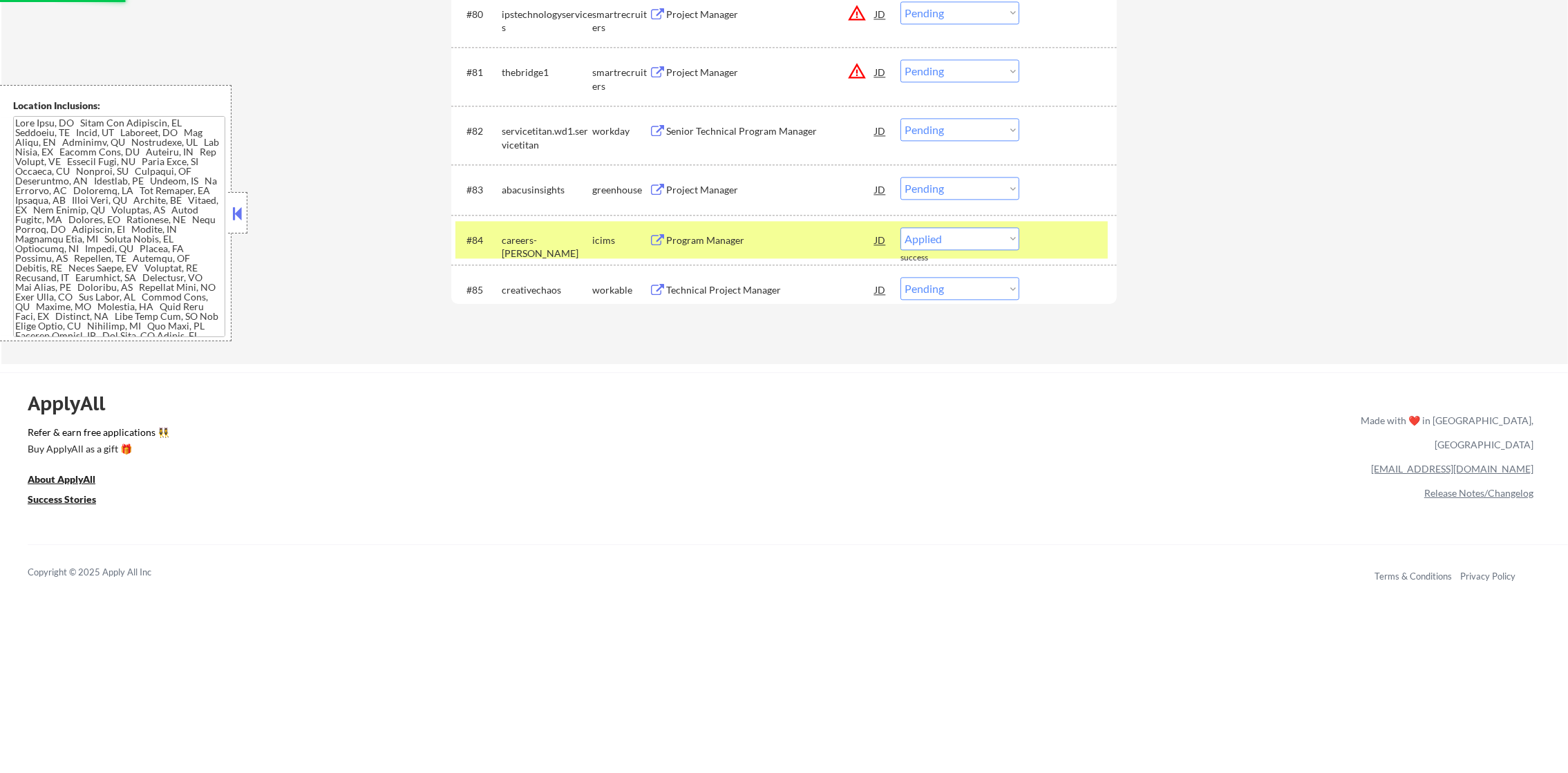
click at [569, 250] on div "careers-[PERSON_NAME]" at bounding box center [547, 239] width 91 height 25
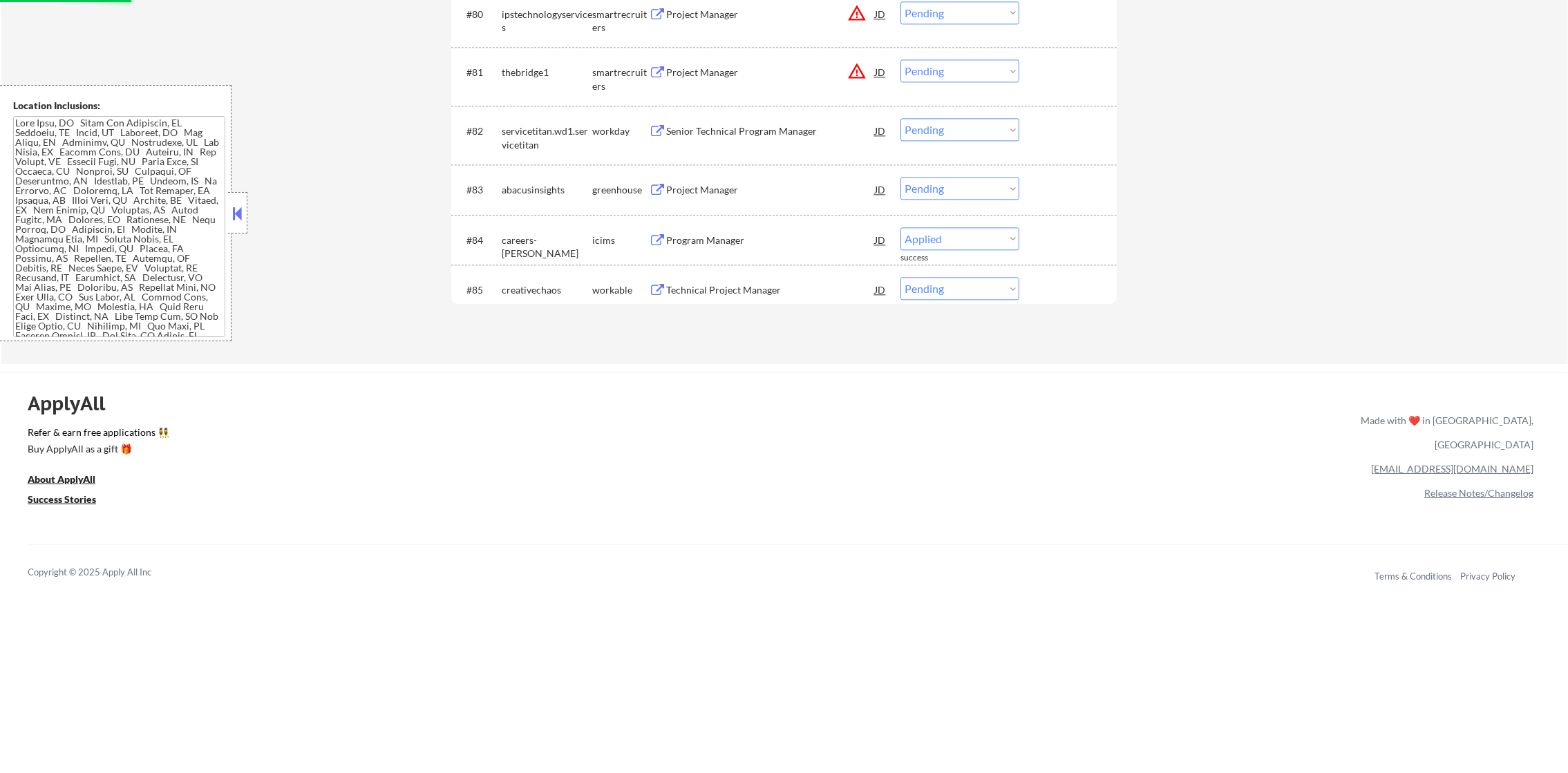
select select ""pending""
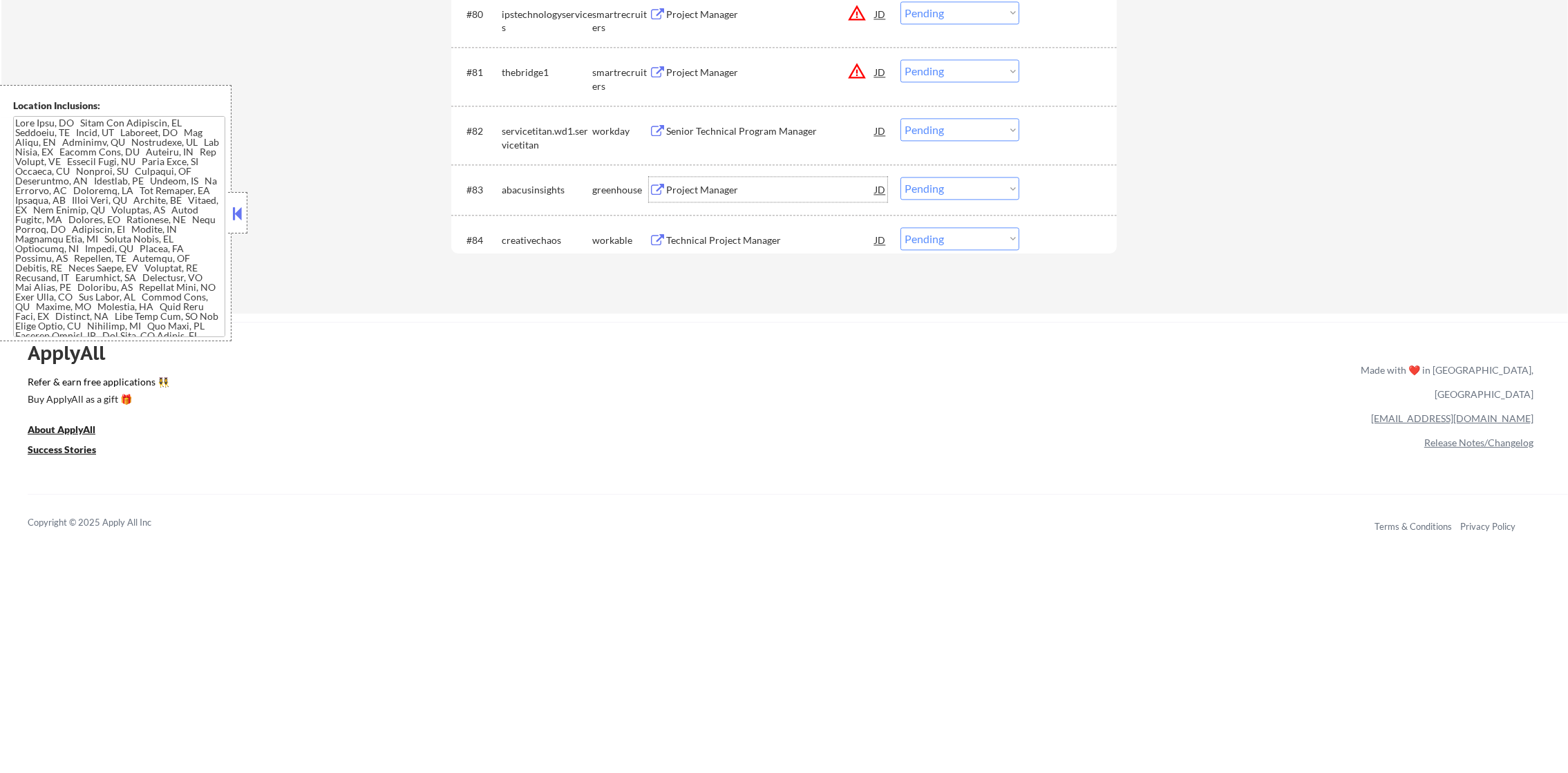
click at [758, 195] on div "Project Manager" at bounding box center [771, 190] width 209 height 14
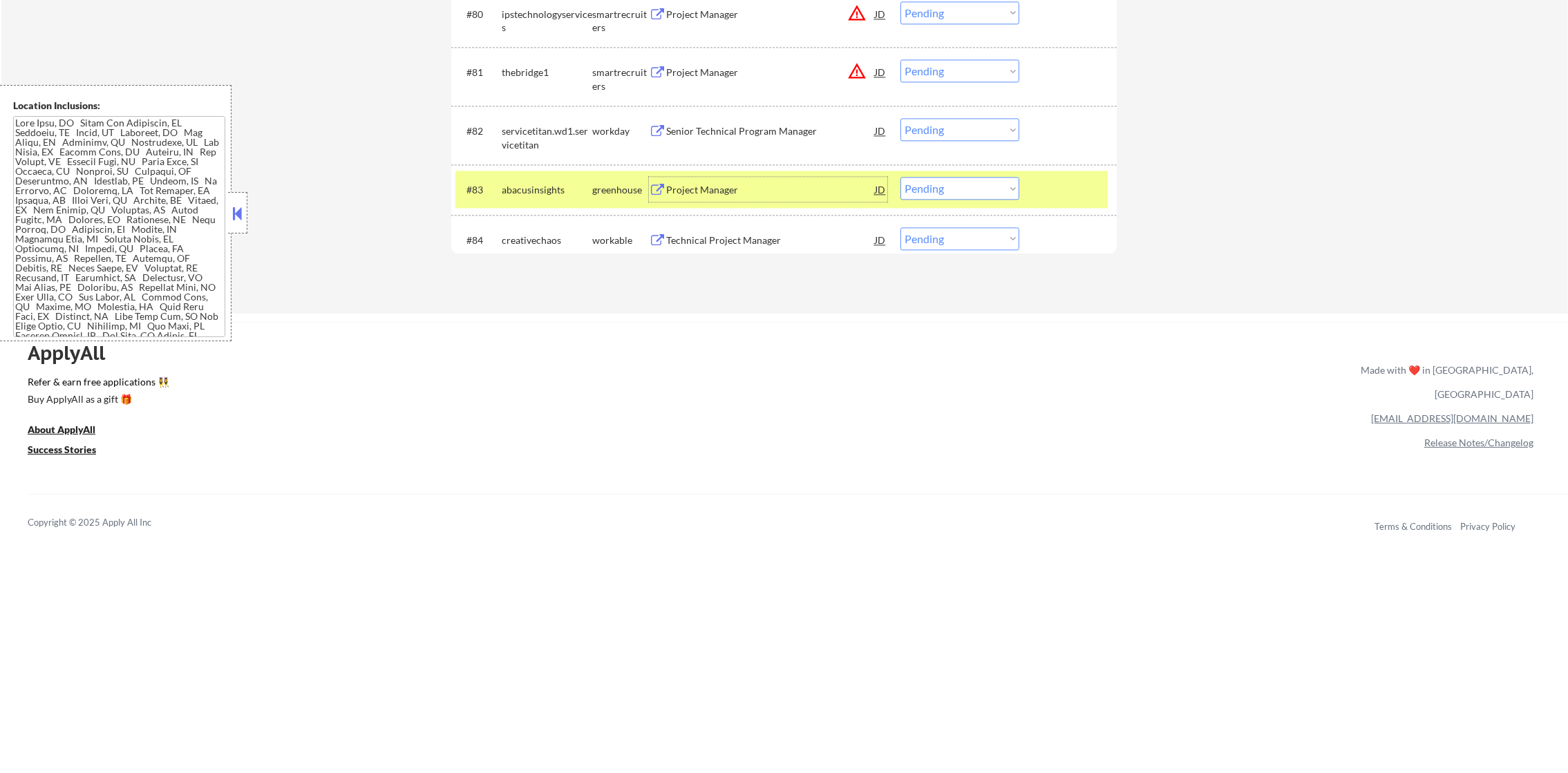
drag, startPoint x: 949, startPoint y: 179, endPoint x: 958, endPoint y: 196, distance: 19.2
click at [951, 179] on select "Choose an option... Pending Applied Excluded (Questions) Excluded (Expired) Exc…" at bounding box center [959, 188] width 118 height 23
click at [900, 177] on select "Choose an option... Pending Applied Excluded (Questions) Excluded (Expired) Exc…" at bounding box center [959, 188] width 118 height 23
click at [559, 203] on div "#83 abacusinsights greenhouse Project Manager JD Choose an option... Pending Ap…" at bounding box center [781, 188] width 652 height 37
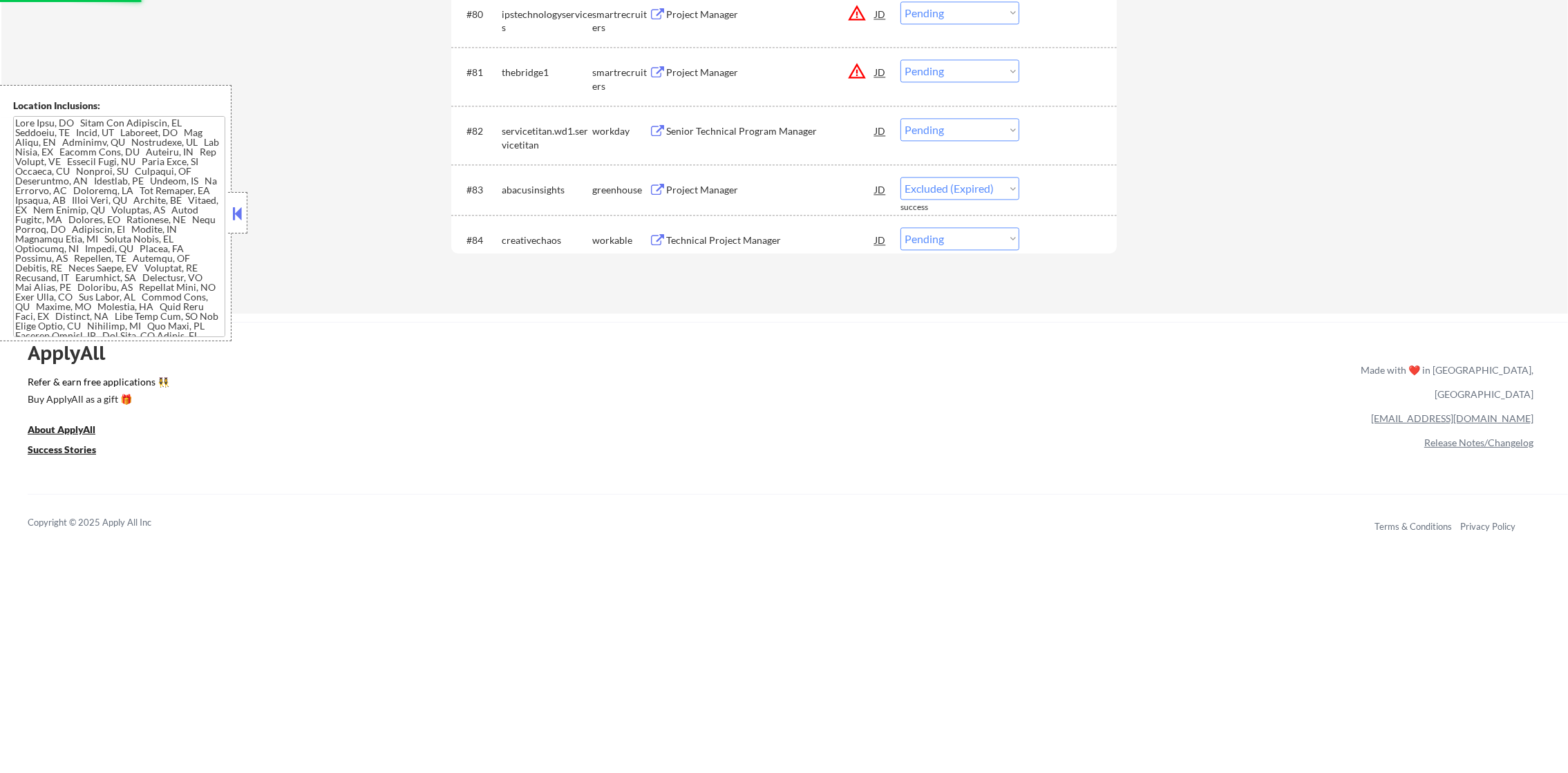
select select ""pending""
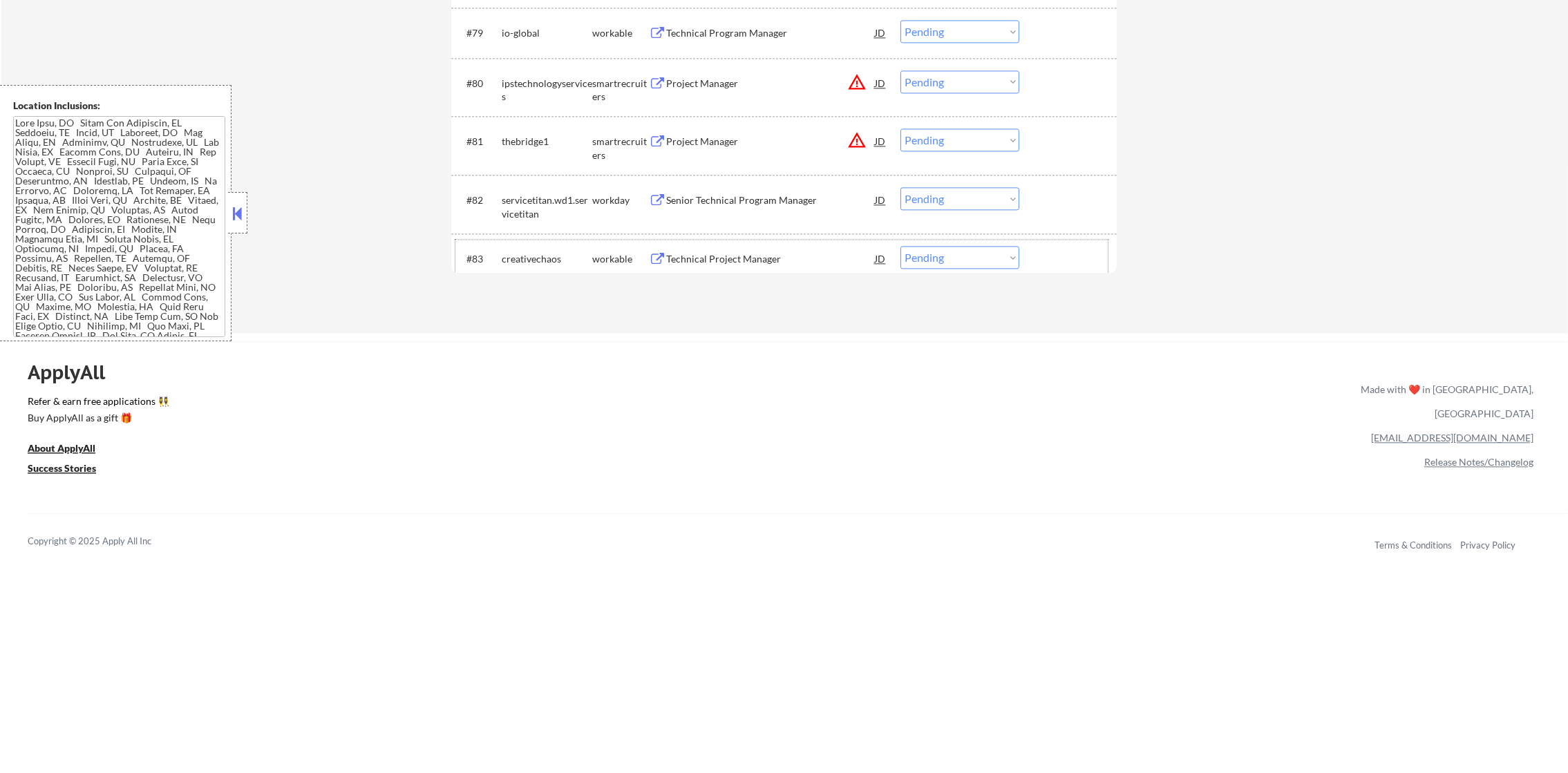
scroll to position [4752, 0]
click at [863, 135] on button "warning_amber" at bounding box center [856, 140] width 19 height 19
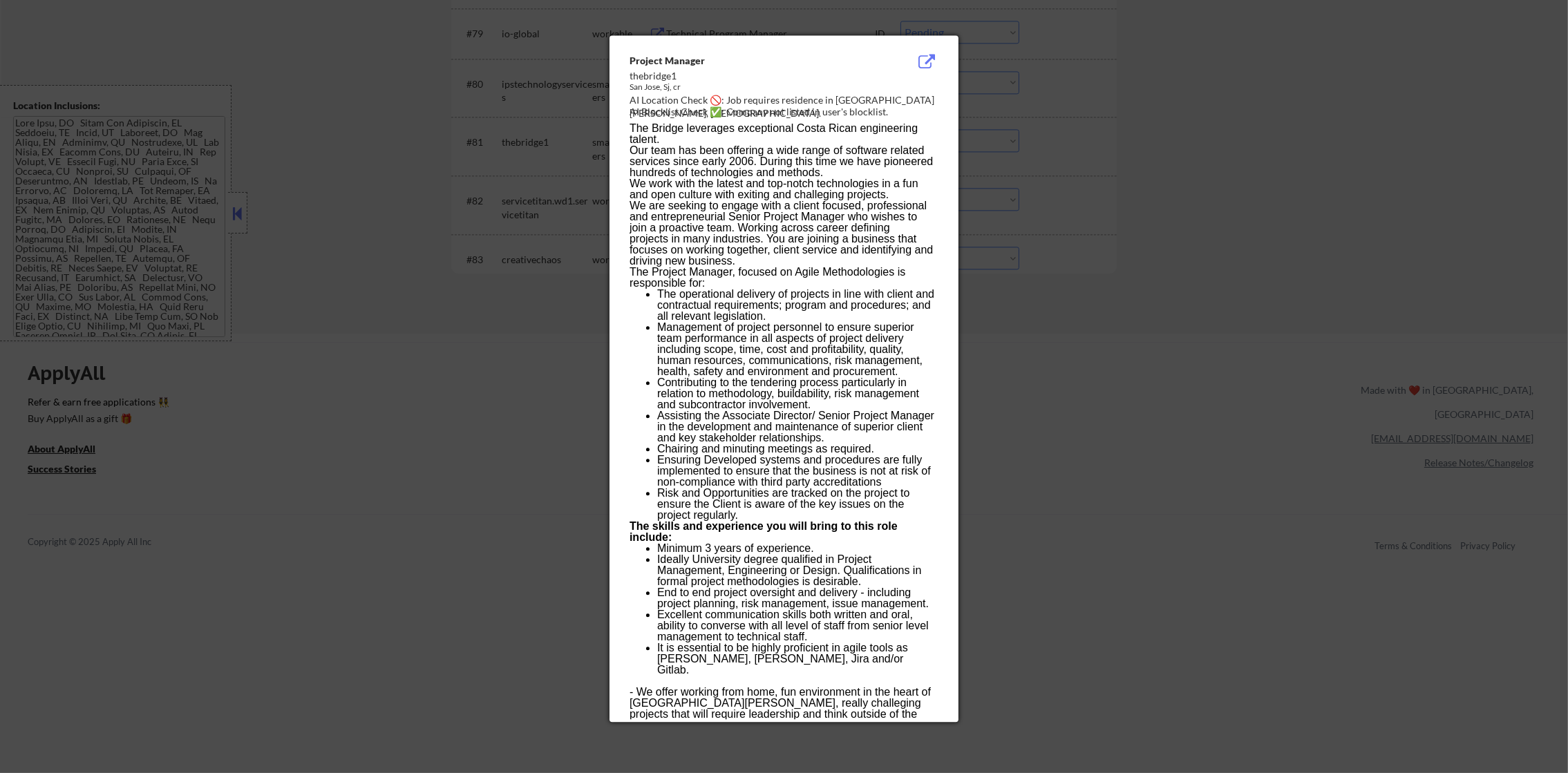
click at [936, 134] on p "The Bridge leverages exceptional Costa Rican engineering talent." at bounding box center [783, 134] width 308 height 22
click at [964, 139] on div at bounding box center [784, 386] width 1568 height 773
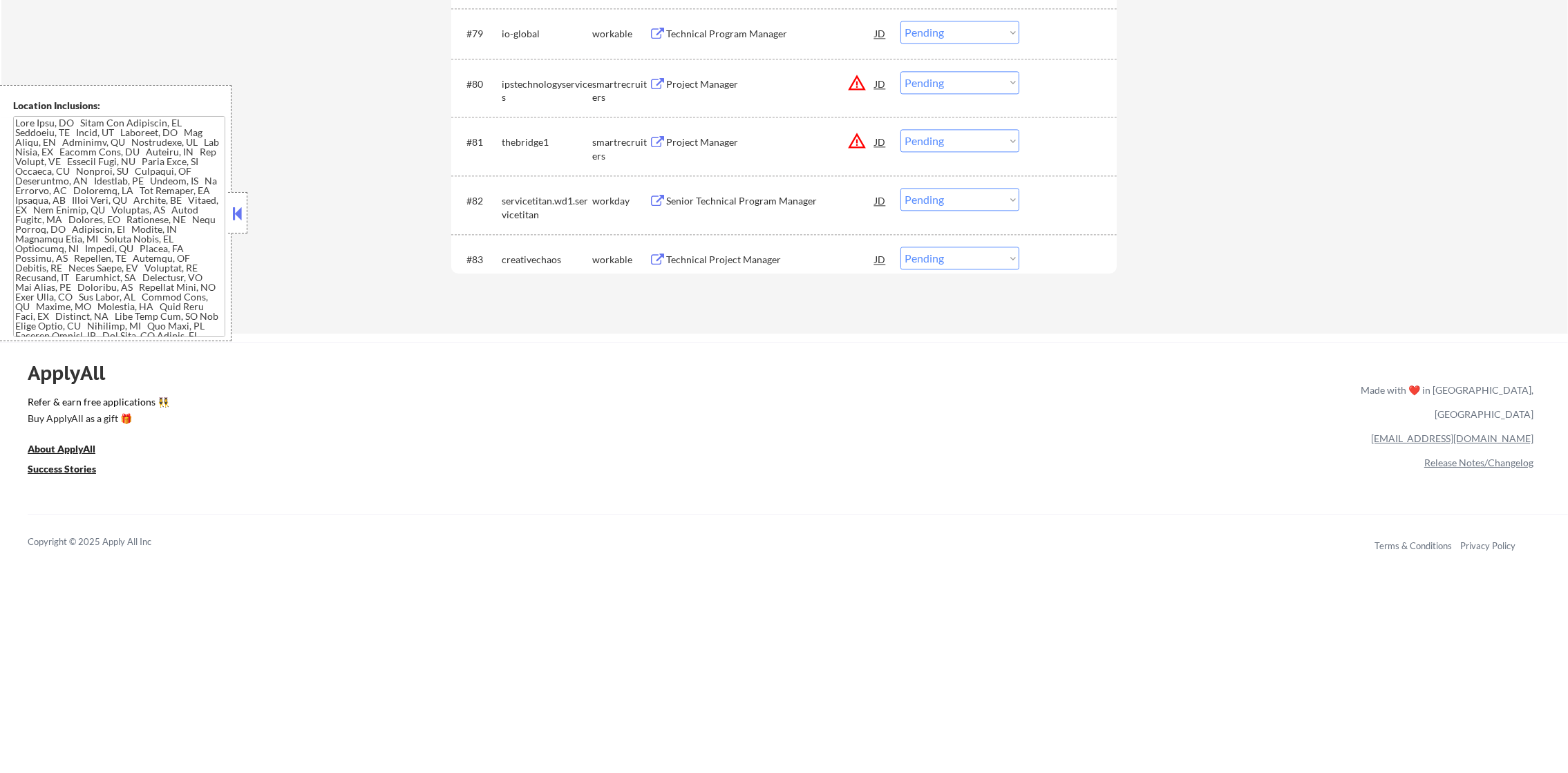
click at [976, 142] on select "Choose an option... Pending Applied Excluded (Questions) Excluded (Expired) Exc…" at bounding box center [959, 140] width 118 height 23
click at [900, 129] on select "Choose an option... Pending Applied Excluded (Questions) Excluded (Expired) Exc…" at bounding box center [959, 140] width 118 height 23
click at [863, 83] on button "warning_amber" at bounding box center [856, 83] width 19 height 19
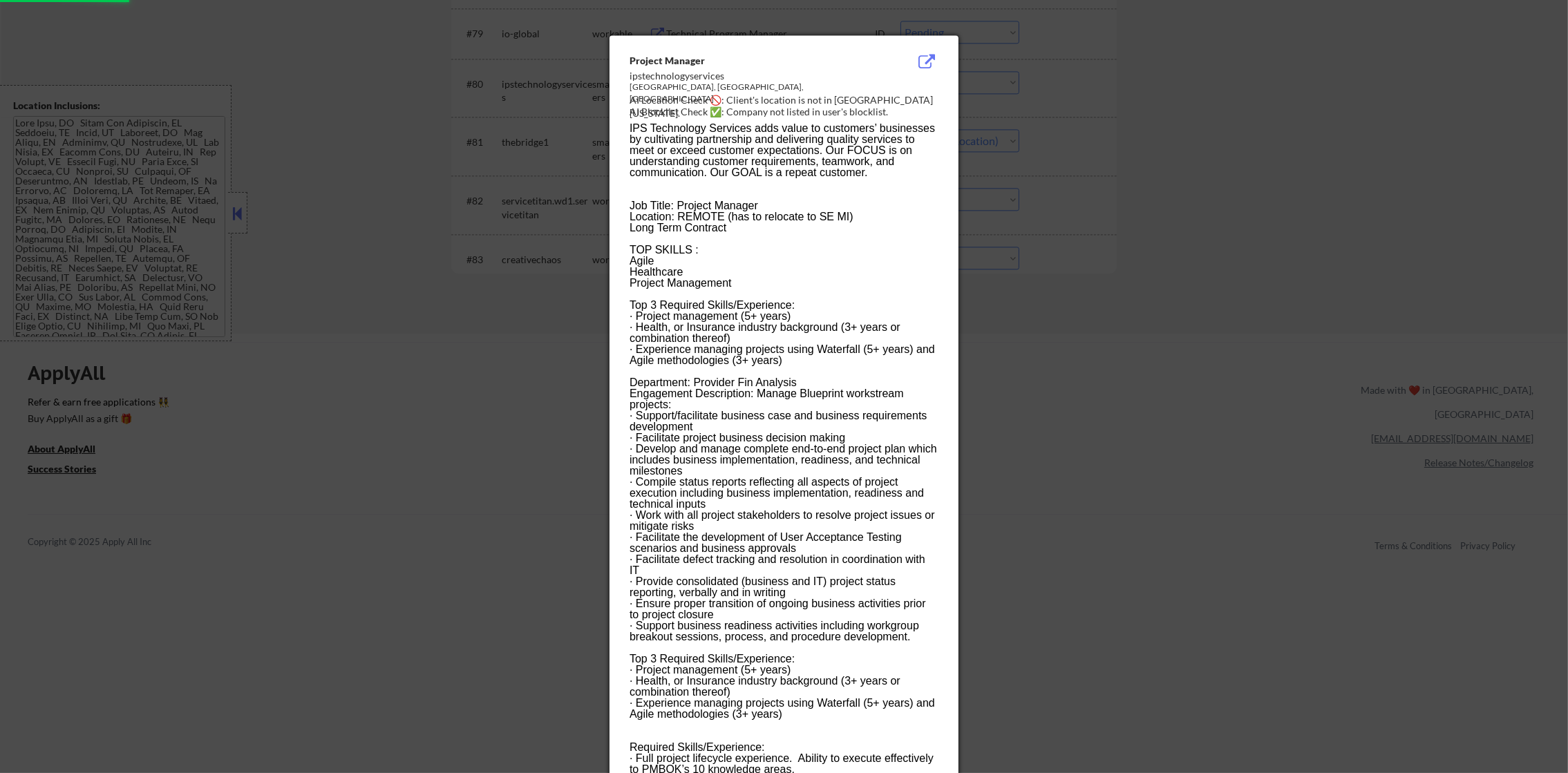
select select ""pending""
click at [992, 83] on div at bounding box center [784, 386] width 1568 height 773
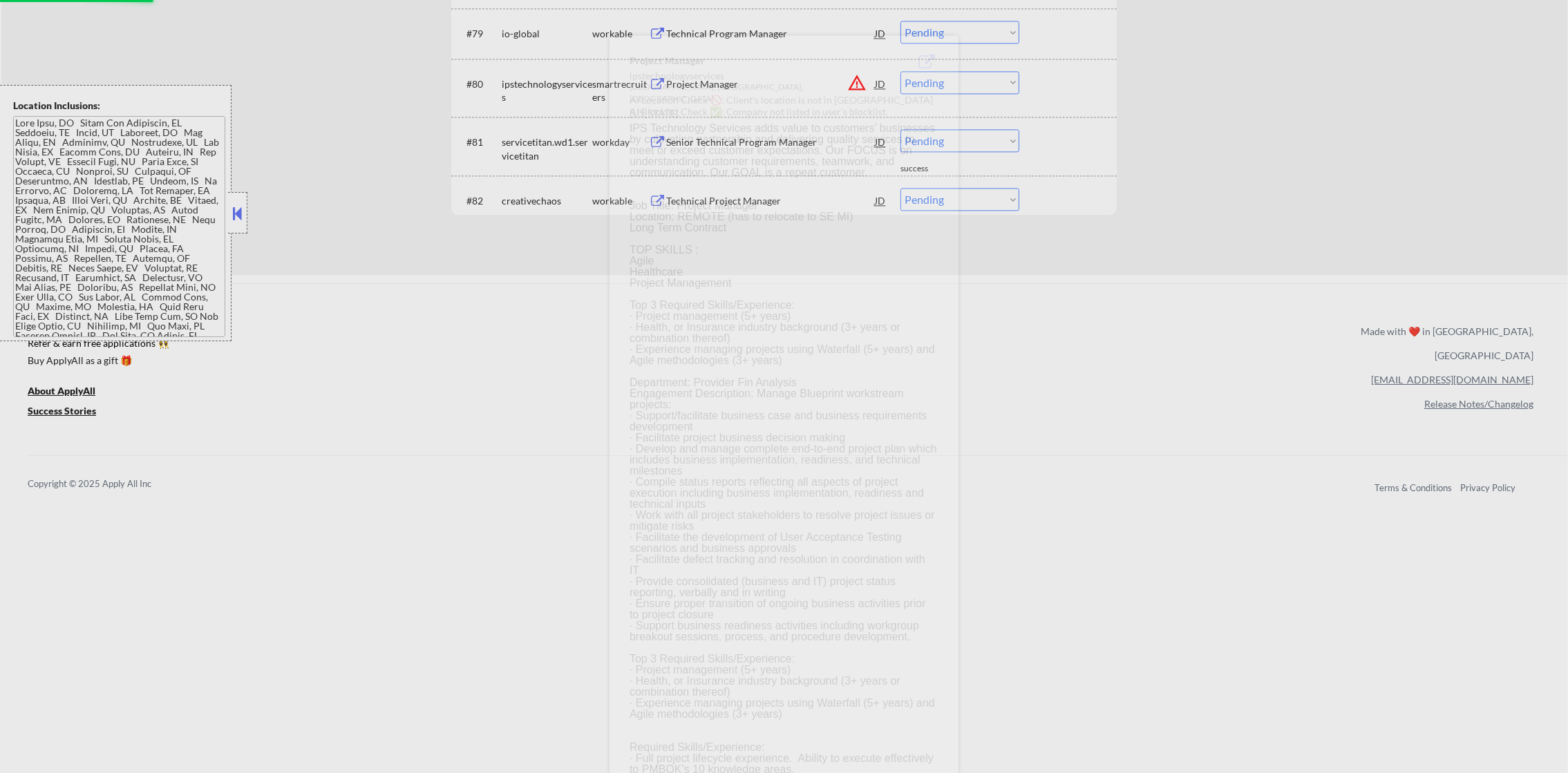
click at [986, 78] on select "Choose an option... Pending Applied Excluded (Questions) Excluded (Expired) Exc…" at bounding box center [959, 82] width 118 height 23
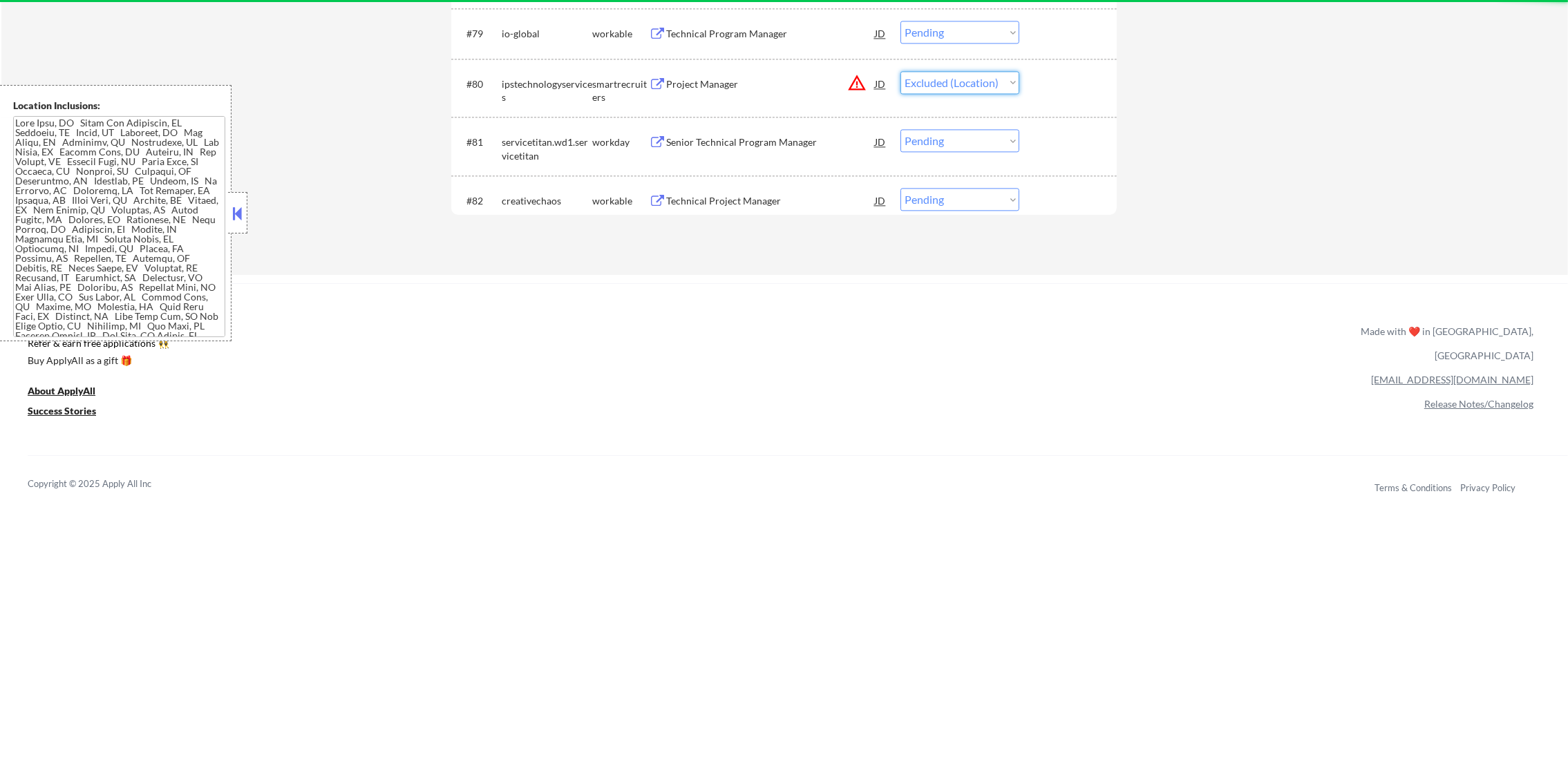
click at [900, 71] on select "Choose an option... Pending Applied Excluded (Questions) Excluded (Expired) Exc…" at bounding box center [959, 82] width 118 height 23
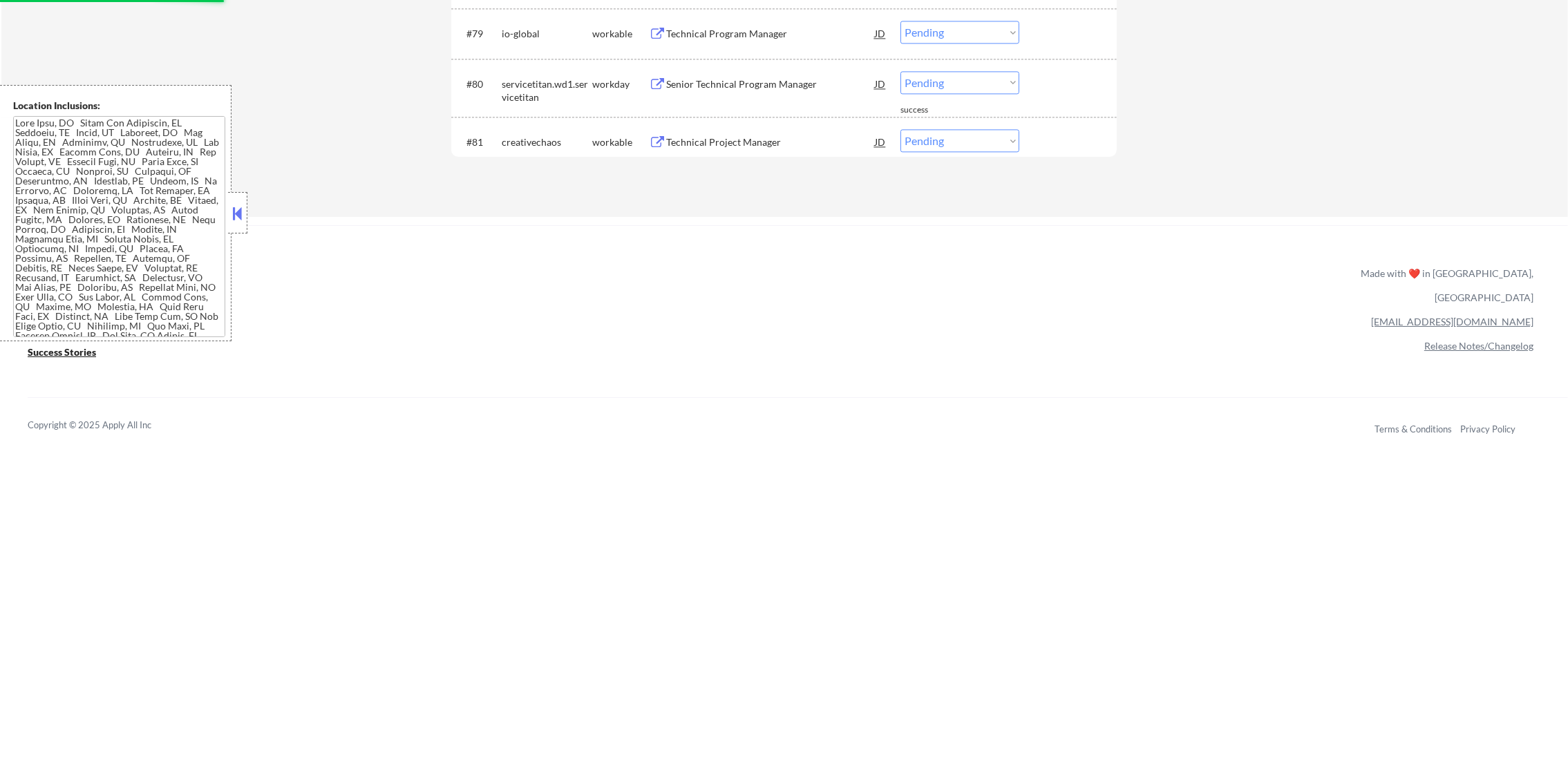
scroll to position [4718, 0]
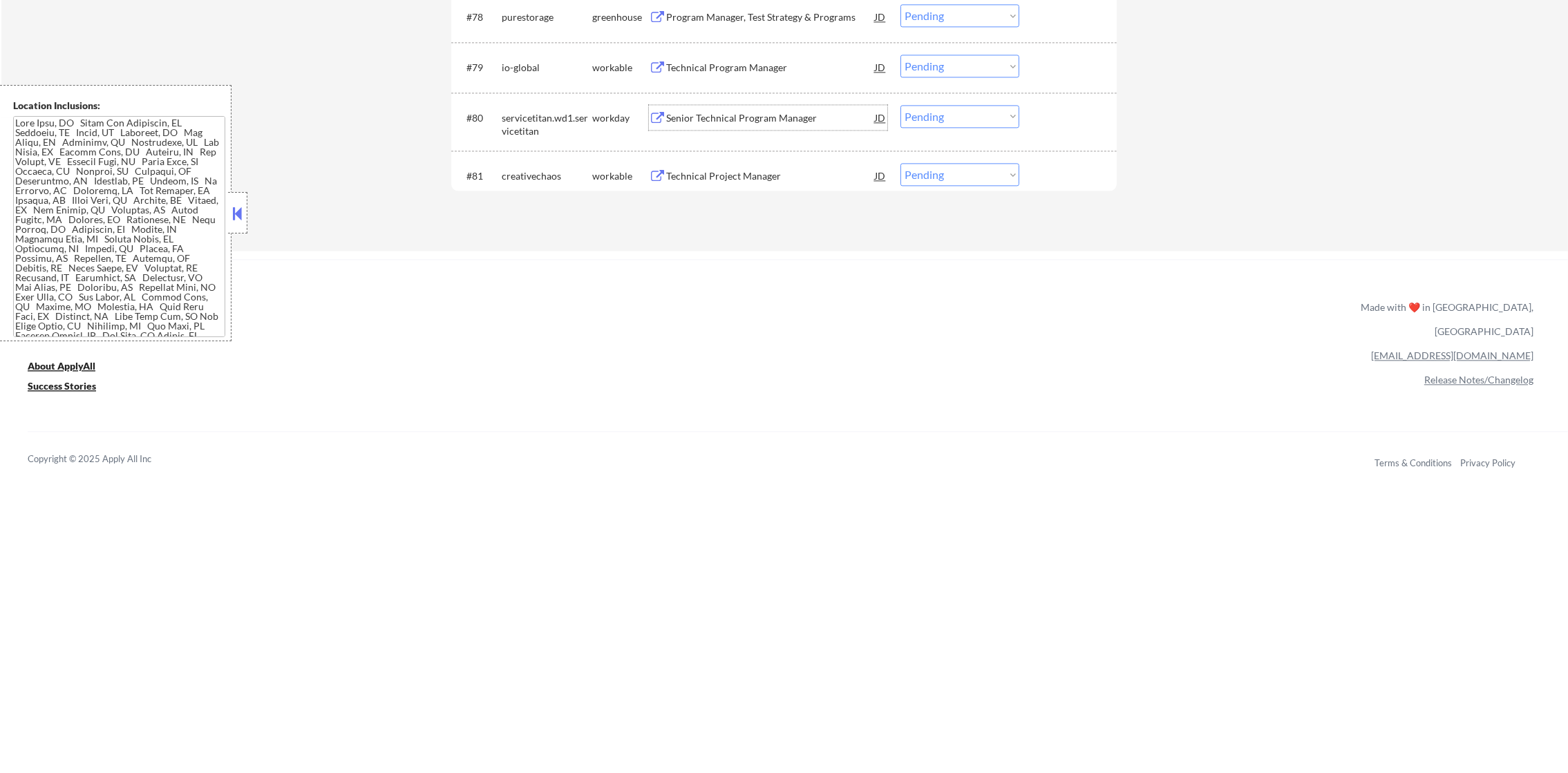
click at [766, 112] on div "Senior Technical Program Manager" at bounding box center [771, 119] width 209 height 14
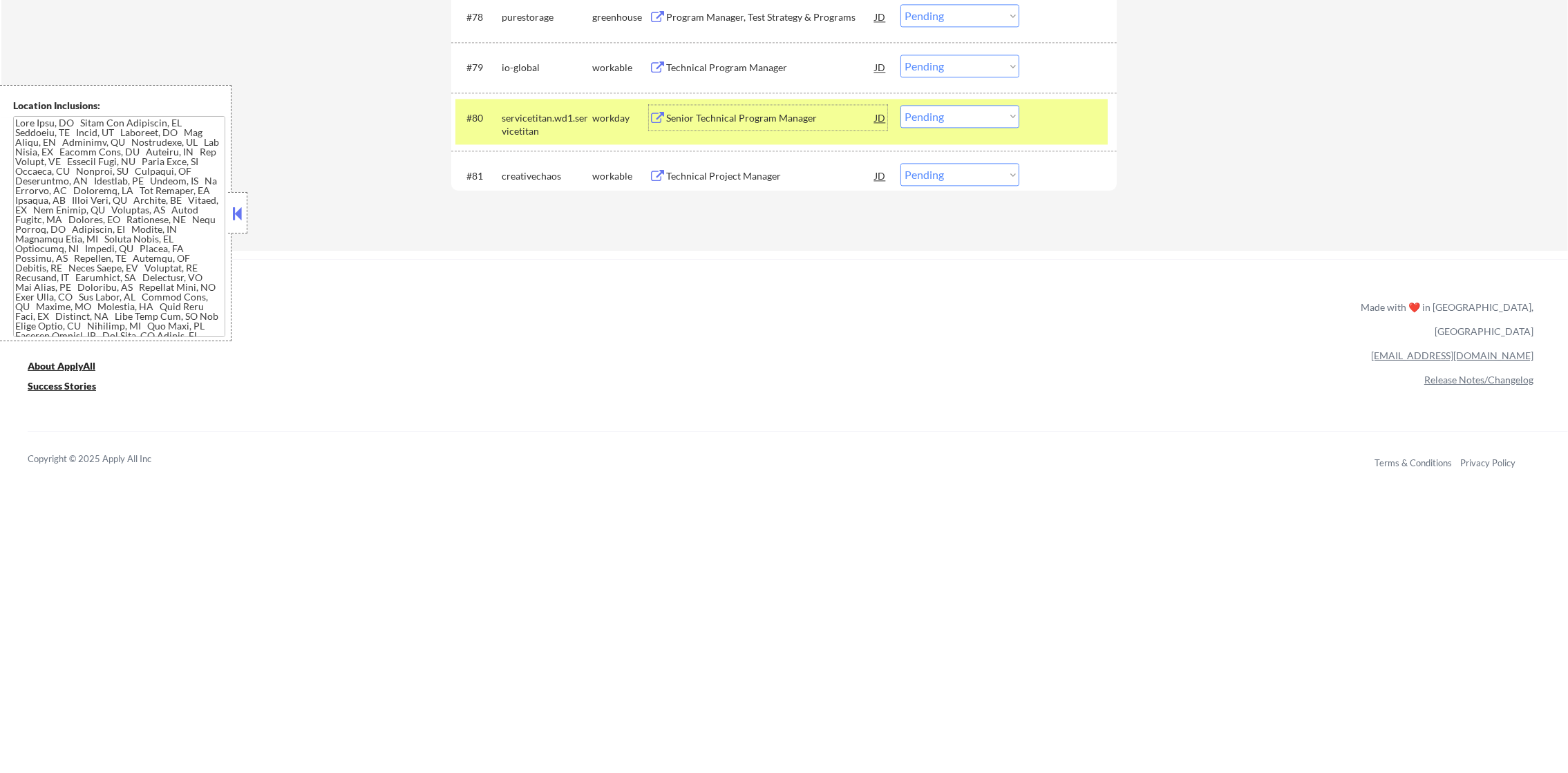
drag, startPoint x: 932, startPoint y: 109, endPoint x: 930, endPoint y: 125, distance: 16.1
click at [933, 109] on select "Choose an option... Pending Applied Excluded (Questions) Excluded (Expired) Exc…" at bounding box center [959, 116] width 118 height 23
click at [900, 105] on select "Choose an option... Pending Applied Excluded (Questions) Excluded (Expired) Exc…" at bounding box center [959, 116] width 118 height 23
click at [532, 118] on div "servicetitan.wd1.servicetitan" at bounding box center [547, 125] width 91 height 27
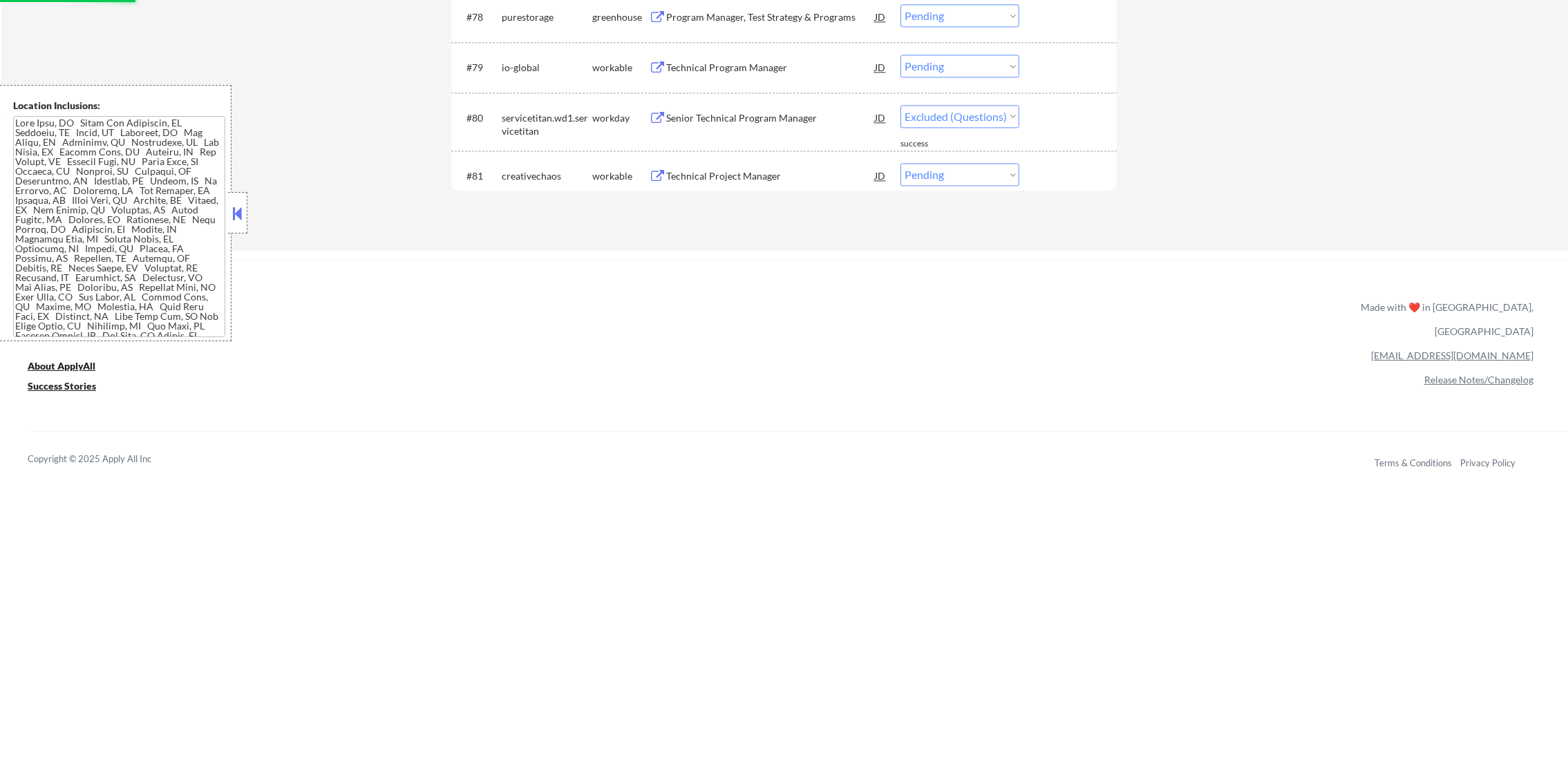
select select ""pending""
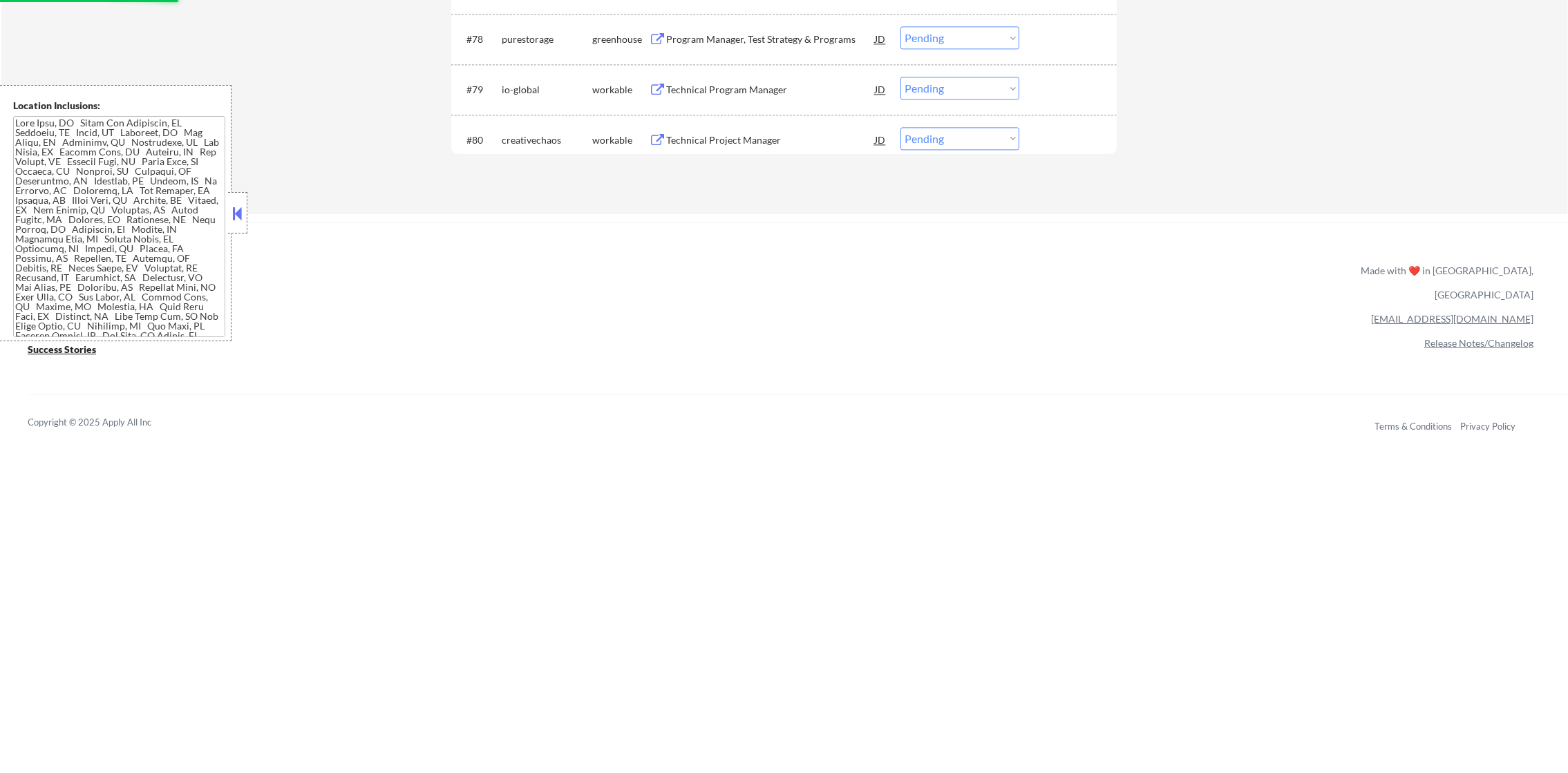
scroll to position [4683, 0]
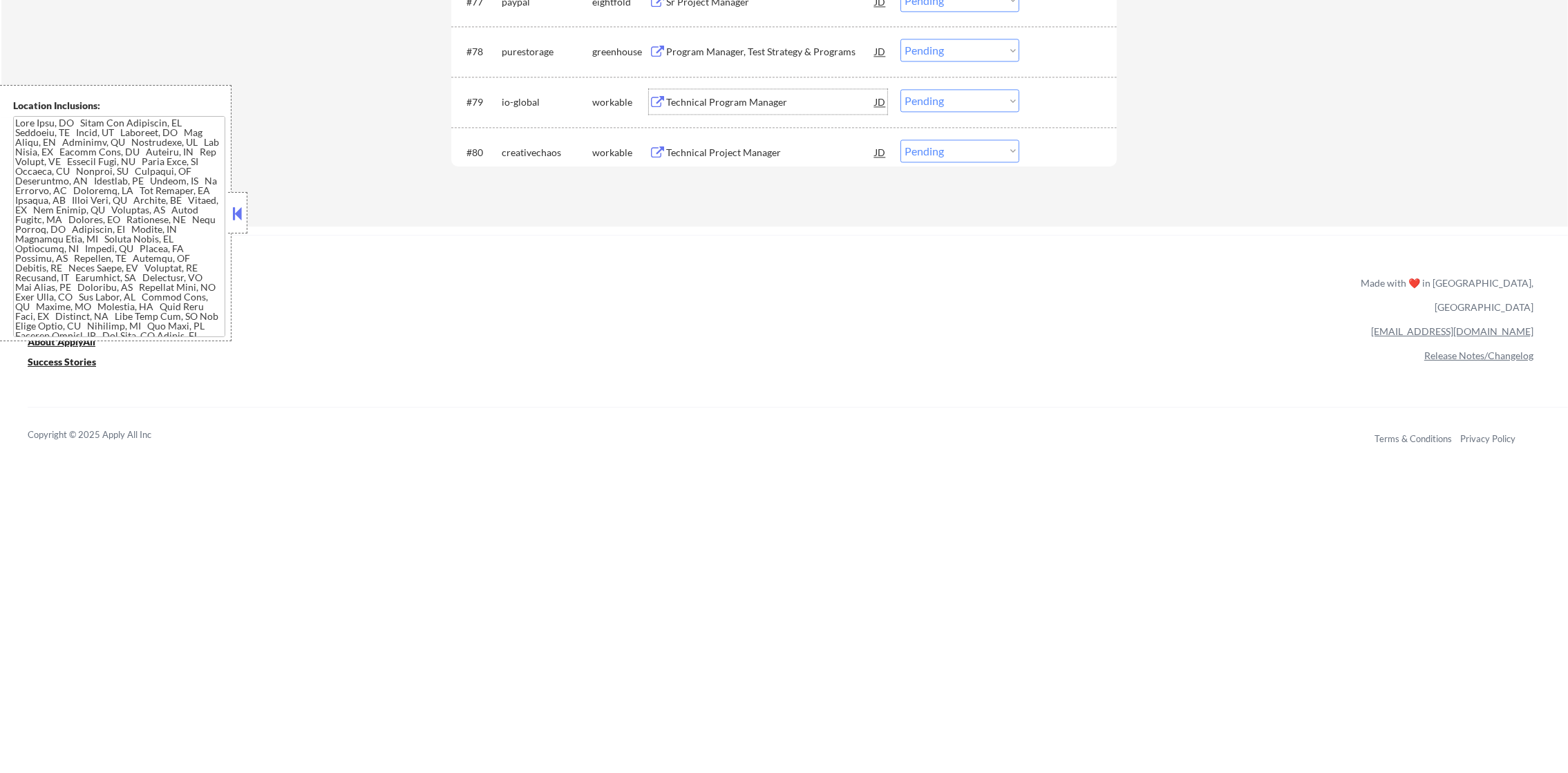
click at [791, 97] on div "Technical Program Manager" at bounding box center [771, 103] width 209 height 14
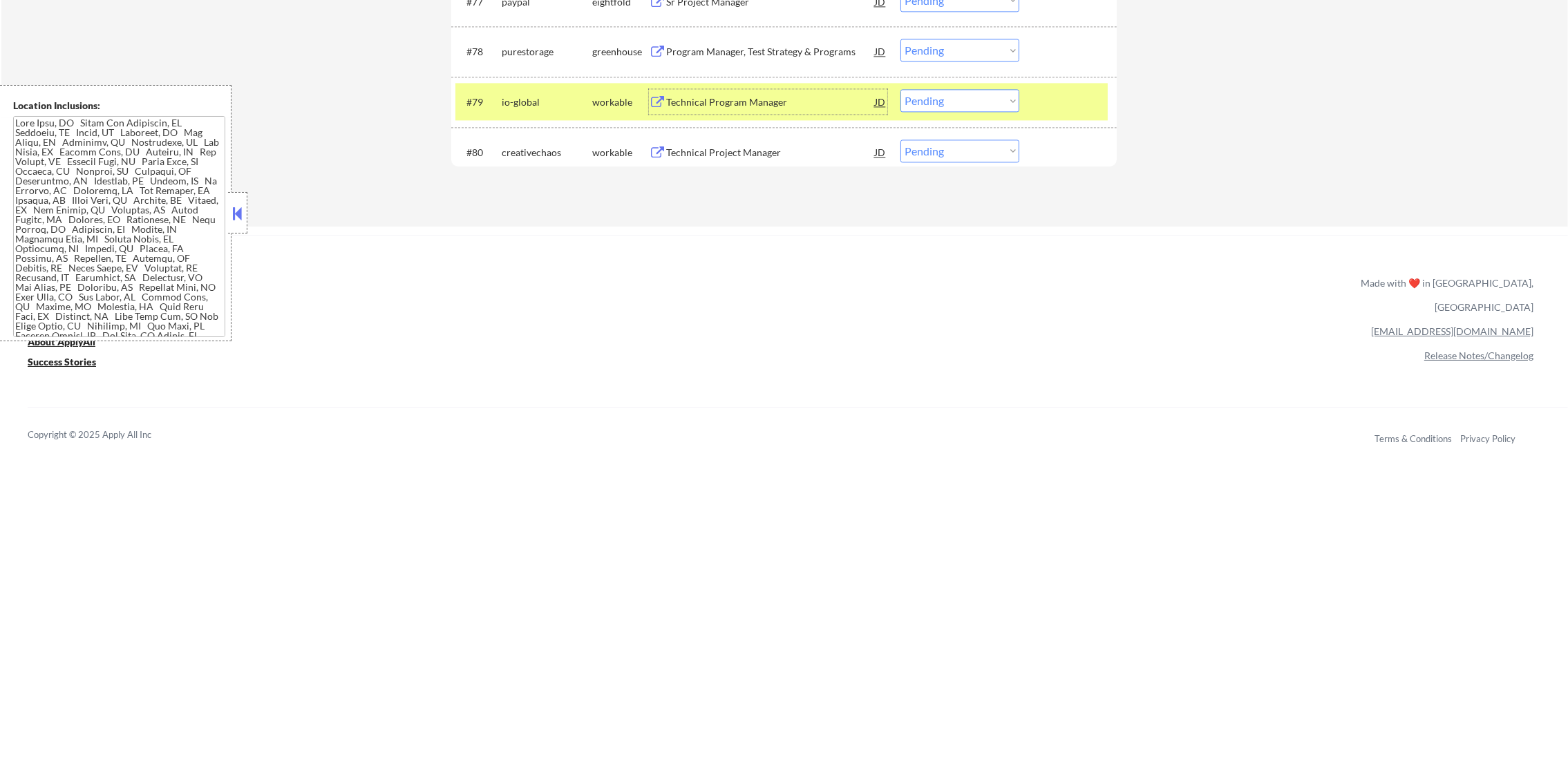
click at [944, 99] on select "Choose an option... Pending Applied Excluded (Questions) Excluded (Expired) Exc…" at bounding box center [959, 101] width 118 height 23
click at [900, 90] on select "Choose an option... Pending Applied Excluded (Questions) Excluded (Expired) Exc…" at bounding box center [959, 101] width 118 height 23
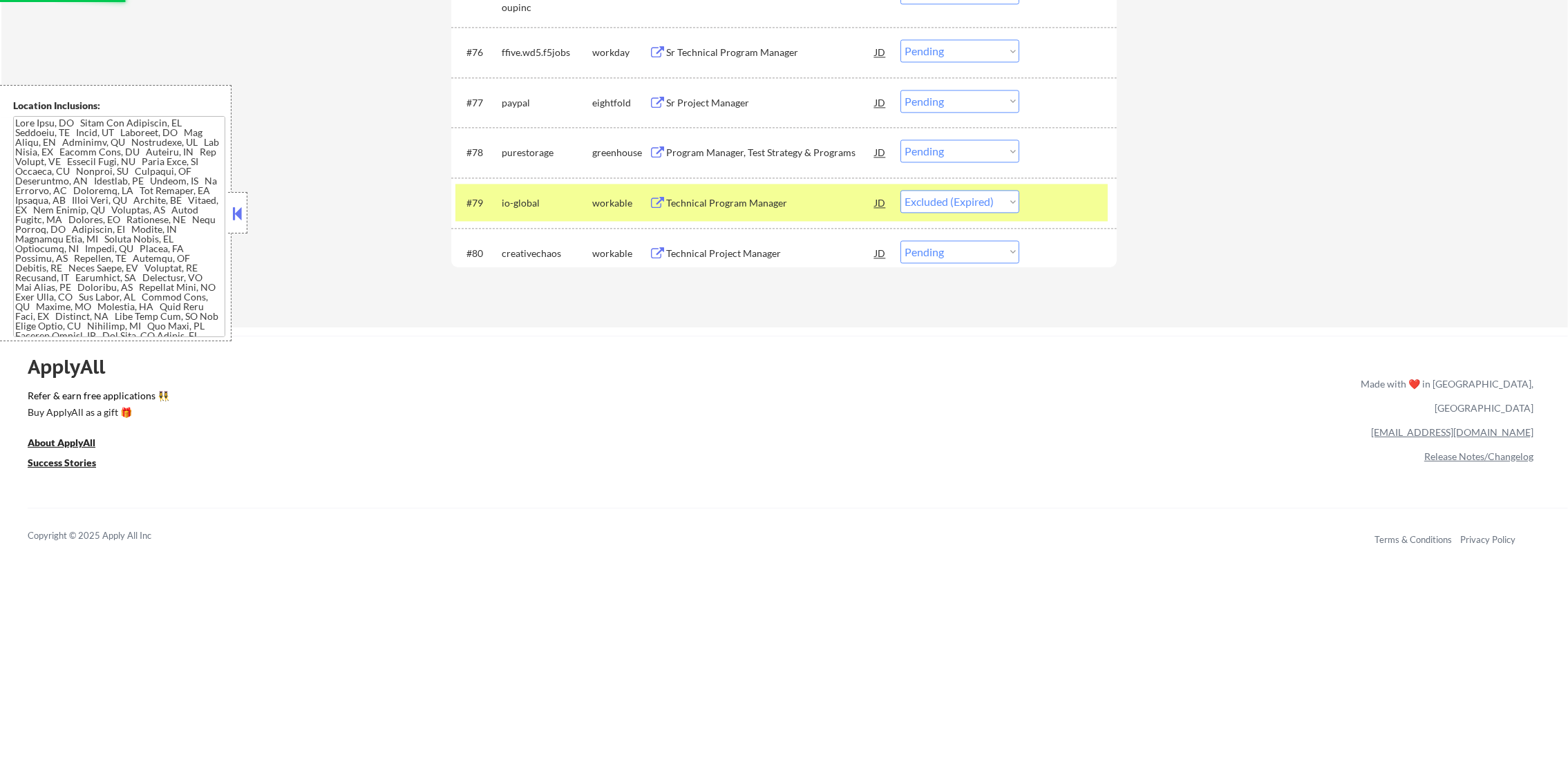
scroll to position [4579, 0]
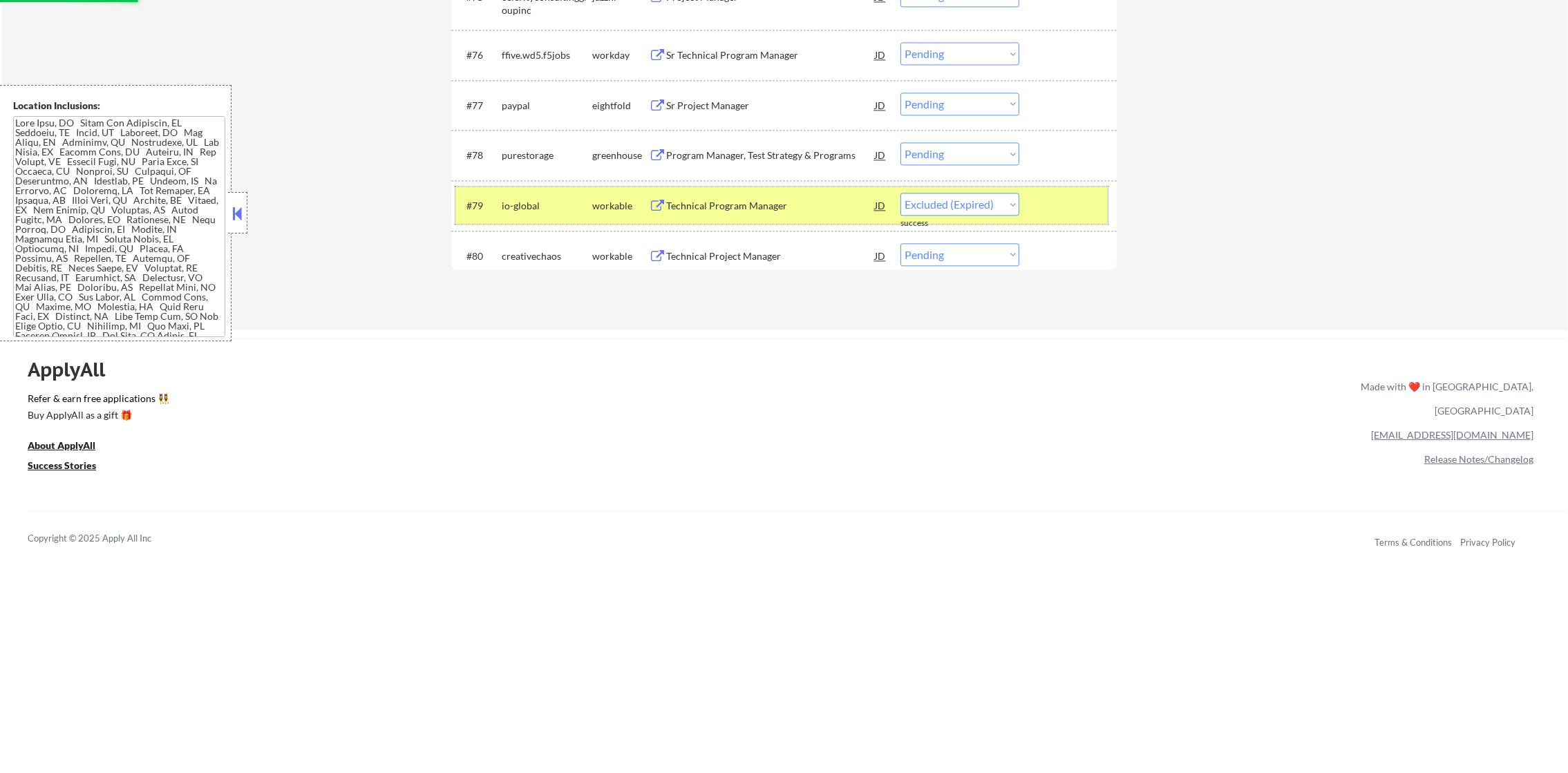
click at [519, 212] on div "io-global" at bounding box center [547, 206] width 91 height 14
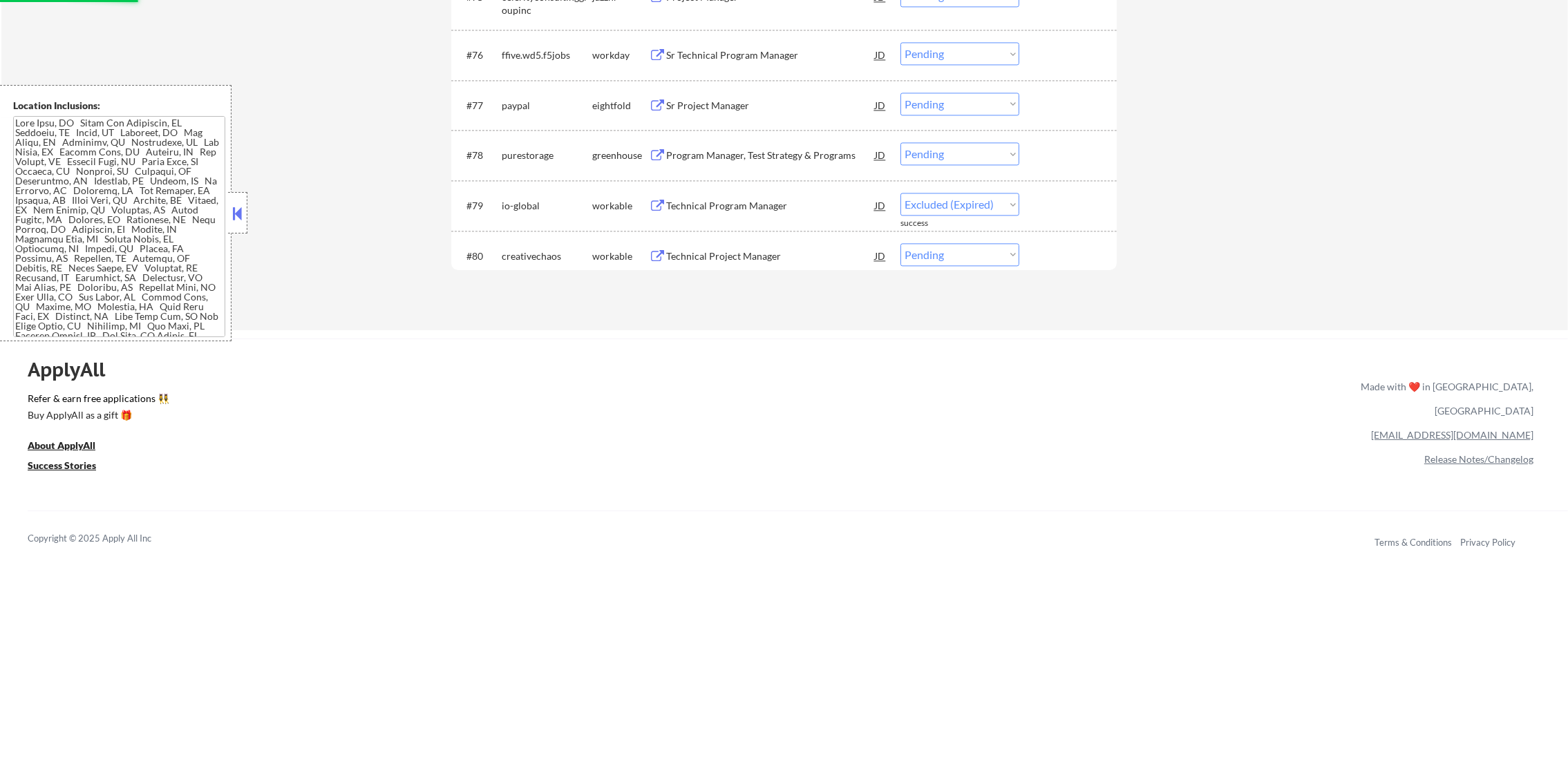
select select ""pending""
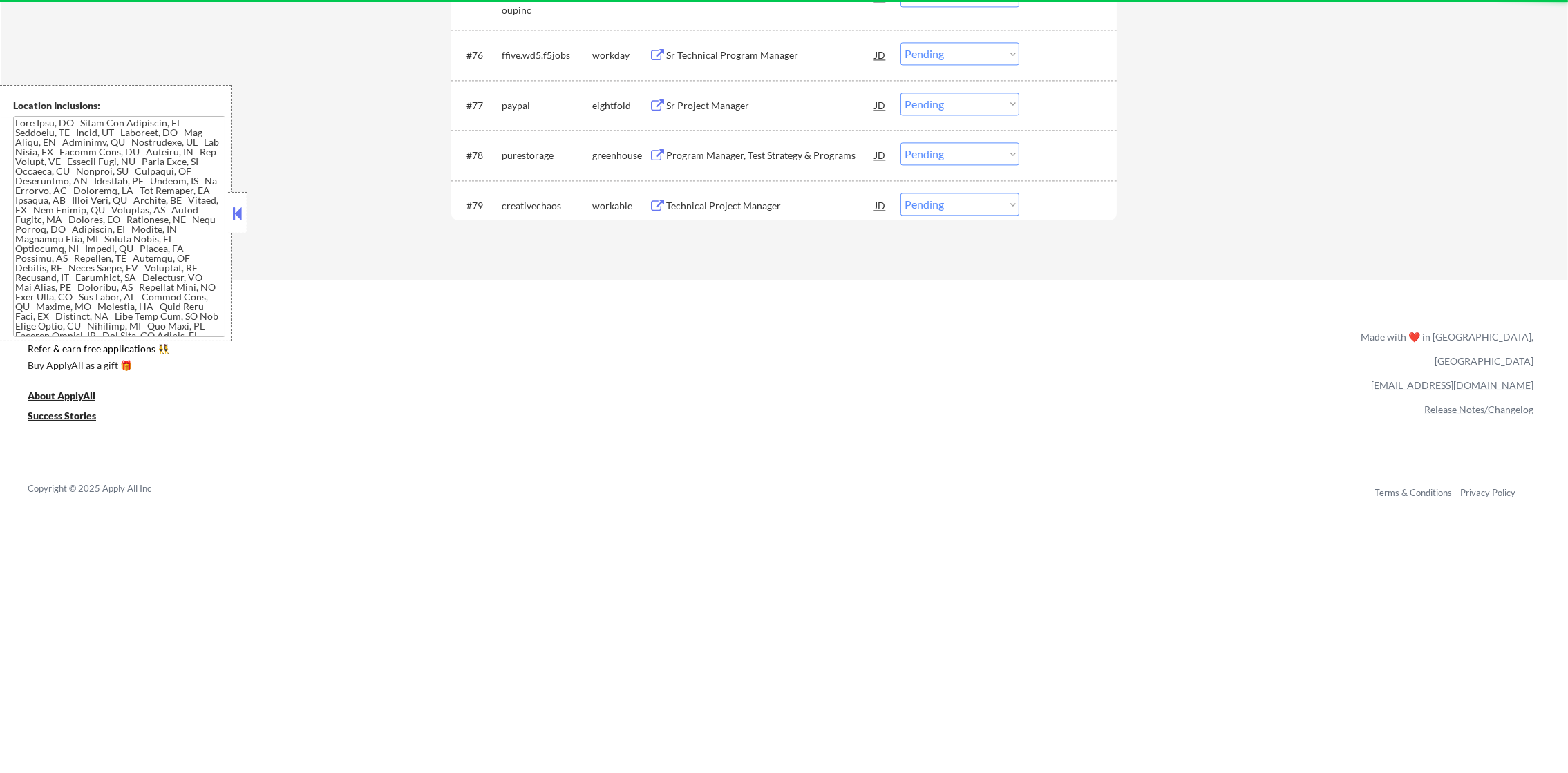
click at [821, 152] on div "Program Manager, Test Strategy & Programs" at bounding box center [771, 155] width 209 height 14
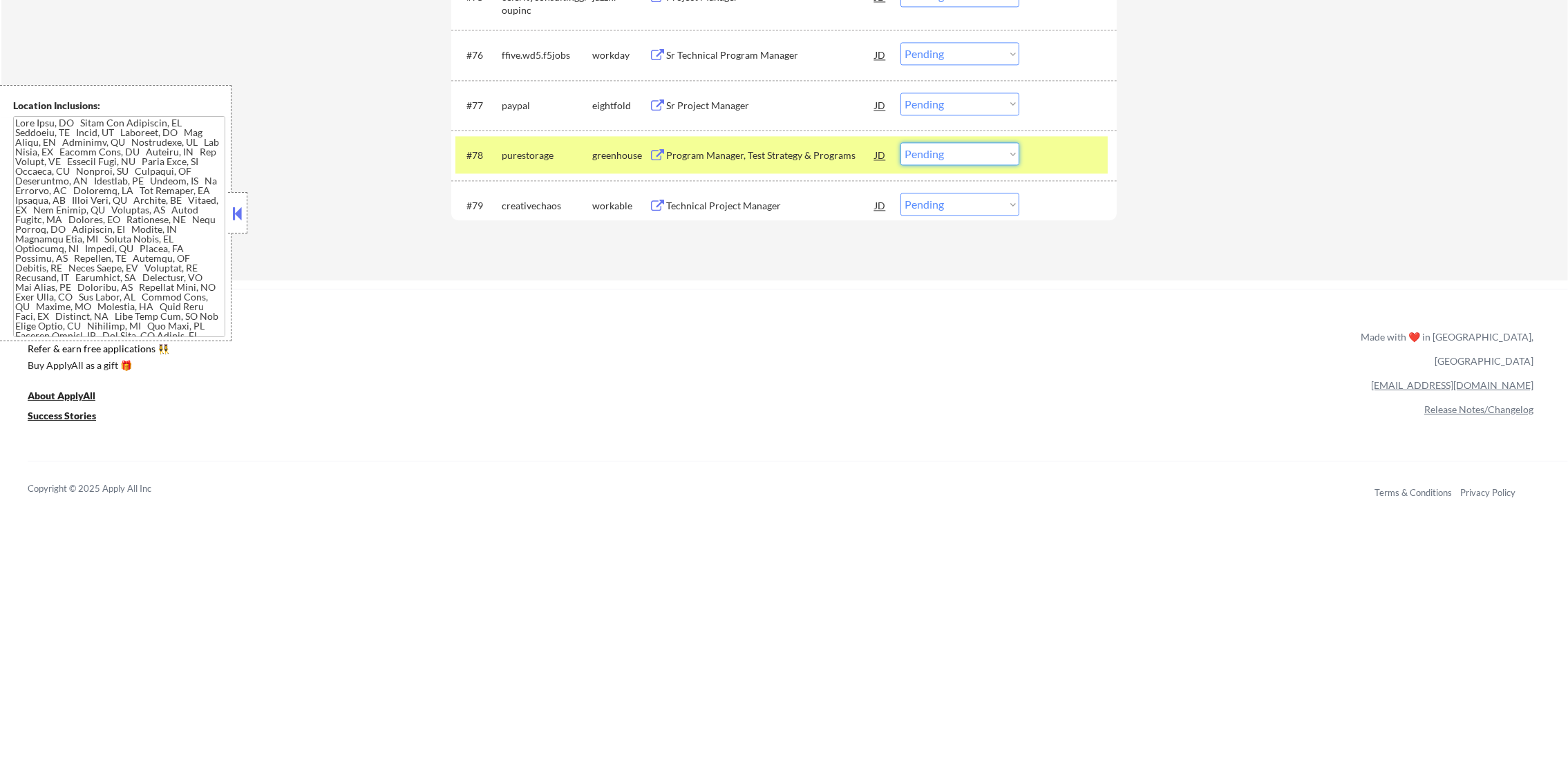
click at [943, 162] on select "Choose an option... Pending Applied Excluded (Questions) Excluded (Expired) Exc…" at bounding box center [959, 153] width 118 height 23
click at [900, 142] on select "Choose an option... Pending Applied Excluded (Questions) Excluded (Expired) Exc…" at bounding box center [959, 153] width 118 height 23
click at [518, 154] on div "purestorage" at bounding box center [547, 155] width 91 height 14
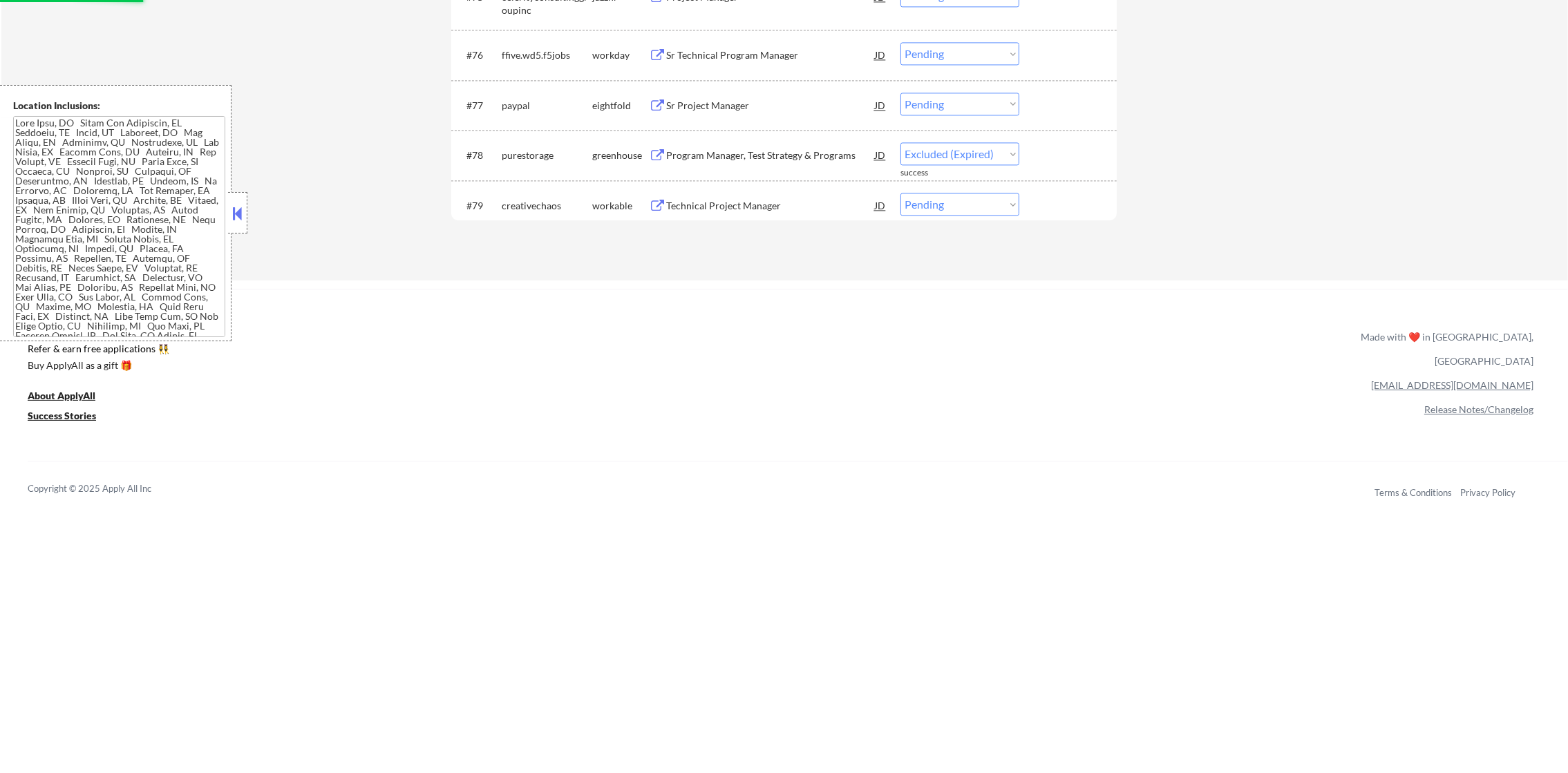
select select ""pending""
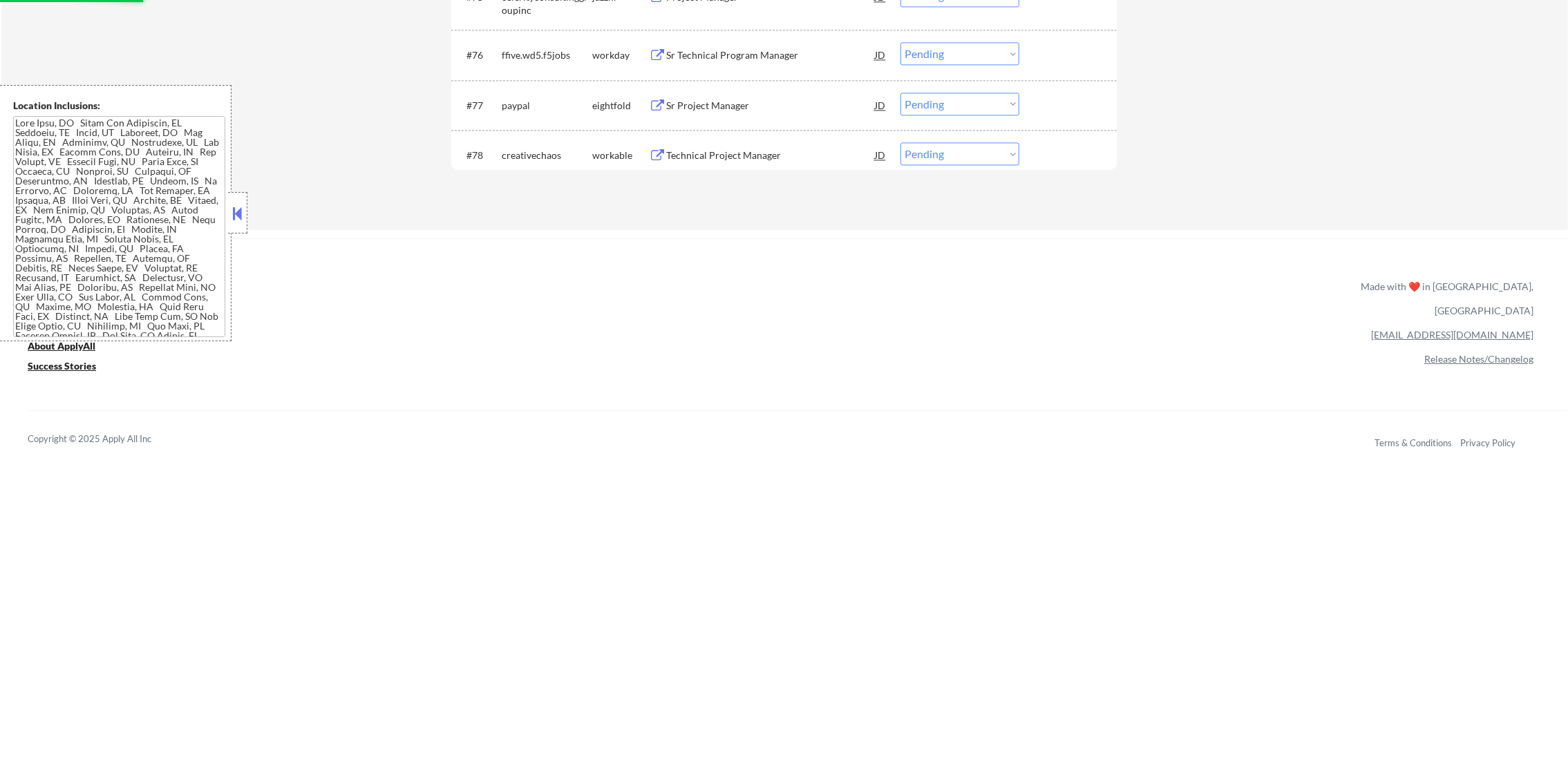
scroll to position [4544, 0]
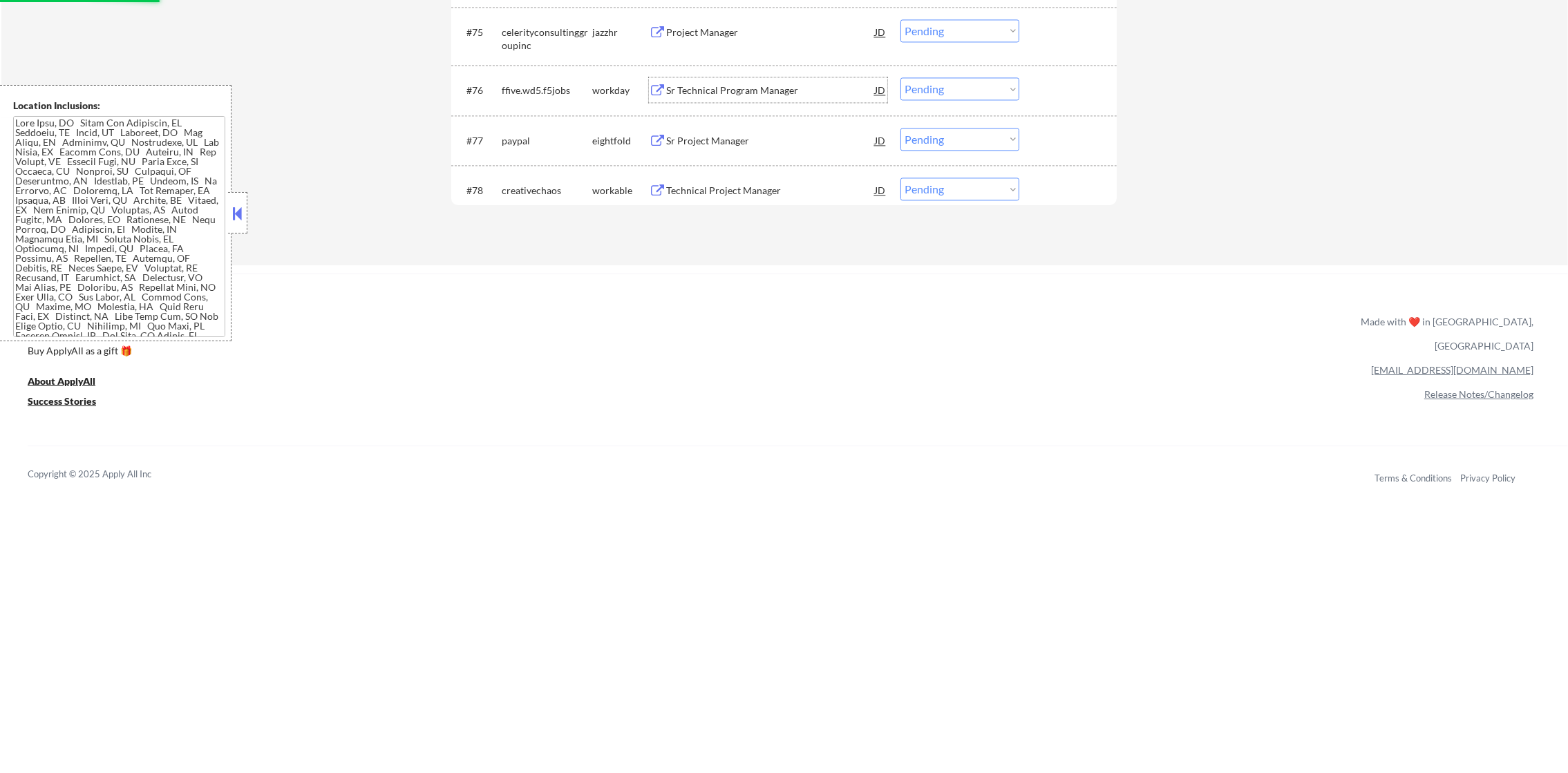
click at [760, 80] on div "Sr Technical Program Manager" at bounding box center [771, 90] width 209 height 25
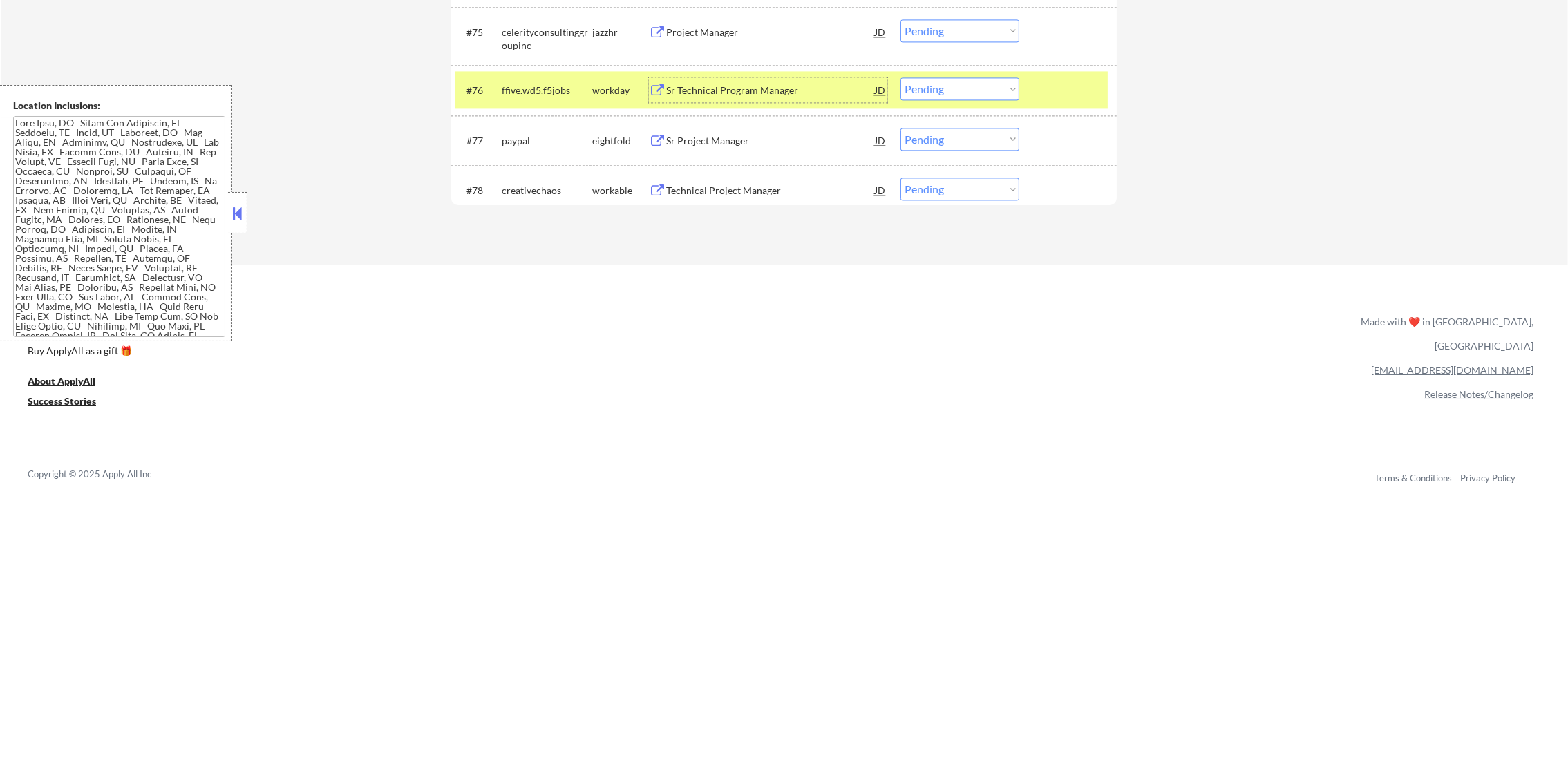
drag, startPoint x: 956, startPoint y: 90, endPoint x: 959, endPoint y: 101, distance: 11.4
click at [956, 89] on select "Choose an option... Pending Applied Excluded (Questions) Excluded (Expired) Exc…" at bounding box center [959, 89] width 118 height 23
click at [900, 78] on select "Choose an option... Pending Applied Excluded (Questions) Excluded (Expired) Exc…" at bounding box center [959, 89] width 118 height 23
click at [560, 100] on div "ffive.wd5.f5jobs" at bounding box center [547, 90] width 91 height 25
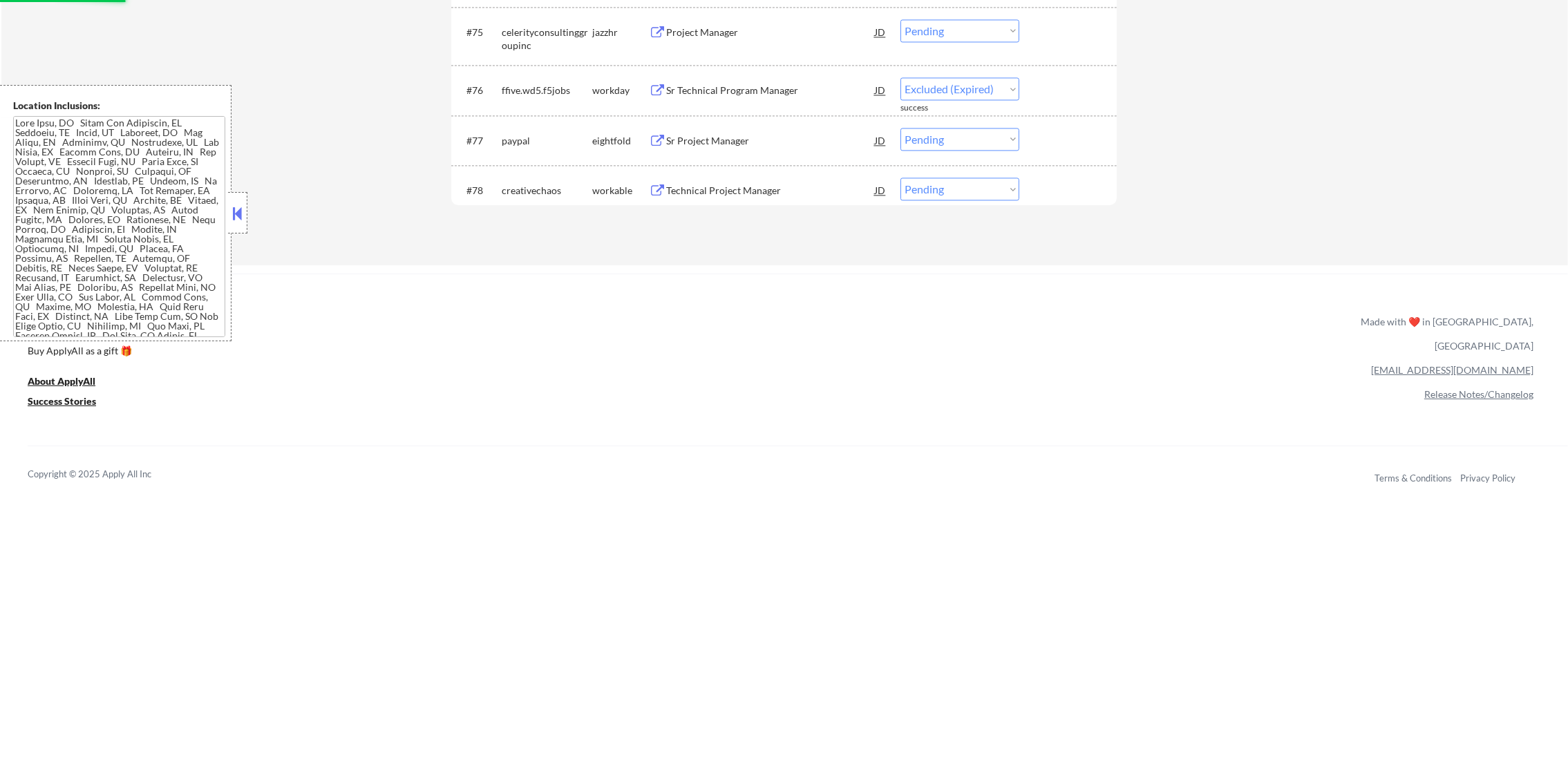
click at [744, 33] on div "Project Manager" at bounding box center [771, 33] width 209 height 14
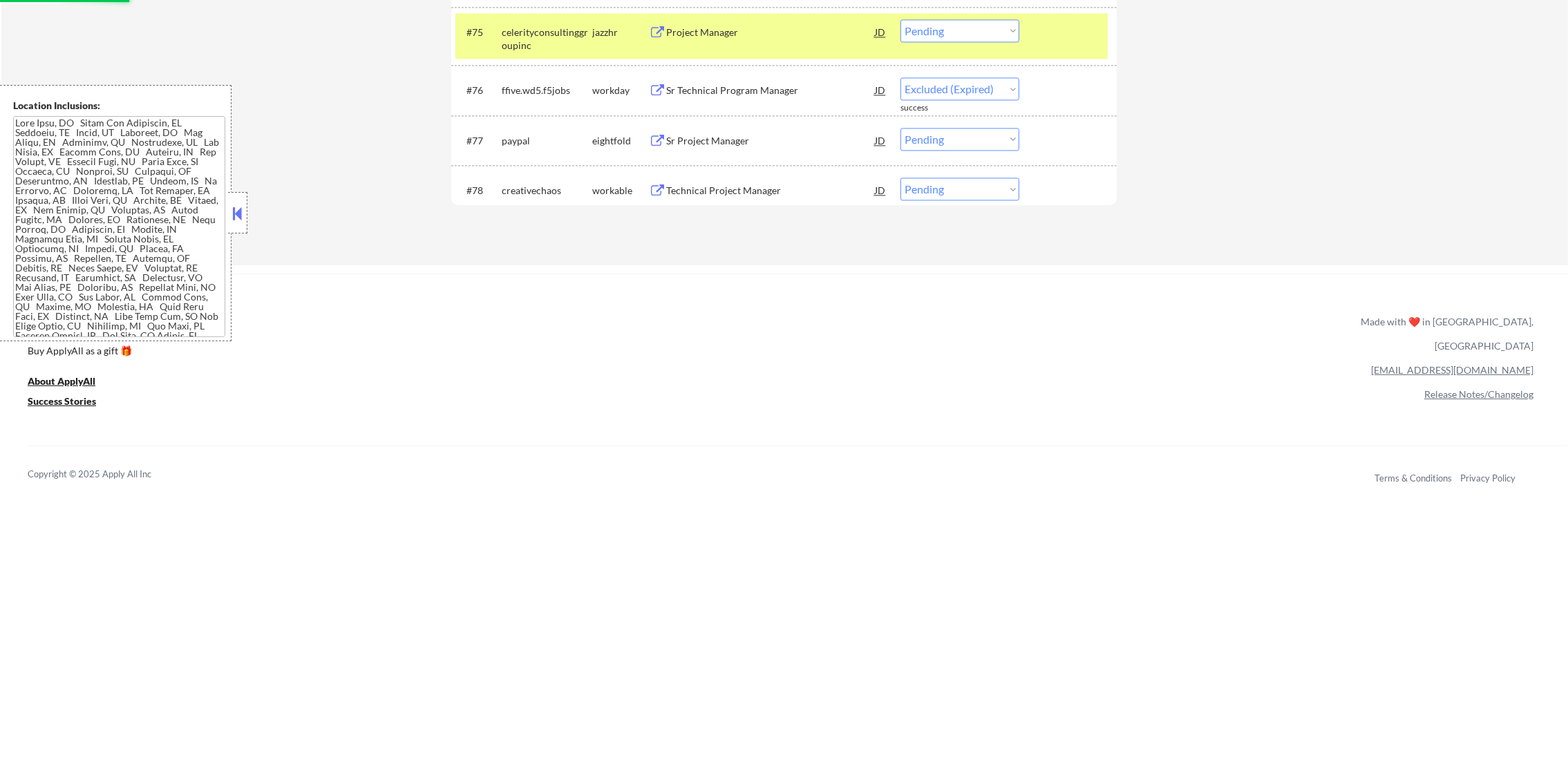
select select ""pending""
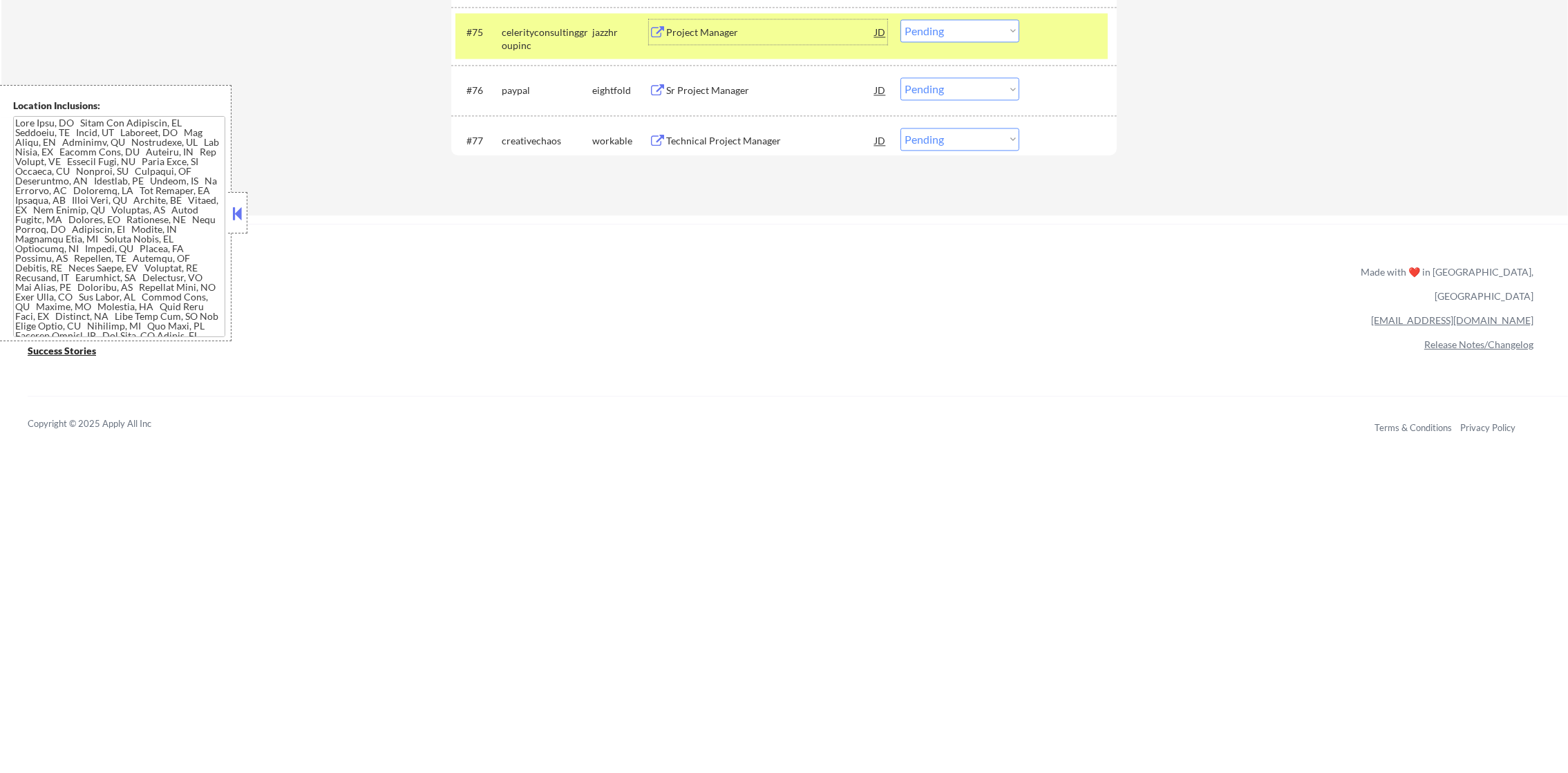
drag, startPoint x: 943, startPoint y: 25, endPoint x: 947, endPoint y: 41, distance: 16.5
click at [943, 25] on select "Choose an option... Pending Applied Excluded (Questions) Excluded (Expired) Exc…" at bounding box center [959, 30] width 118 height 23
click at [900, 19] on select "Choose an option... Pending Applied Excluded (Questions) Excluded (Expired) Exc…" at bounding box center [959, 30] width 118 height 23
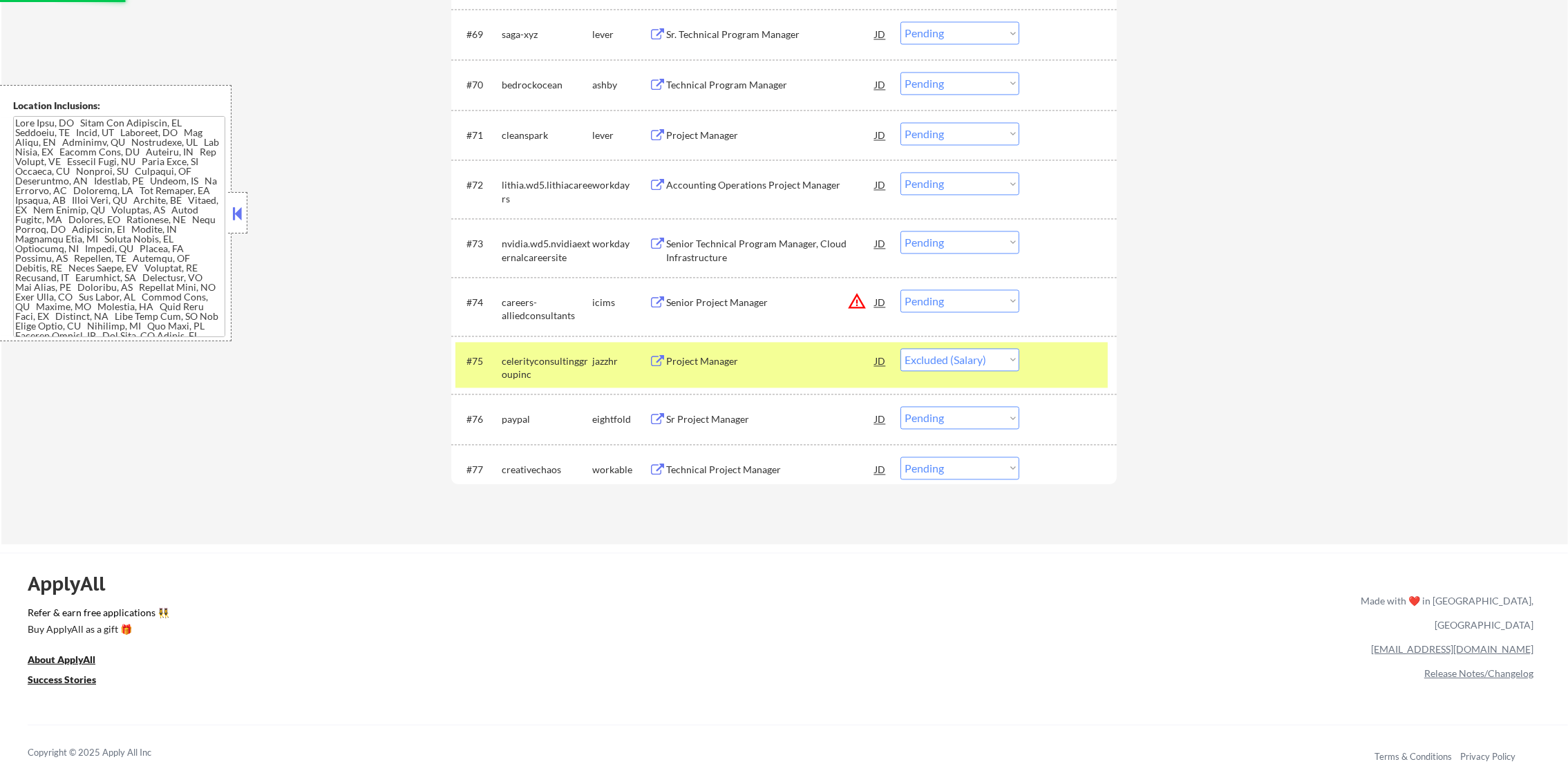
scroll to position [4200, 0]
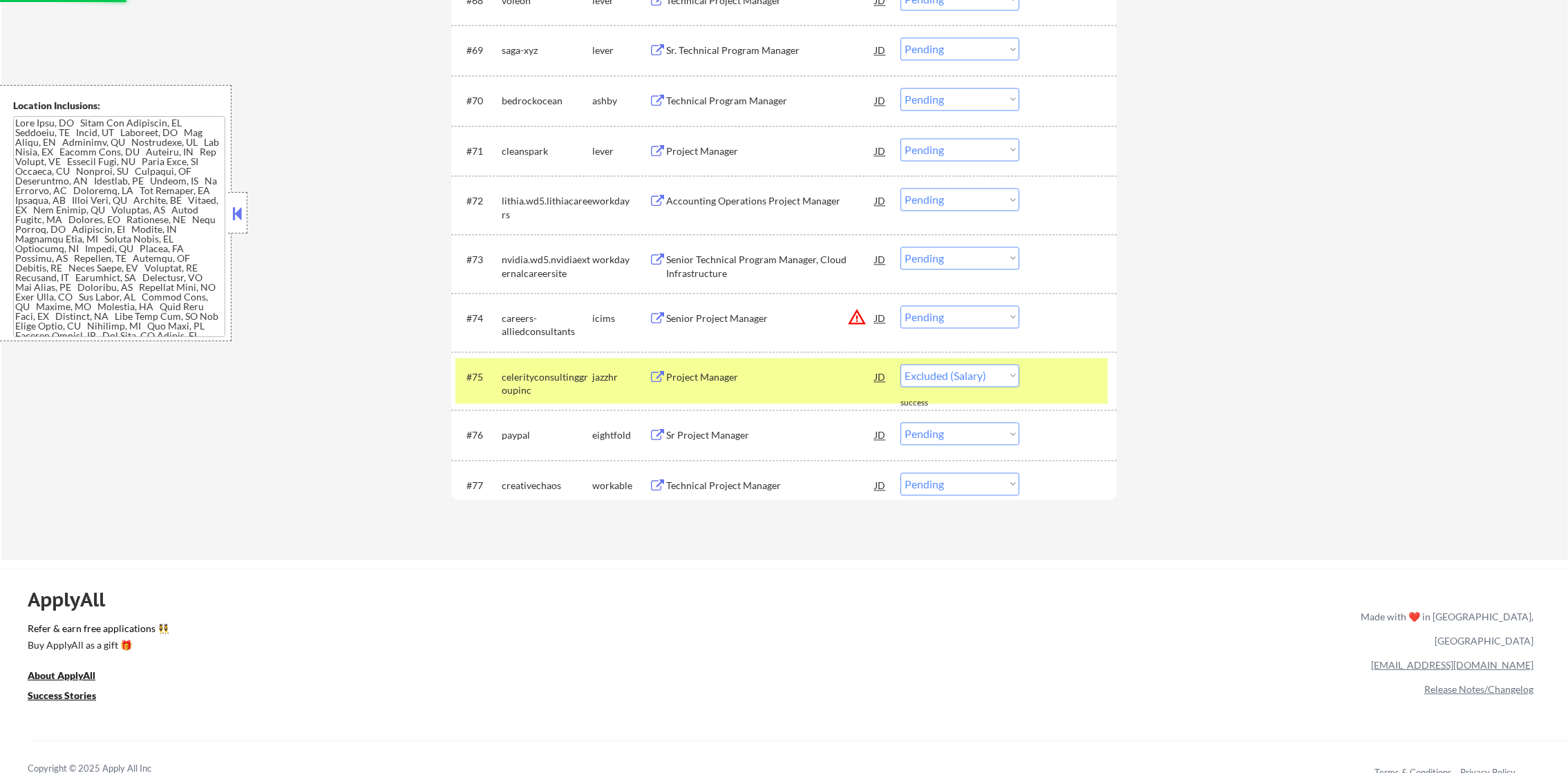
click at [554, 382] on div "celerityconsultinggroupinc" at bounding box center [547, 384] width 91 height 27
select select ""pending""
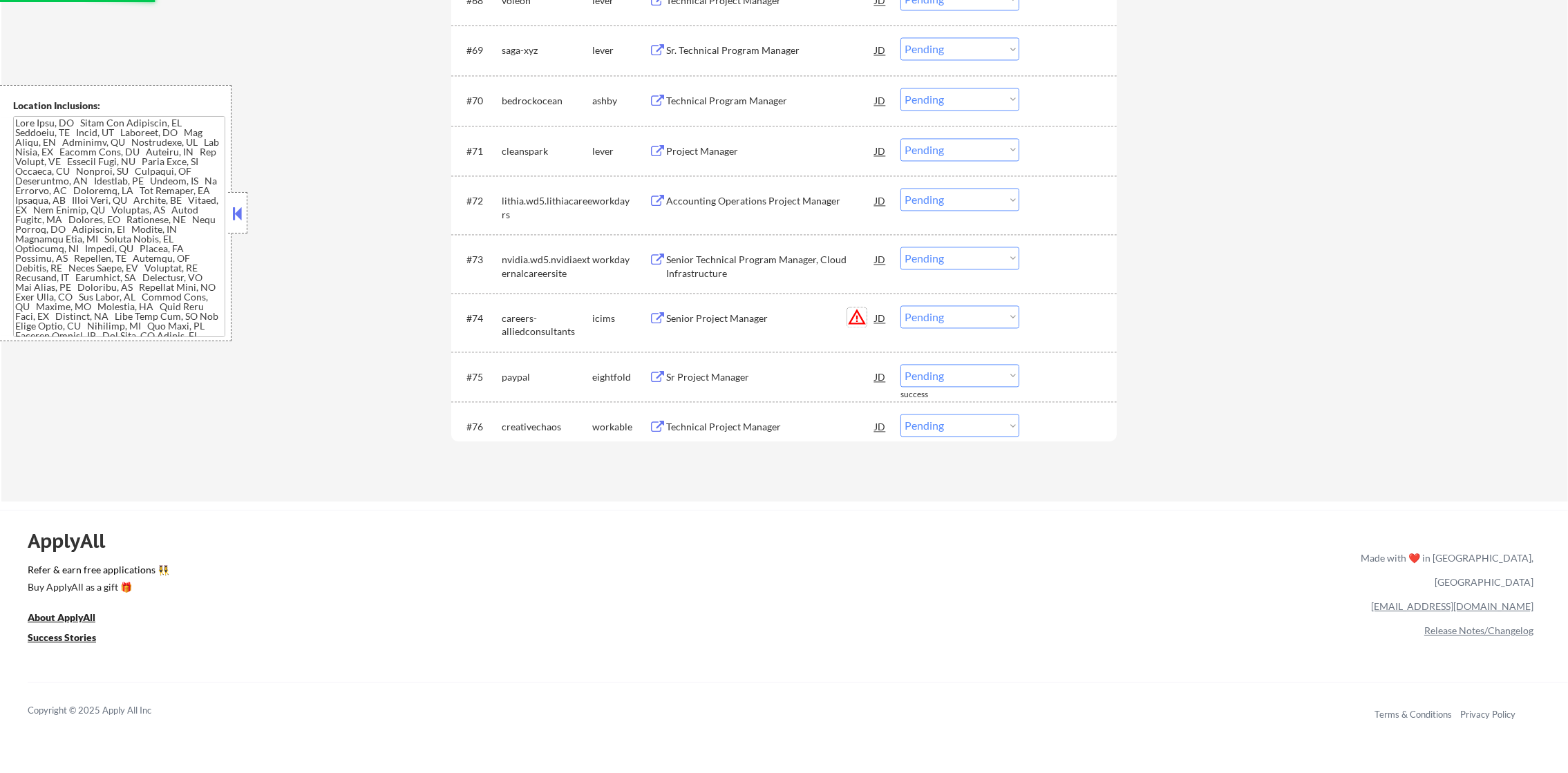
click at [854, 319] on button "warning_amber" at bounding box center [856, 317] width 19 height 19
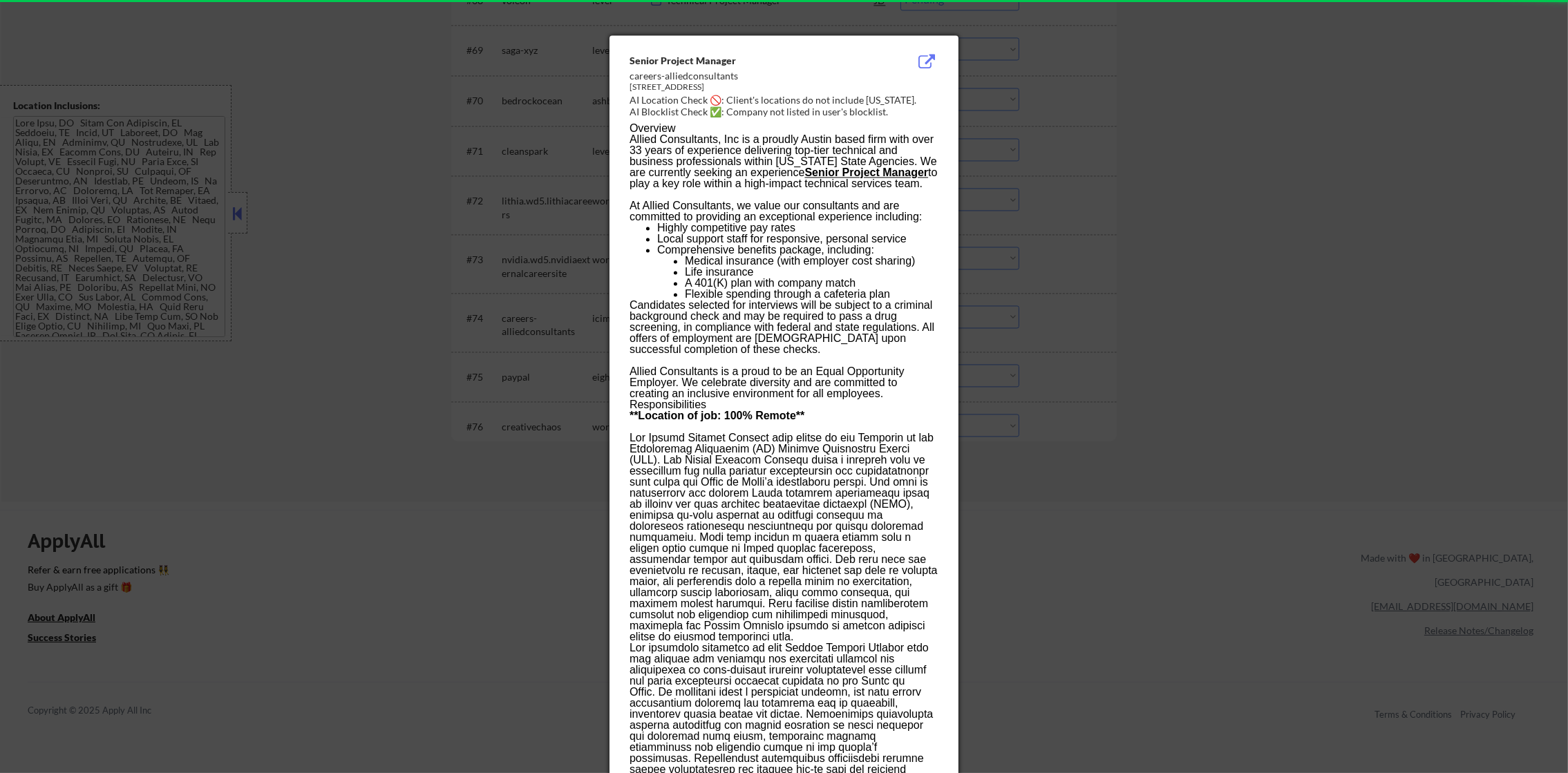
click at [995, 299] on div at bounding box center [784, 386] width 1568 height 773
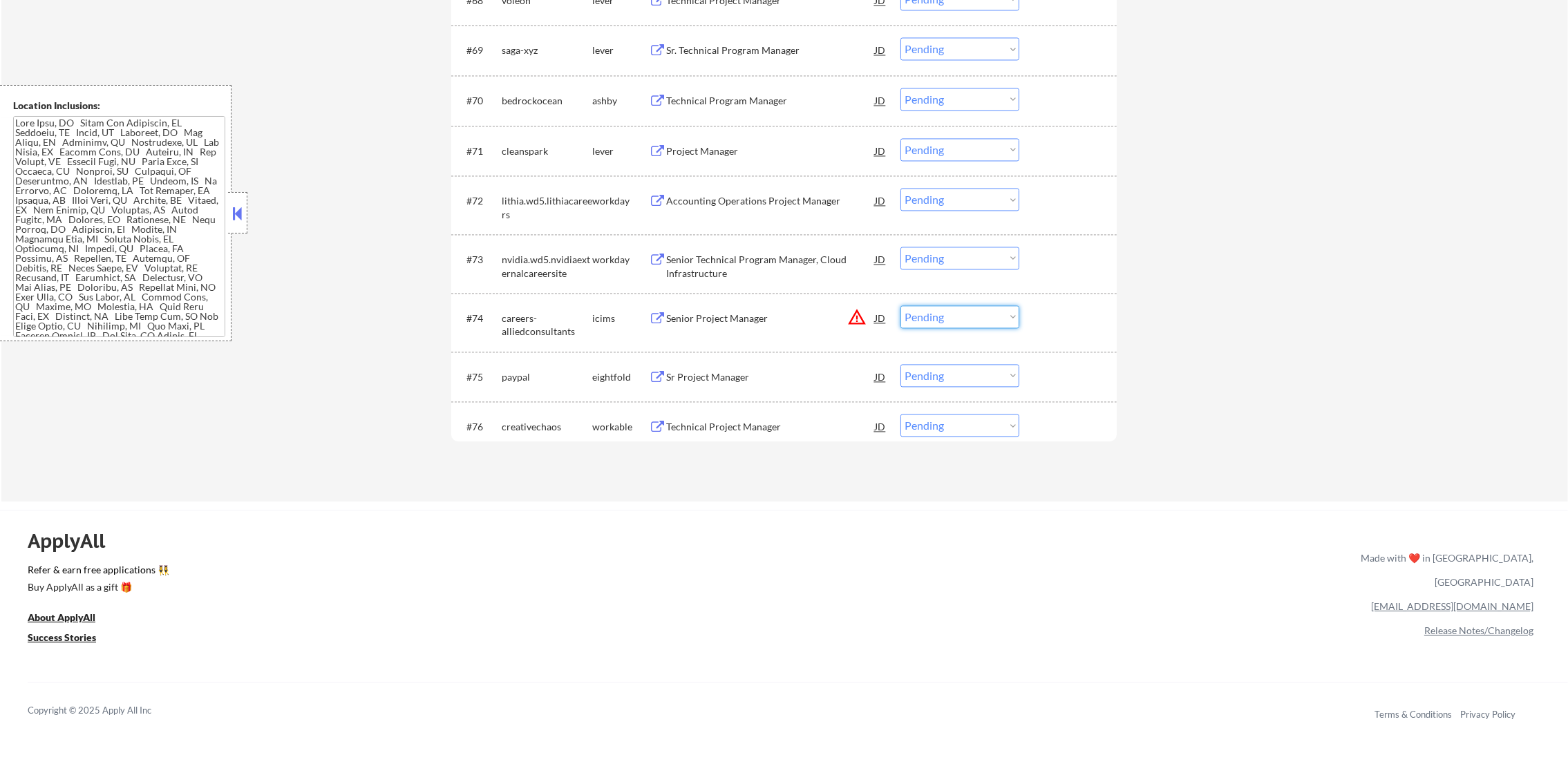
click at [981, 319] on select "Choose an option... Pending Applied Excluded (Questions) Excluded (Expired) Exc…" at bounding box center [959, 317] width 118 height 23
click at [900, 306] on select "Choose an option... Pending Applied Excluded (Questions) Excluded (Expired) Exc…" at bounding box center [959, 317] width 118 height 23
select select ""pending""
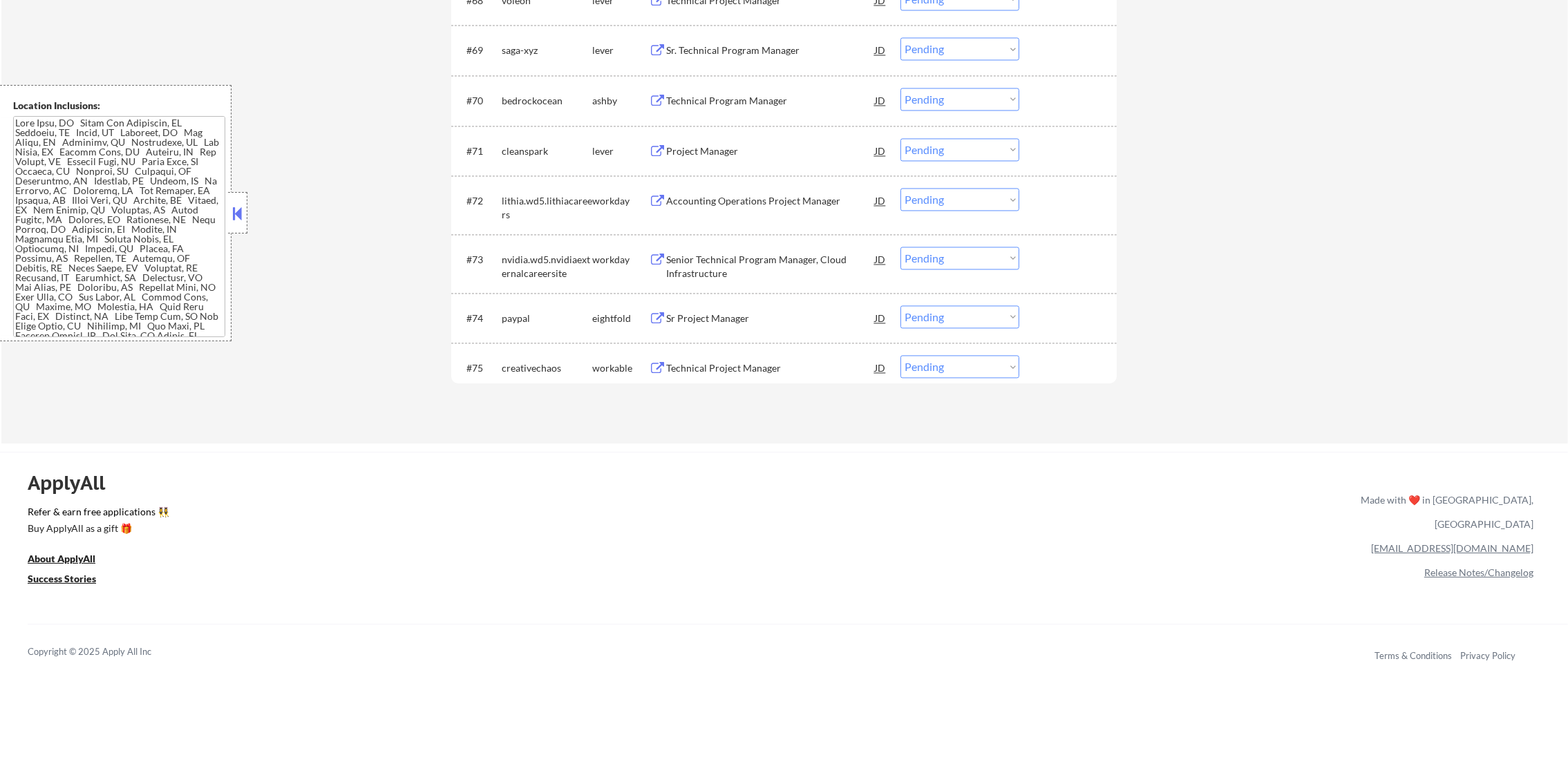
click at [742, 265] on div "Senior Technical Program Manager, Cloud Infrastructure" at bounding box center [771, 266] width 209 height 27
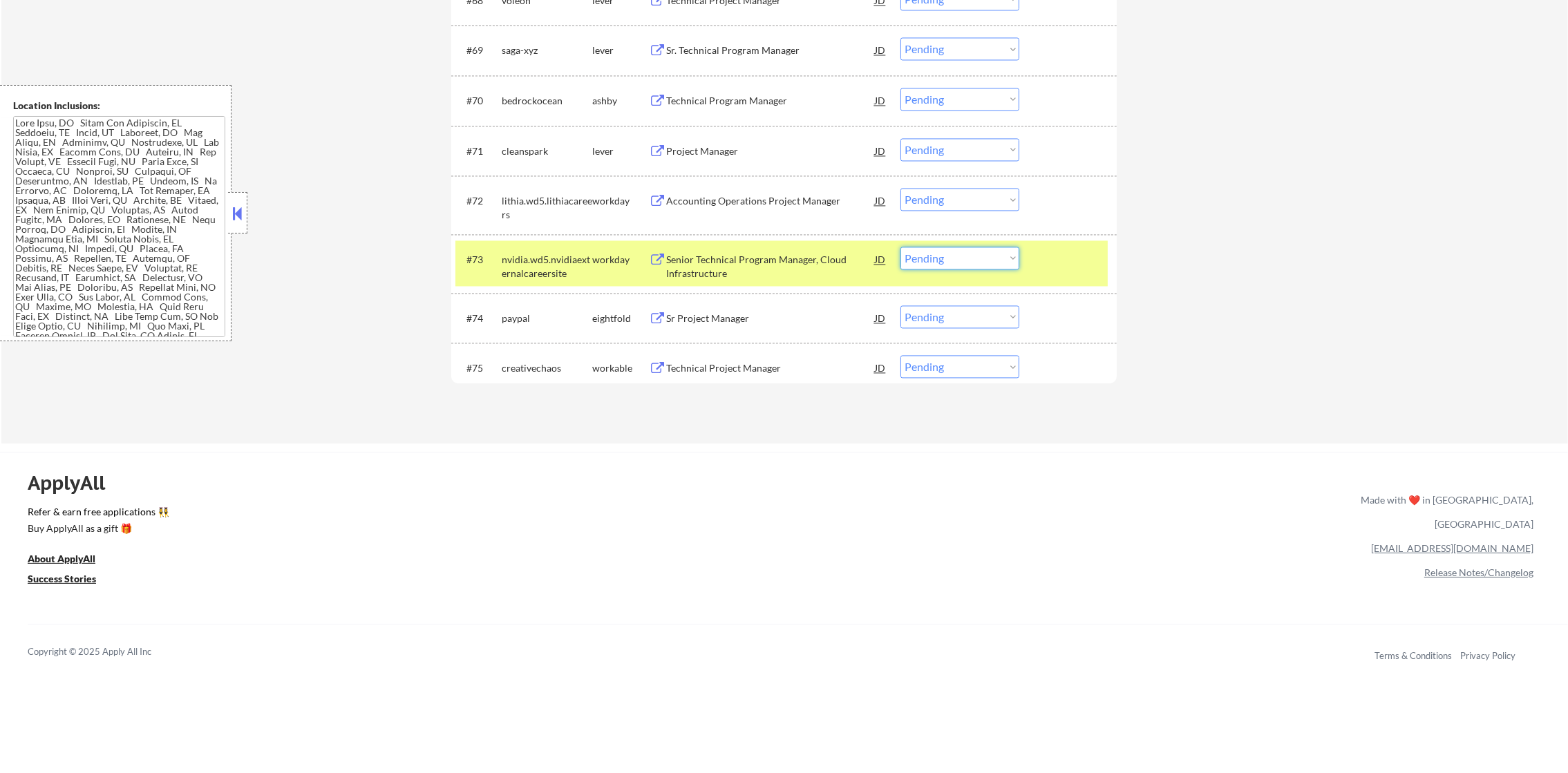
click at [959, 252] on select "Choose an option... Pending Applied Excluded (Questions) Excluded (Expired) Exc…" at bounding box center [959, 258] width 118 height 23
click at [900, 247] on select "Choose an option... Pending Applied Excluded (Questions) Excluded (Expired) Exc…" at bounding box center [959, 258] width 118 height 23
click at [548, 274] on div "nvidia.wd5.nvidiaexternalcareersite" at bounding box center [547, 266] width 91 height 27
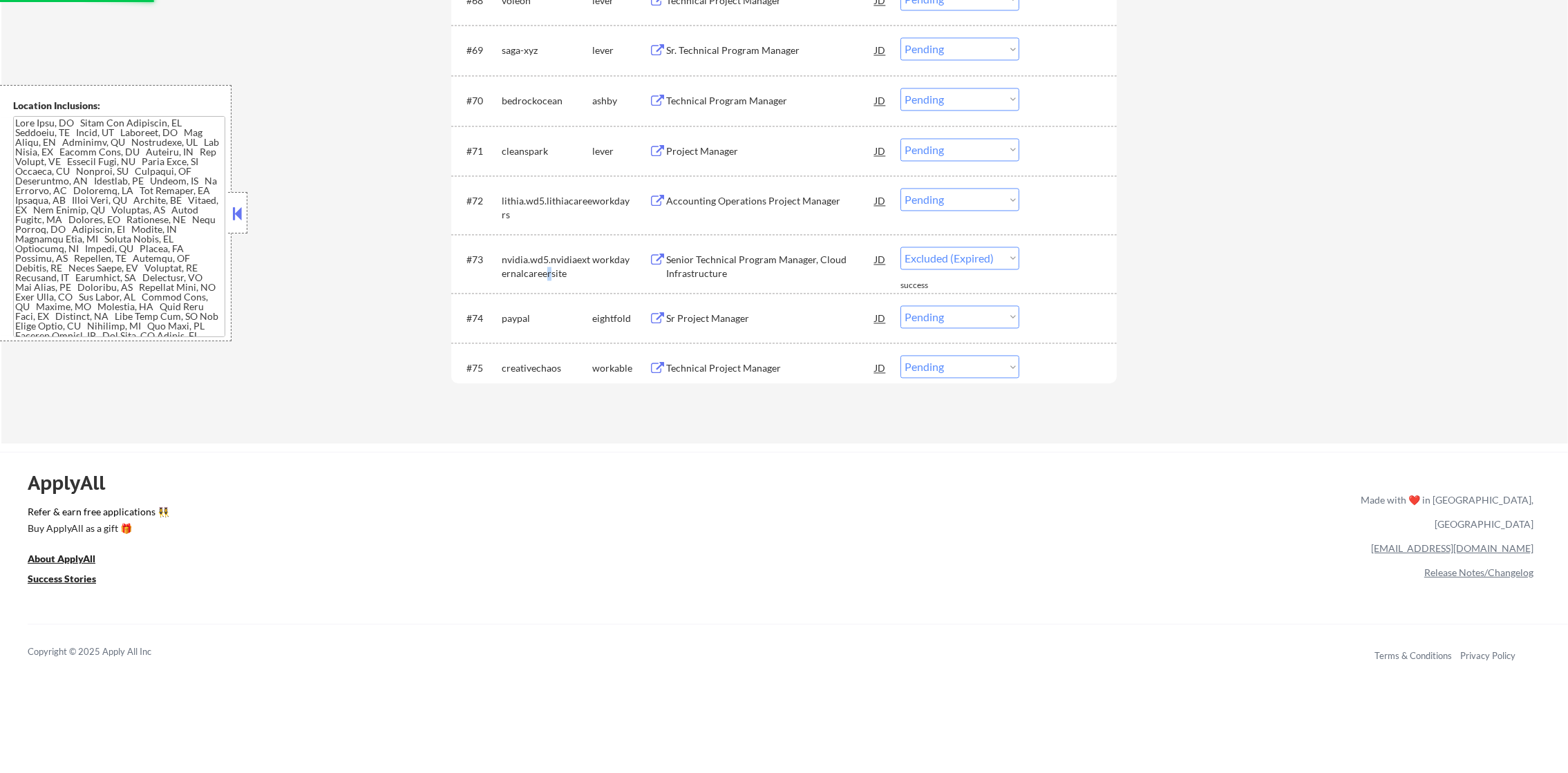
select select ""pending""
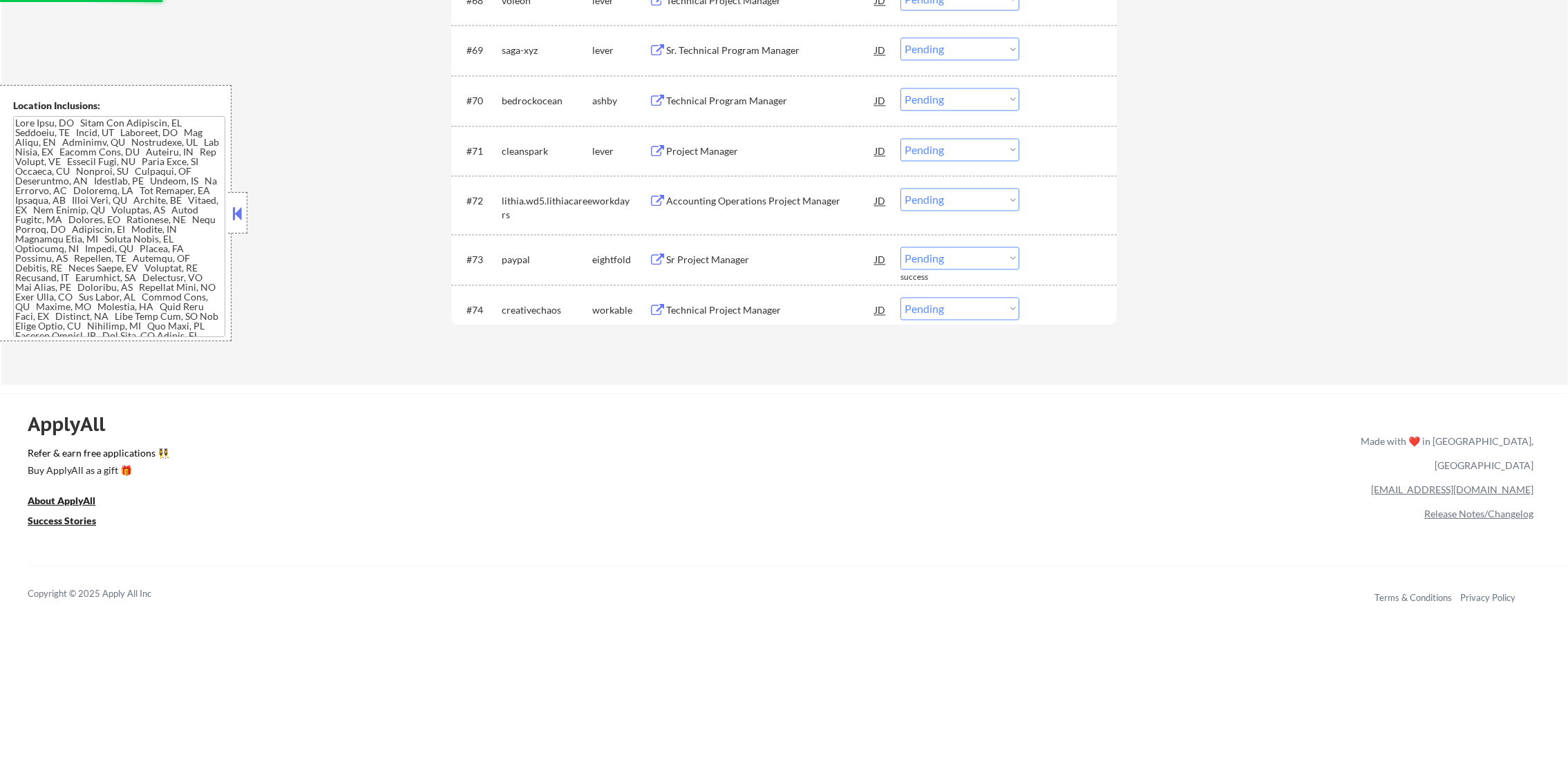
click at [754, 209] on div "Accounting Operations Project Manager" at bounding box center [771, 200] width 209 height 25
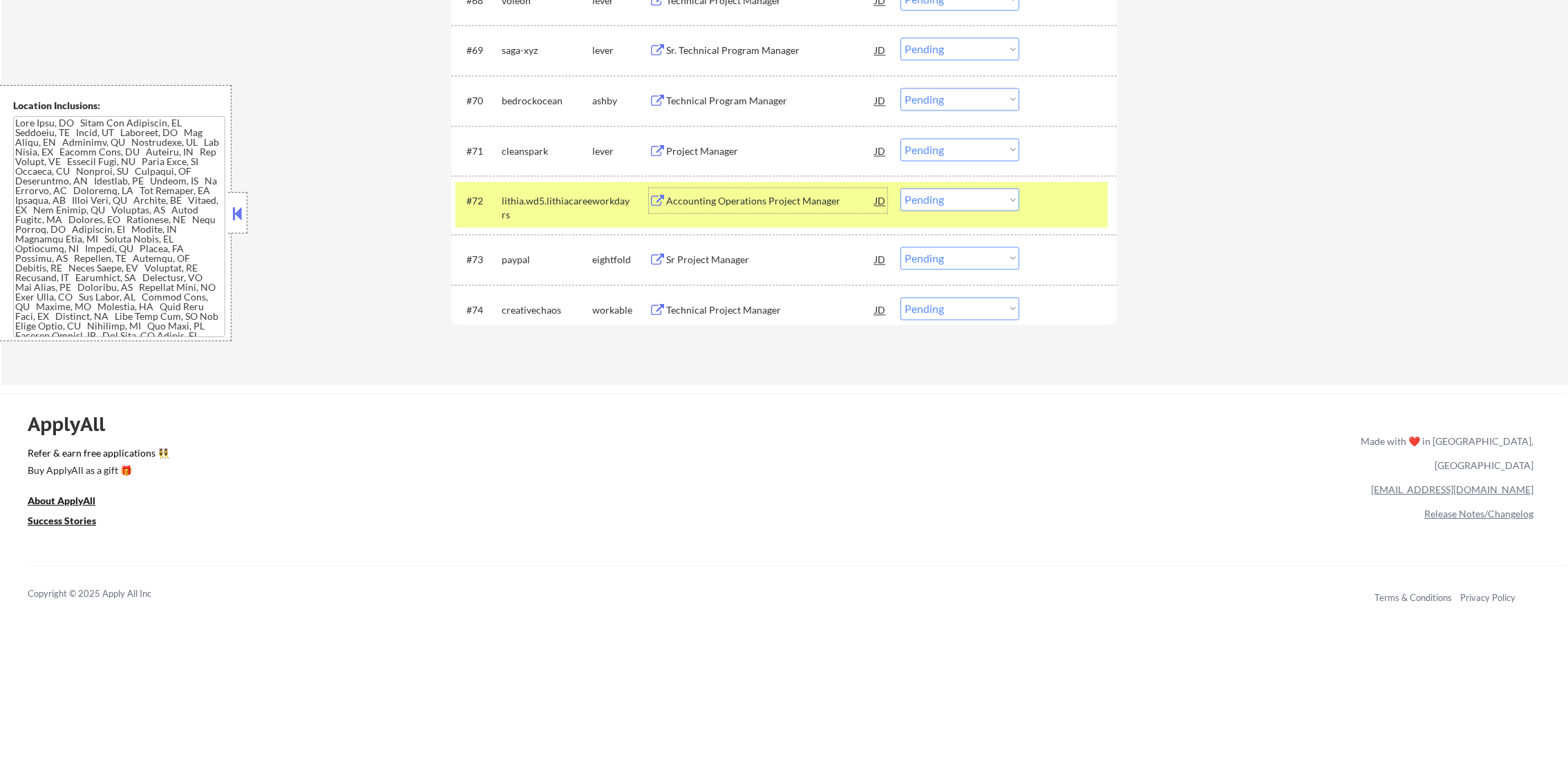
drag, startPoint x: 931, startPoint y: 200, endPoint x: 931, endPoint y: 212, distance: 12.0
click at [931, 202] on select "Choose an option... Pending Applied Excluded (Questions) Excluded (Expired) Exc…" at bounding box center [959, 199] width 118 height 23
click at [900, 188] on select "Choose an option... Pending Applied Excluded (Questions) Excluded (Expired) Exc…" at bounding box center [959, 199] width 118 height 23
click at [515, 222] on div "#72 lithia.wd5.lithiacareers workday Accounting Operations Project Manager JD C…" at bounding box center [781, 205] width 652 height 46
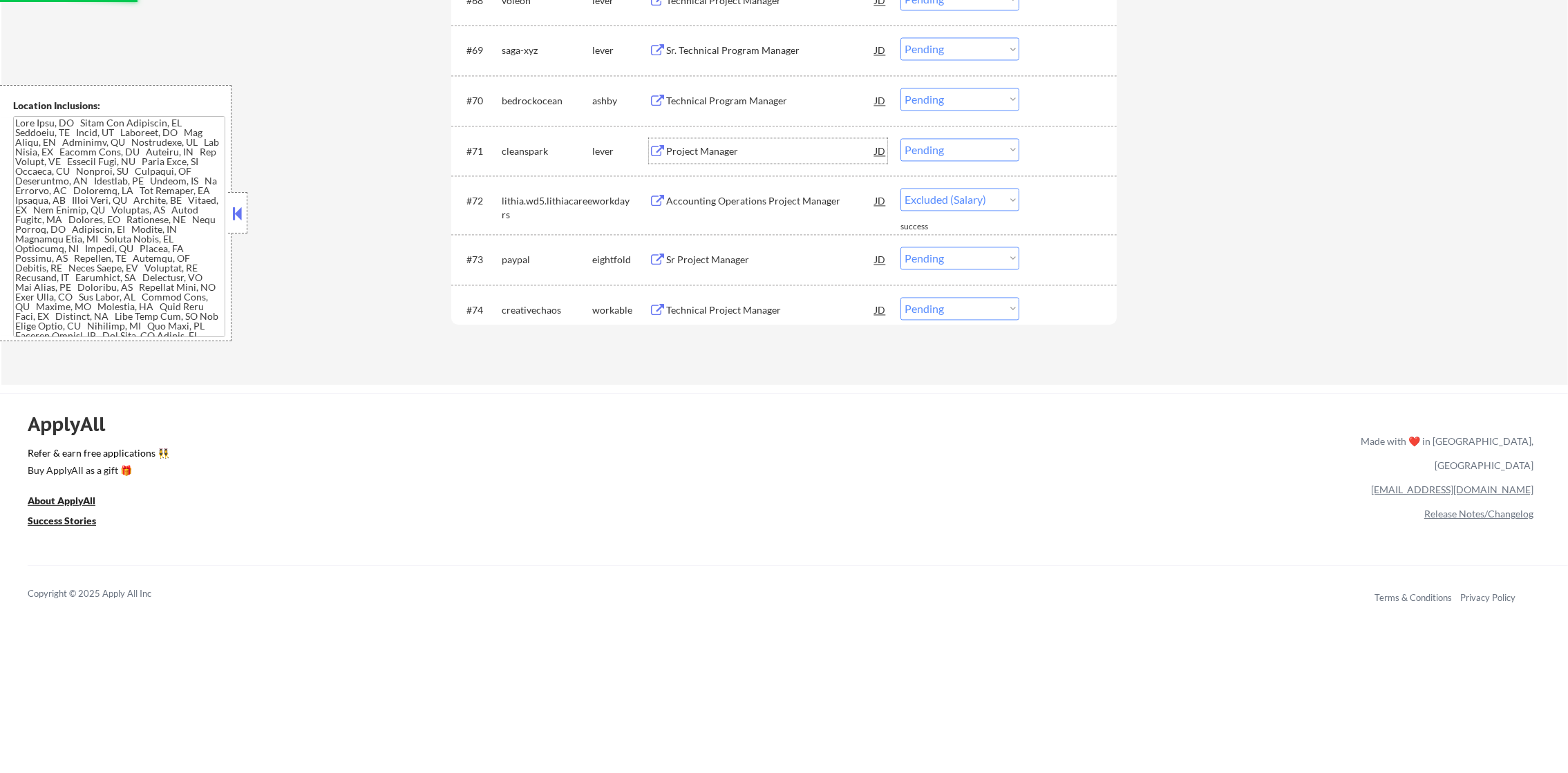
click at [726, 148] on div "Project Manager" at bounding box center [771, 151] width 209 height 14
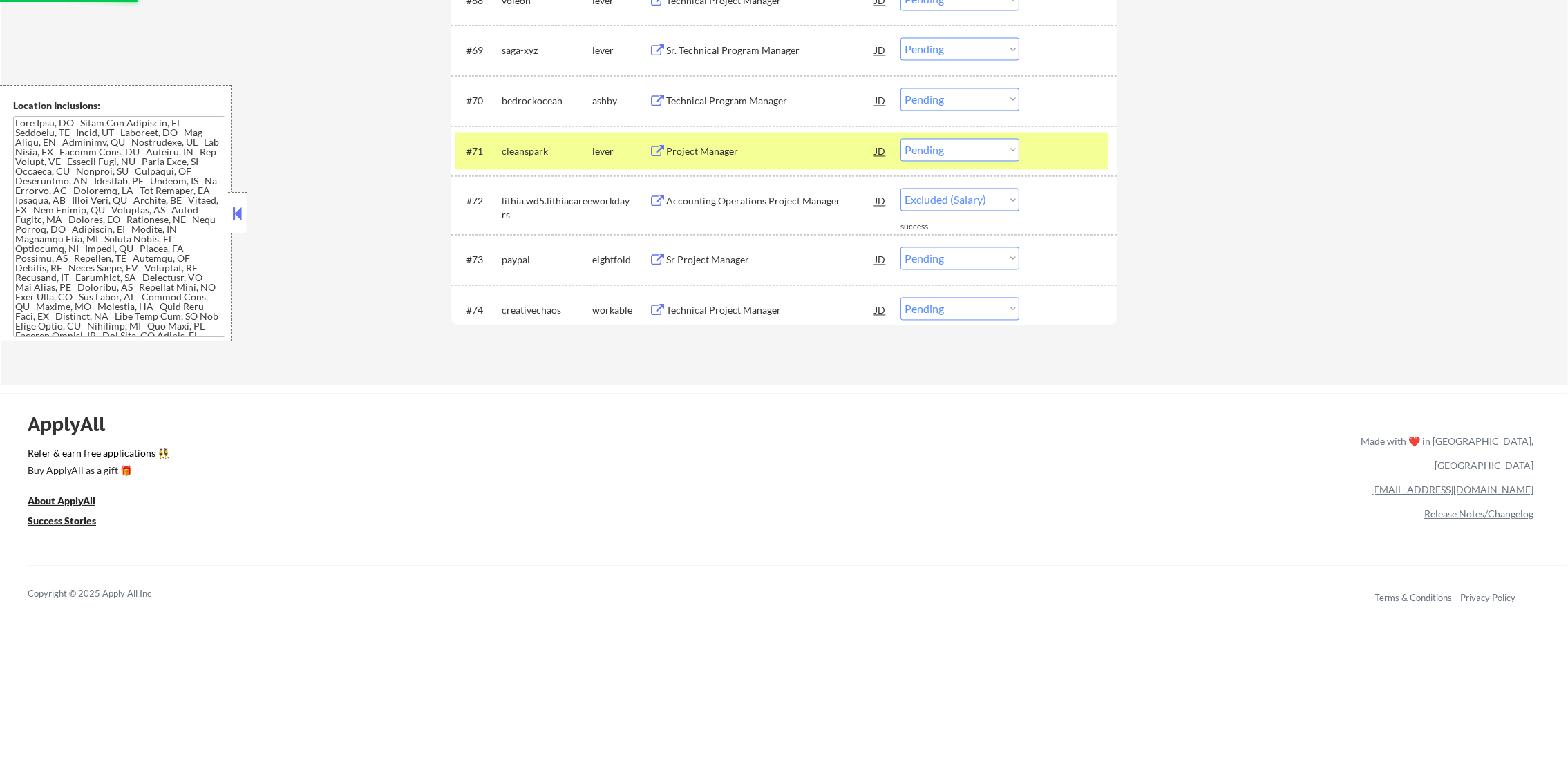
select select ""pending""
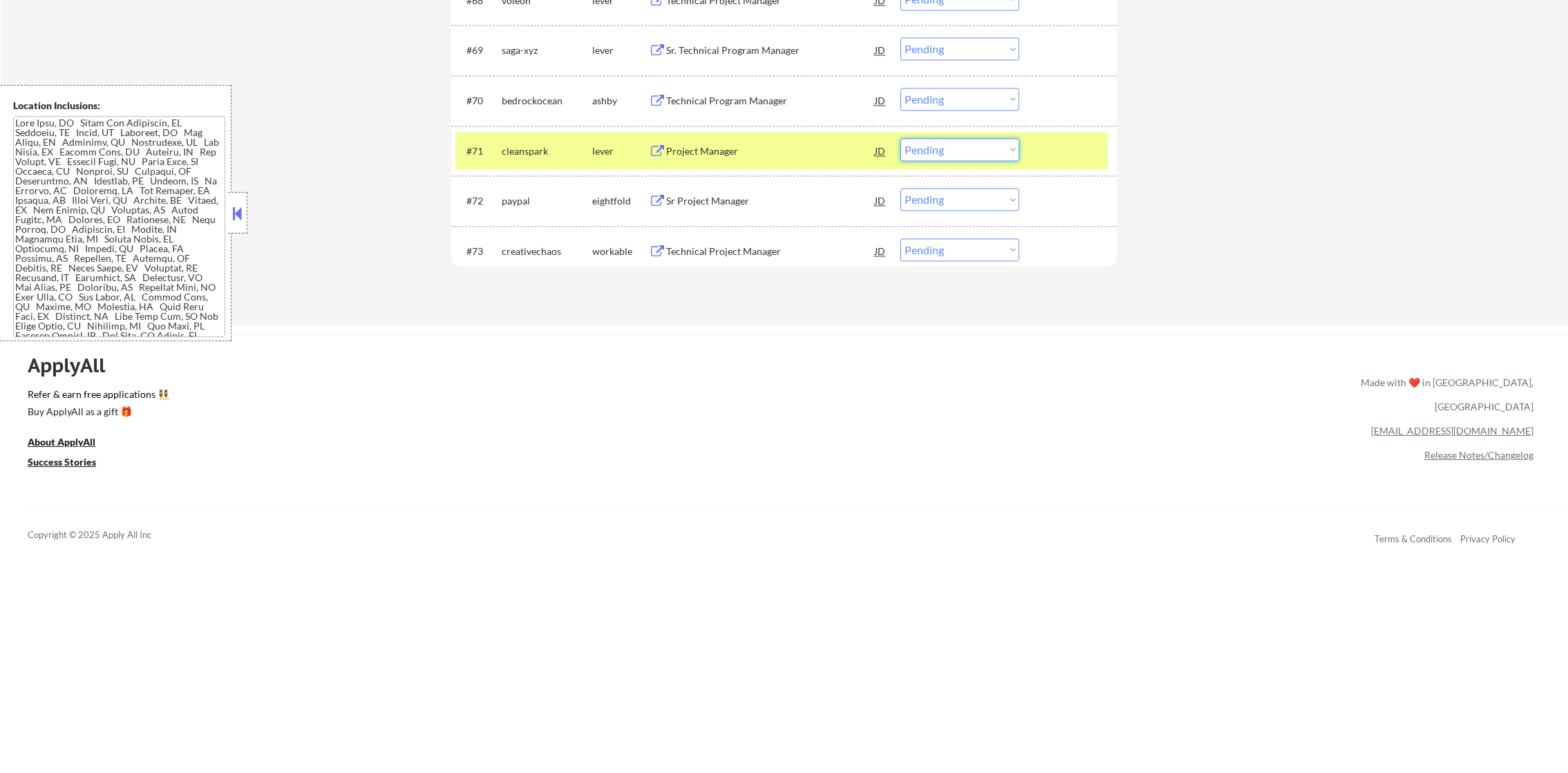
click at [959, 148] on select "Choose an option... Pending Applied Excluded (Questions) Excluded (Expired) Exc…" at bounding box center [959, 149] width 118 height 23
click at [900, 138] on select "Choose an option... Pending Applied Excluded (Questions) Excluded (Expired) Exc…" at bounding box center [959, 149] width 118 height 23
click at [516, 134] on div "#71 cleanspark lever Project Manager JD Choose an option... Pending Applied Exc…" at bounding box center [781, 150] width 652 height 37
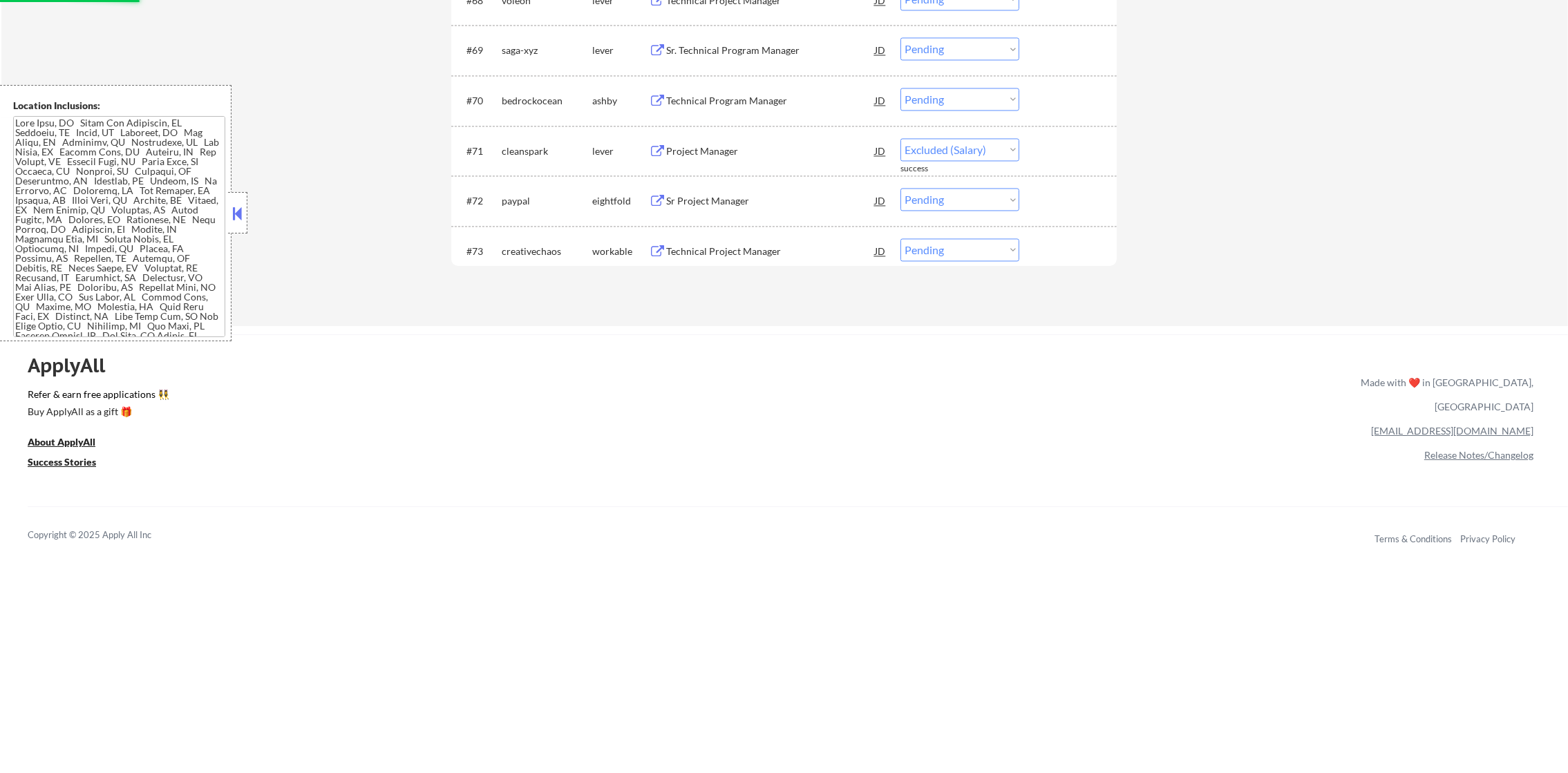
select select ""pending""
click at [751, 71] on div "#69 saga-xyz lever Sr. Technical Program Manager JD Choose an option... Pending…" at bounding box center [784, 50] width 665 height 51
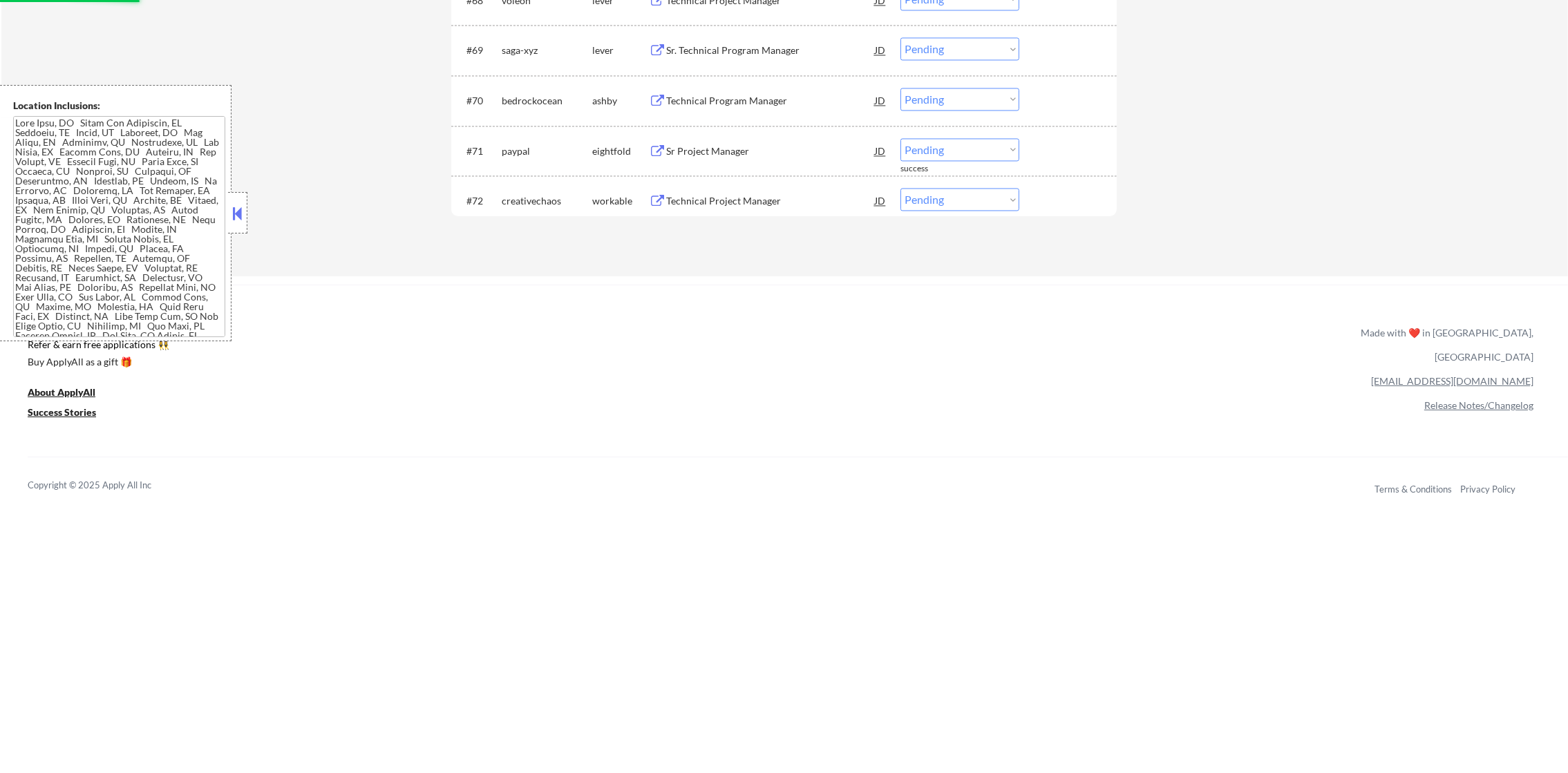
click at [751, 104] on div "Technical Program Manager" at bounding box center [771, 101] width 209 height 14
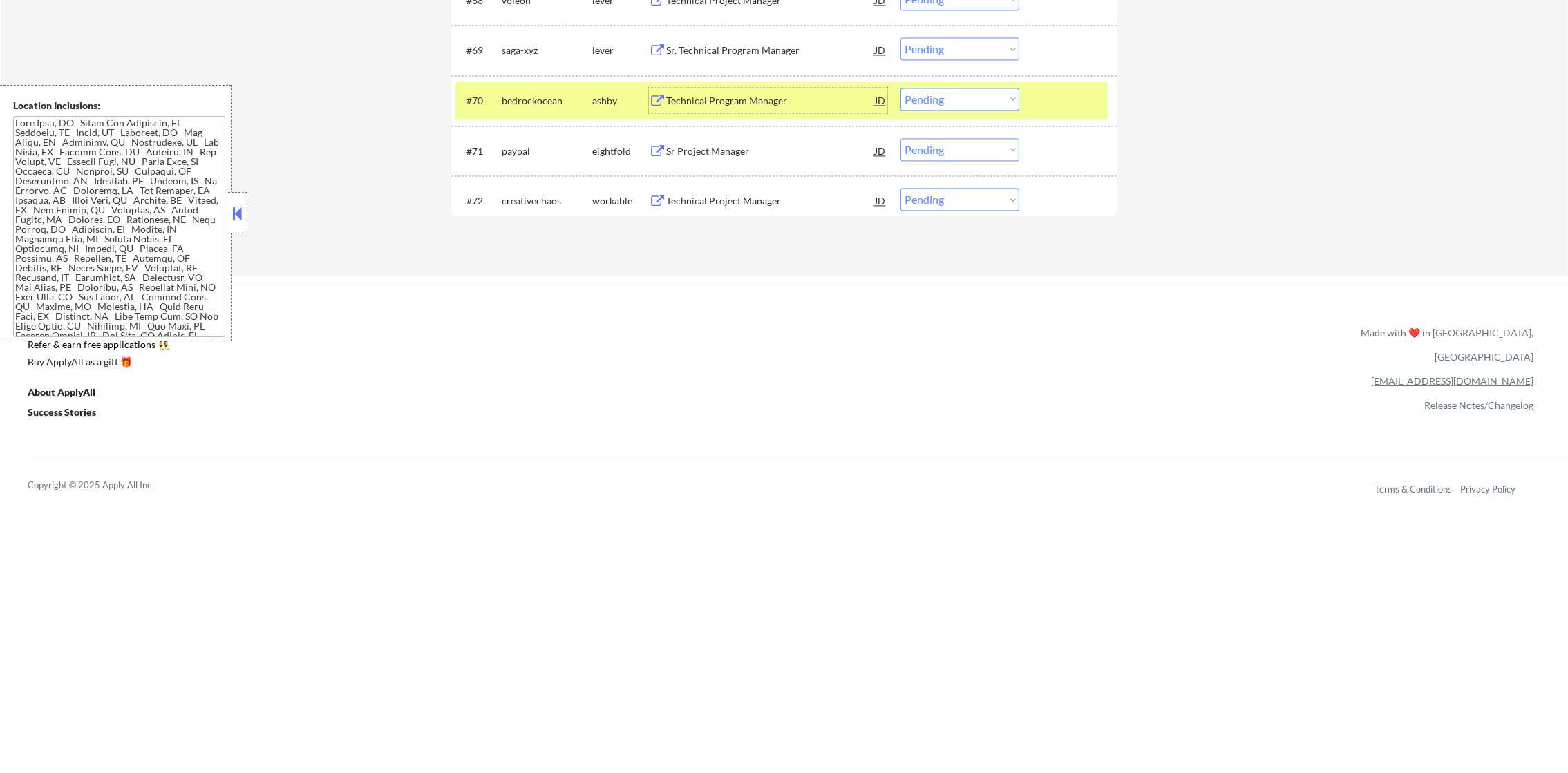
click at [927, 110] on select "Choose an option... Pending Applied Excluded (Questions) Excluded (Expired) Exc…" at bounding box center [959, 99] width 118 height 23
click at [900, 88] on select "Choose an option... Pending Applied Excluded (Questions) Excluded (Expired) Exc…" at bounding box center [959, 99] width 118 height 23
click at [548, 112] on div "bedrockocean" at bounding box center [547, 100] width 91 height 25
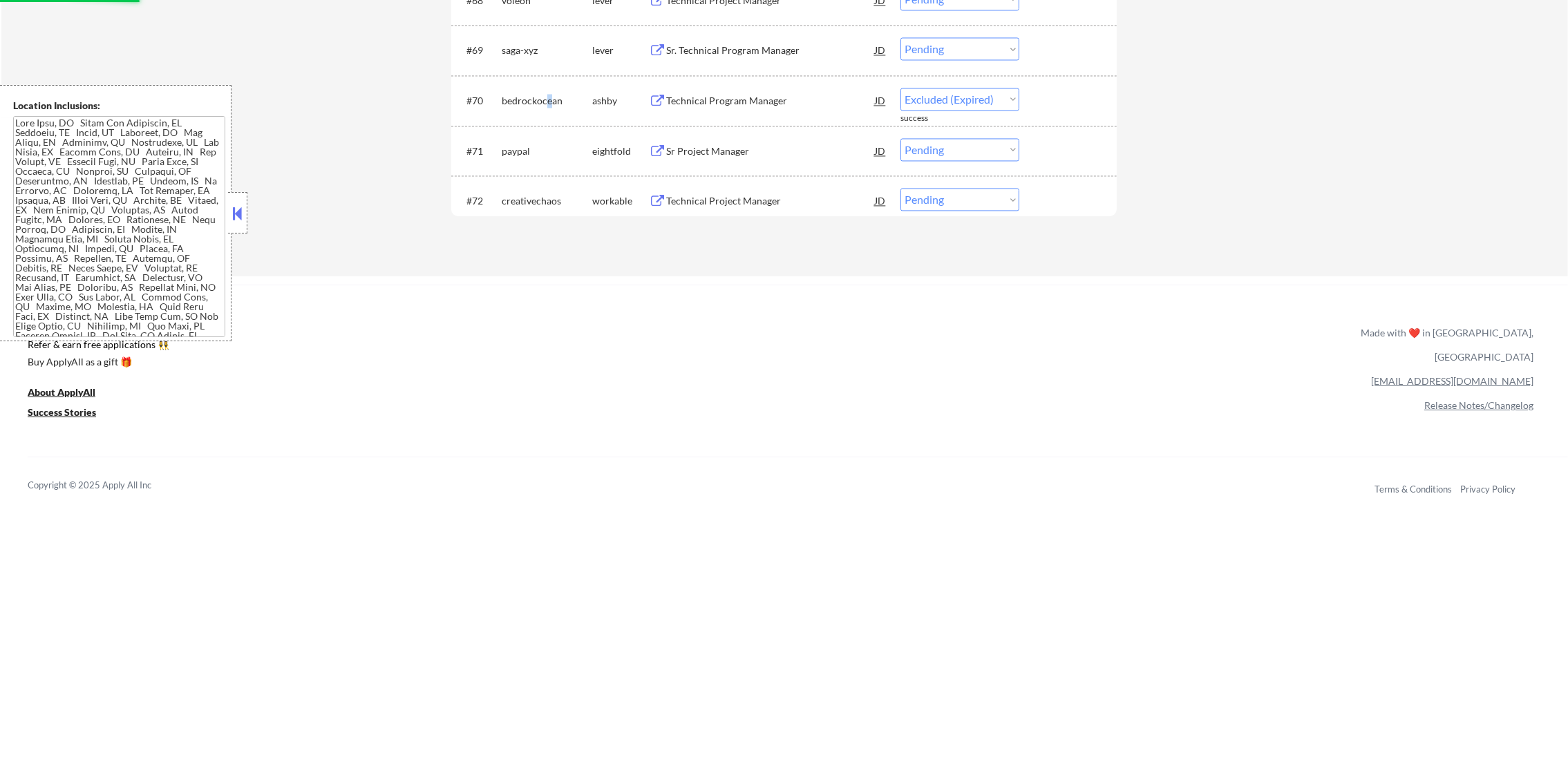
select select ""pending""
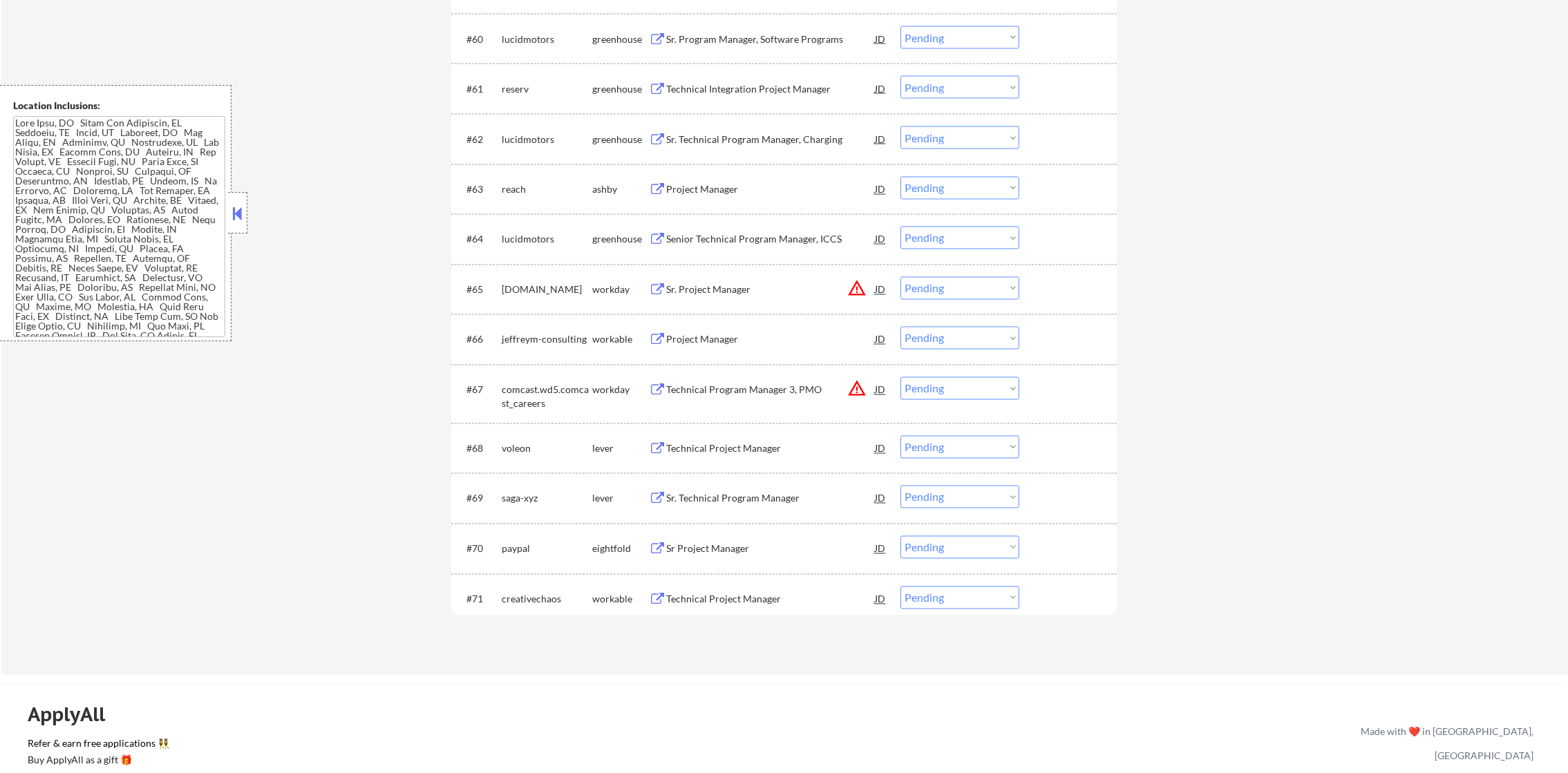
scroll to position [3856, 0]
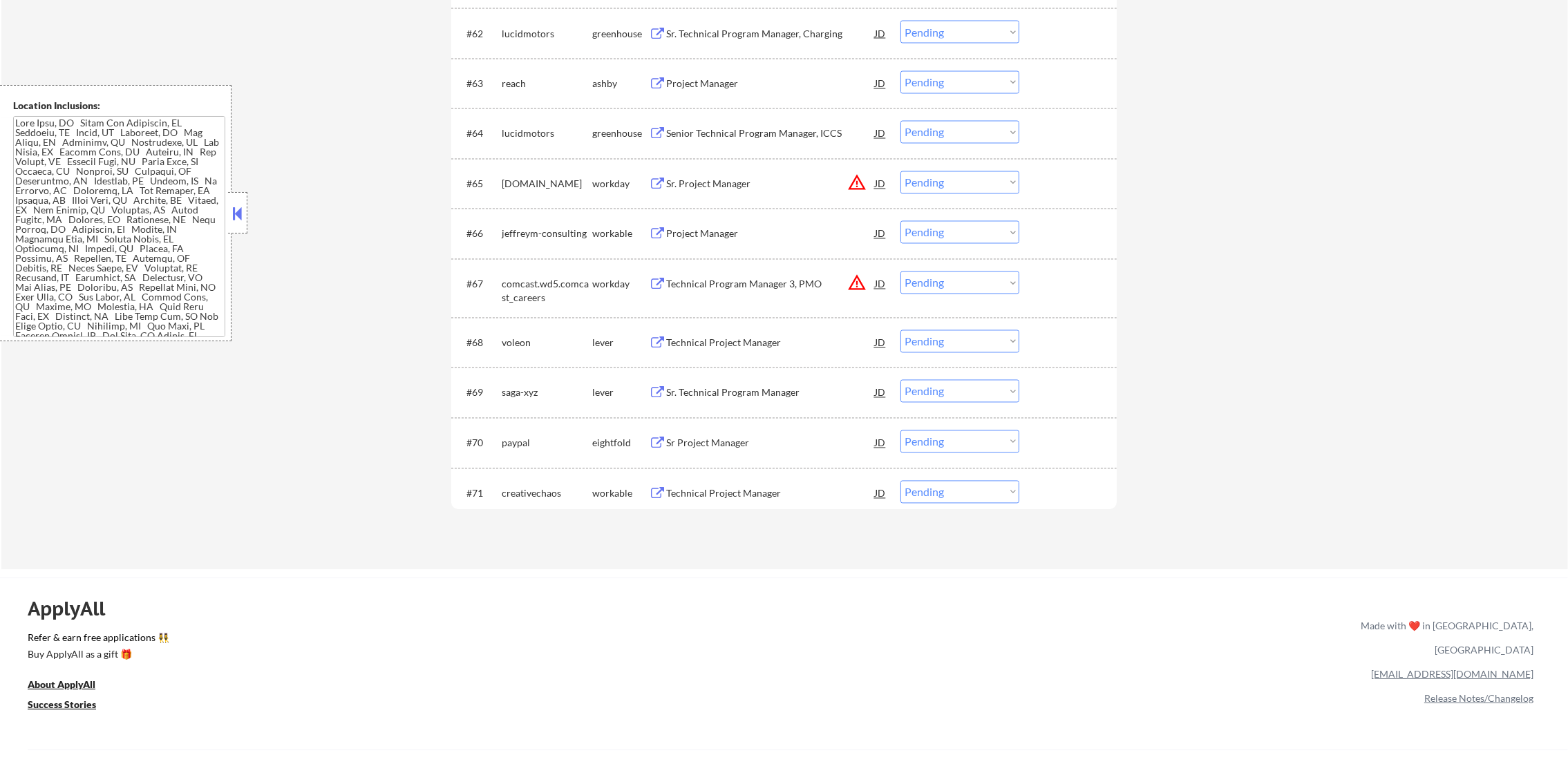
click at [719, 398] on div "Sr. Technical Program Manager" at bounding box center [771, 393] width 209 height 14
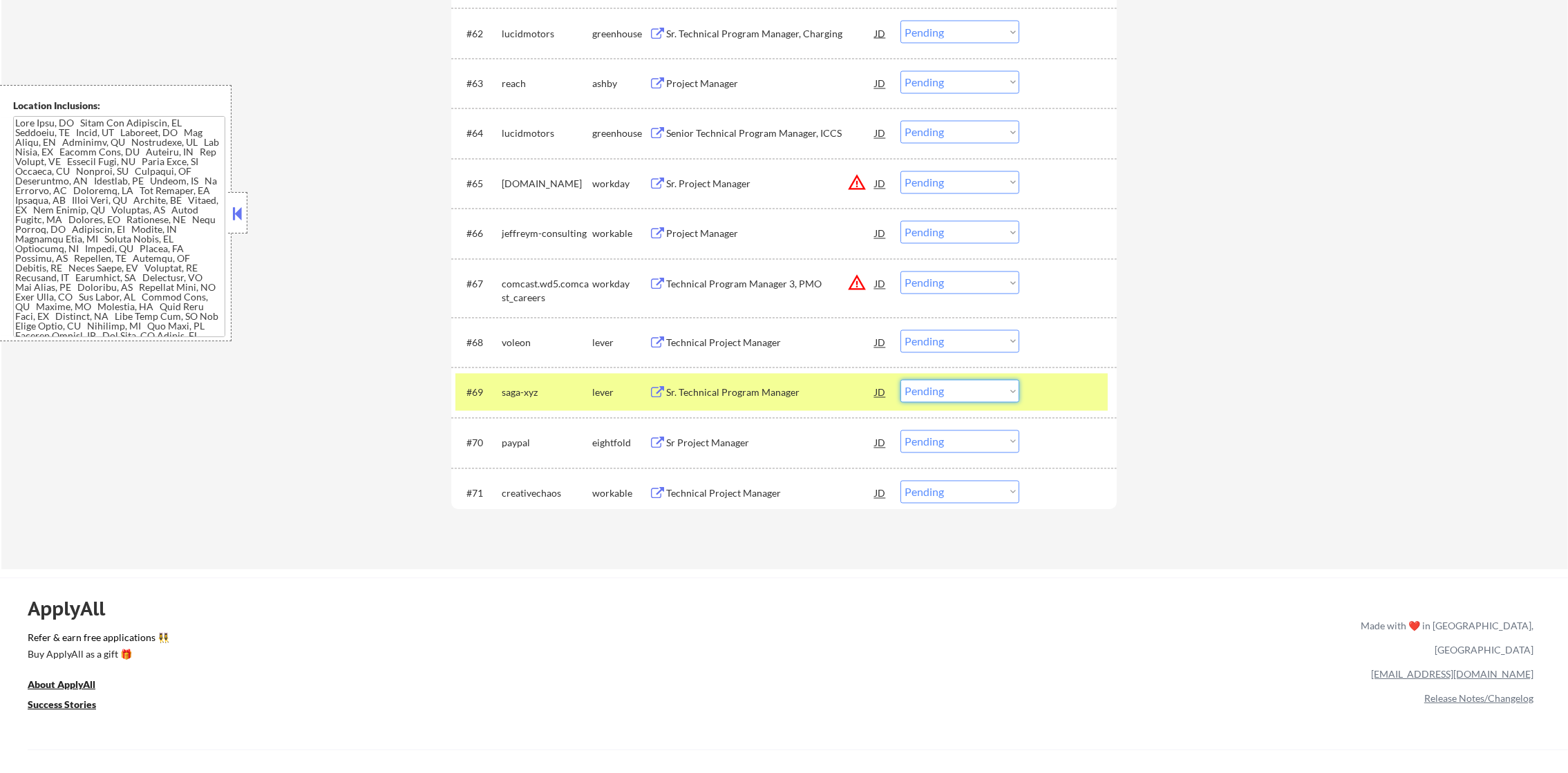
drag, startPoint x: 938, startPoint y: 389, endPoint x: 931, endPoint y: 405, distance: 17.5
click at [935, 391] on select "Choose an option... Pending Applied Excluded (Questions) Excluded (Expired) Exc…" at bounding box center [959, 391] width 118 height 23
click at [900, 381] on select "Choose an option... Pending Applied Excluded (Questions) Excluded (Expired) Exc…" at bounding box center [959, 391] width 118 height 23
click at [576, 388] on div "saga-xyz" at bounding box center [547, 393] width 91 height 14
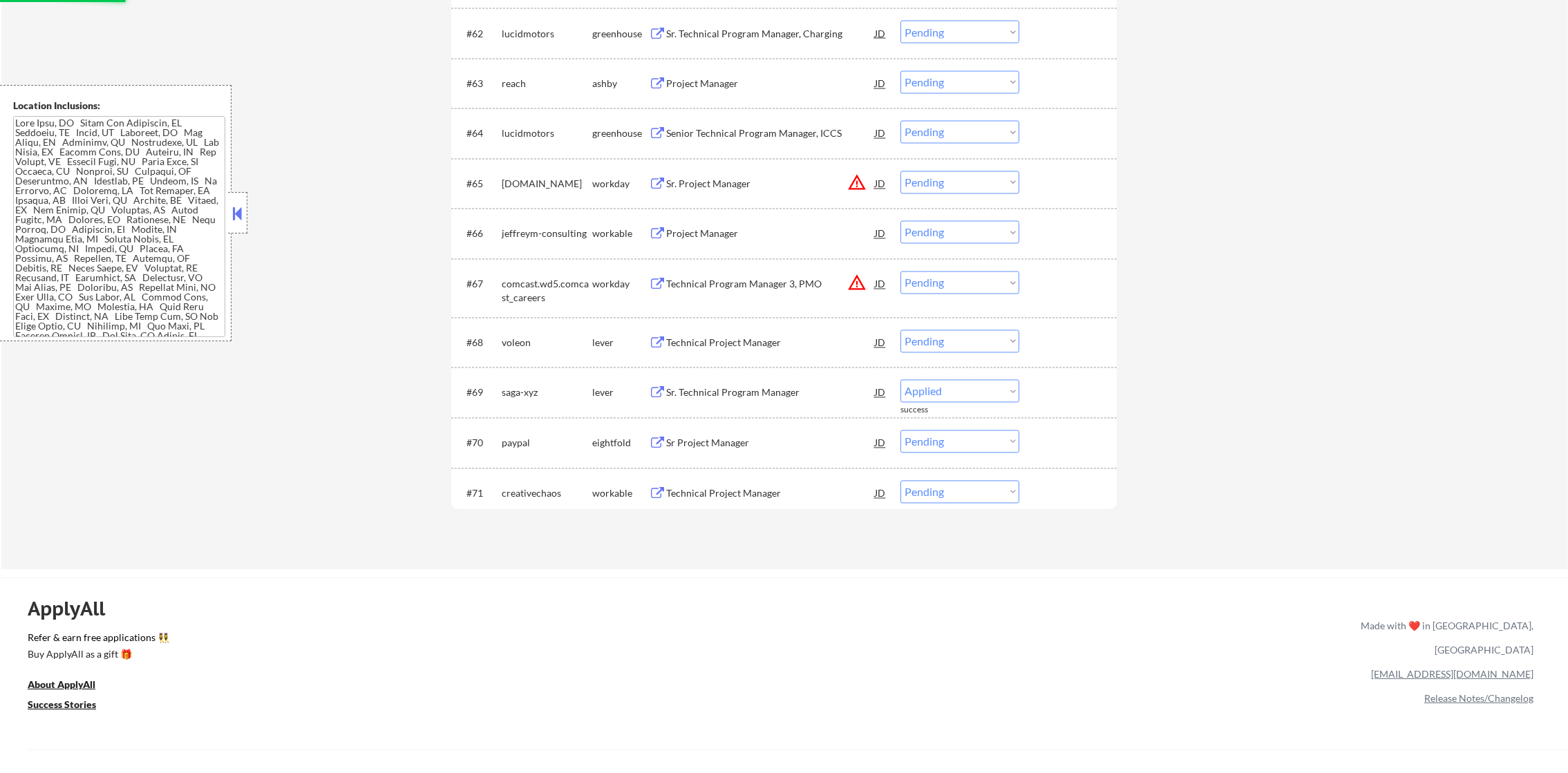
click at [786, 342] on div "Technical Project Manager" at bounding box center [771, 344] width 209 height 14
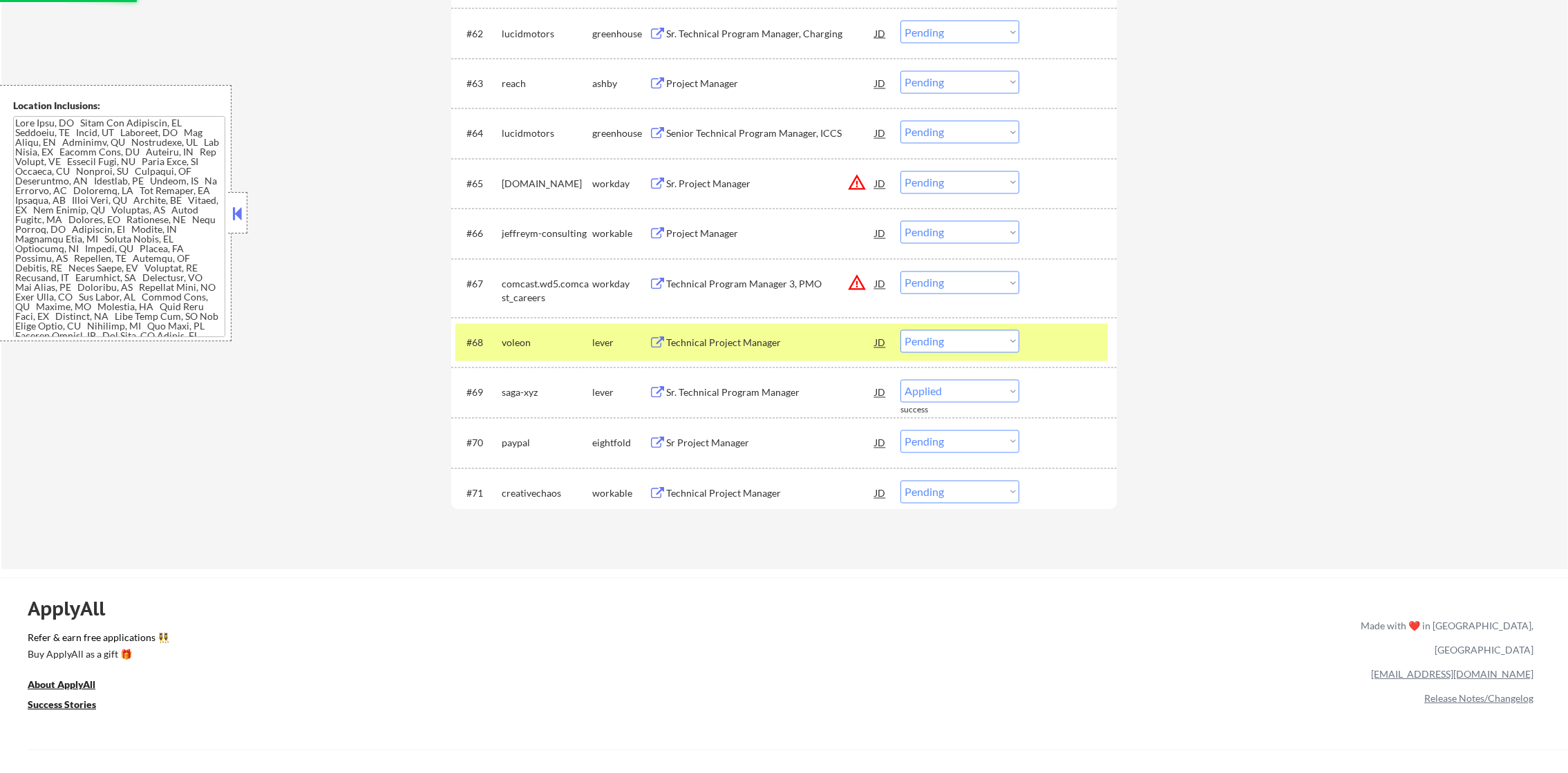
select select ""pending""
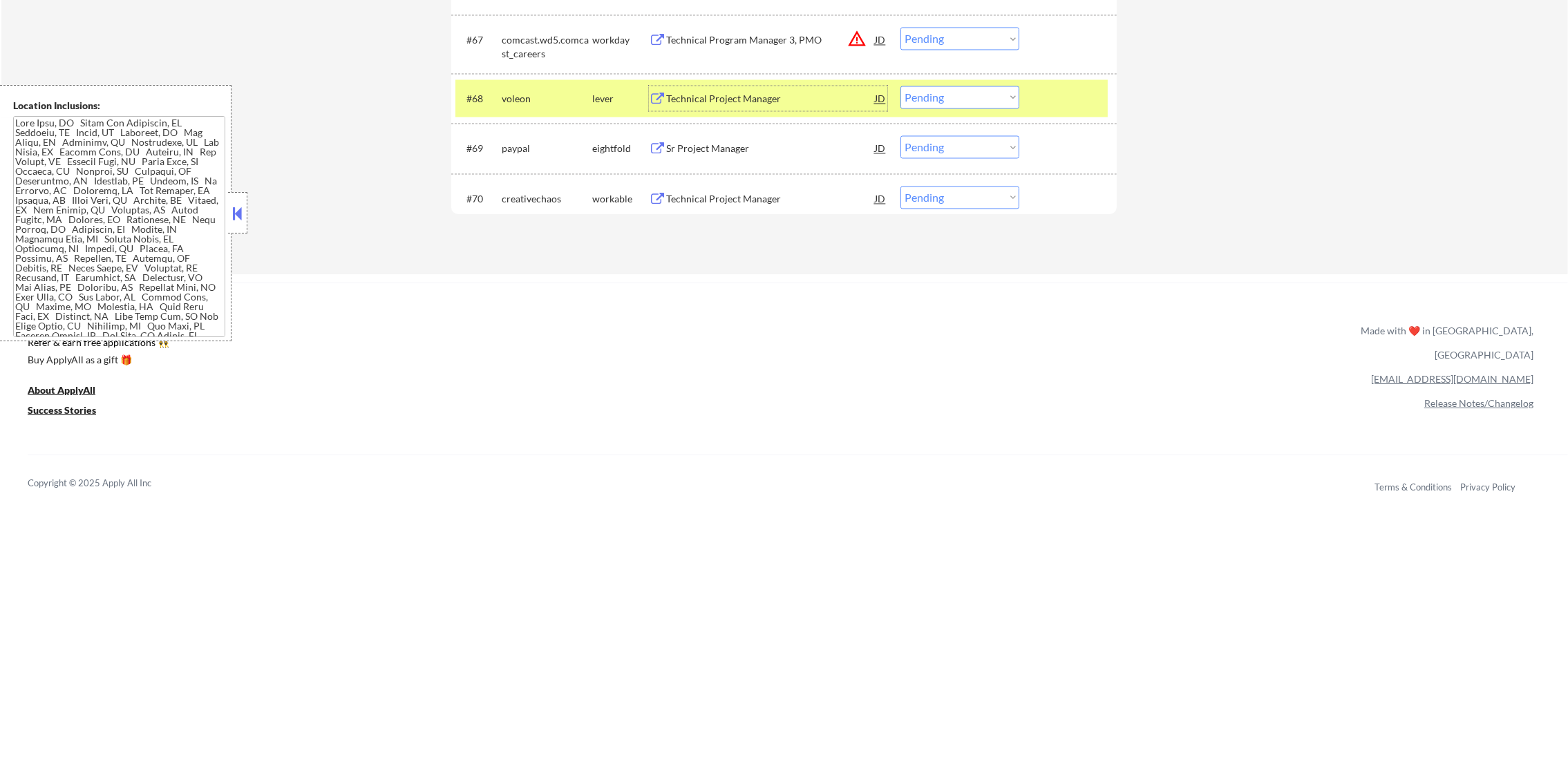
scroll to position [4099, 0]
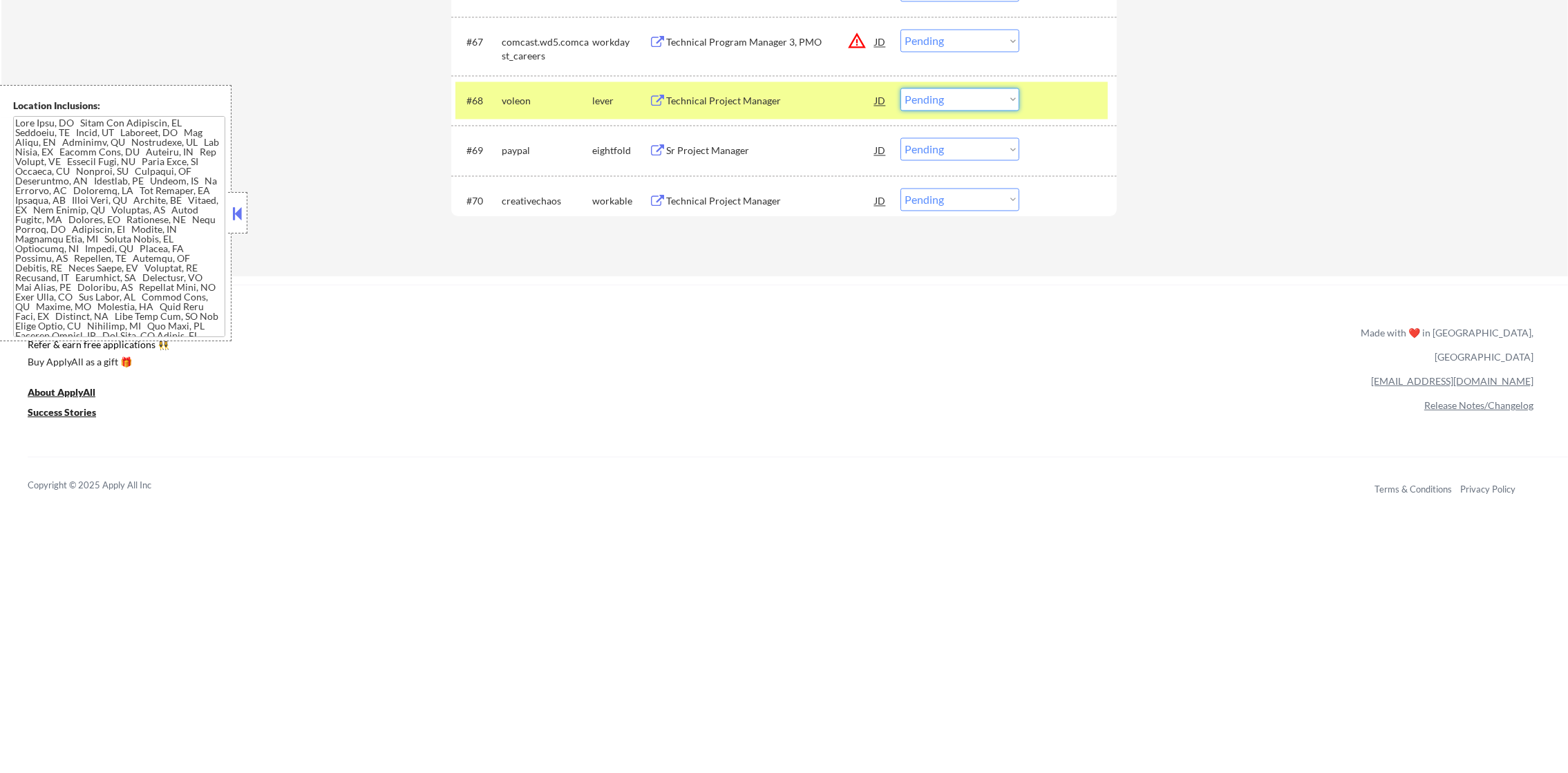
click at [985, 93] on select "Choose an option... Pending Applied Excluded (Questions) Excluded (Expired) Exc…" at bounding box center [959, 99] width 118 height 23
click at [900, 88] on select "Choose an option... Pending Applied Excluded (Questions) Excluded (Expired) Exc…" at bounding box center [959, 99] width 118 height 23
click at [500, 111] on div "#68 voleon lever Technical Project Manager JD Choose an option... Pending Appli…" at bounding box center [781, 100] width 652 height 37
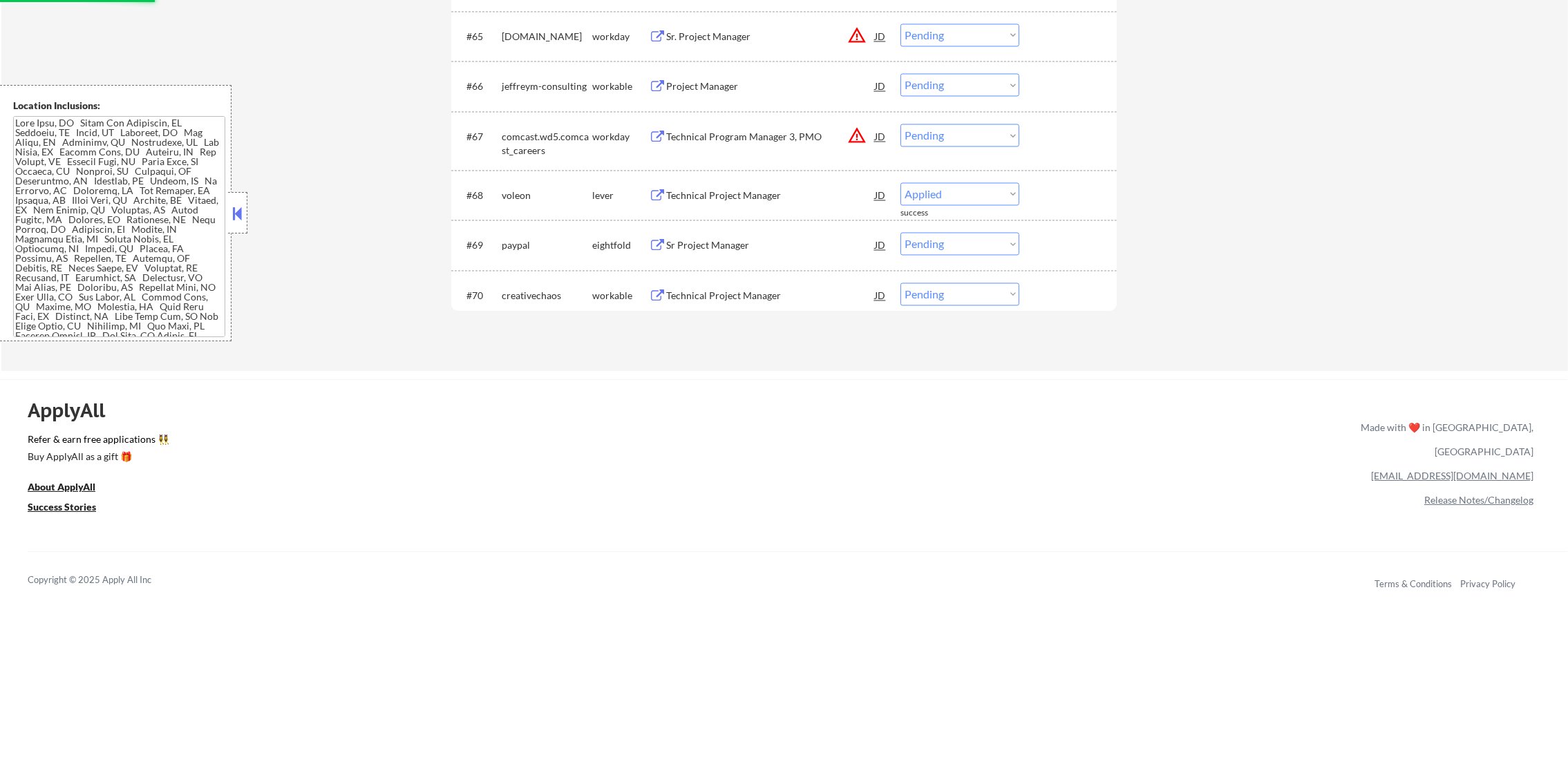
scroll to position [3995, 0]
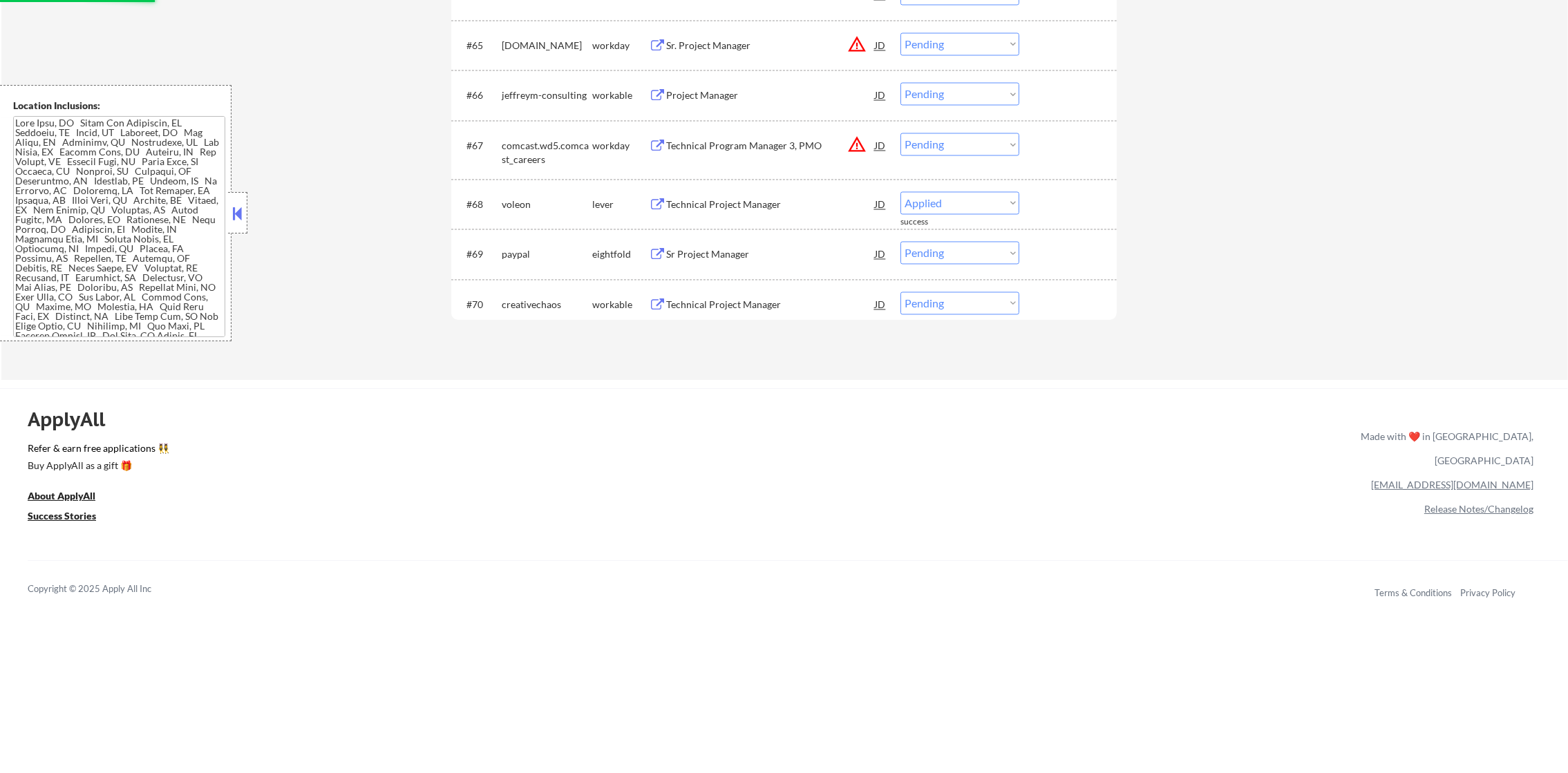
select select ""pending""
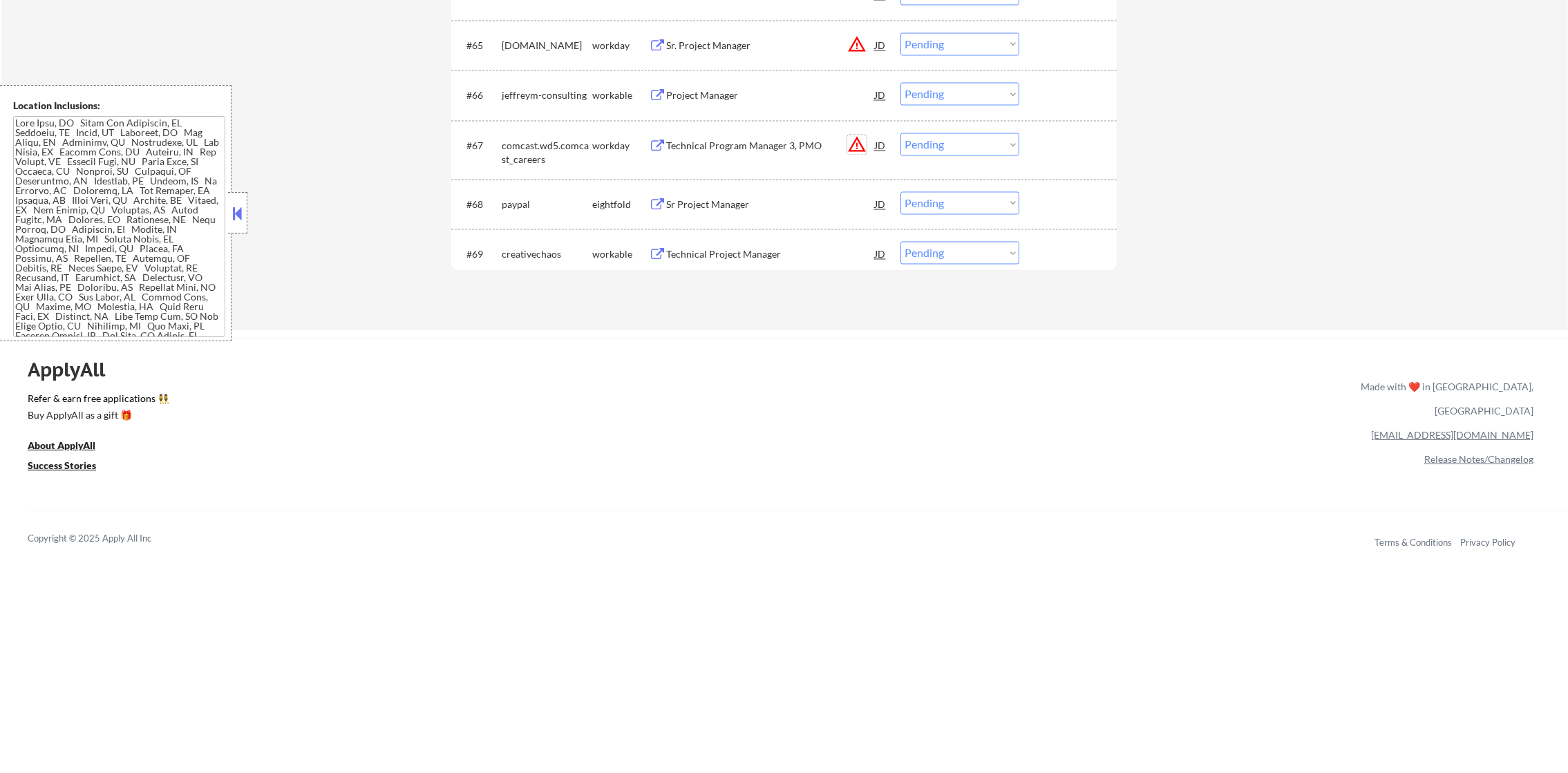
drag, startPoint x: 852, startPoint y: 147, endPoint x: 822, endPoint y: 149, distance: 30.1
click at [851, 147] on button "warning_amber" at bounding box center [856, 143] width 19 height 19
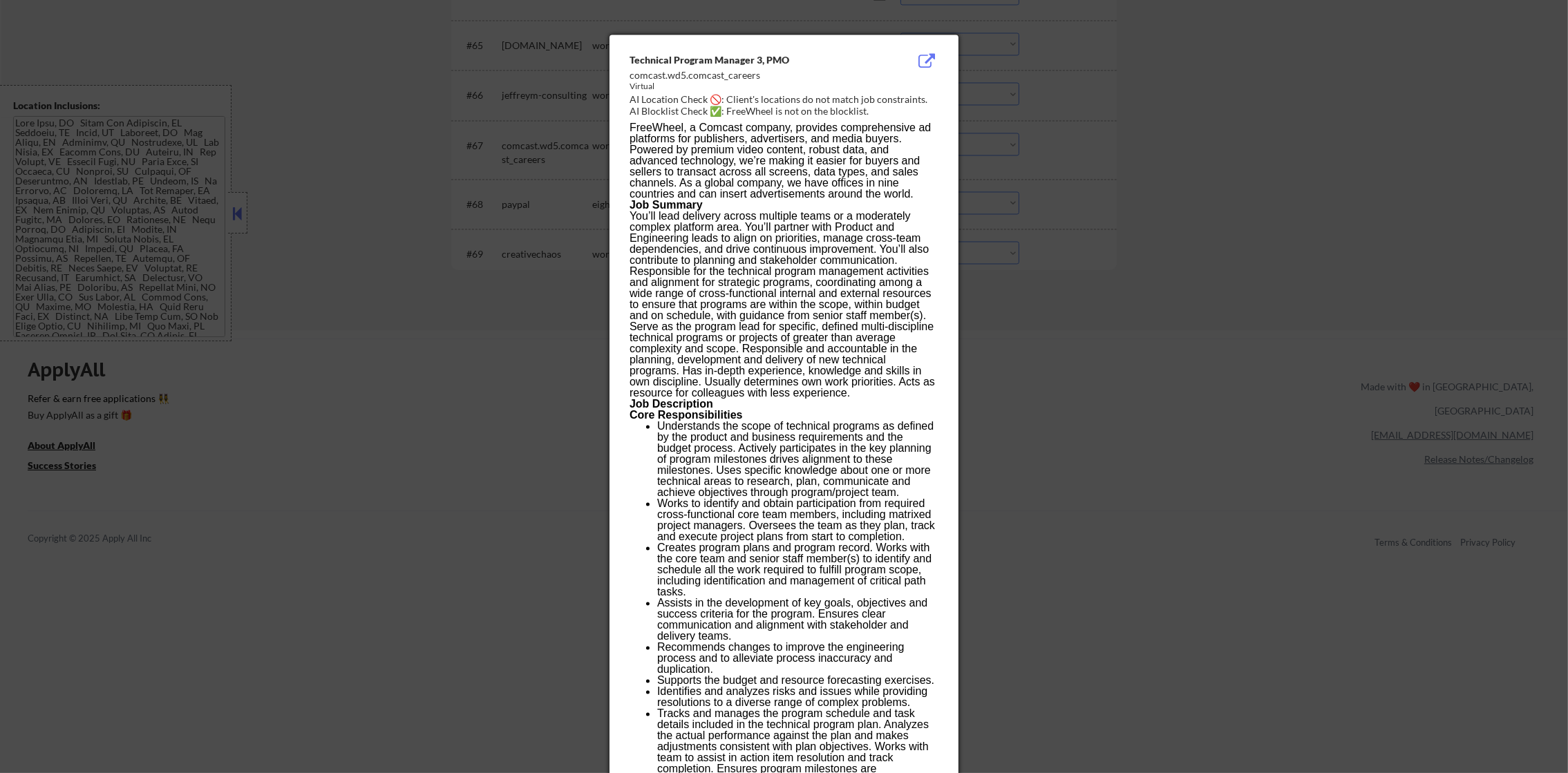
click at [1016, 158] on div at bounding box center [784, 386] width 1568 height 773
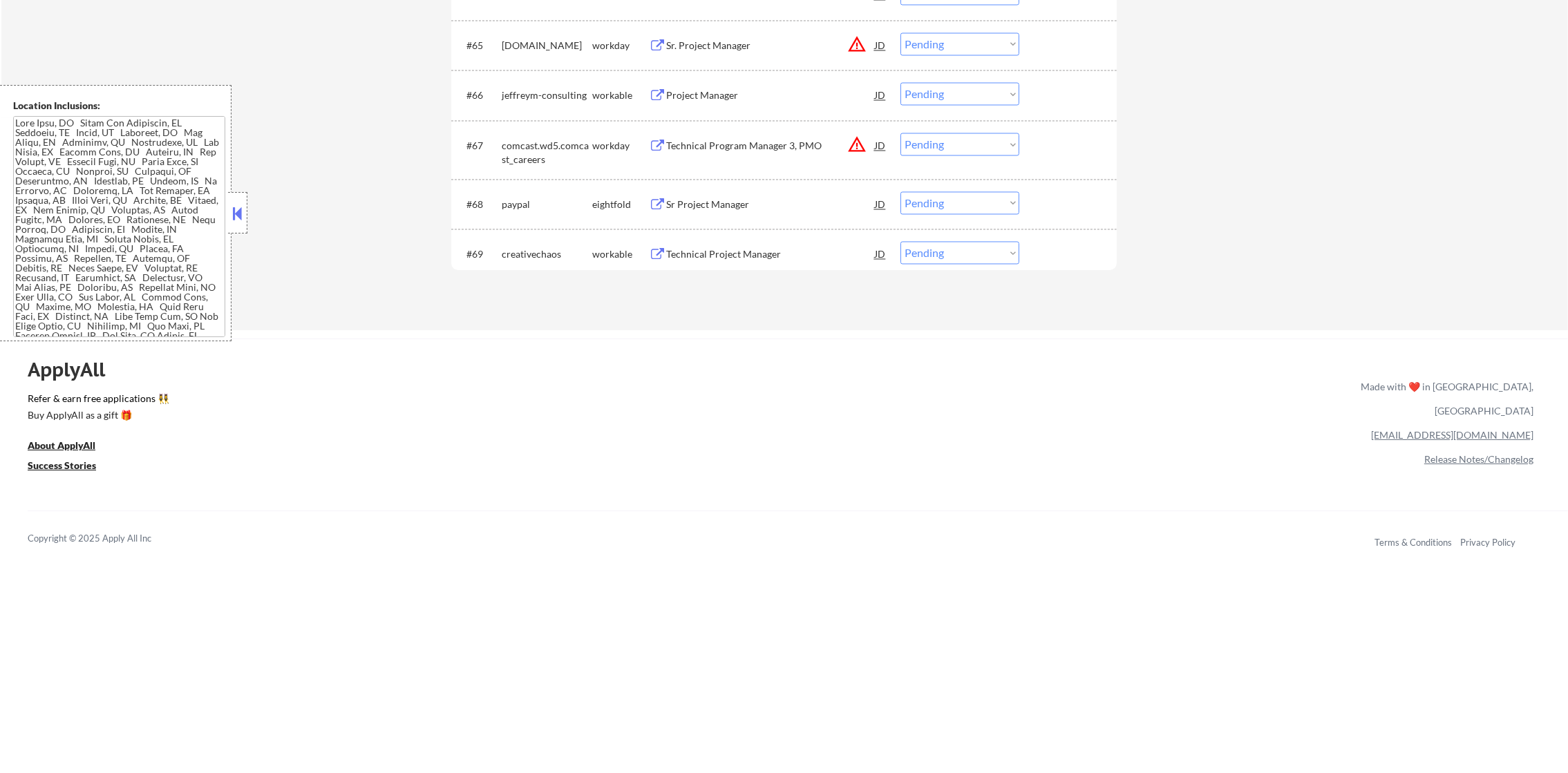
click at [906, 145] on select "Choose an option... Pending Applied Excluded (Questions) Excluded (Expired) Exc…" at bounding box center [959, 143] width 118 height 23
click at [900, 132] on select "Choose an option... Pending Applied Excluded (Questions) Excluded (Expired) Exc…" at bounding box center [959, 143] width 118 height 23
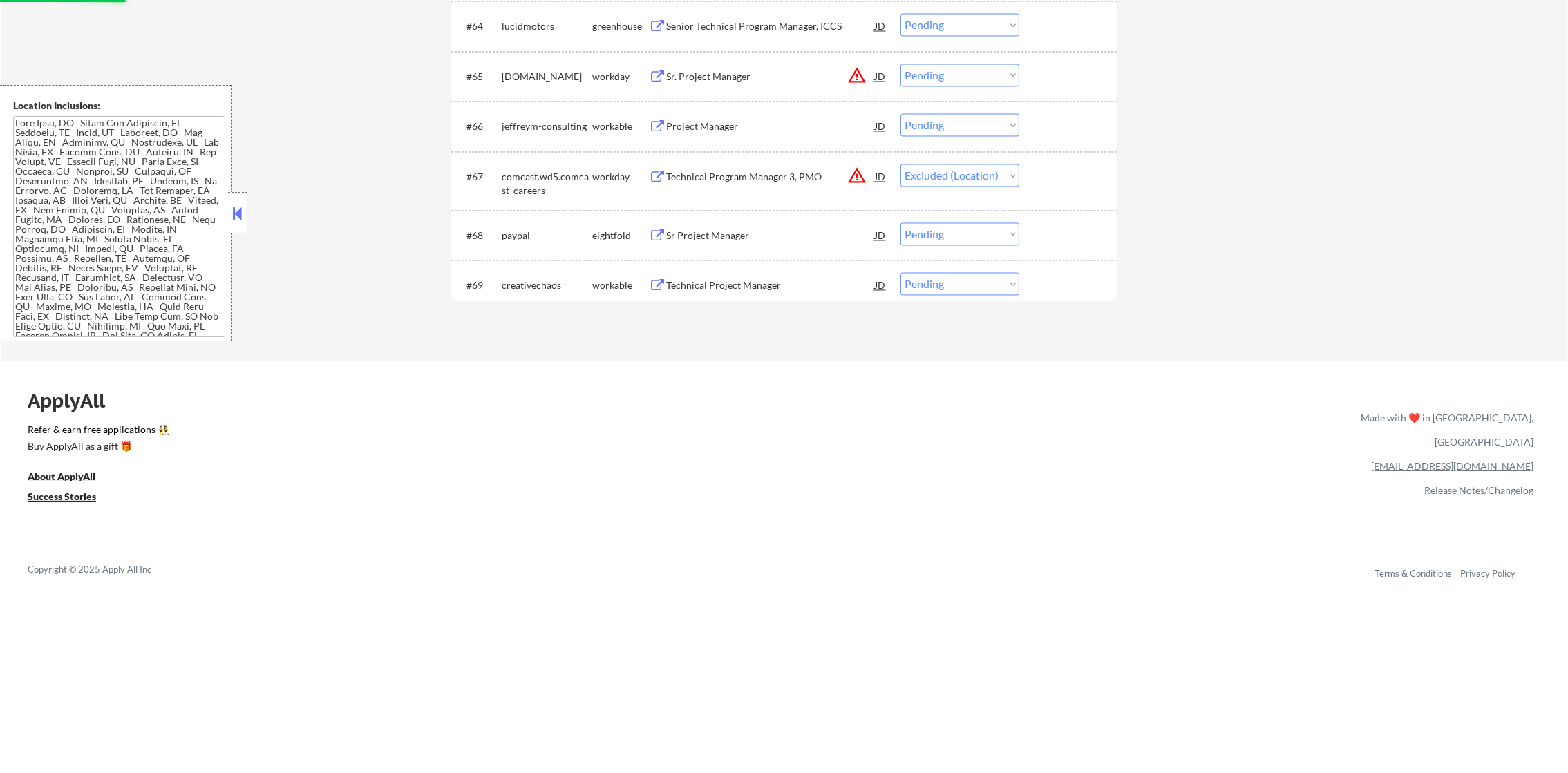
scroll to position [3926, 0]
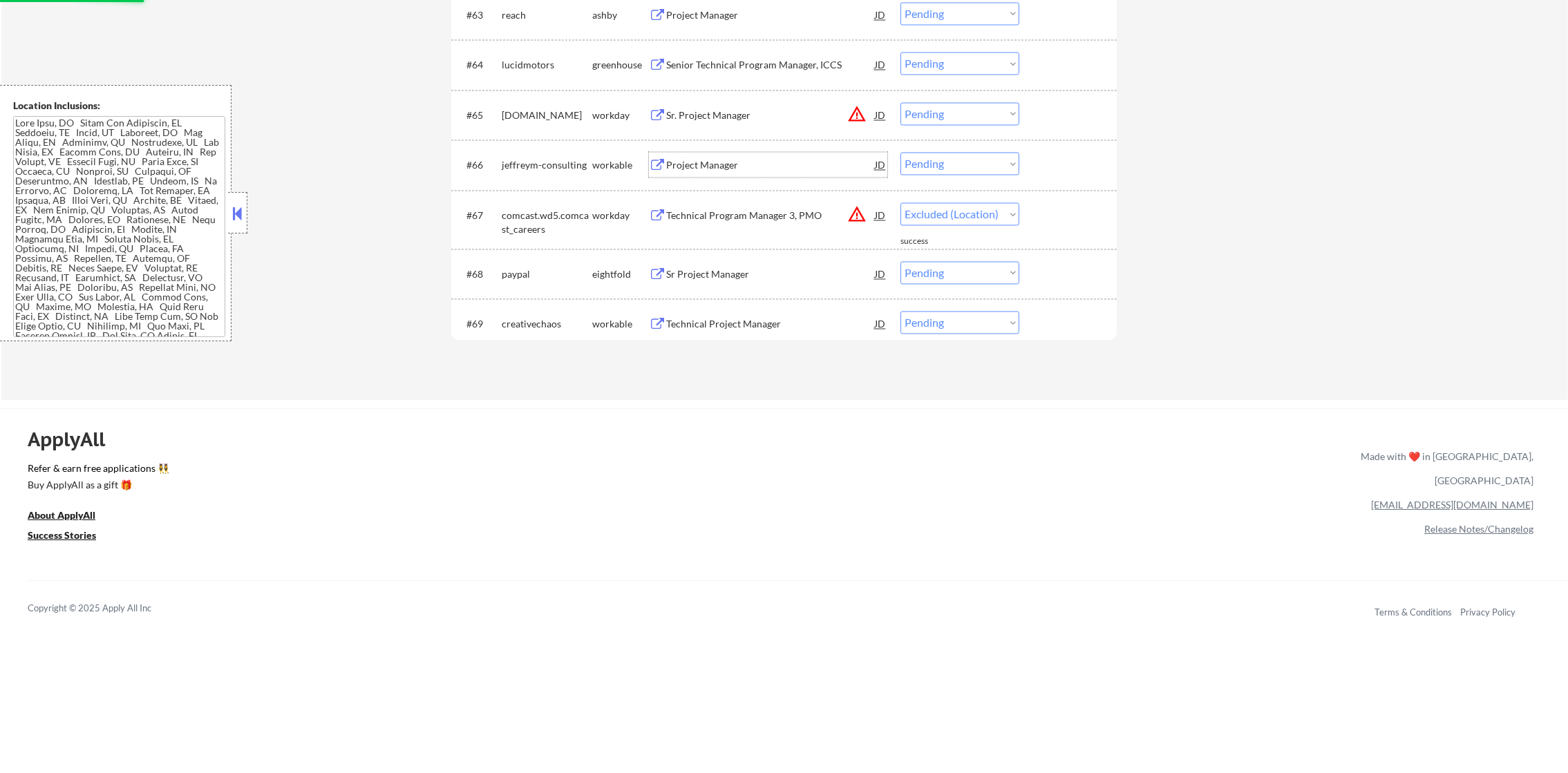
click at [699, 165] on div "Project Manager" at bounding box center [771, 165] width 209 height 14
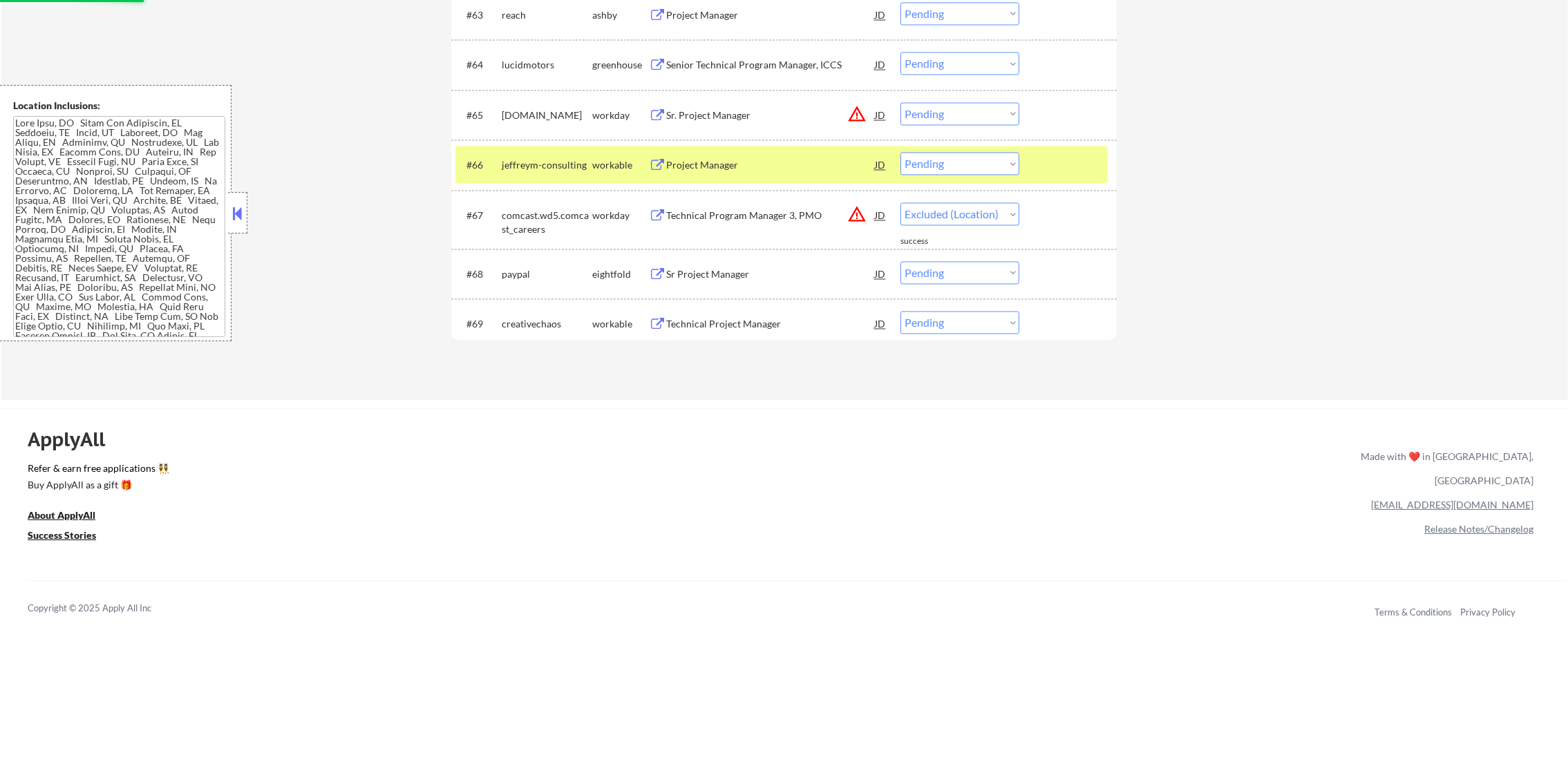
select select ""pending""
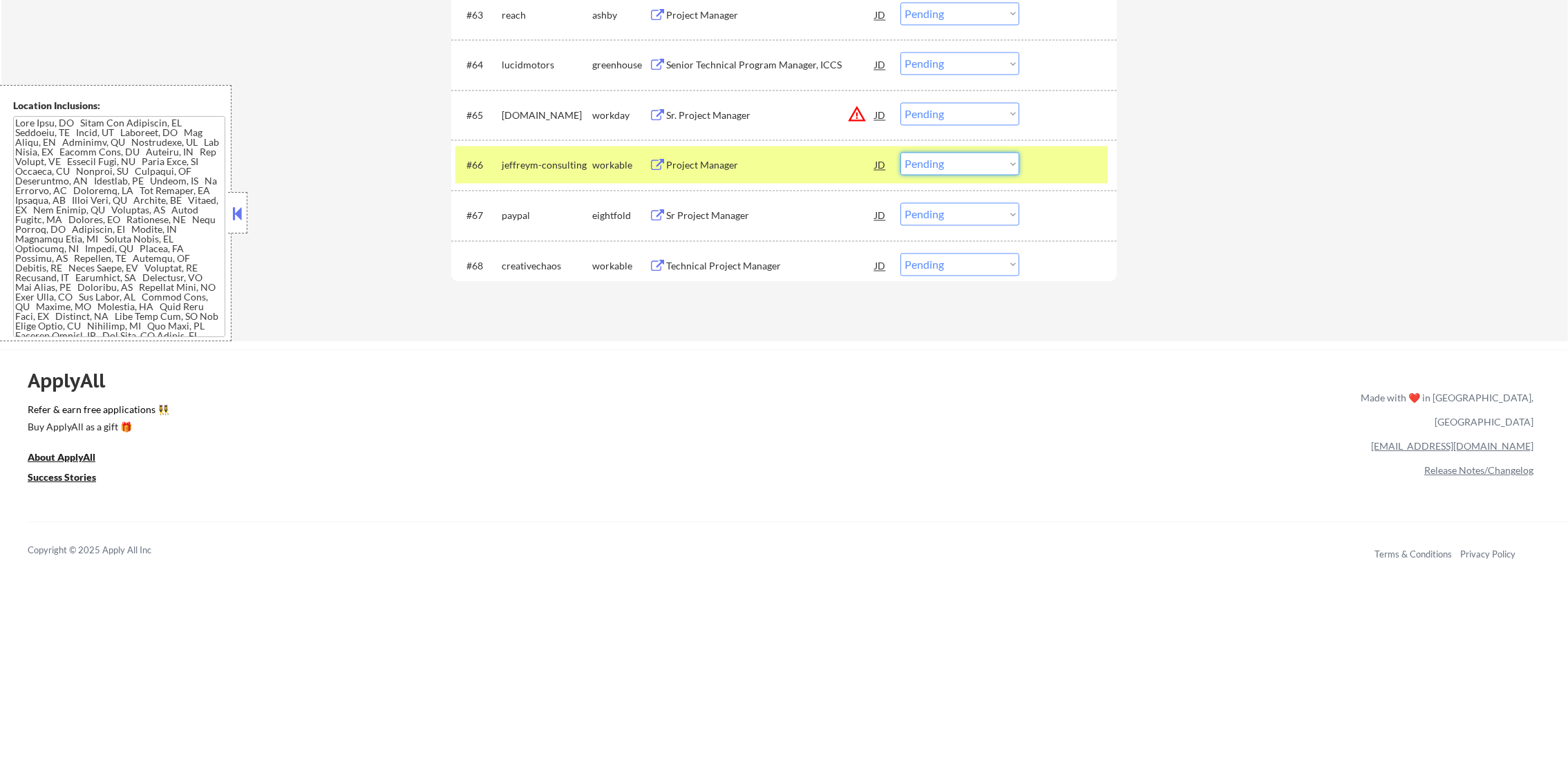
click at [940, 164] on select "Choose an option... Pending Applied Excluded (Questions) Excluded (Expired) Exc…" at bounding box center [959, 163] width 118 height 23
click at [900, 152] on select "Choose an option... Pending Applied Excluded (Questions) Excluded (Expired) Exc…" at bounding box center [959, 163] width 118 height 23
click at [521, 152] on div "jeffreym-consulting" at bounding box center [547, 164] width 91 height 25
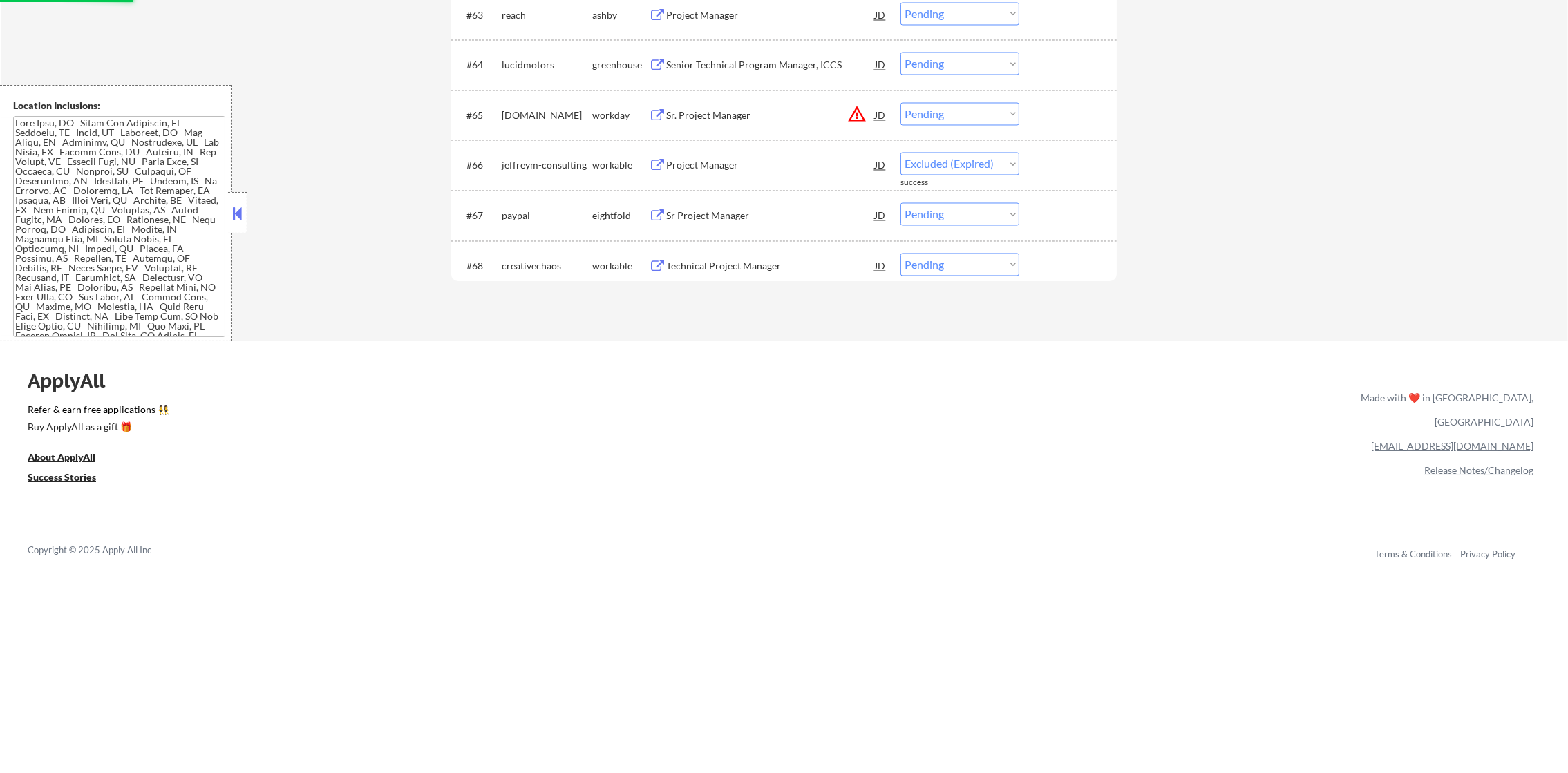
select select ""pending""
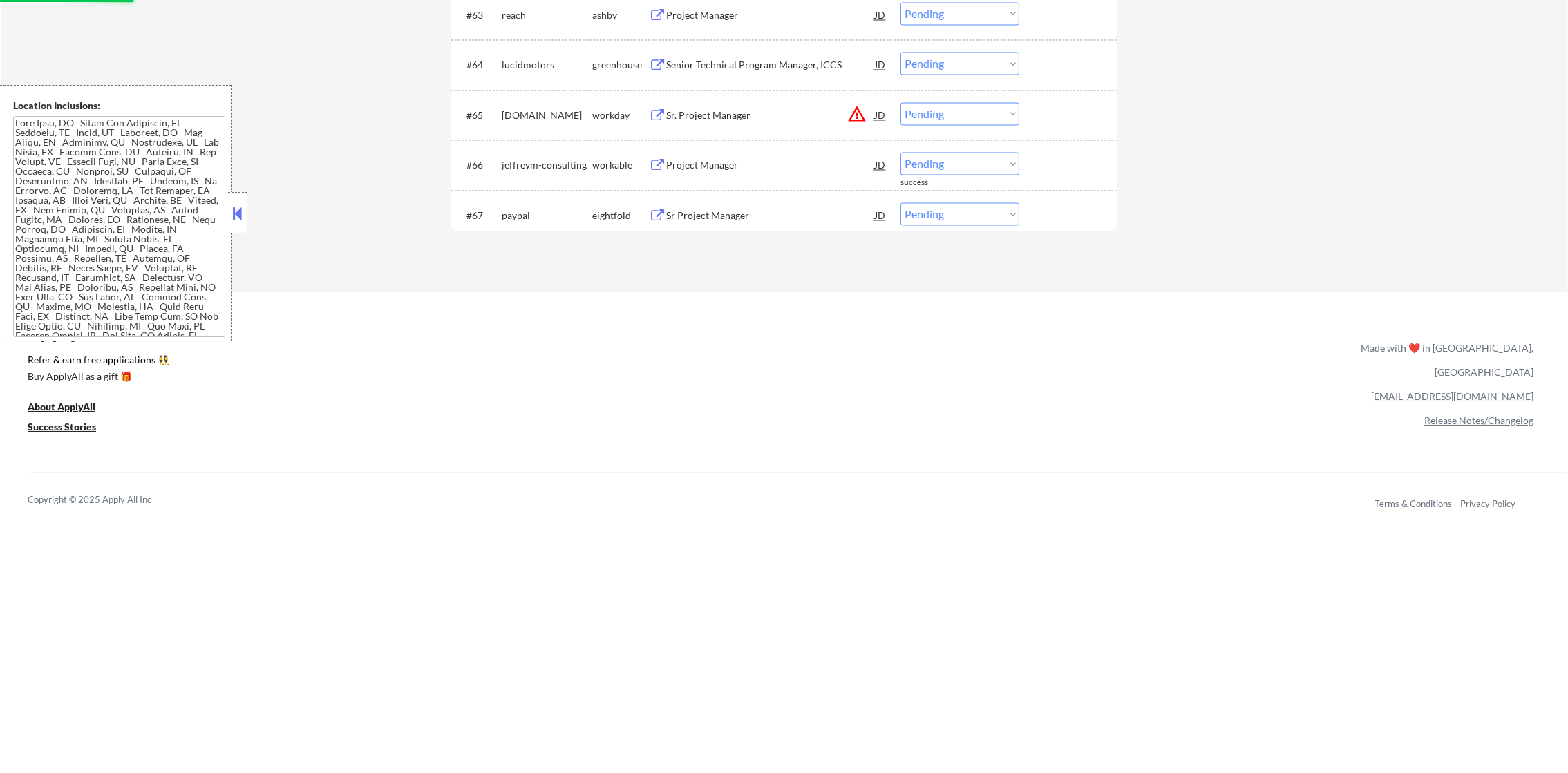
click at [851, 114] on button "warning_amber" at bounding box center [856, 114] width 19 height 19
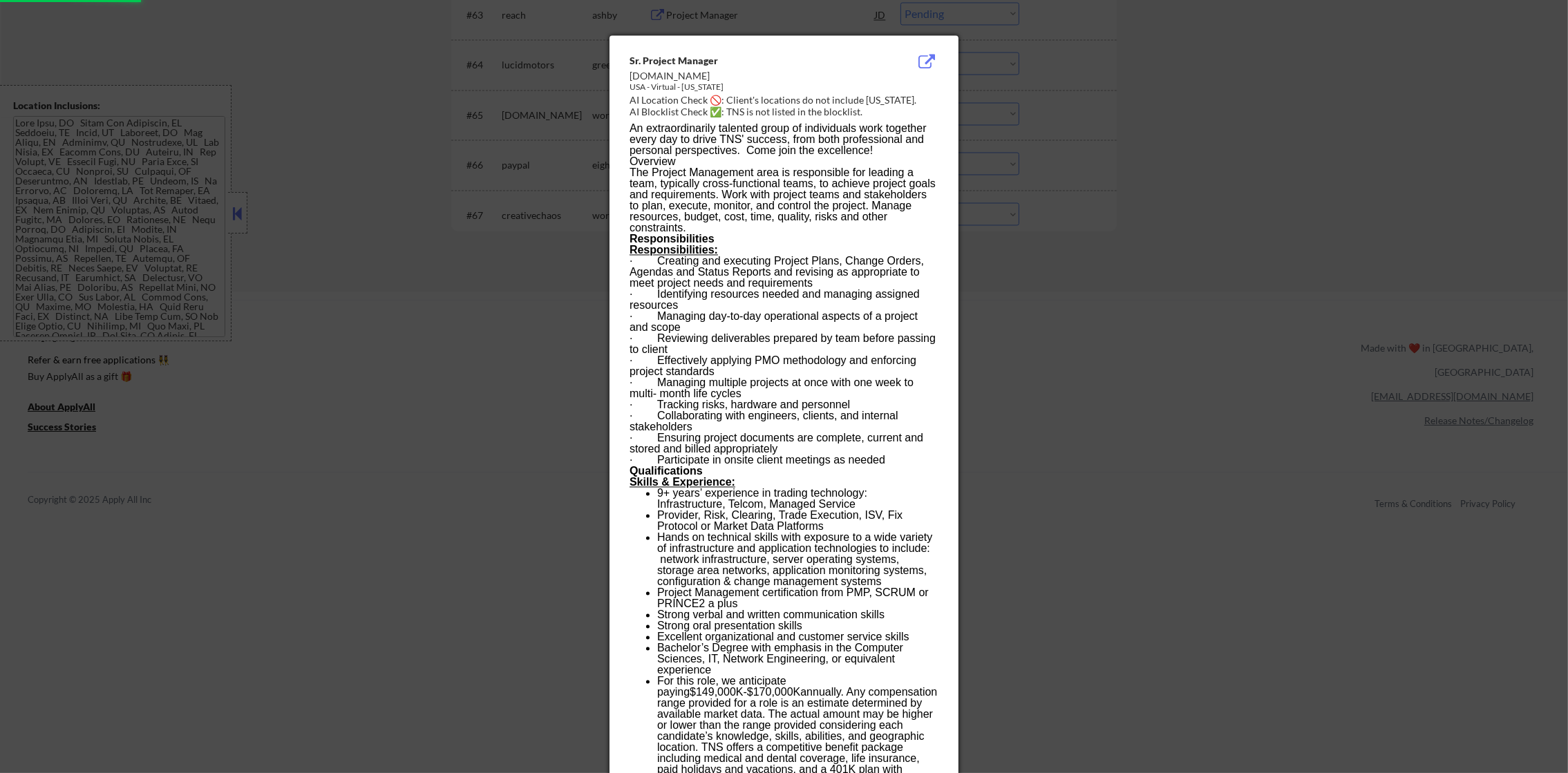
click at [1010, 112] on div at bounding box center [784, 386] width 1568 height 773
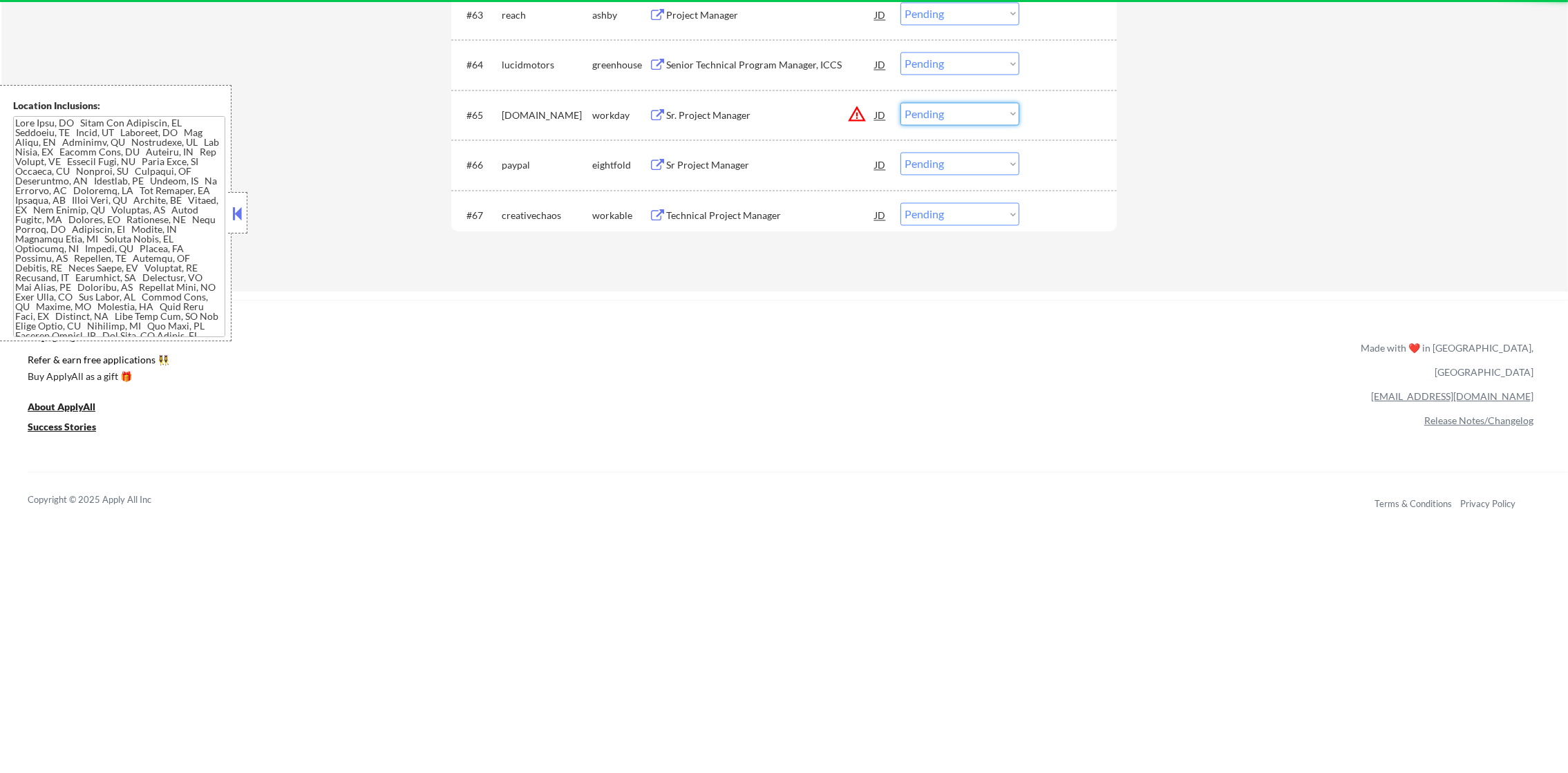
click at [963, 103] on select "Choose an option... Pending Applied Excluded (Questions) Excluded (Expired) Exc…" at bounding box center [959, 114] width 118 height 23
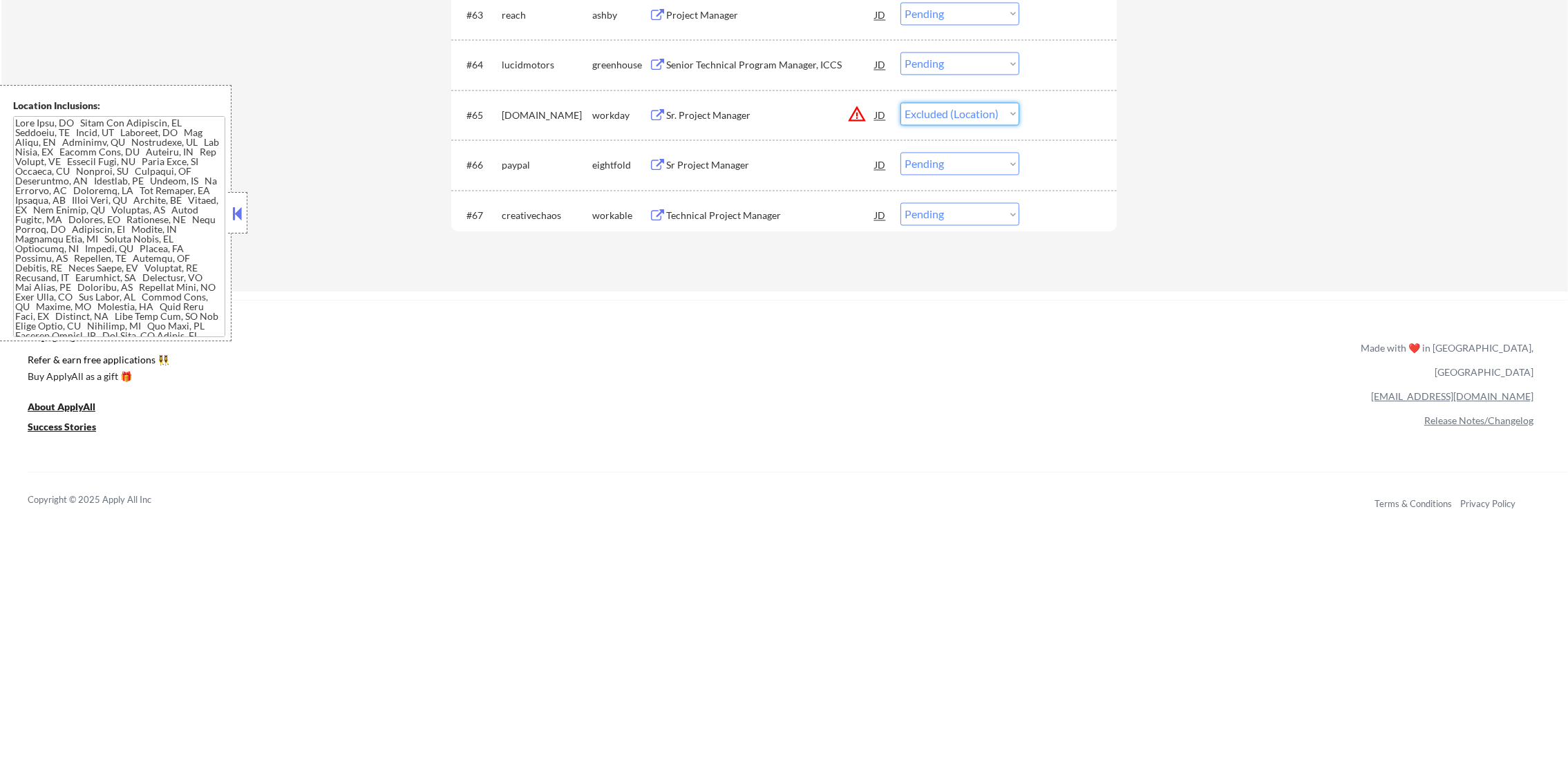
click at [900, 103] on select "Choose an option... Pending Applied Excluded (Questions) Excluded (Expired) Exc…" at bounding box center [959, 114] width 118 height 23
select select ""pending""
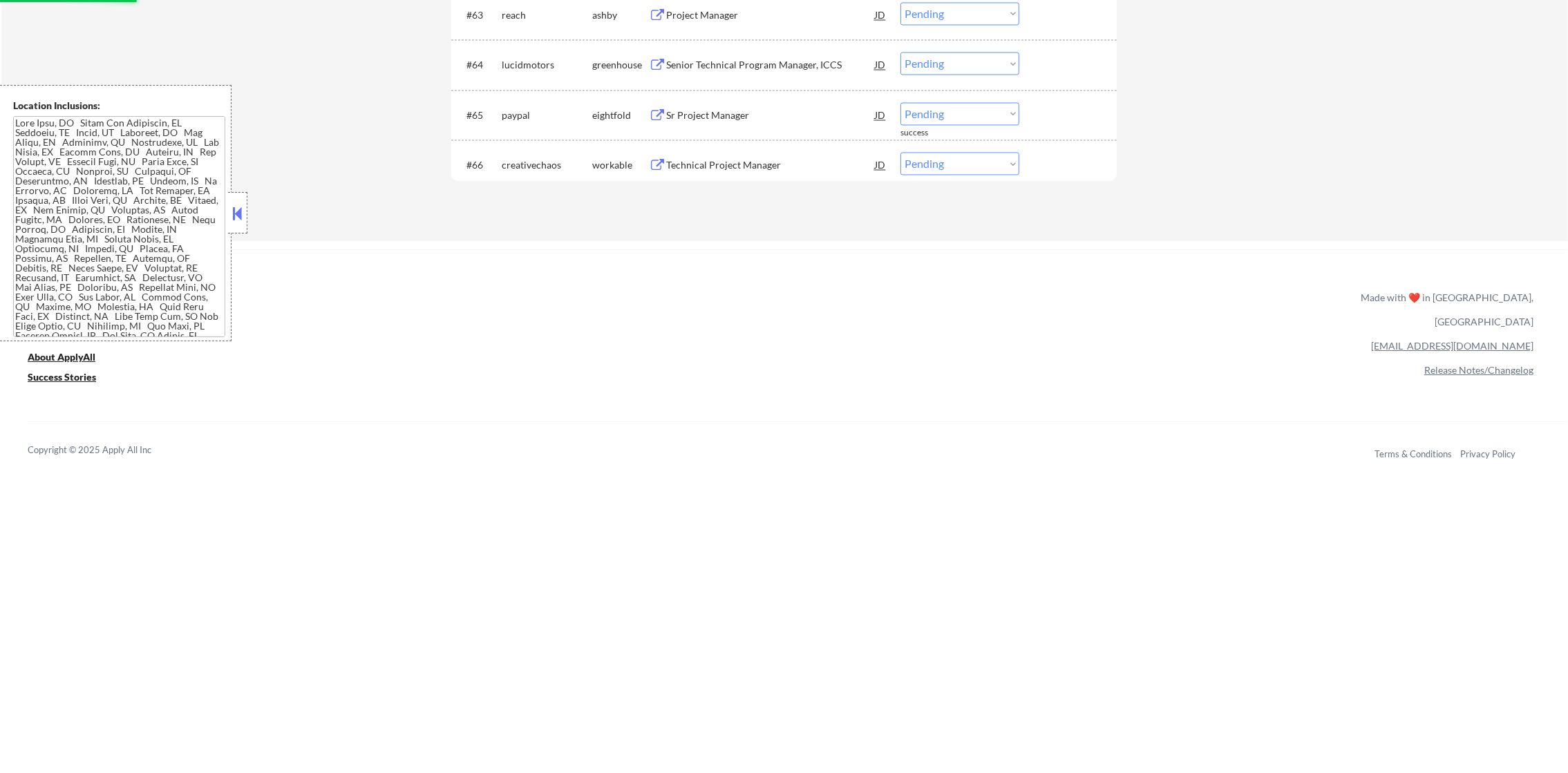
scroll to position [3856, 0]
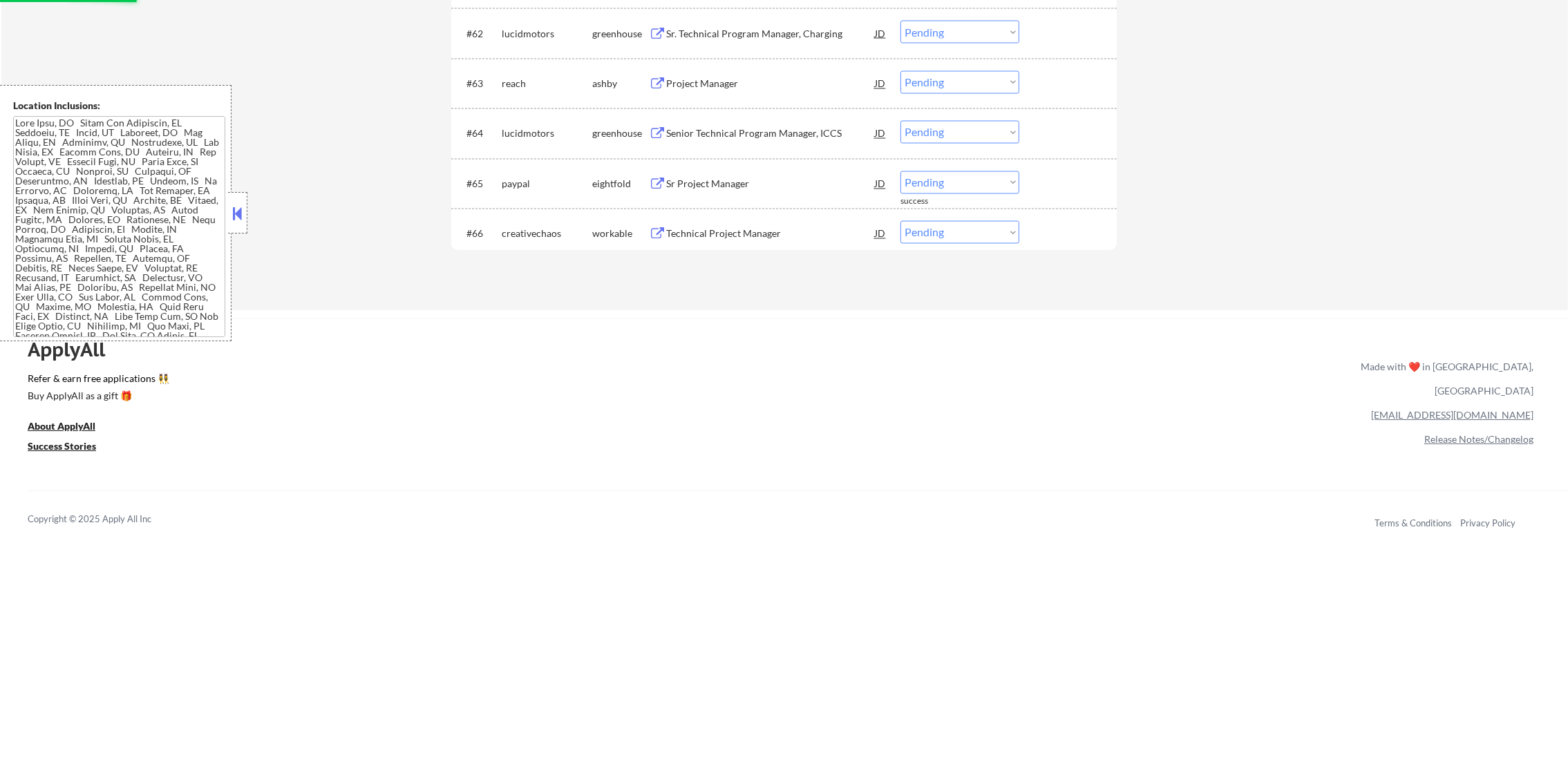
click at [754, 129] on div "Senior Technical Program Manager, ICCS" at bounding box center [771, 134] width 209 height 14
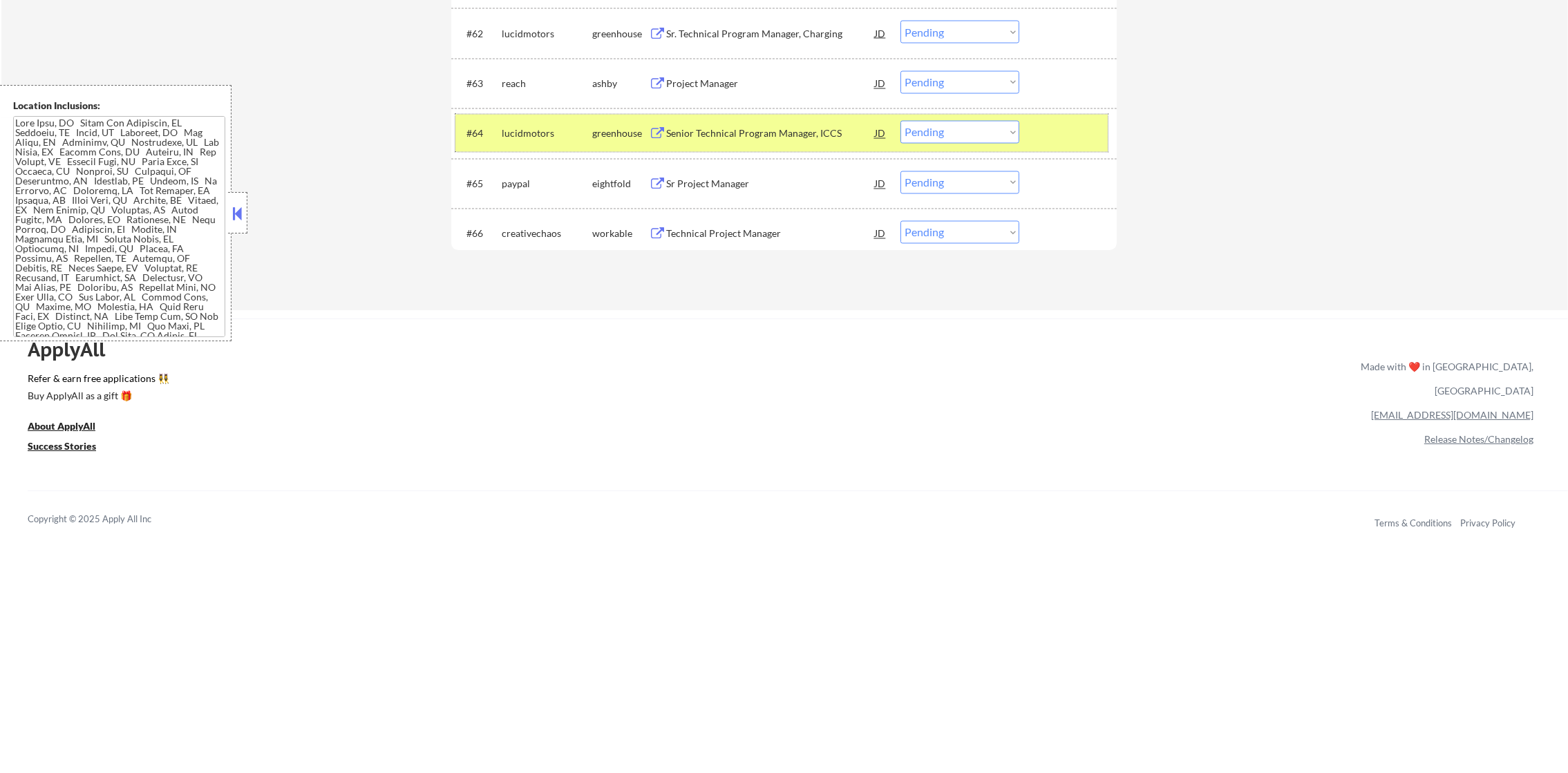
click at [528, 140] on div "lucidmotors" at bounding box center [547, 132] width 91 height 25
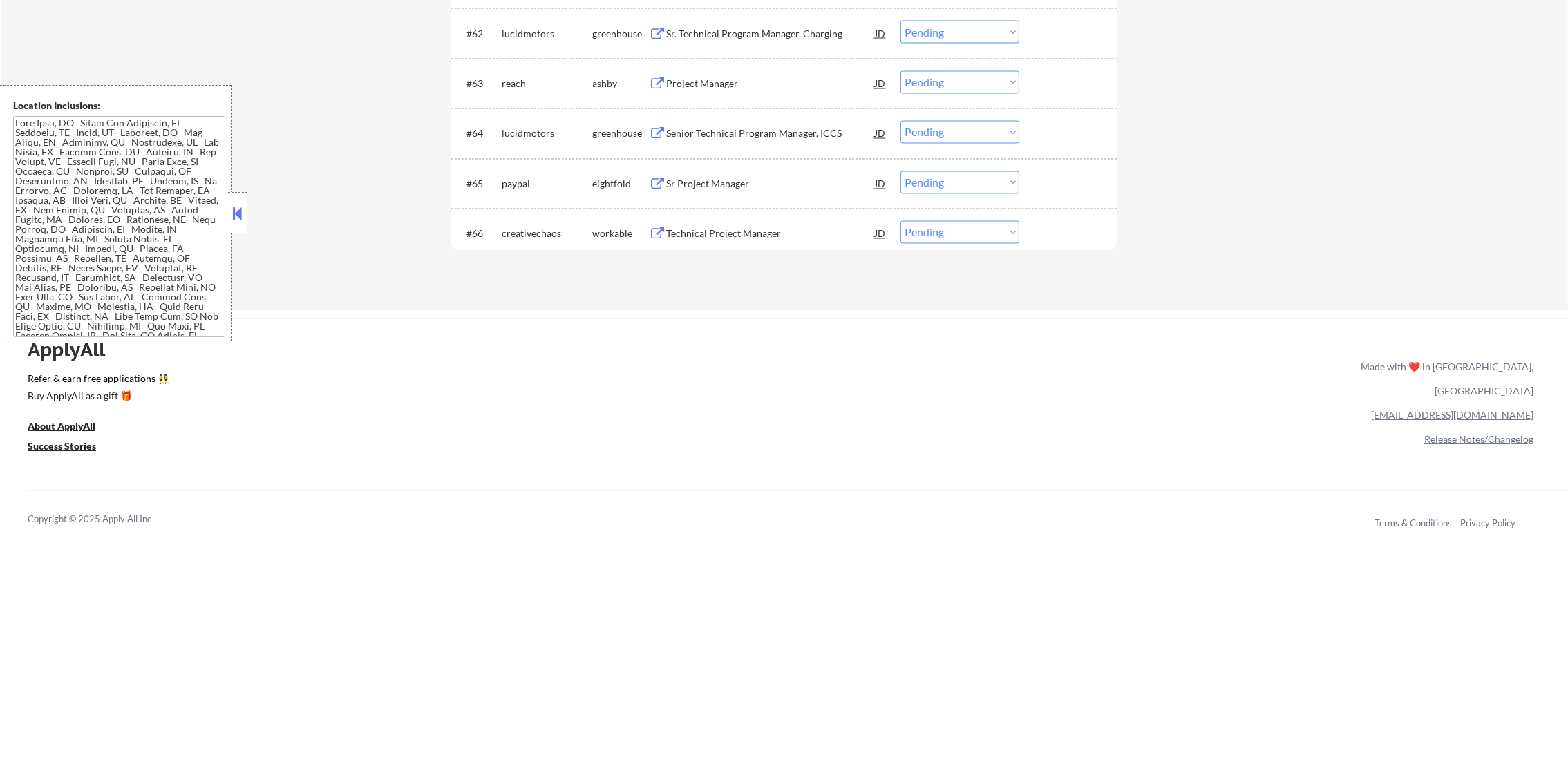
click at [727, 74] on div "Project Manager" at bounding box center [771, 83] width 209 height 25
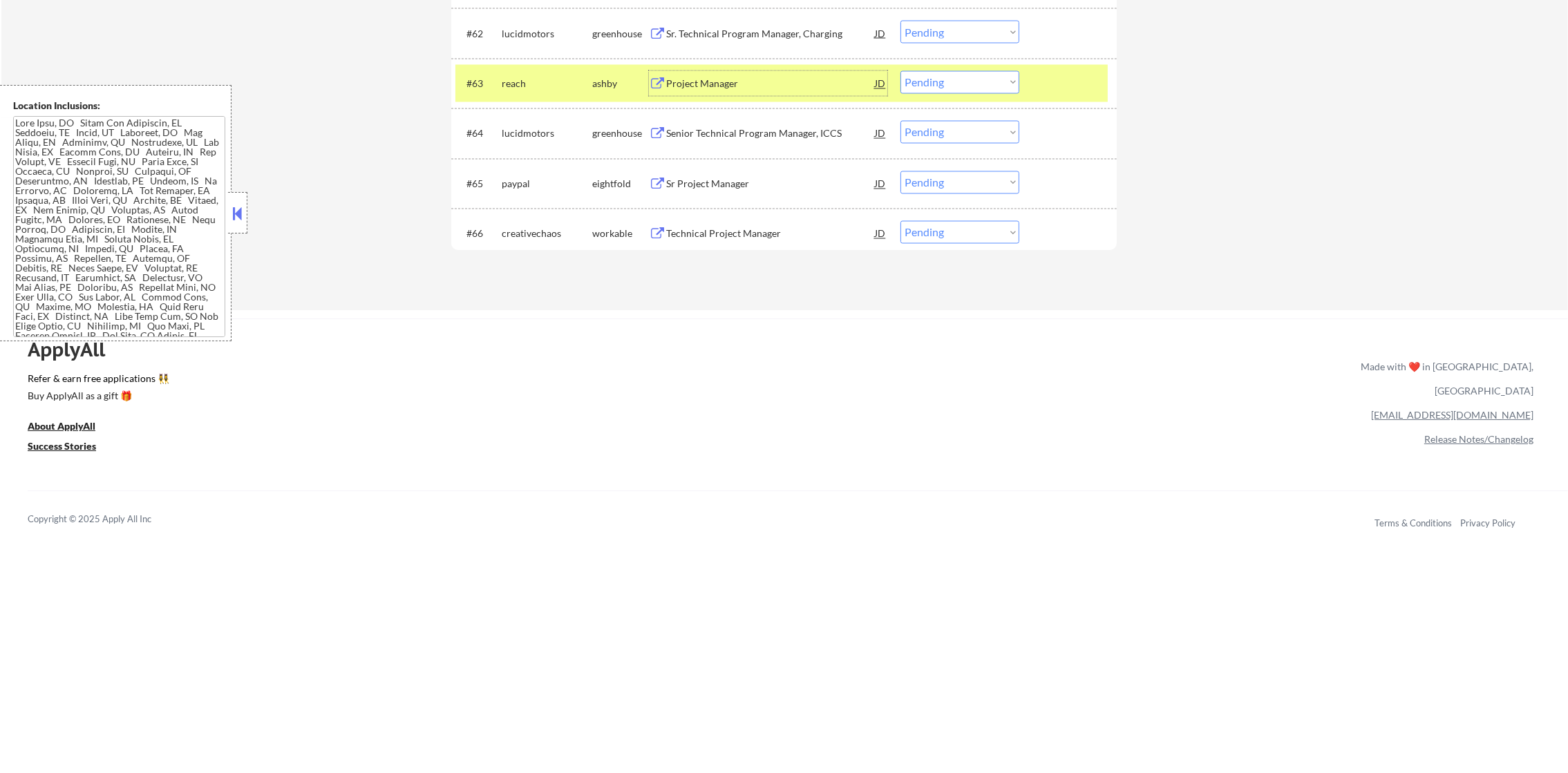
click at [1001, 86] on select "Choose an option... Pending Applied Excluded (Questions) Excluded (Expired) Exc…" at bounding box center [959, 82] width 118 height 23
click at [900, 71] on select "Choose an option... Pending Applied Excluded (Questions) Excluded (Expired) Exc…" at bounding box center [959, 82] width 118 height 23
click at [523, 79] on div "reach" at bounding box center [547, 85] width 91 height 14
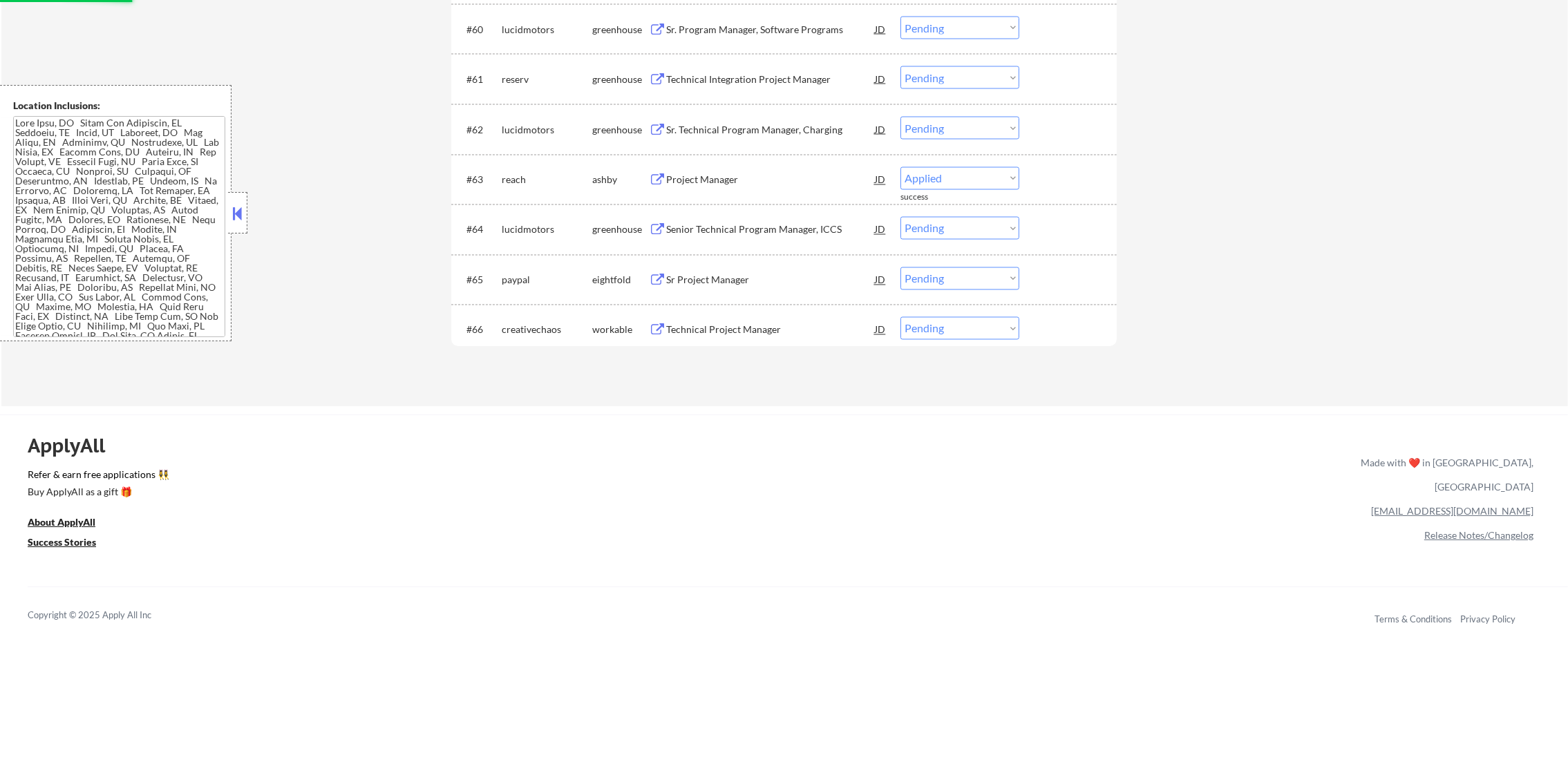
scroll to position [3752, 0]
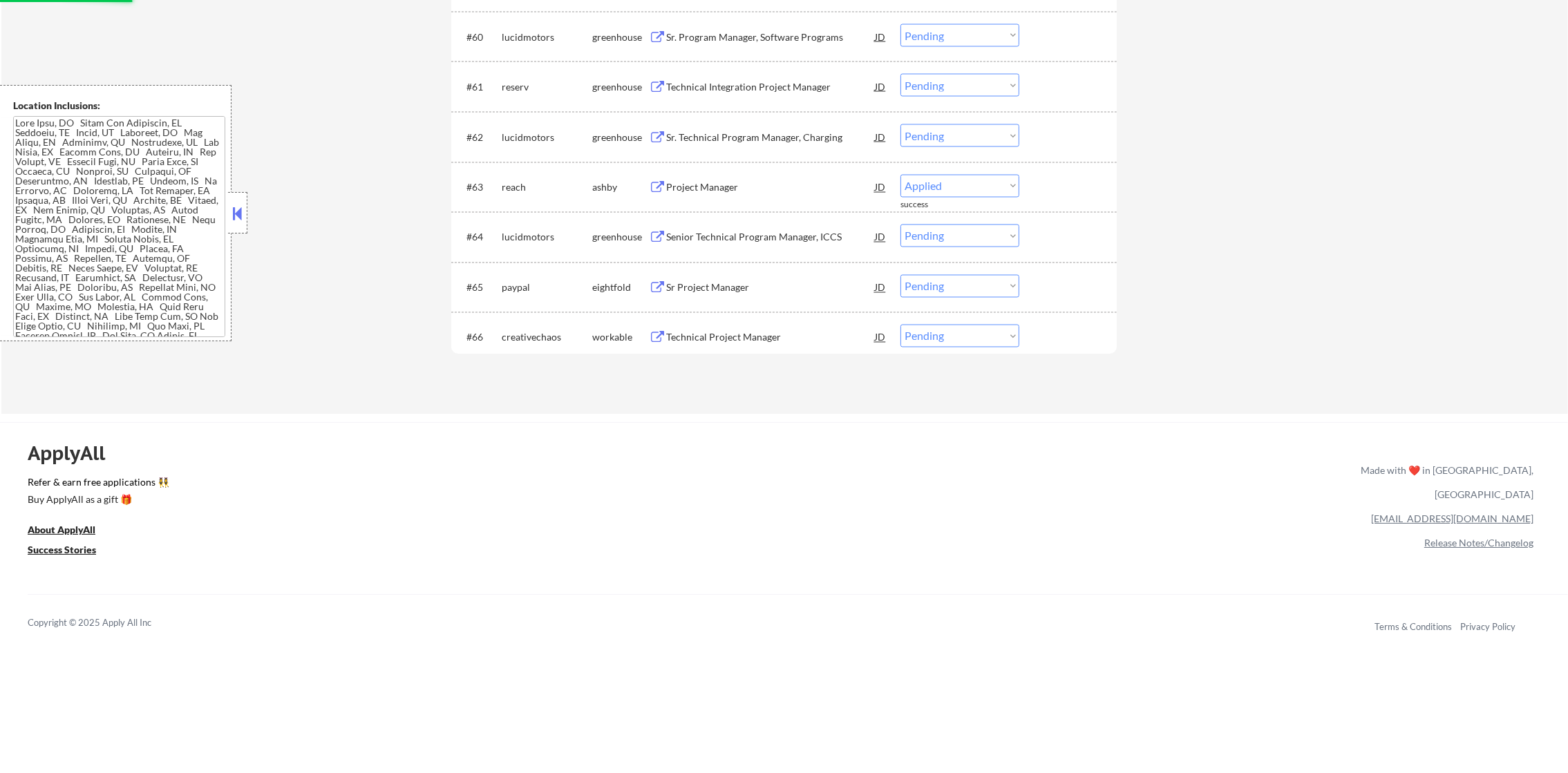
select select ""pending""
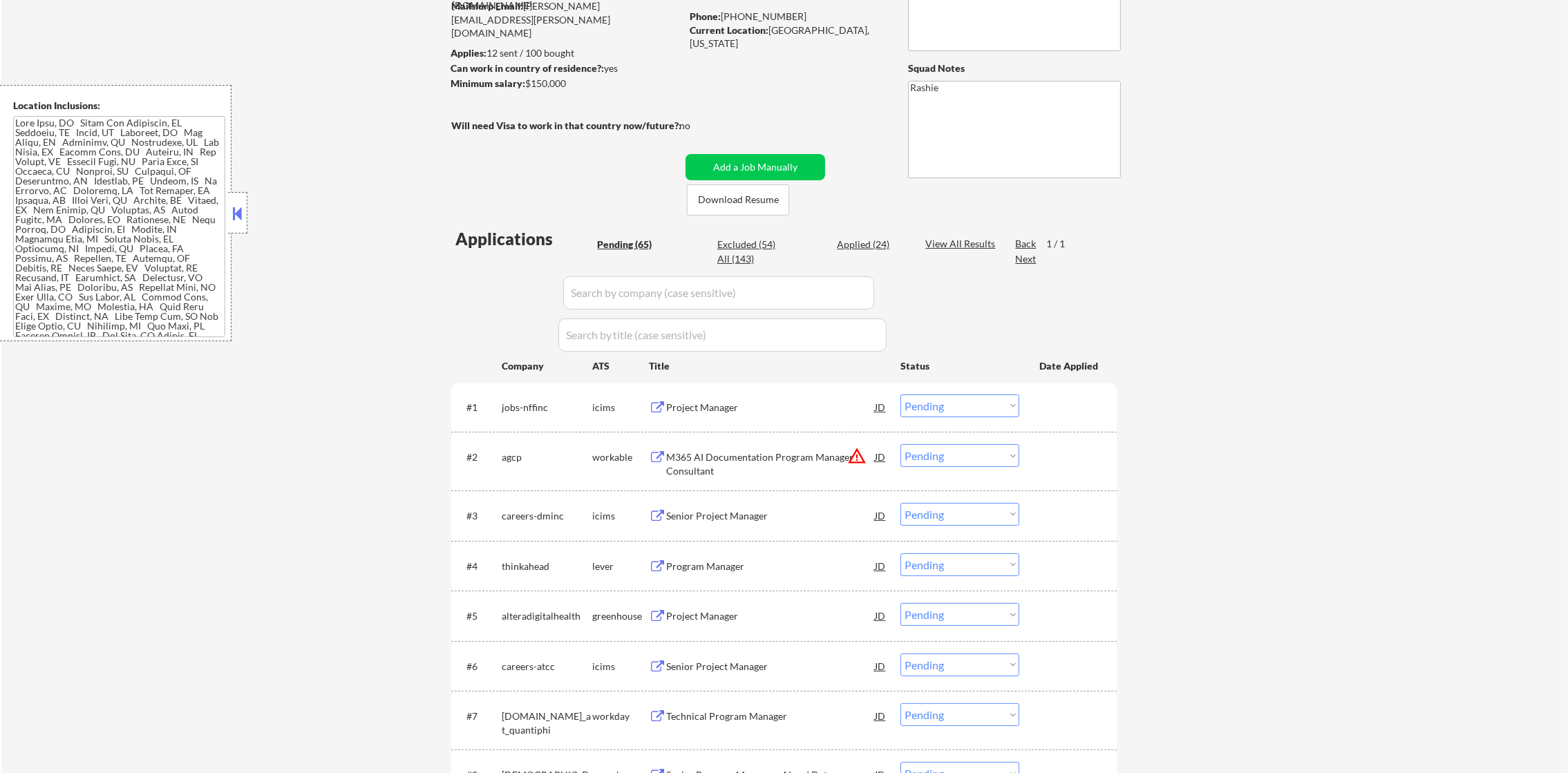
scroll to position [0, 0]
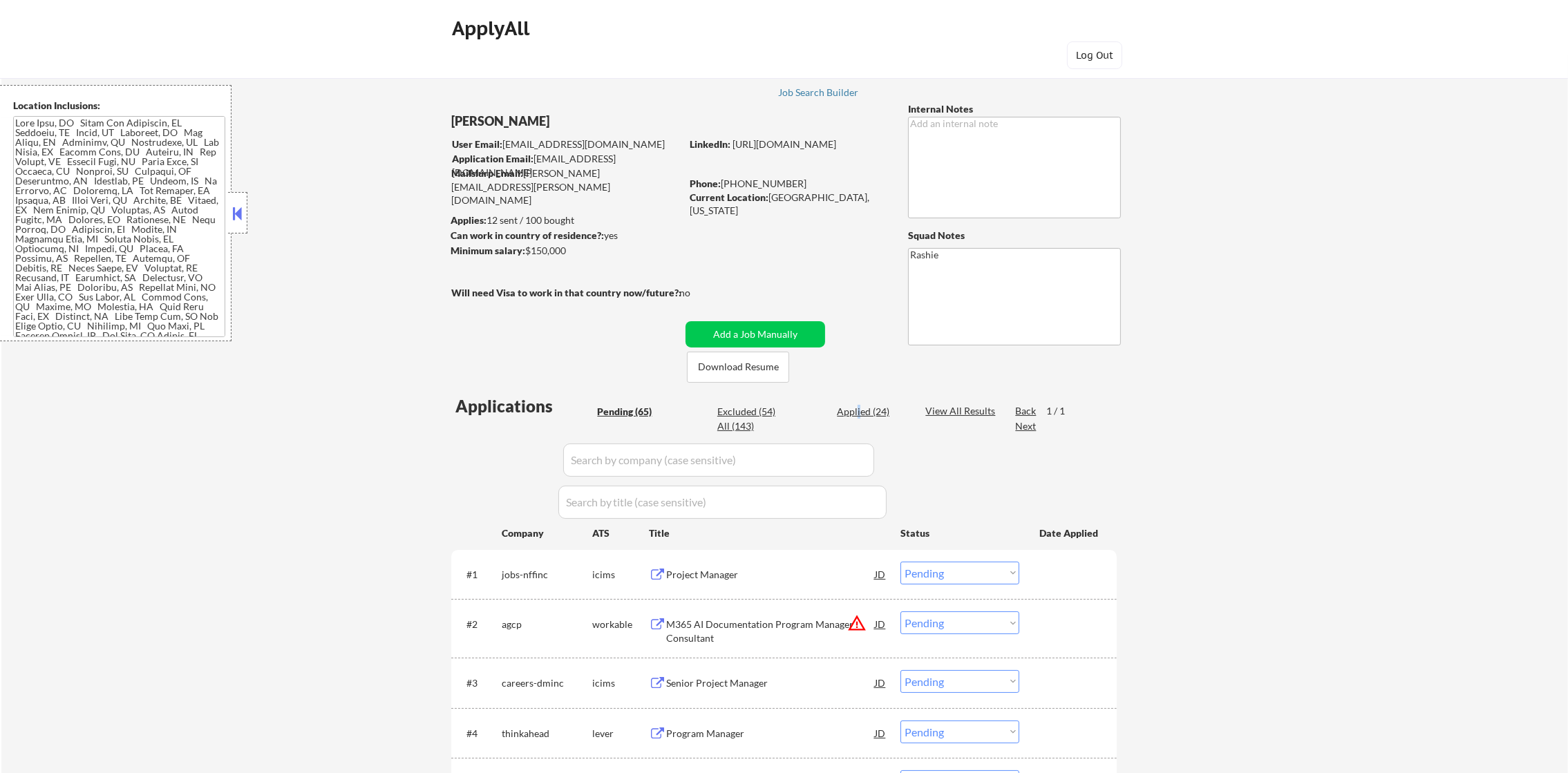
click at [861, 411] on div "Applied (24)" at bounding box center [870, 412] width 69 height 14
select select ""applied""
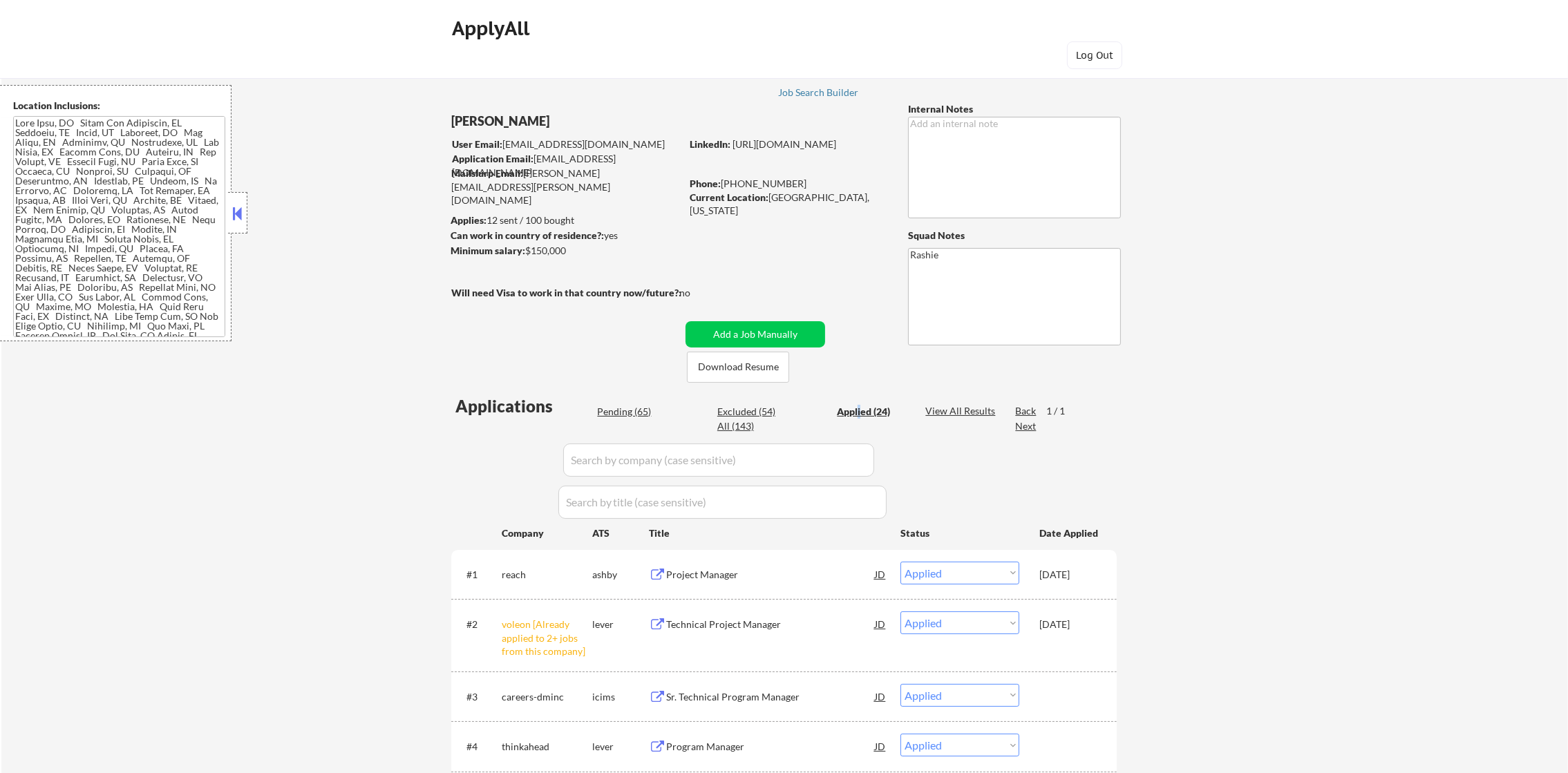
click at [861, 411] on div "Applied (24)" at bounding box center [870, 412] width 69 height 14
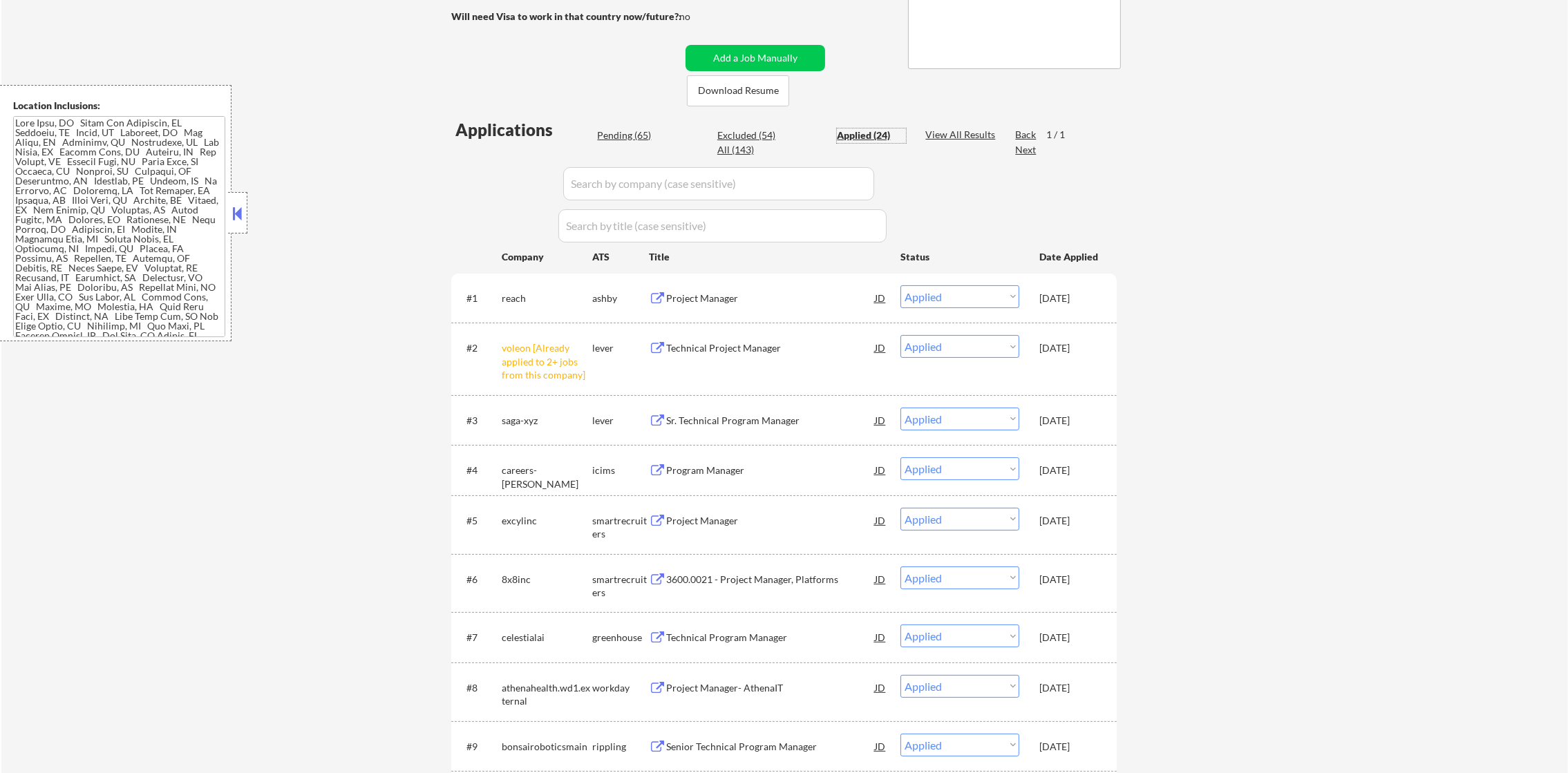
scroll to position [414, 0]
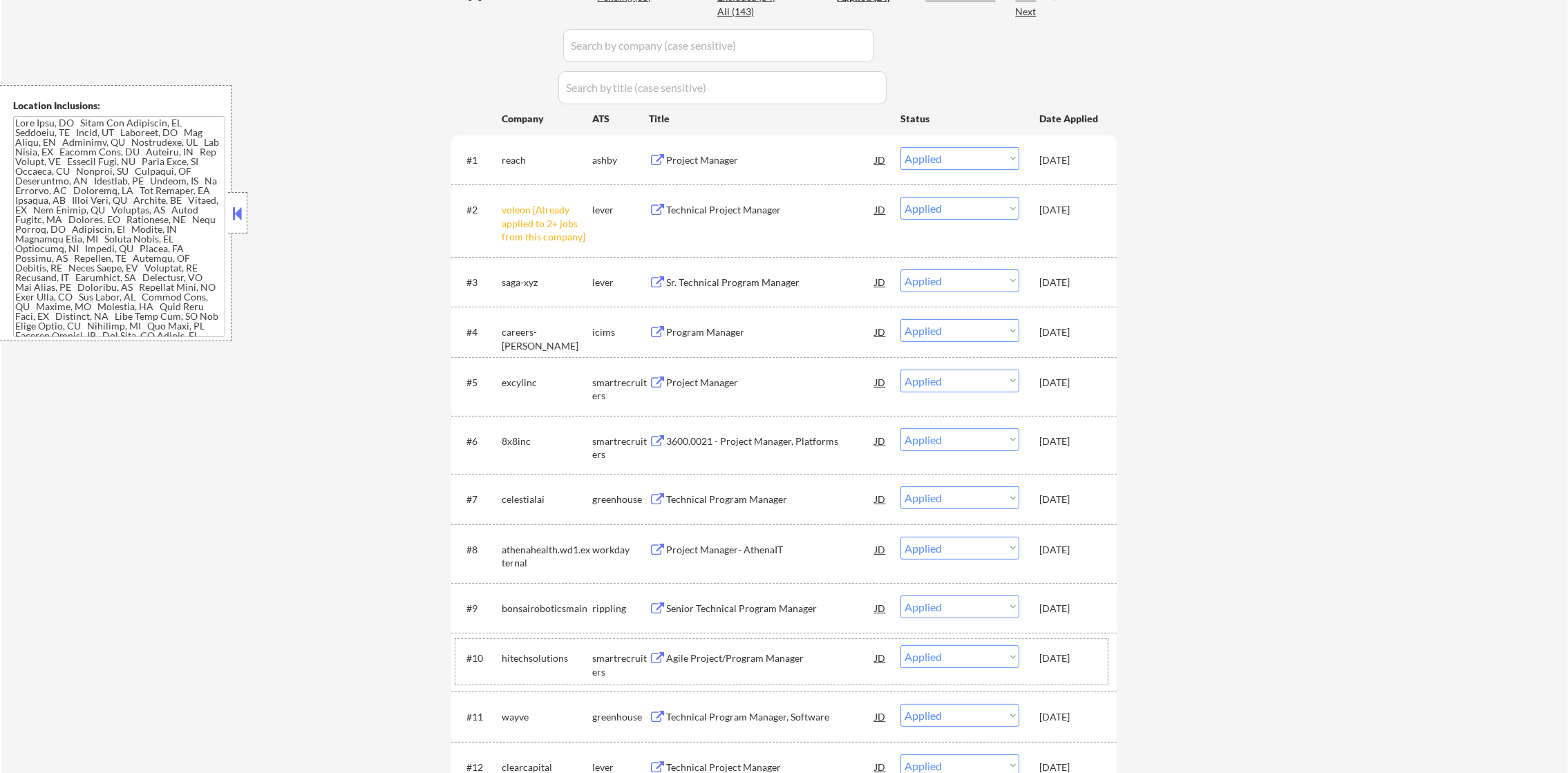
click at [1071, 658] on div "[DATE]" at bounding box center [1069, 658] width 61 height 14
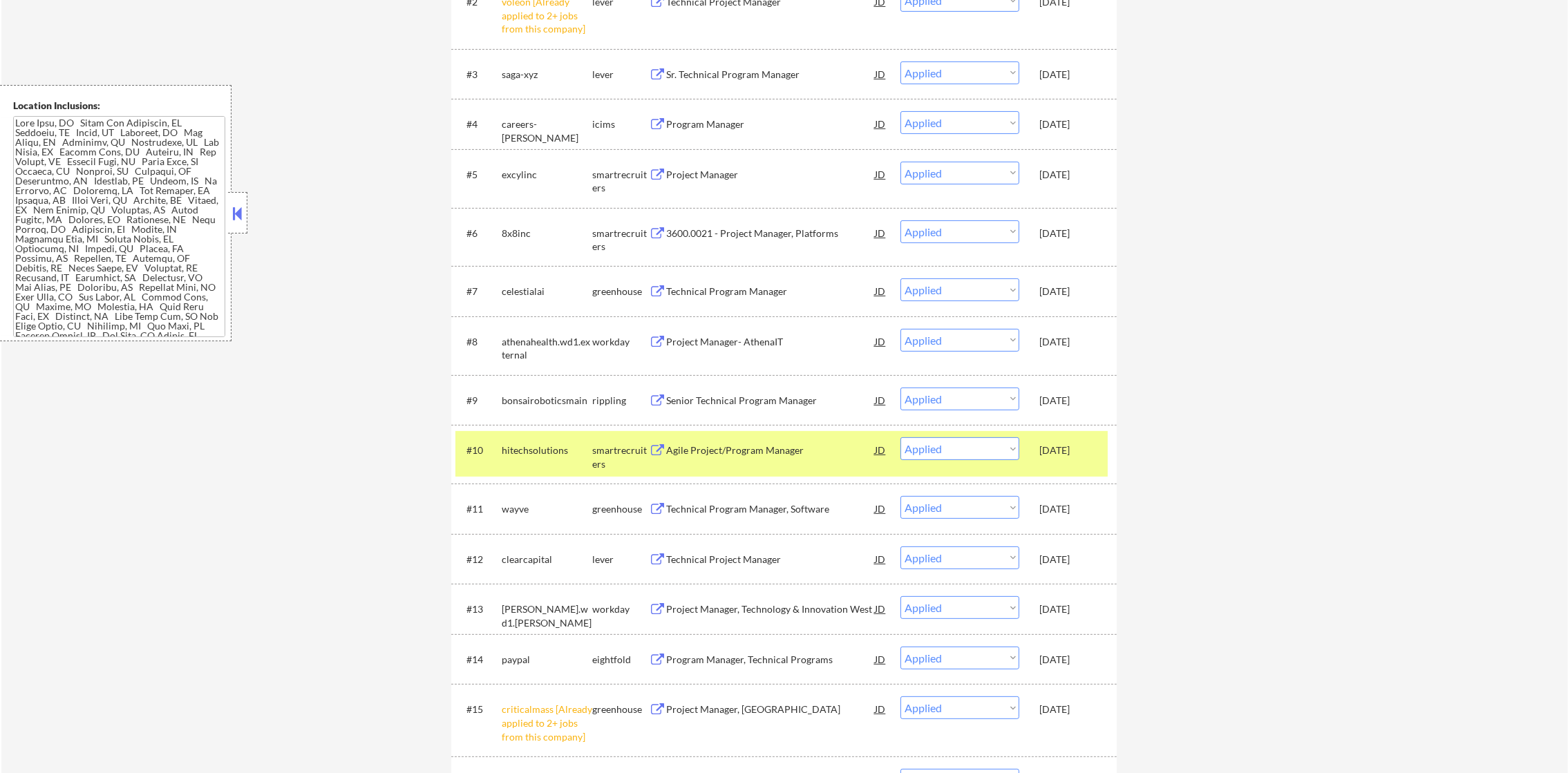
scroll to position [656, 0]
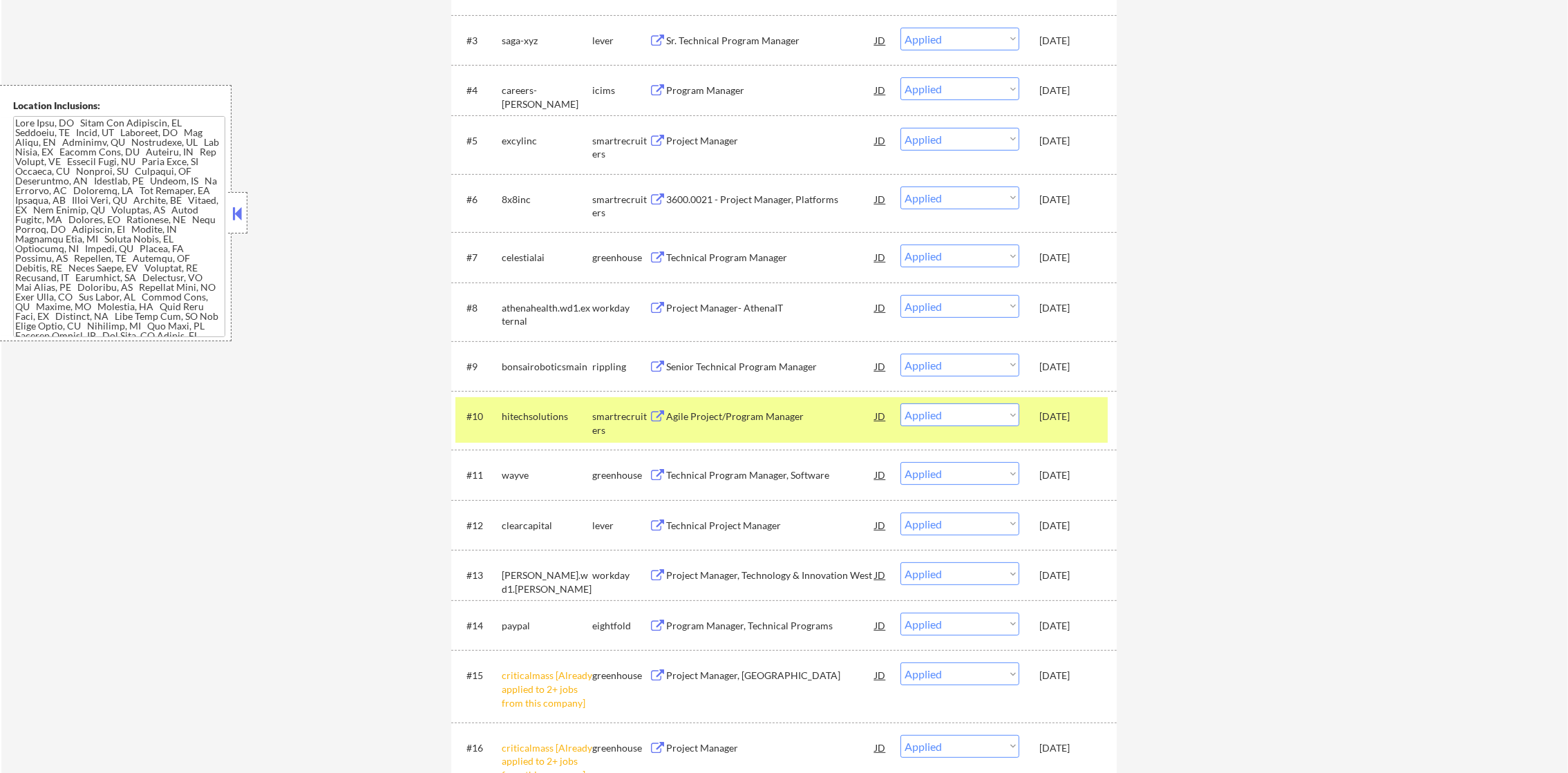
click at [1077, 411] on div "[DATE]" at bounding box center [1069, 416] width 61 height 14
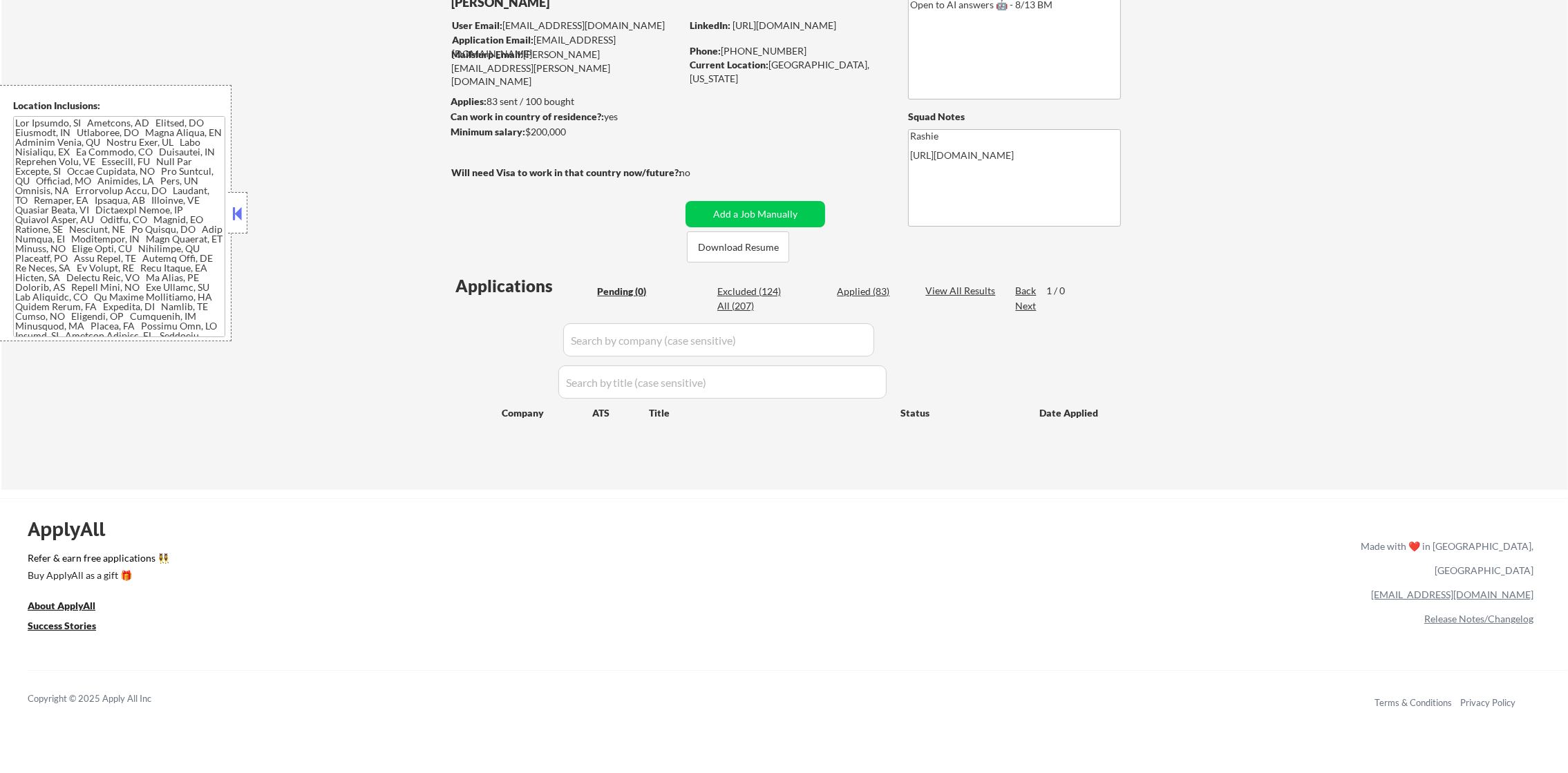
scroll to position [138, 0]
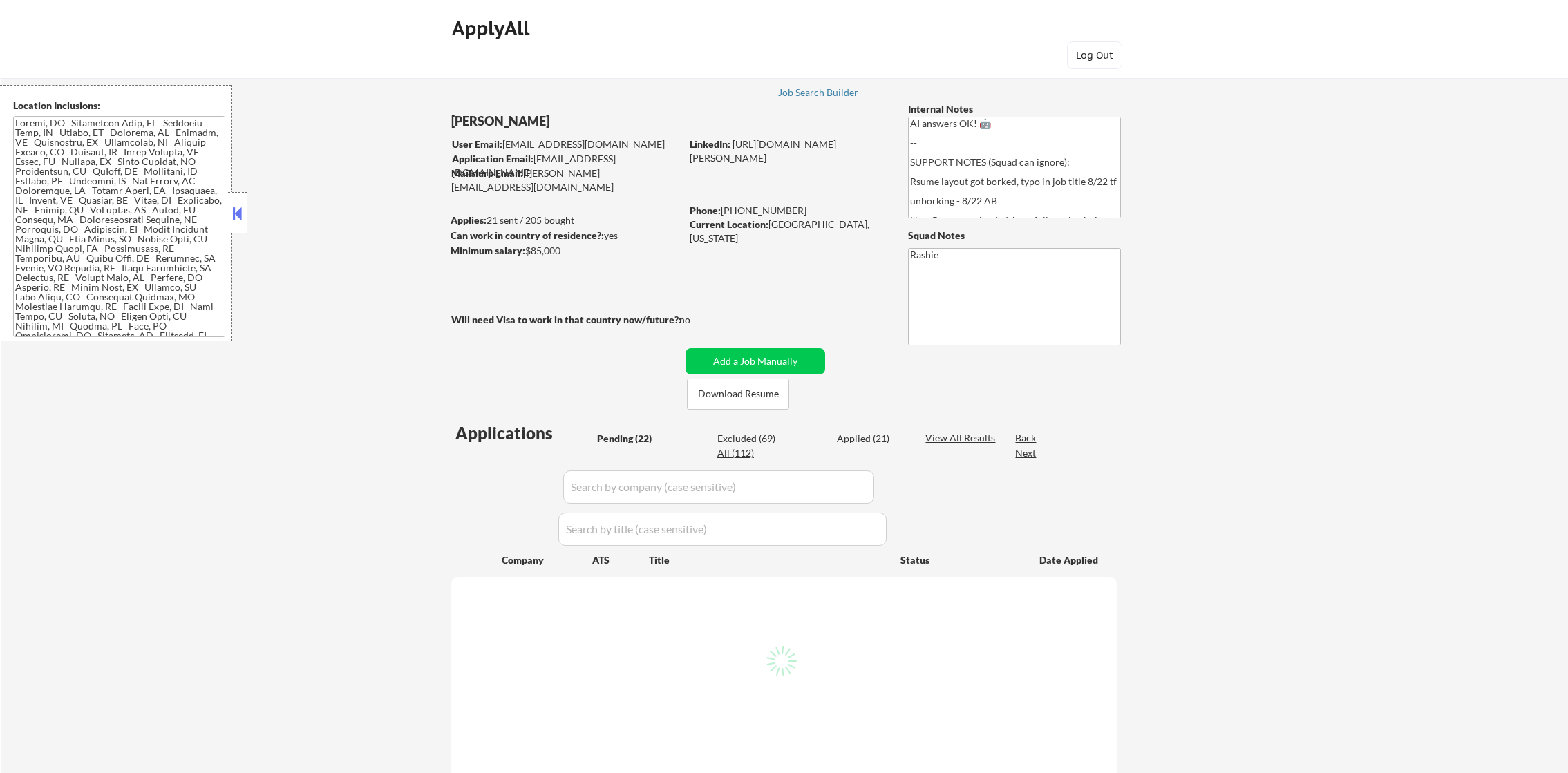
select select ""pending""
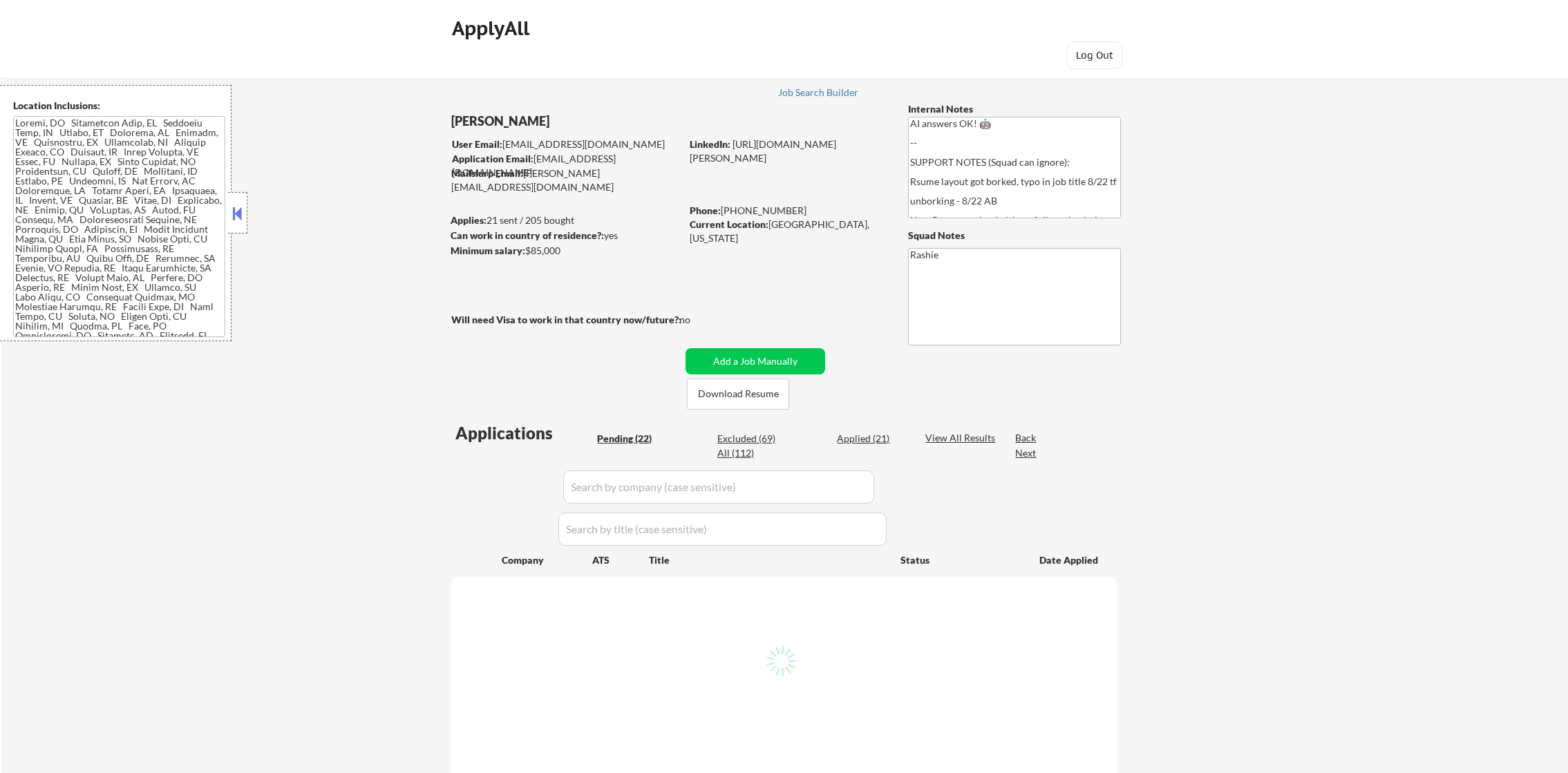
select select ""pending""
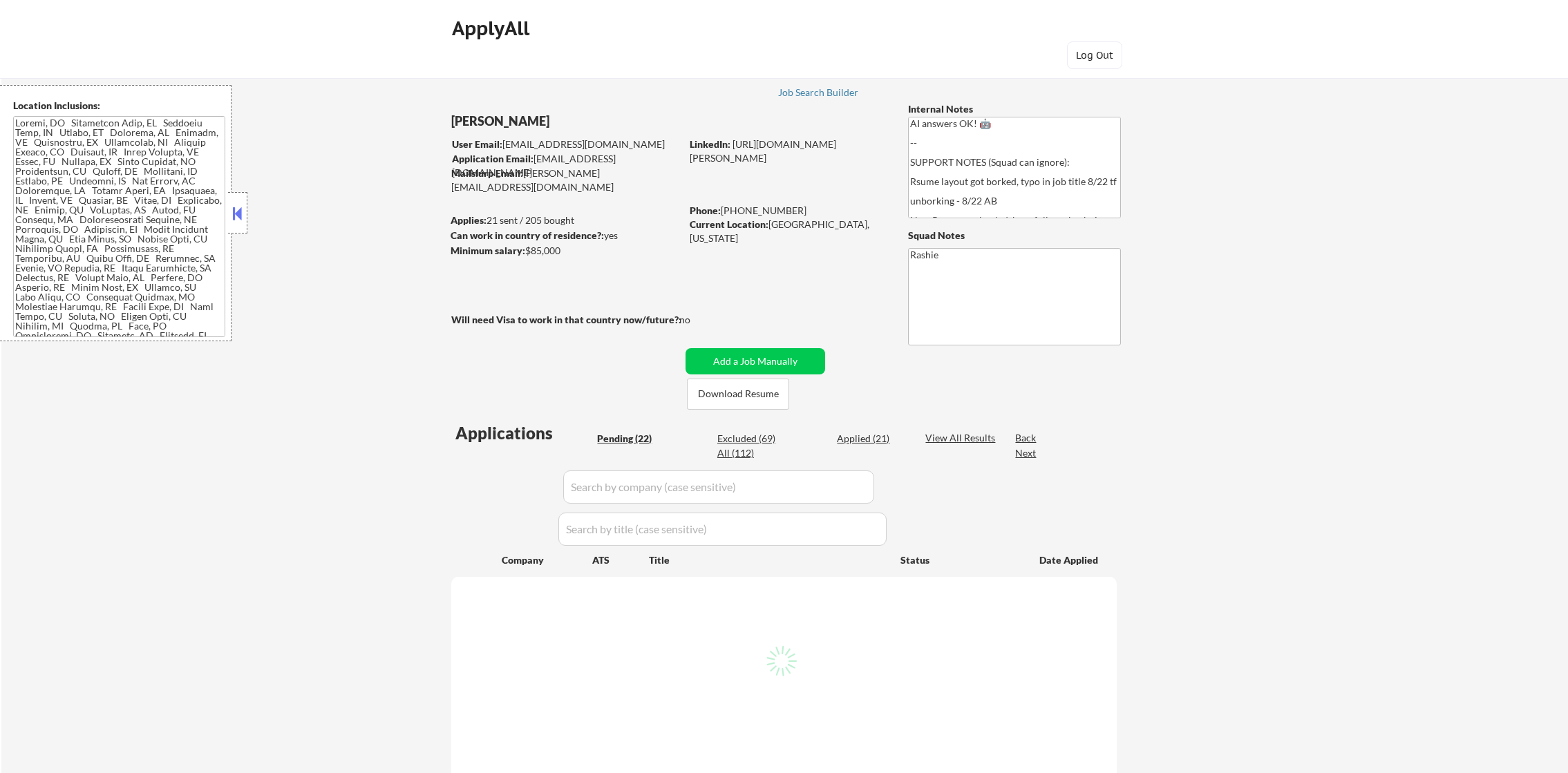
select select ""pending""
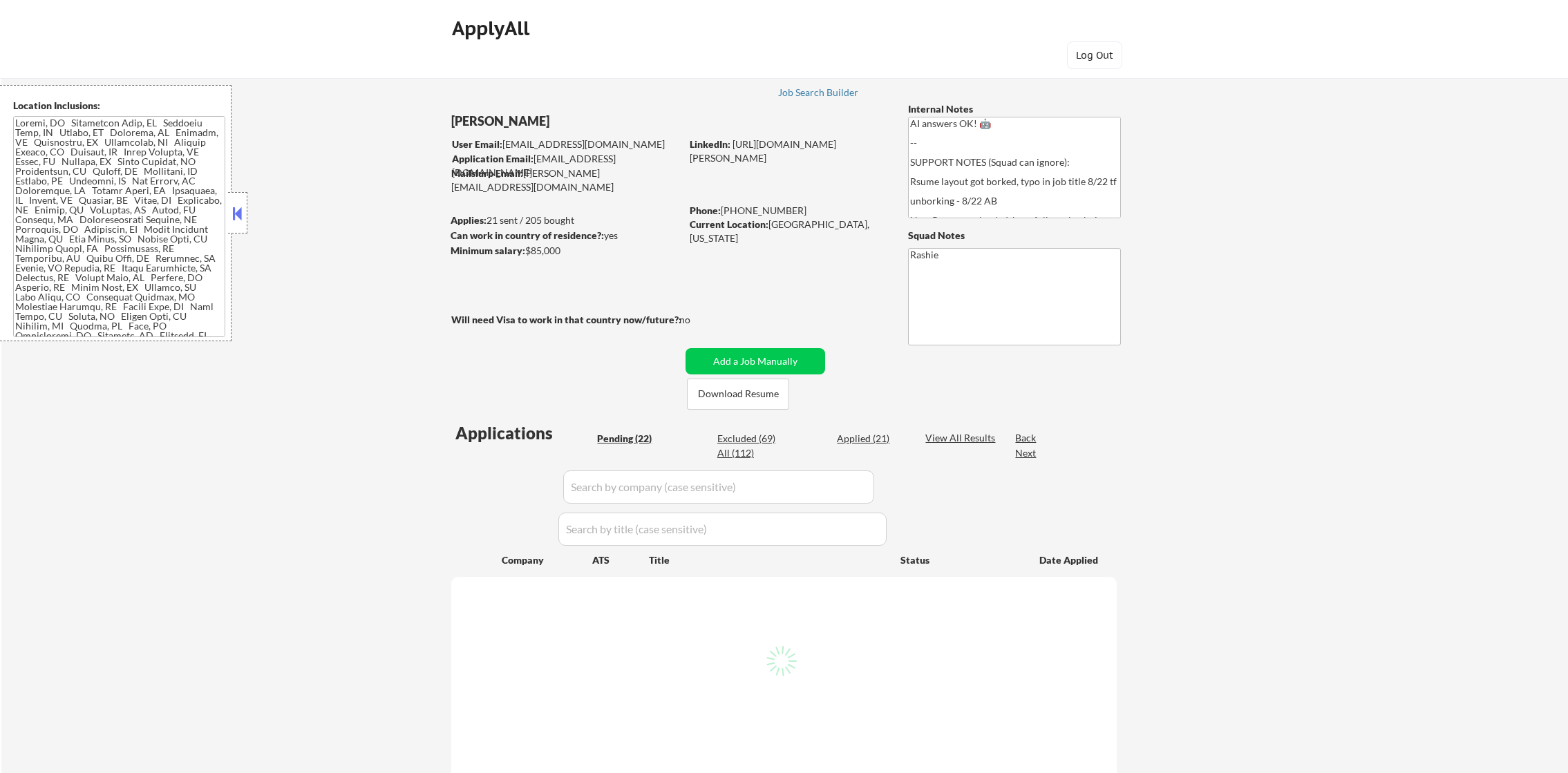
select select ""pending""
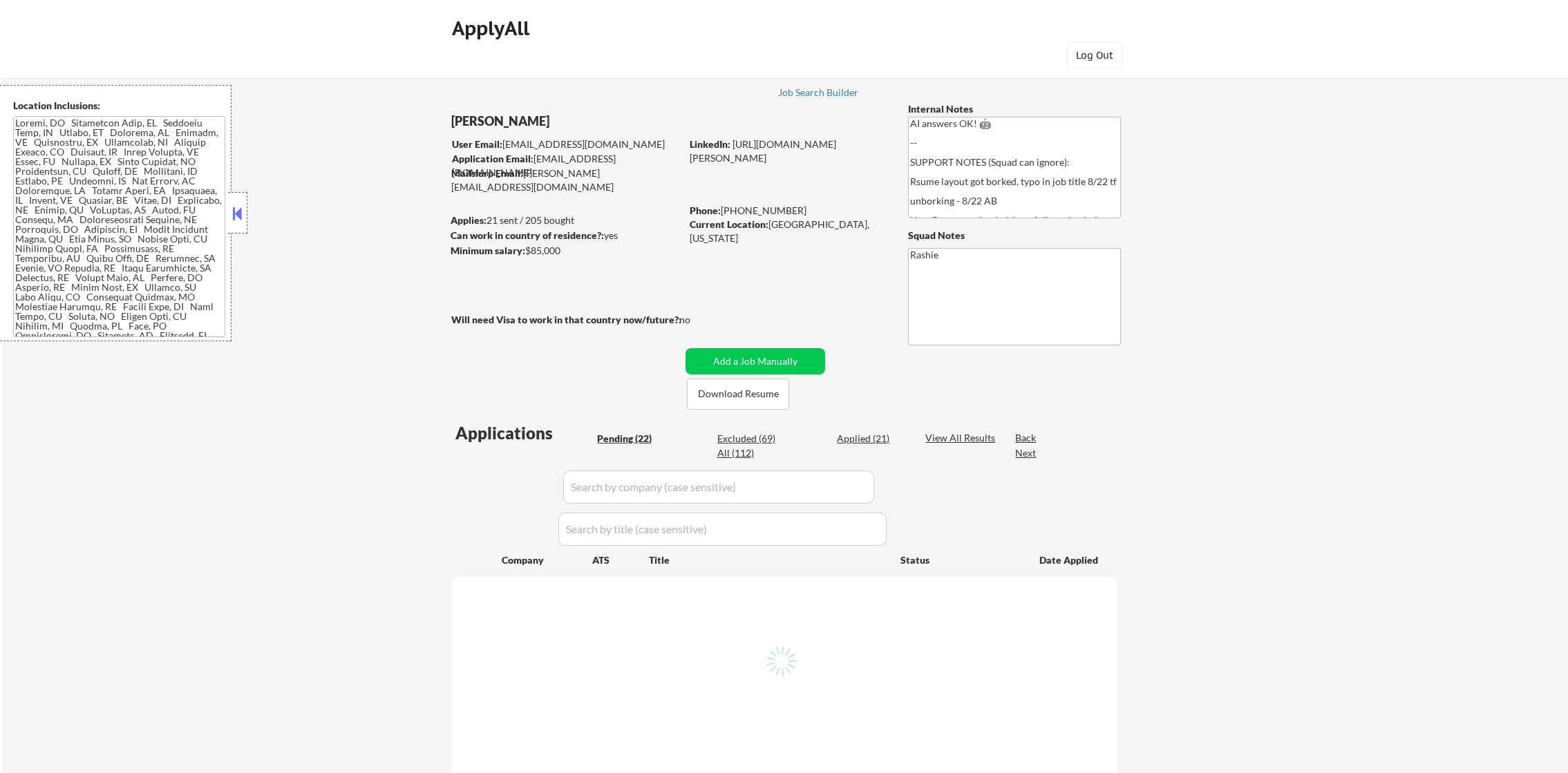
select select ""pending""
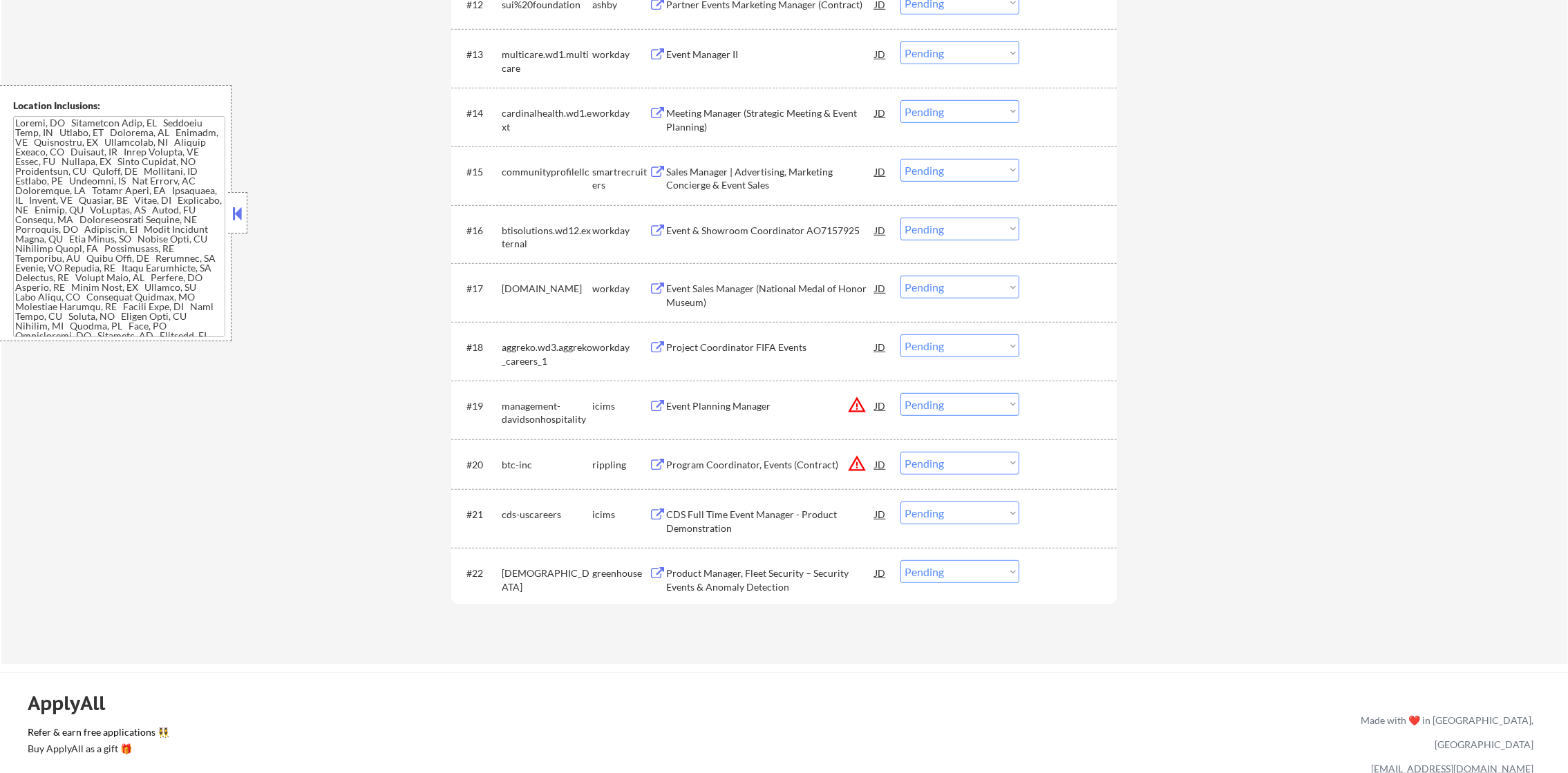
scroll to position [1209, 0]
click at [860, 464] on button "warning_amber" at bounding box center [856, 462] width 19 height 19
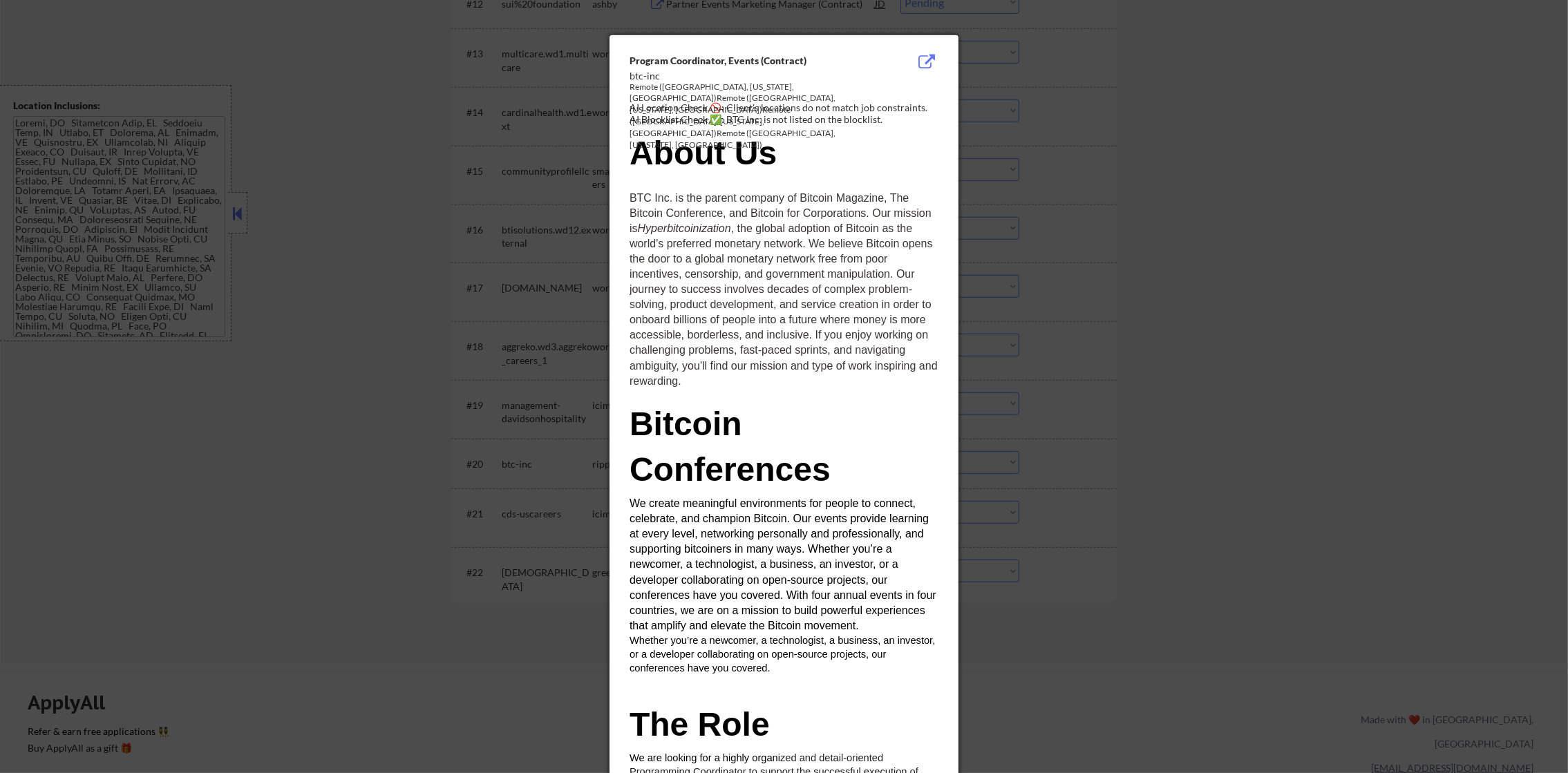
click at [1014, 414] on div at bounding box center [784, 386] width 1568 height 773
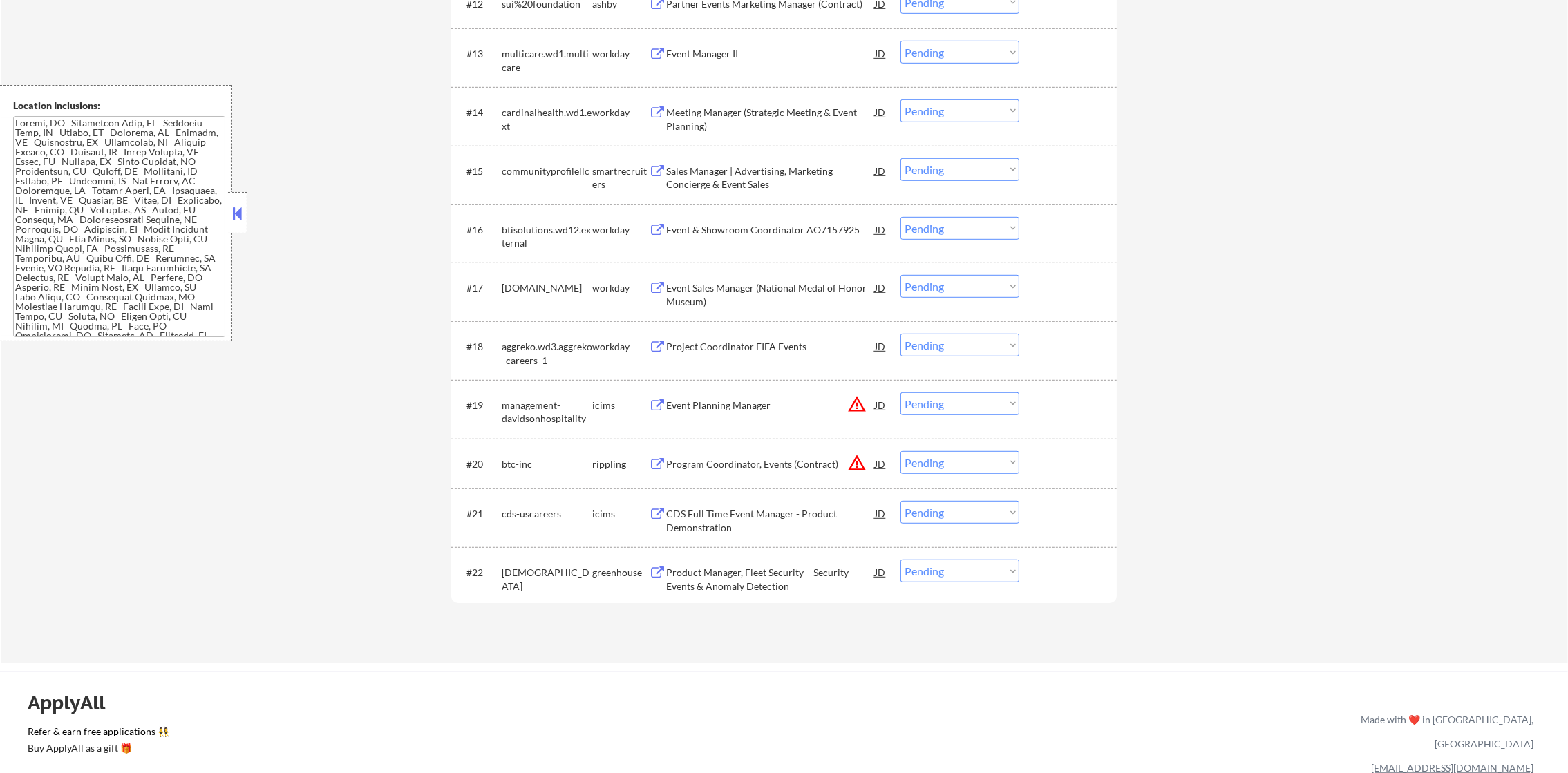
drag, startPoint x: 936, startPoint y: 456, endPoint x: 936, endPoint y: 469, distance: 13.0
click at [936, 456] on select "Choose an option... Pending Applied Excluded (Questions) Excluded (Expired) Exc…" at bounding box center [959, 462] width 118 height 23
click at [900, 451] on select "Choose an option... Pending Applied Excluded (Questions) Excluded (Expired) Exc…" at bounding box center [959, 462] width 118 height 23
click at [849, 405] on button "warning_amber" at bounding box center [856, 403] width 19 height 19
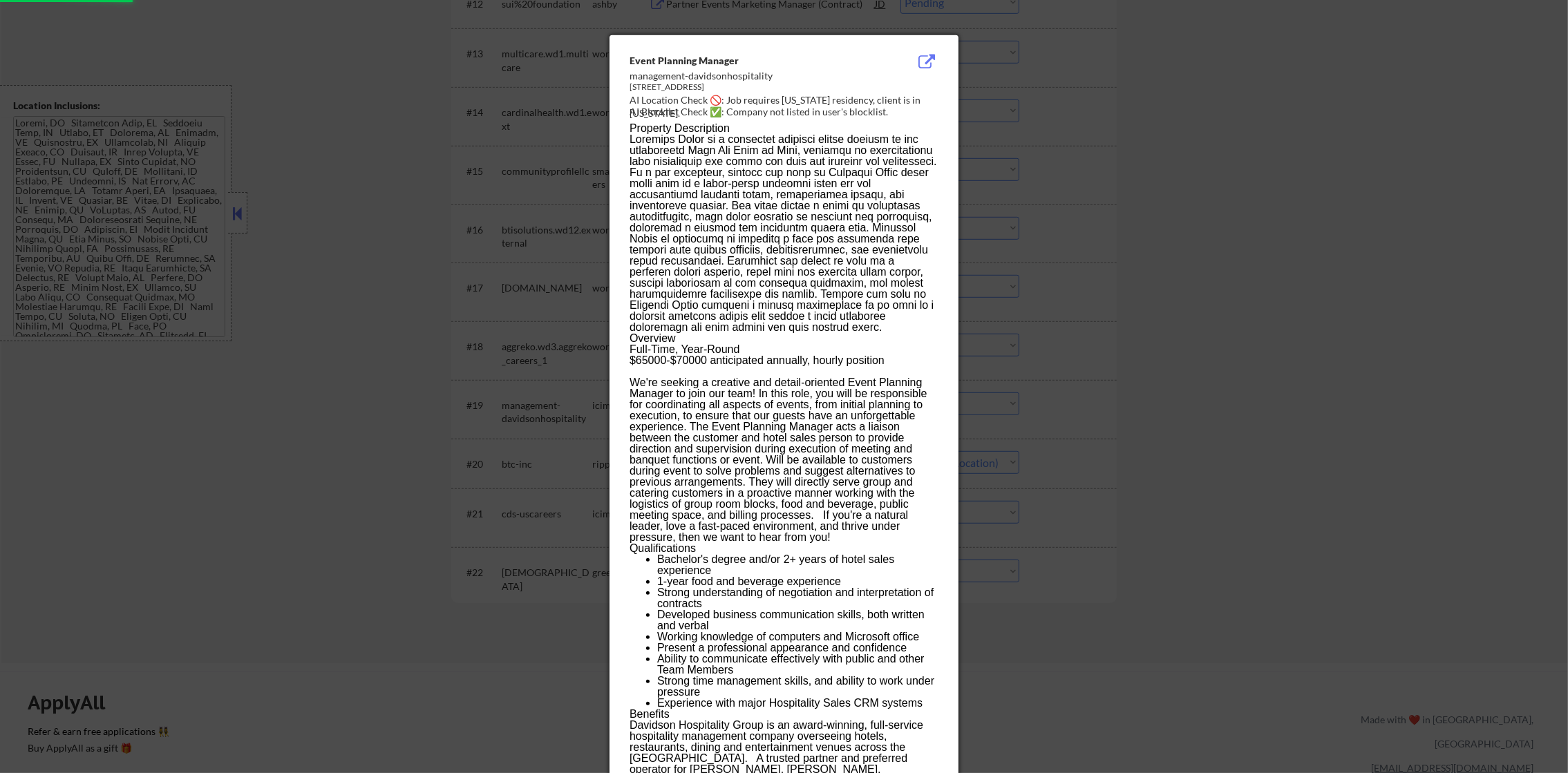
select select ""pending""
click at [1004, 382] on div at bounding box center [784, 386] width 1568 height 773
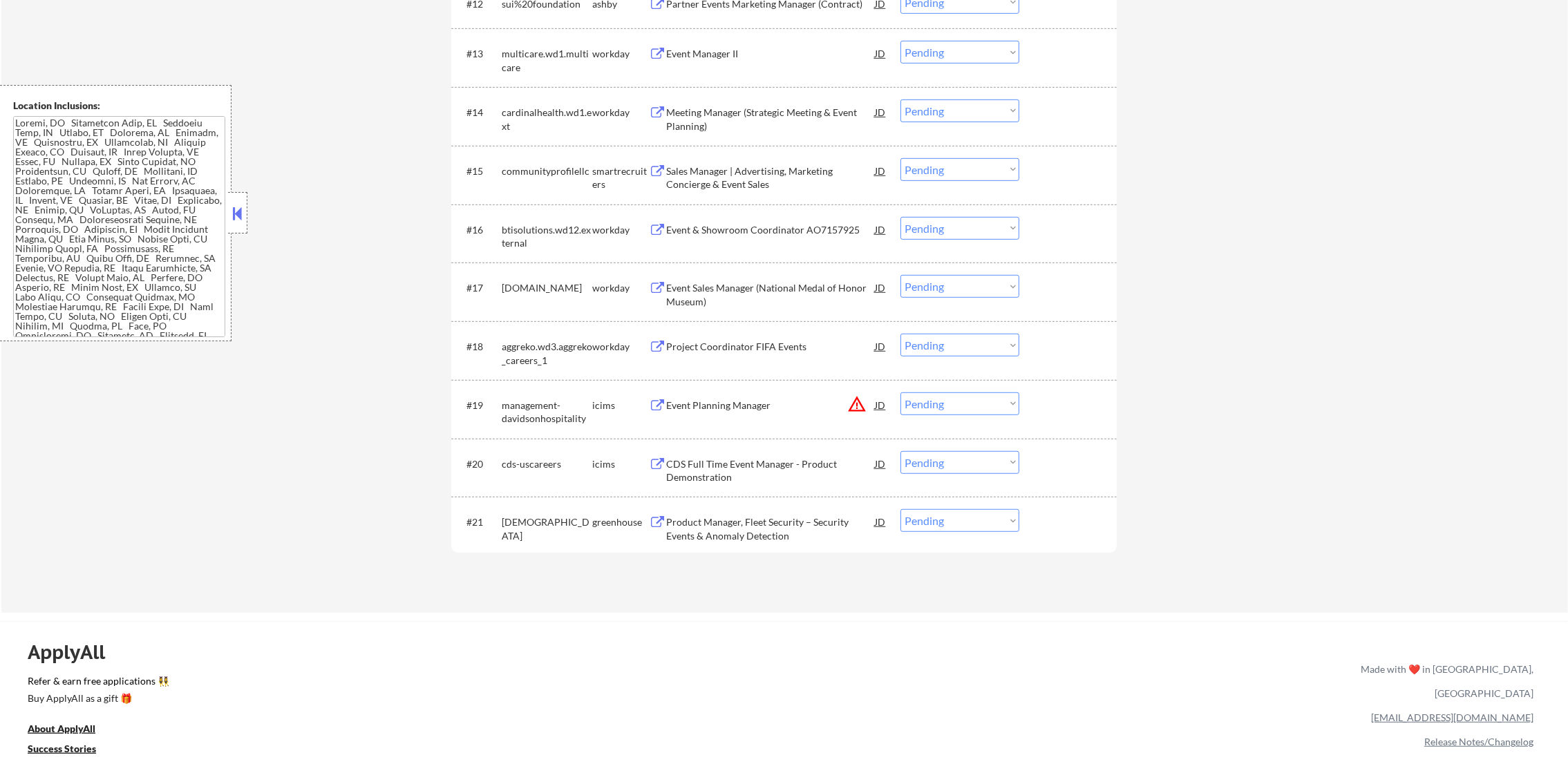
drag, startPoint x: 961, startPoint y: 405, endPoint x: 957, endPoint y: 412, distance: 8.1
click at [961, 405] on select "Choose an option... Pending Applied Excluded (Questions) Excluded (Expired) Exc…" at bounding box center [959, 403] width 118 height 23
click at [900, 392] on select "Choose an option... Pending Applied Excluded (Questions) Excluded (Expired) Exc…" at bounding box center [959, 403] width 118 height 23
select select ""pending""
